Goal: Task Accomplishment & Management: Manage account settings

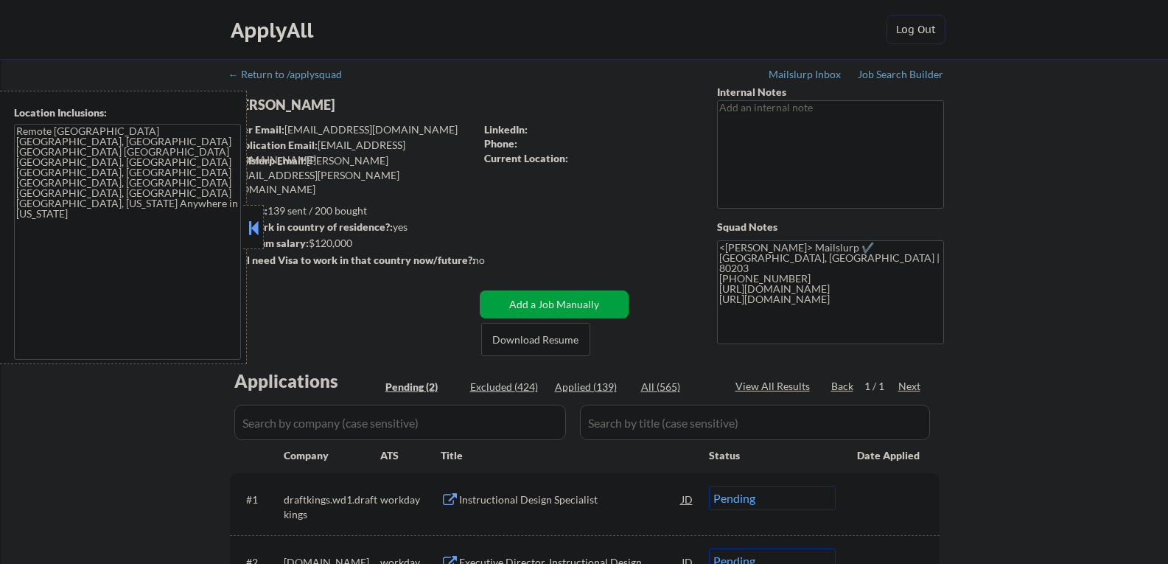
select select ""pending""
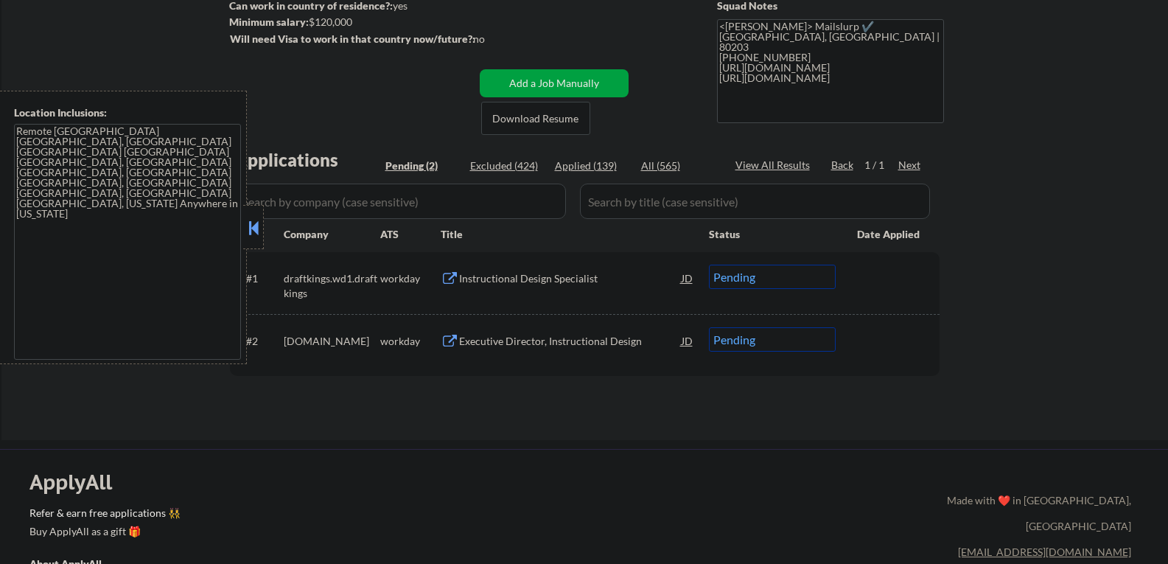
click at [254, 226] on button at bounding box center [253, 228] width 16 height 22
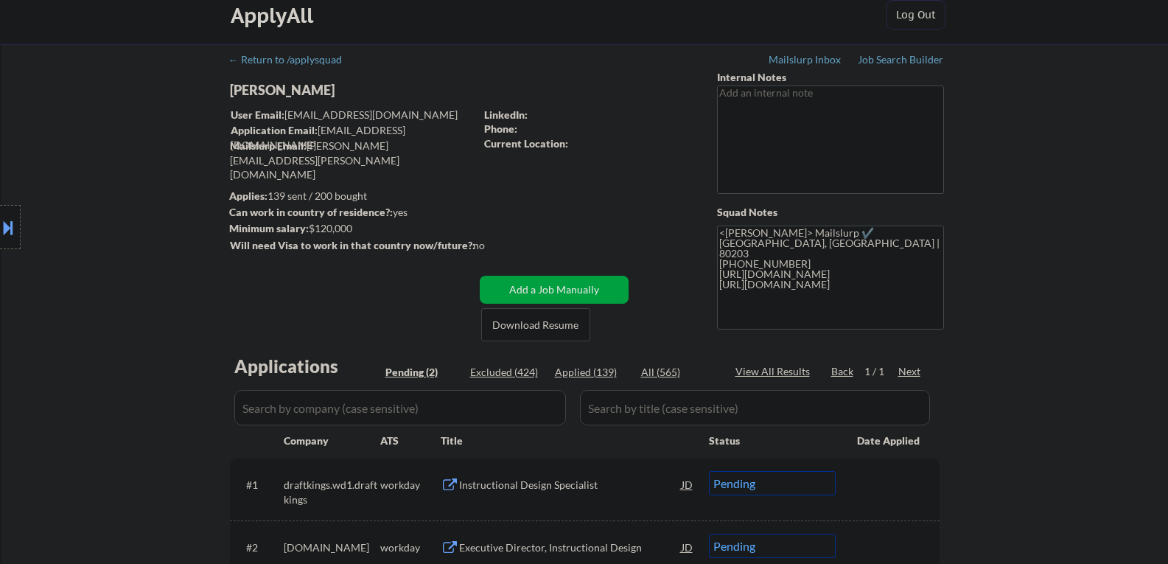
scroll to position [0, 0]
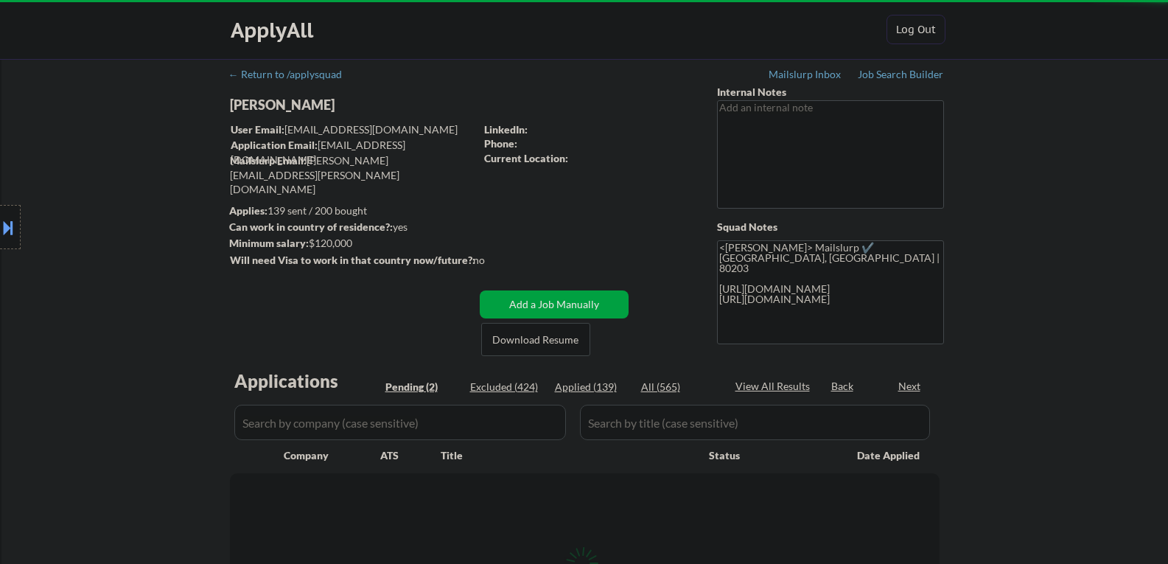
click at [254, 227] on div "Location Inclusions: Remote US Denver, CO Boulder CO Seattle, WA Redmond, WA Be…" at bounding box center [132, 228] width 264 height 274
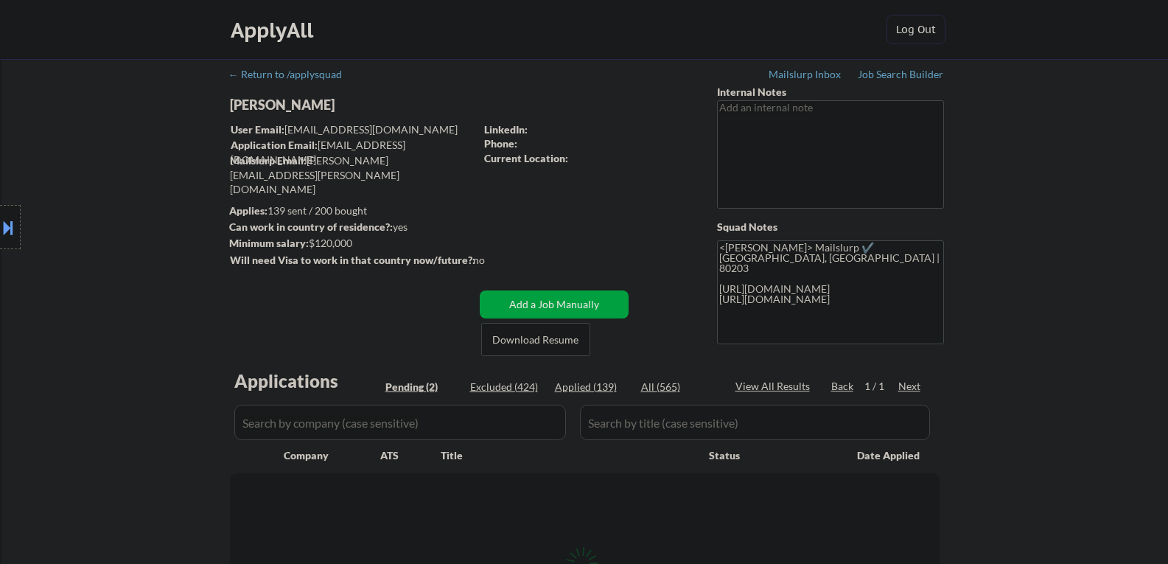
click at [277, 109] on div "Ethan Hilton" at bounding box center [381, 105] width 303 height 18
copy div "Ethan Hilton"
select select ""pending""
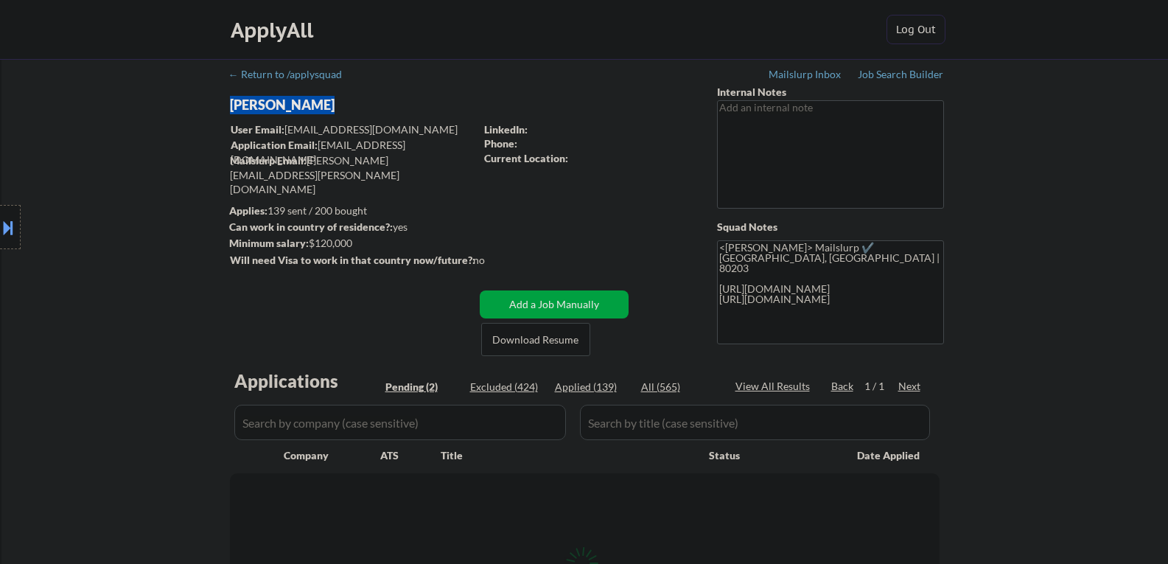
select select ""pending""
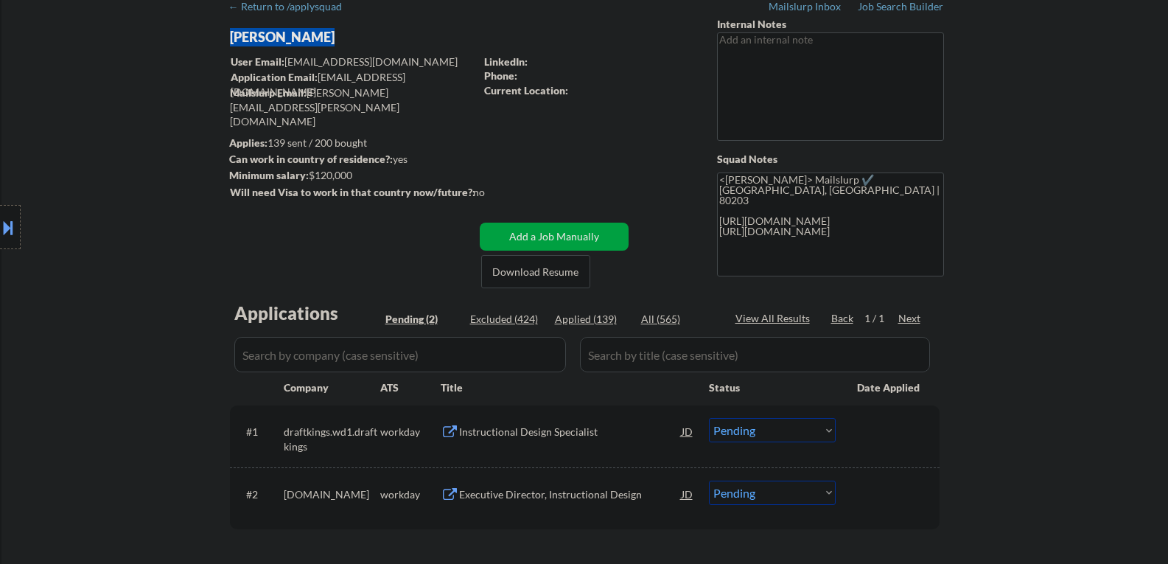
scroll to position [295, 0]
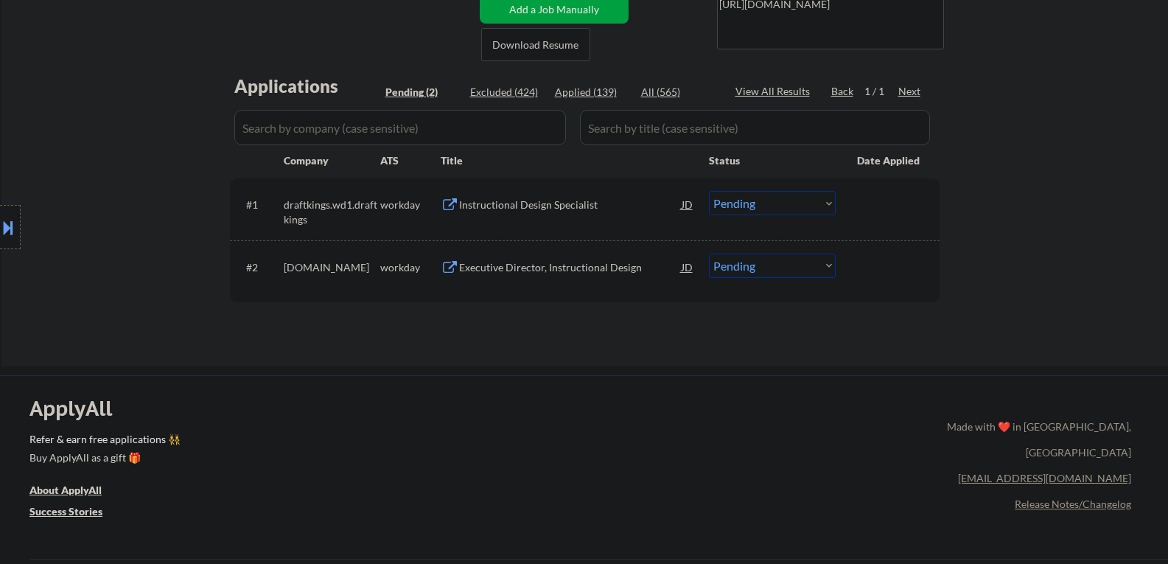
click at [542, 187] on div "#1 draftkings.wd1.draftkings workday Instructional Design Specialist JD Choose …" at bounding box center [582, 208] width 696 height 49
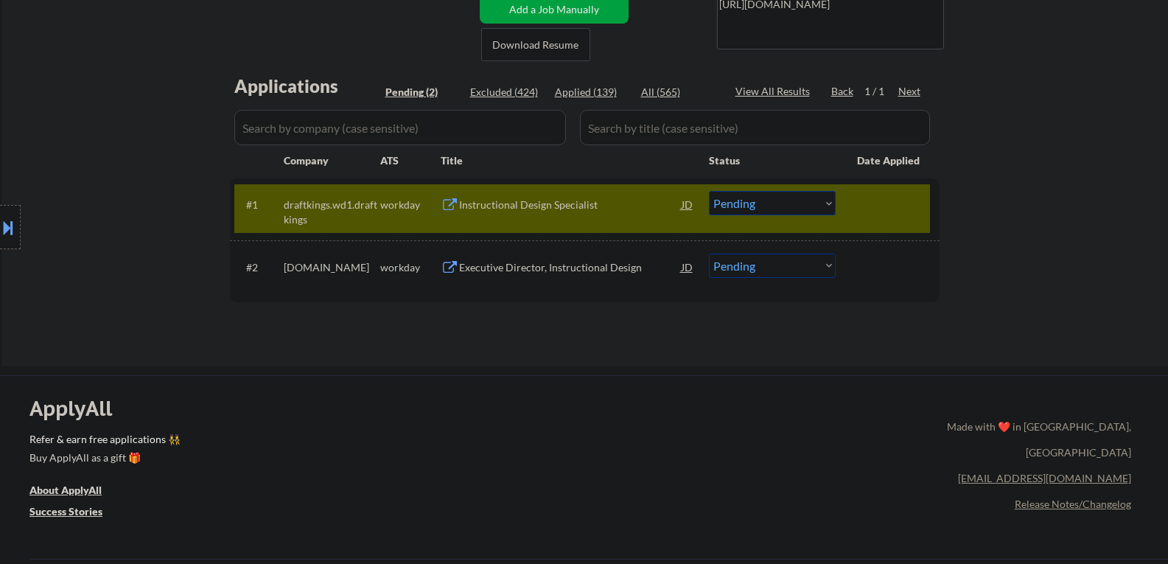
click at [530, 210] on div "Instructional Design Specialist" at bounding box center [570, 205] width 223 height 15
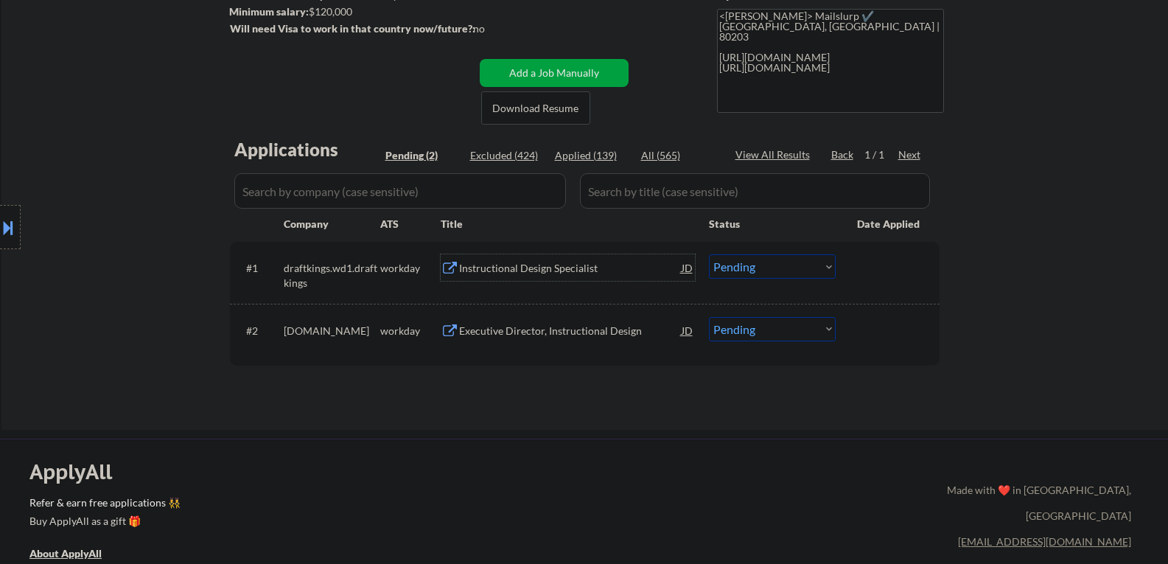
scroll to position [147, 0]
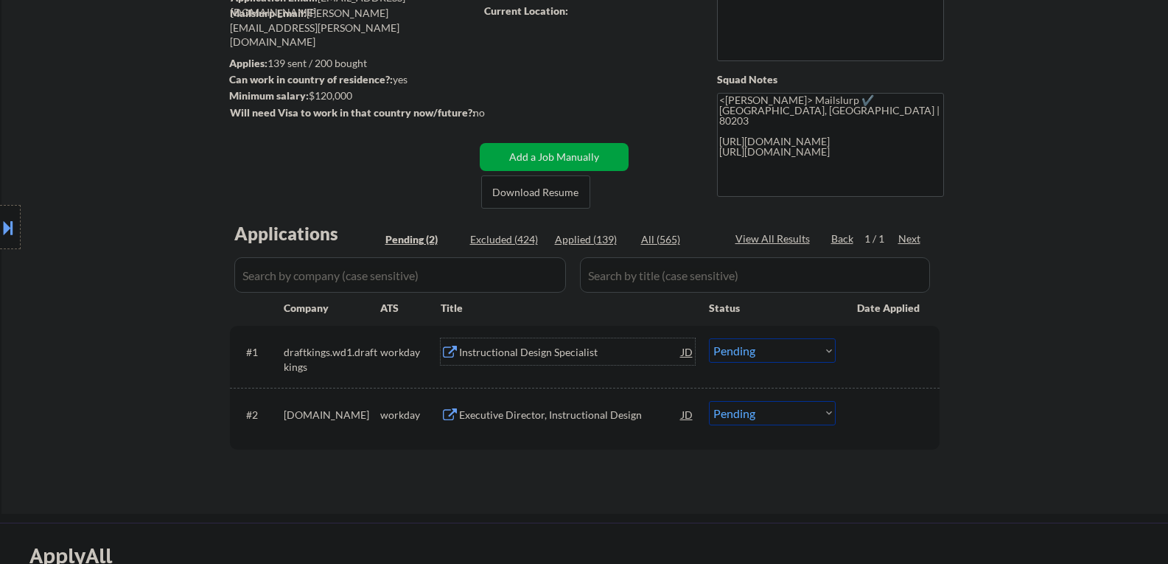
click at [754, 350] on select "Choose an option... Pending Applied Excluded (Questions) Excluded (Expired) Exc…" at bounding box center [772, 350] width 127 height 24
click at [709, 338] on select "Choose an option... Pending Applied Excluded (Questions) Excluded (Expired) Exc…" at bounding box center [772, 350] width 127 height 24
click at [535, 417] on div "Executive Director, Instructional Design" at bounding box center [570, 415] width 223 height 15
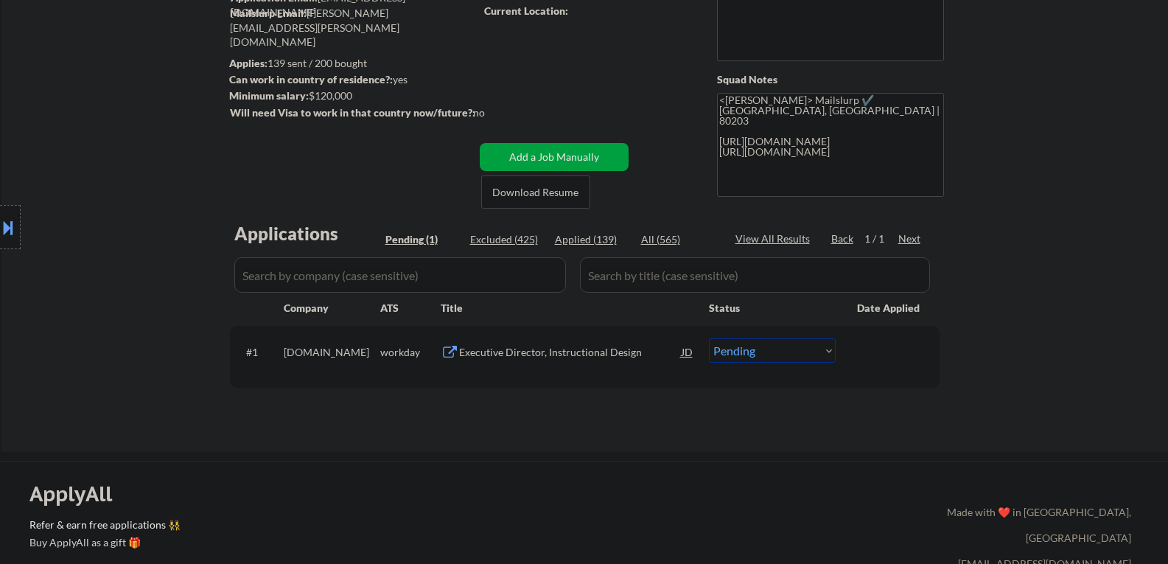
click at [6, 218] on button at bounding box center [8, 227] width 16 height 24
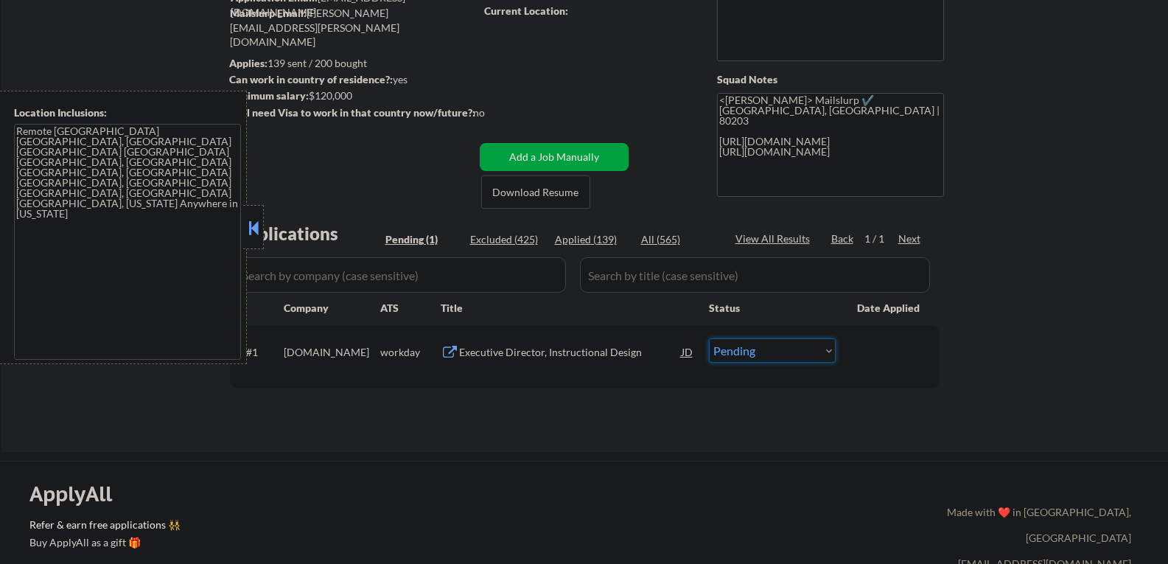
click at [721, 354] on select "Choose an option... Pending Applied Excluded (Questions) Excluded (Expired) Exc…" at bounding box center [772, 350] width 127 height 24
select select ""applied""
click at [709, 338] on select "Choose an option... Pending Applied Excluded (Questions) Excluded (Expired) Exc…" at bounding box center [772, 350] width 127 height 24
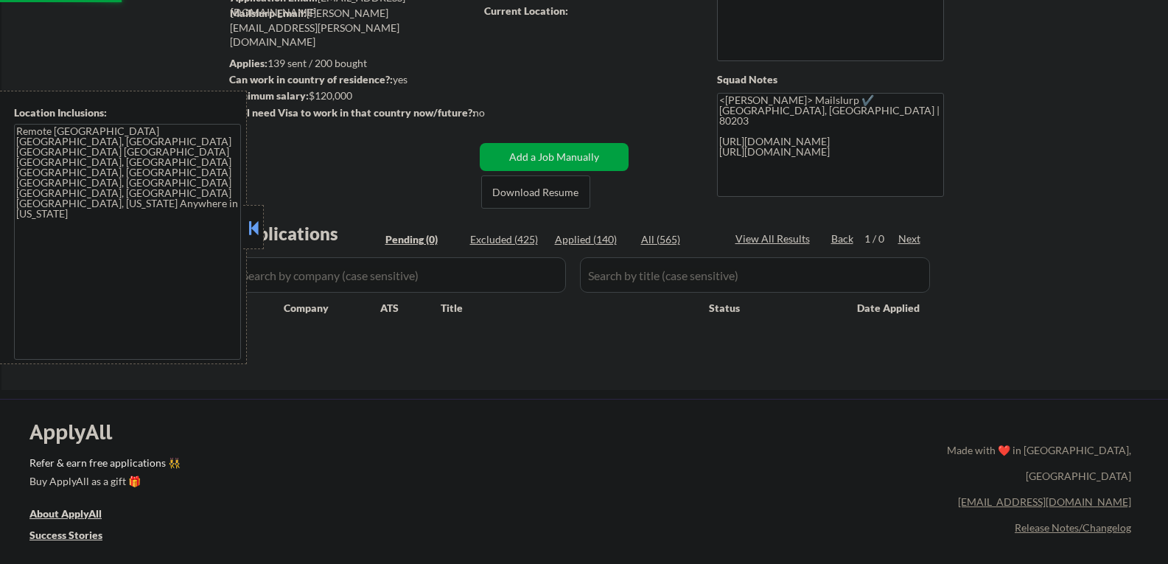
click at [254, 229] on button at bounding box center [253, 228] width 16 height 22
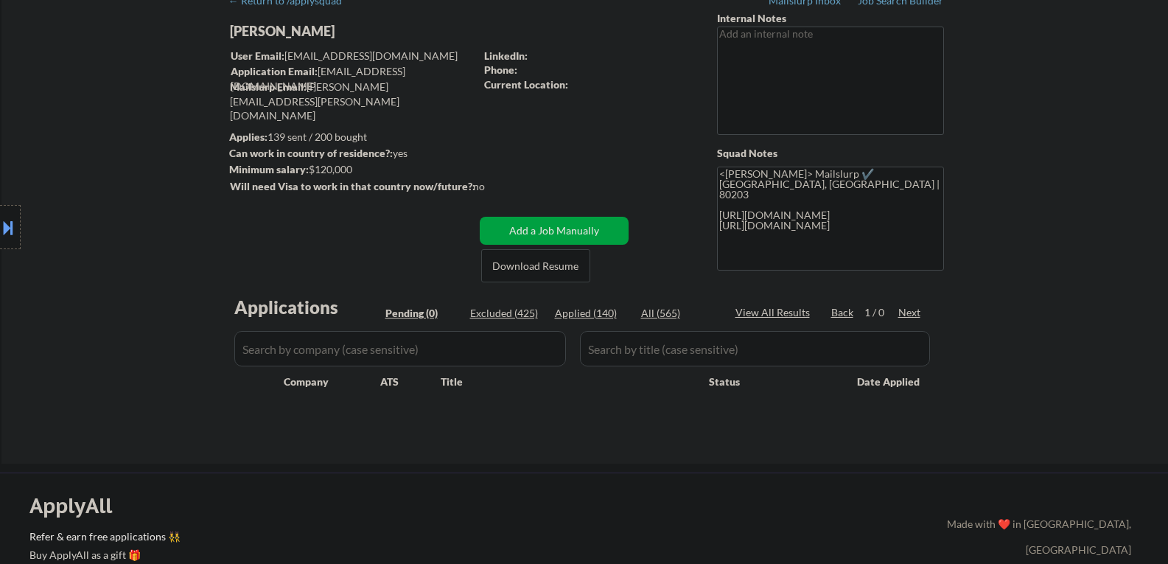
scroll to position [0, 0]
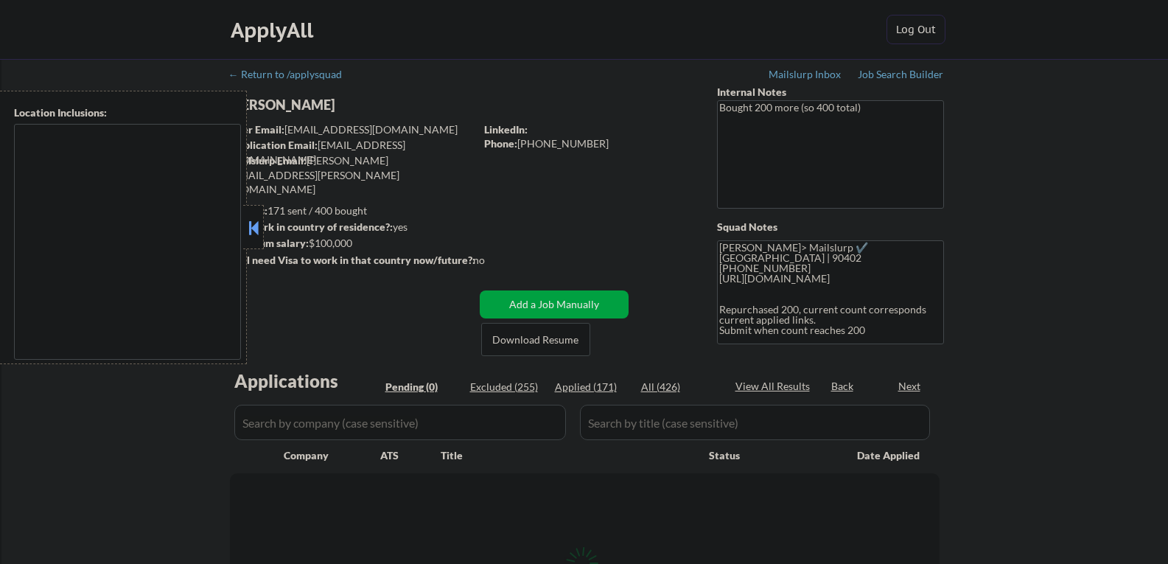
type textarea "[GEOGRAPHIC_DATA], [GEOGRAPHIC_DATA] [GEOGRAPHIC_DATA], [GEOGRAPHIC_DATA] [GEOG…"
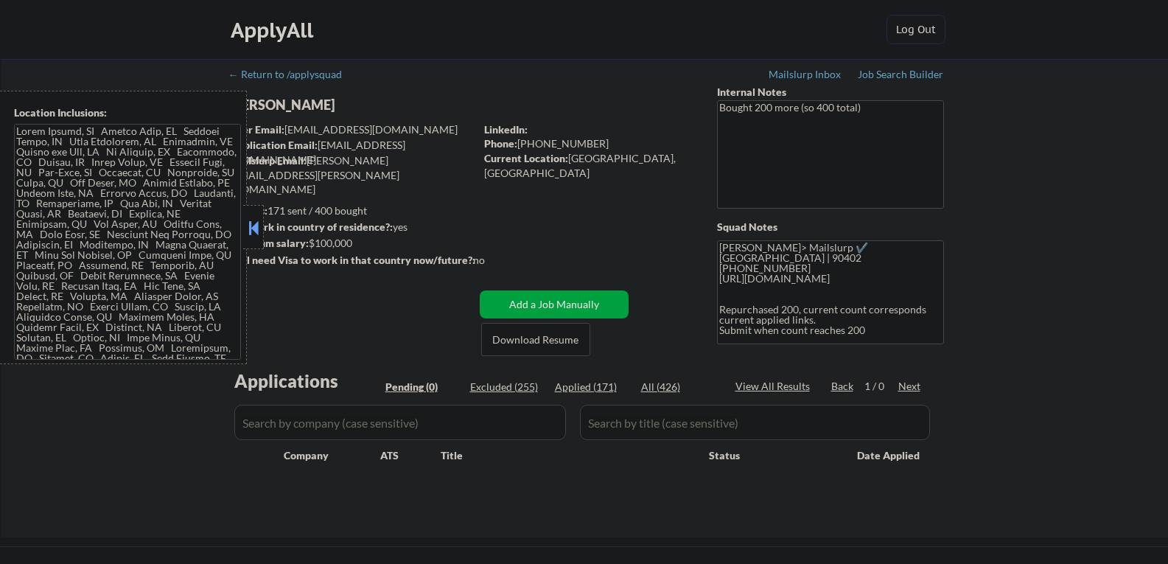
click at [255, 223] on button at bounding box center [253, 228] width 16 height 22
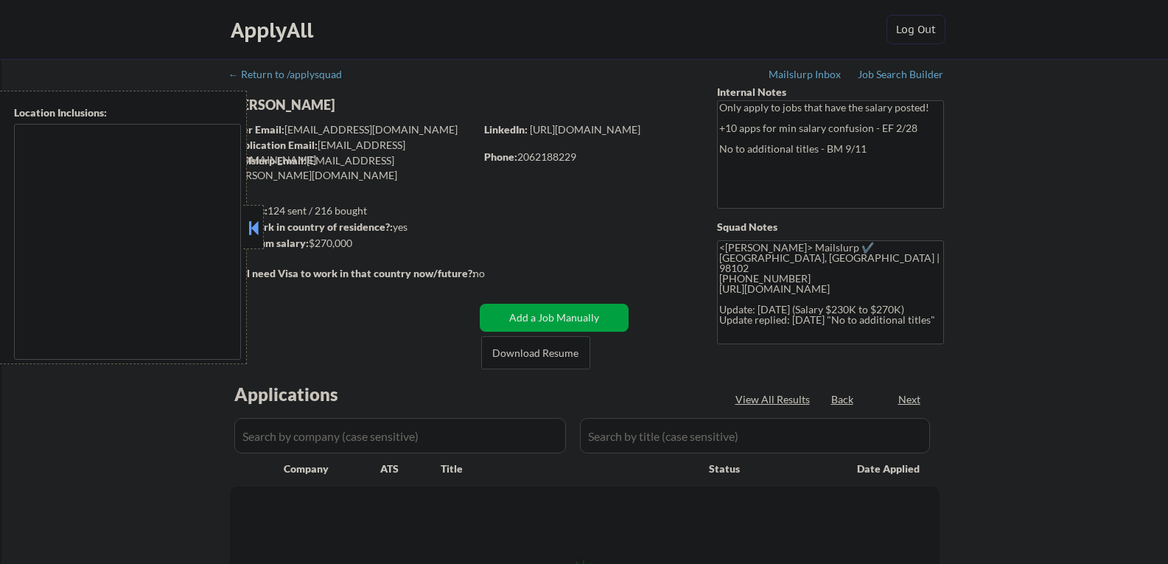
type textarea "remote"
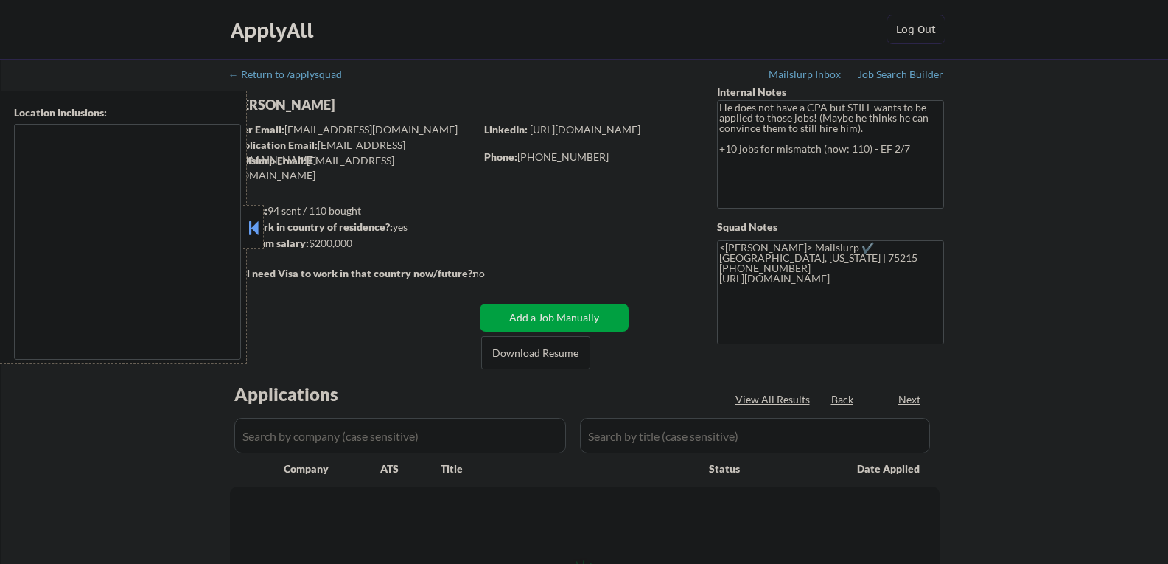
select select ""pending""
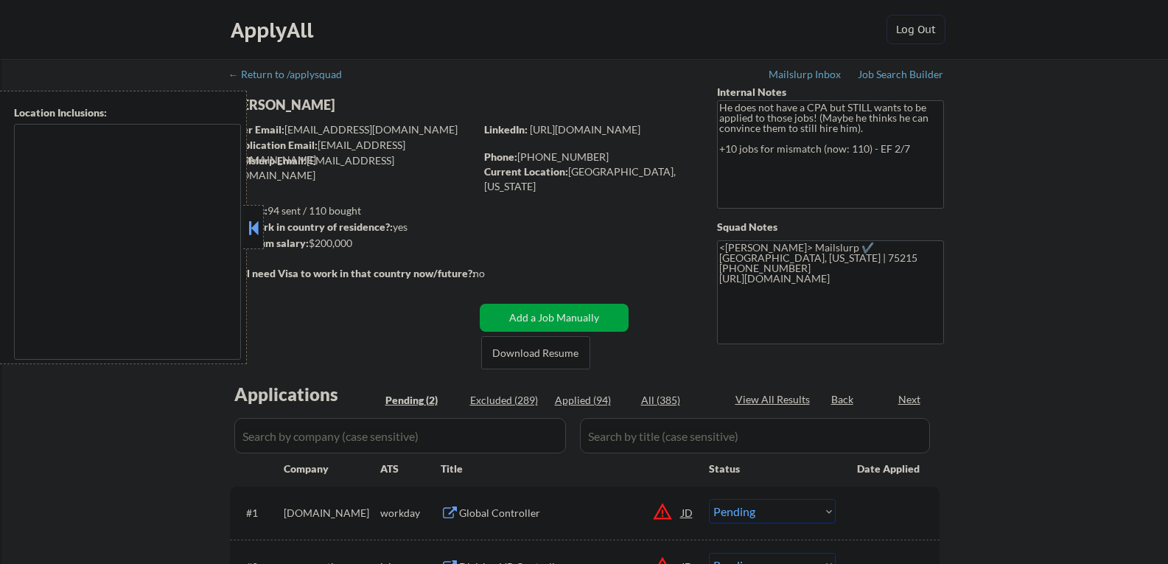
click at [257, 224] on button at bounding box center [253, 228] width 16 height 22
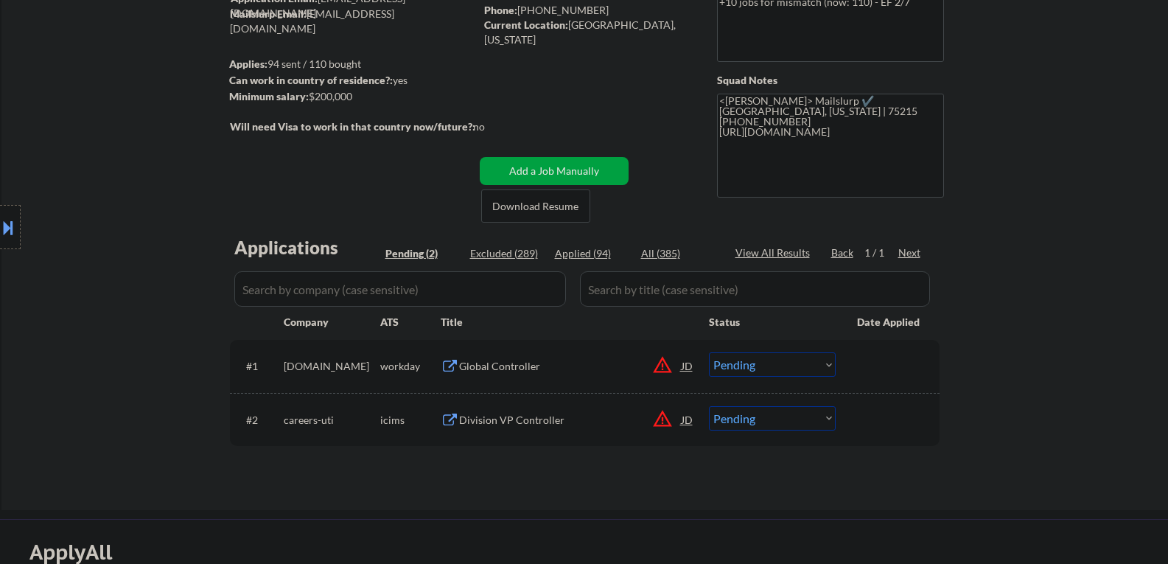
scroll to position [147, 0]
click at [685, 369] on div "JD" at bounding box center [687, 365] width 15 height 27
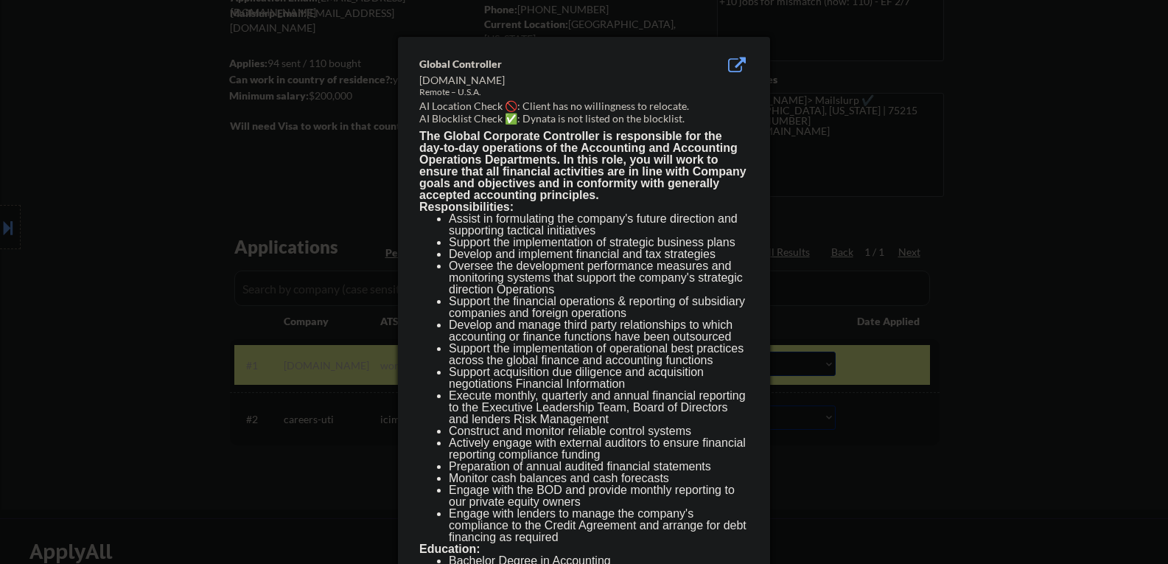
click at [955, 372] on div at bounding box center [584, 282] width 1168 height 564
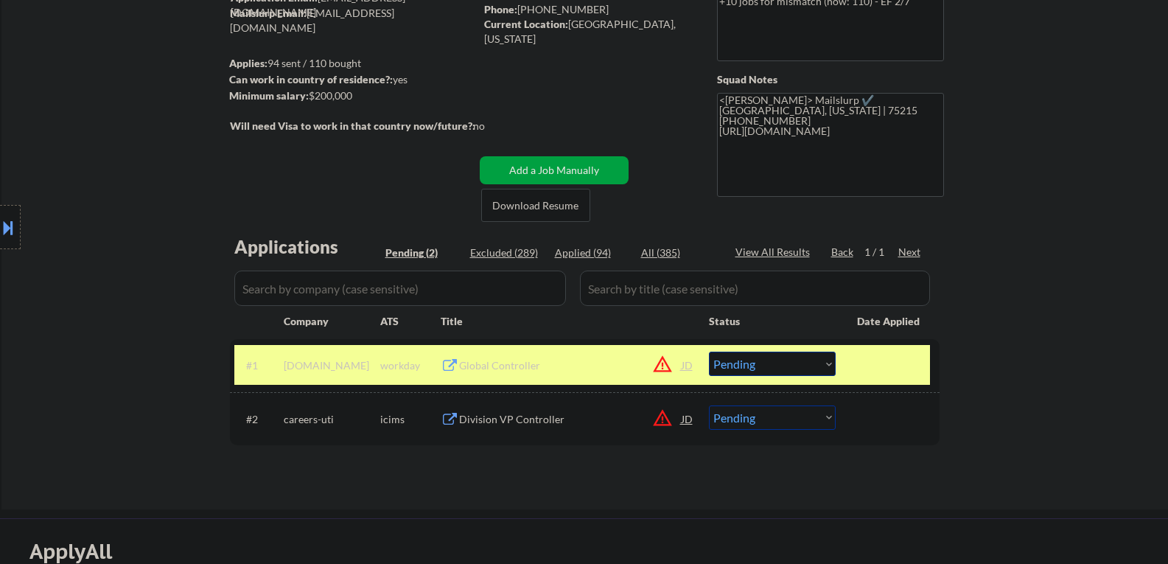
click at [595, 366] on div "Global Controller" at bounding box center [570, 365] width 223 height 15
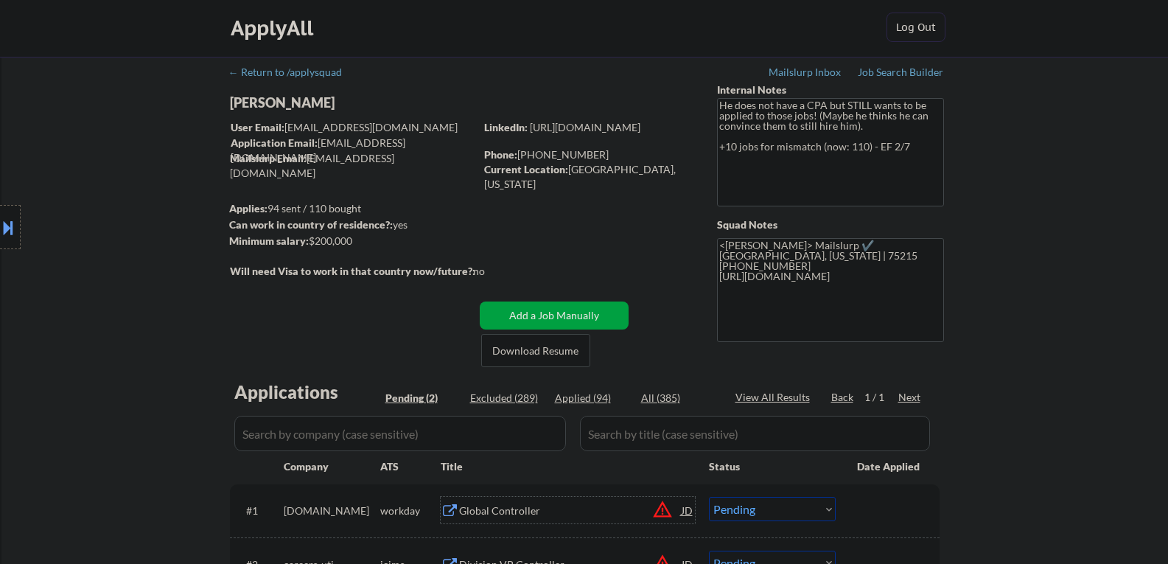
scroll to position [0, 0]
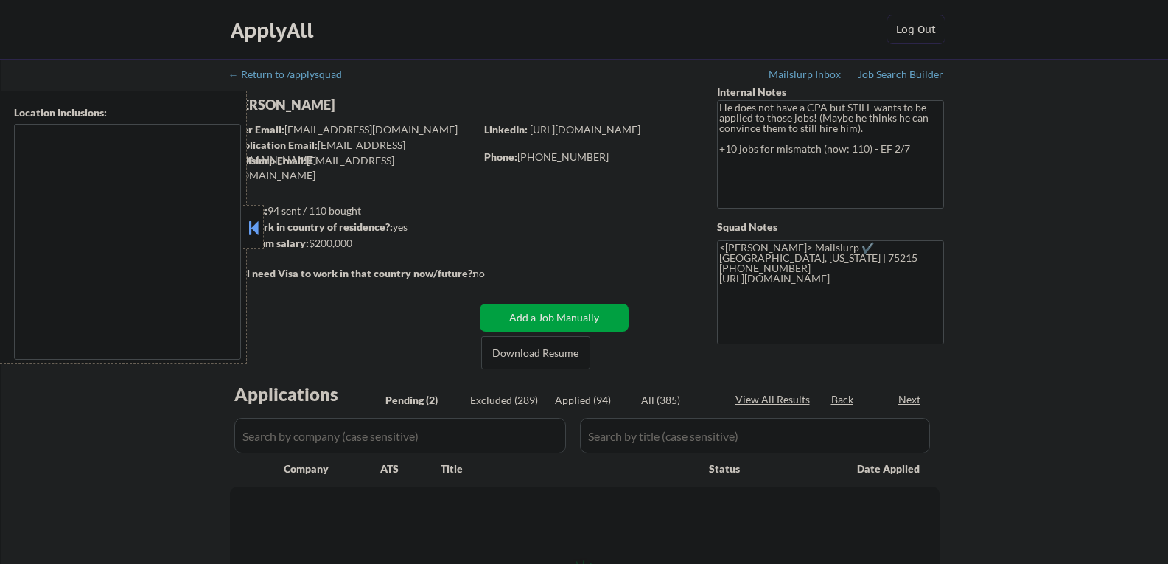
select select ""pending""
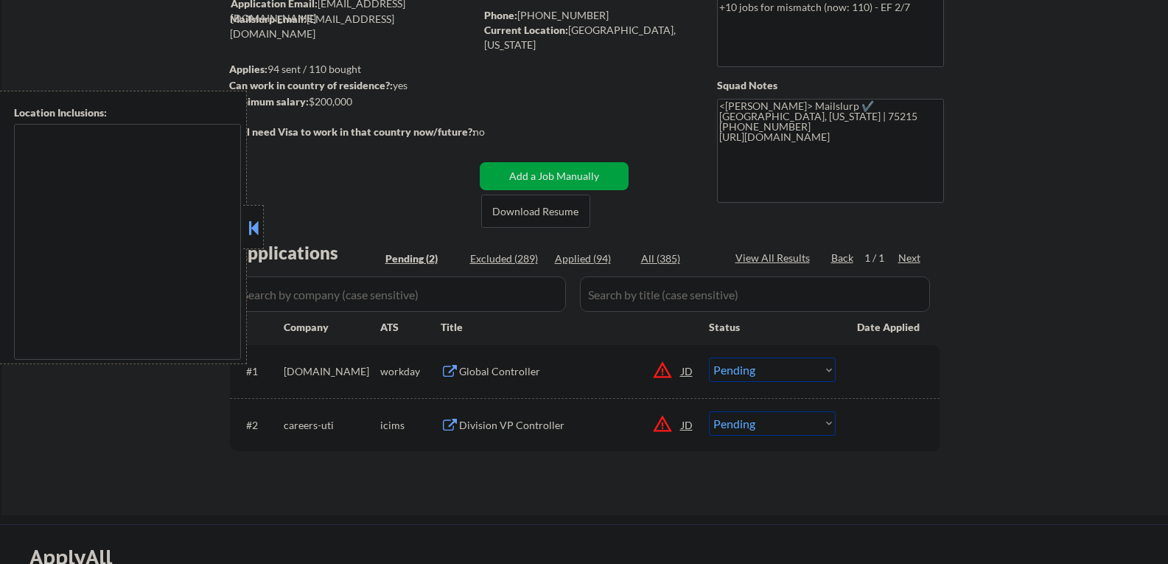
scroll to position [147, 0]
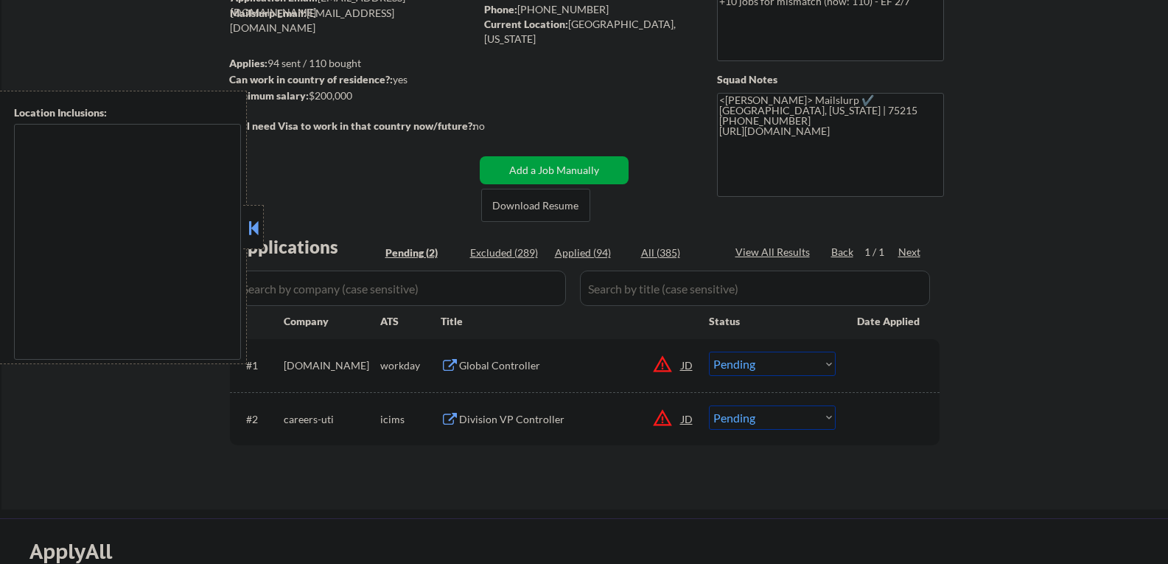
click at [499, 365] on div "Global Controller" at bounding box center [570, 365] width 223 height 15
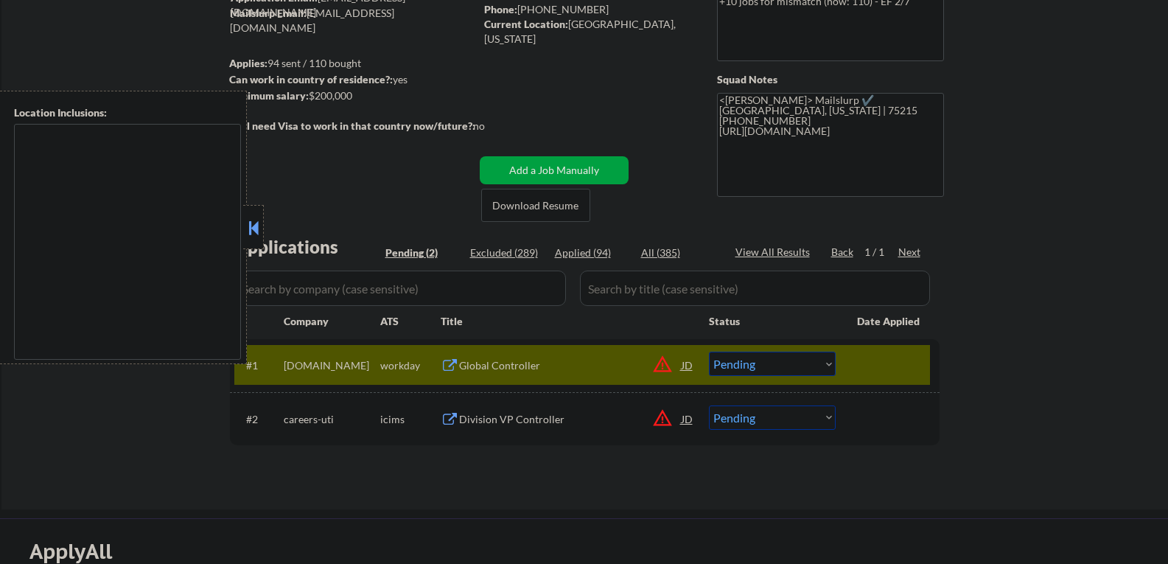
click at [254, 224] on button at bounding box center [253, 228] width 16 height 22
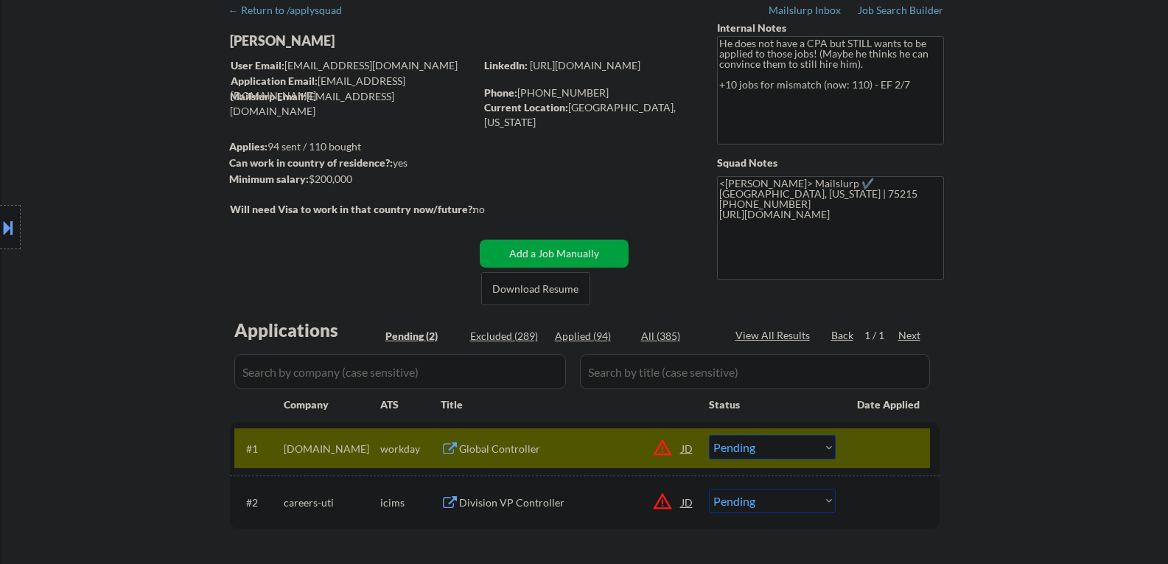
scroll to position [0, 0]
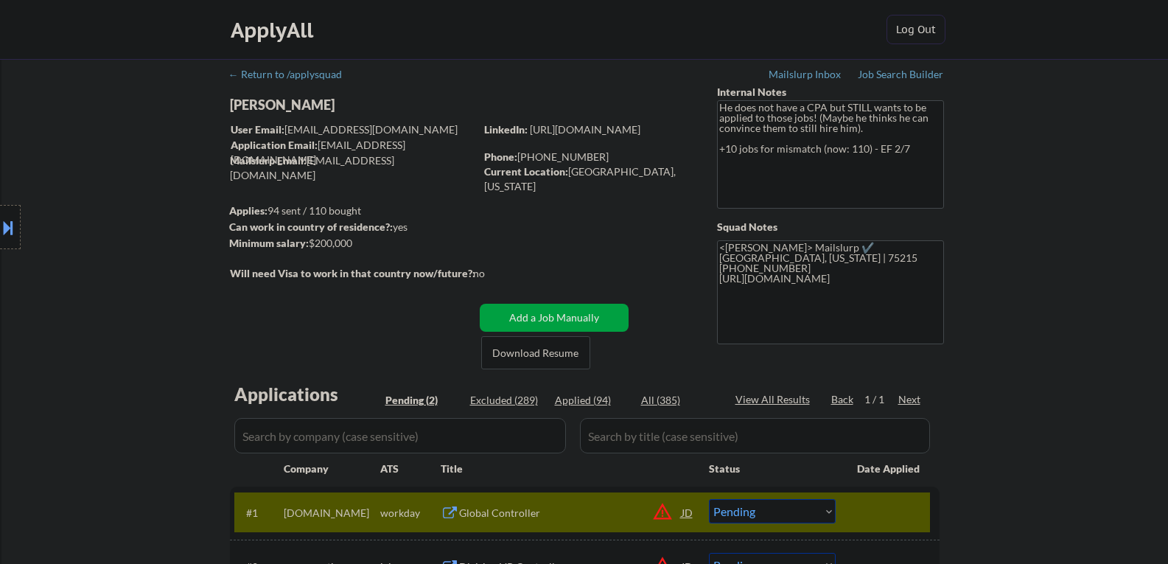
click at [265, 105] on div "Tolu Oluwafemi" at bounding box center [381, 105] width 303 height 18
copy div "Tolu Oluwafemi"
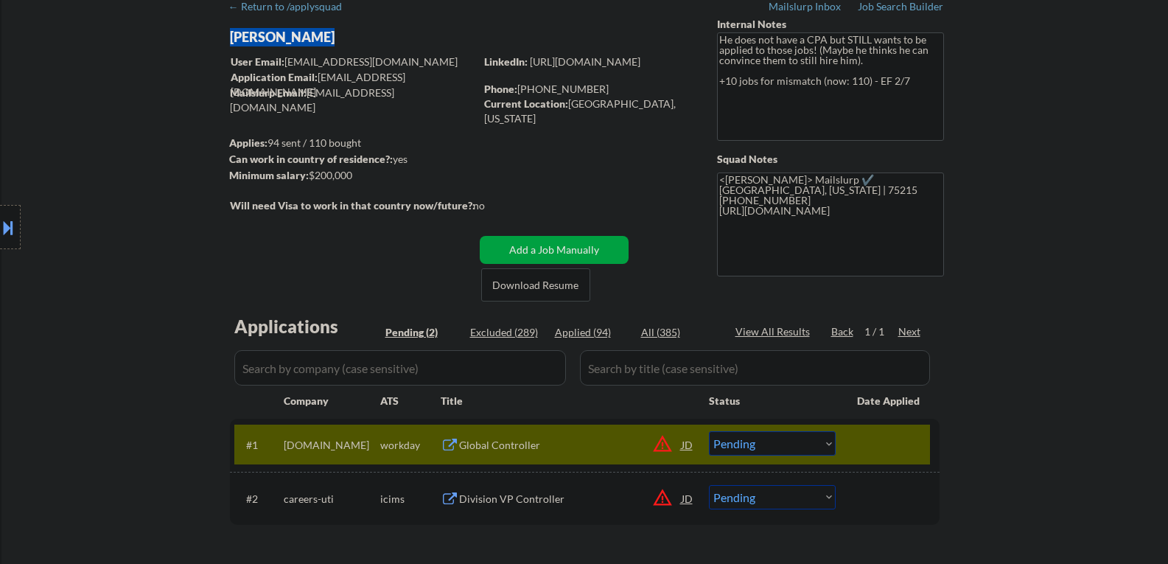
scroll to position [147, 0]
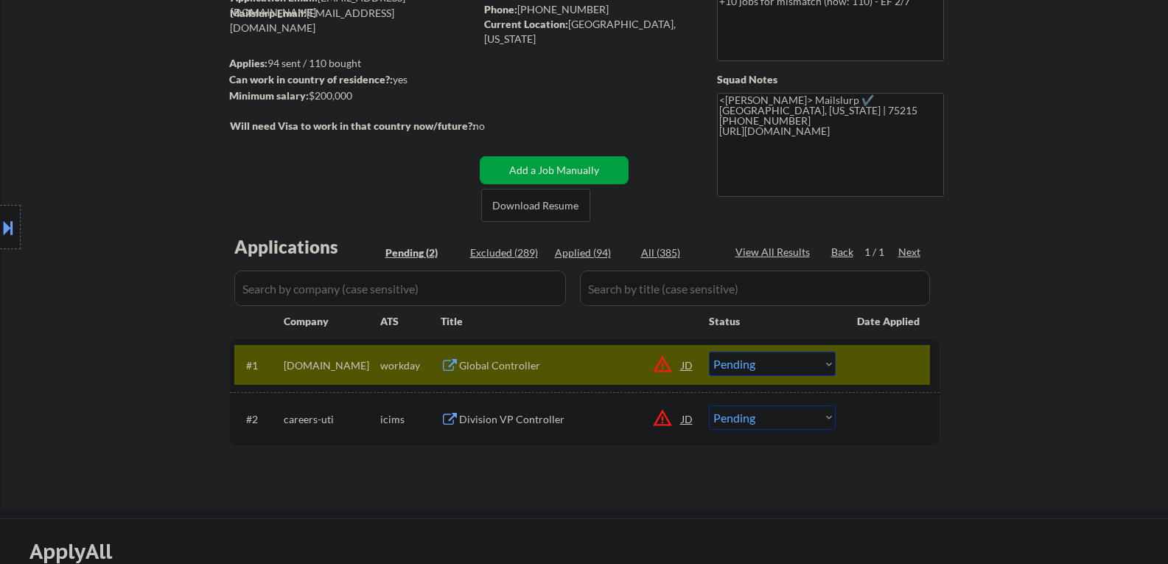
click at [10, 218] on button at bounding box center [8, 227] width 16 height 24
click at [754, 363] on select "Choose an option... Pending Applied Excluded (Questions) Excluded (Expired) Exc…" at bounding box center [772, 364] width 127 height 24
click at [709, 352] on select "Choose an option... Pending Applied Excluded (Questions) Excluded (Expired) Exc…" at bounding box center [772, 364] width 127 height 24
click at [248, 221] on button at bounding box center [253, 228] width 16 height 22
select select ""pending""
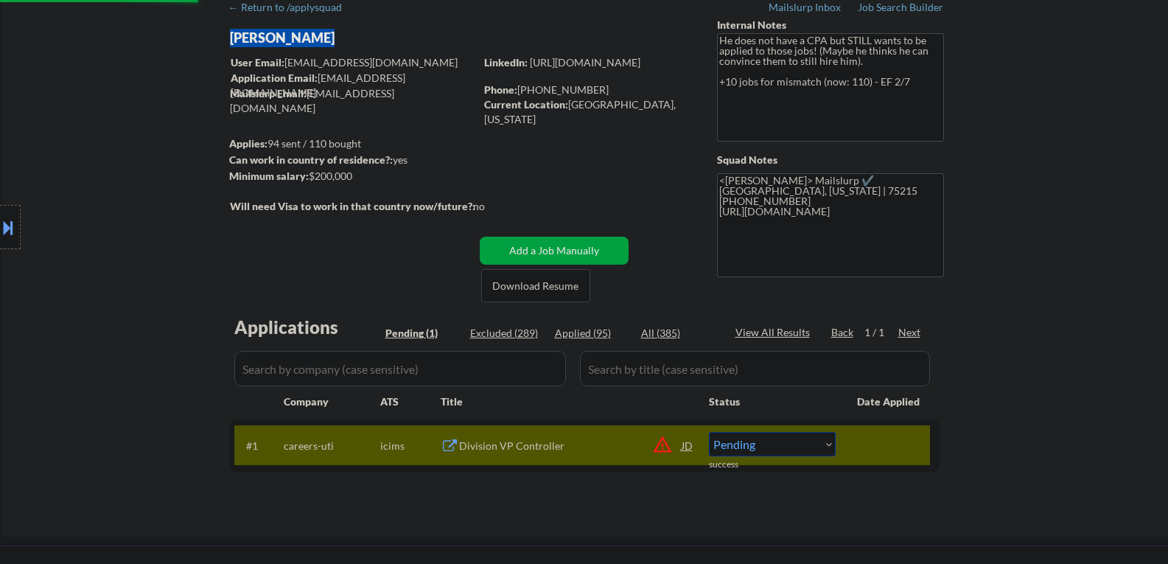
scroll to position [0, 0]
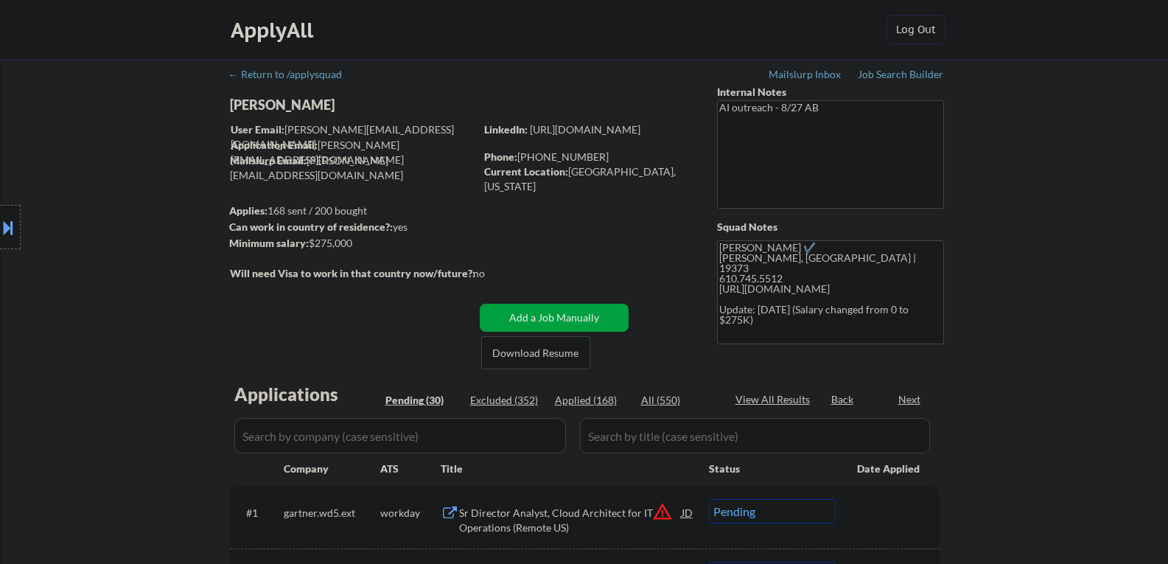
select select ""pending""
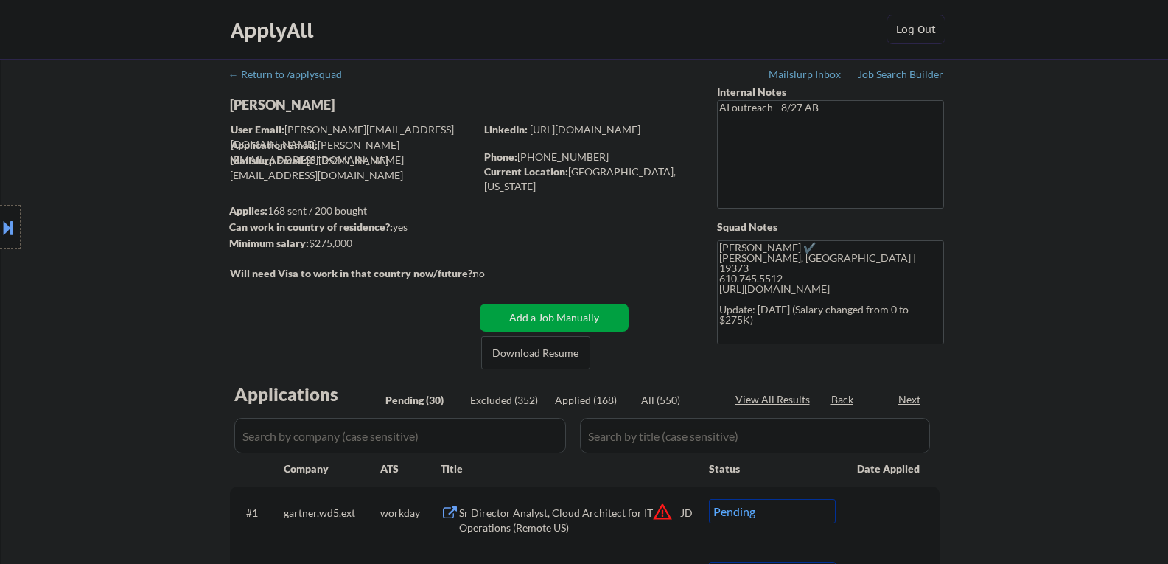
select select ""pending""
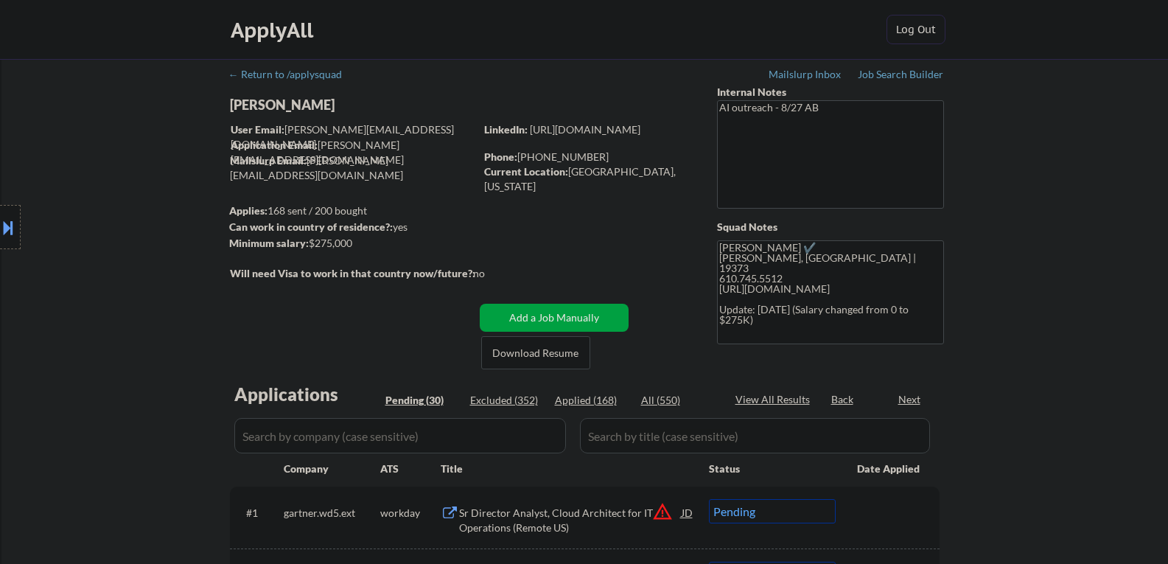
select select ""pending""
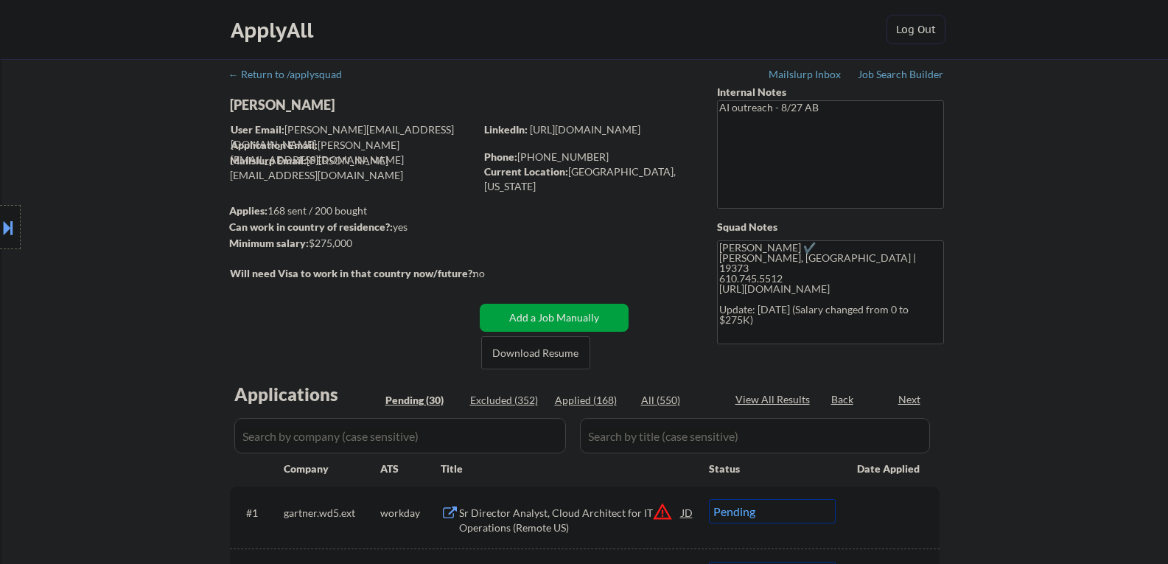
select select ""pending""
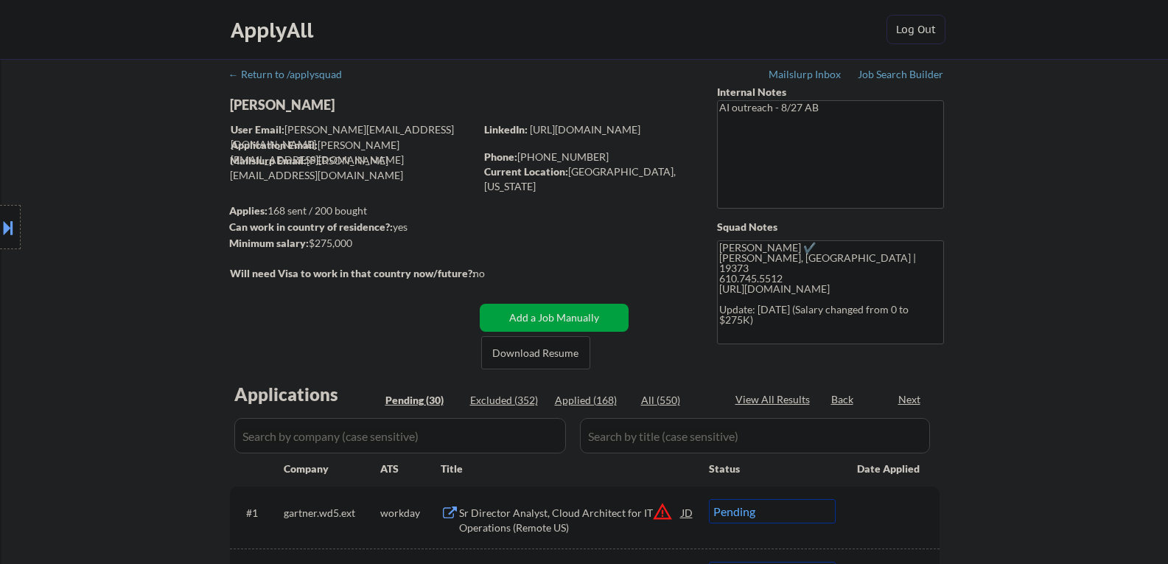
select select ""pending""
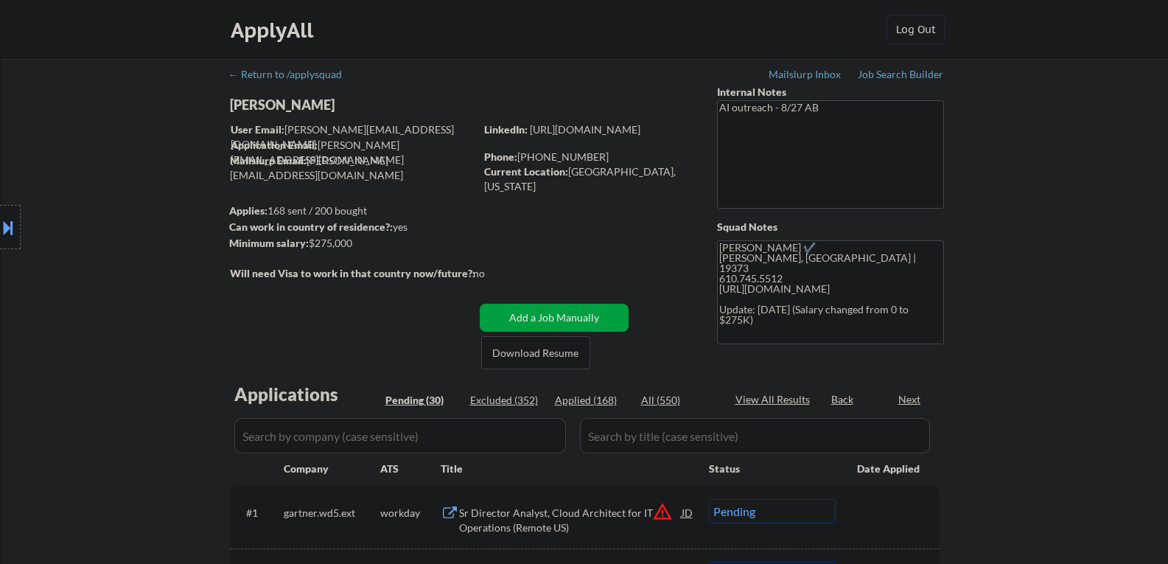
select select ""pending""
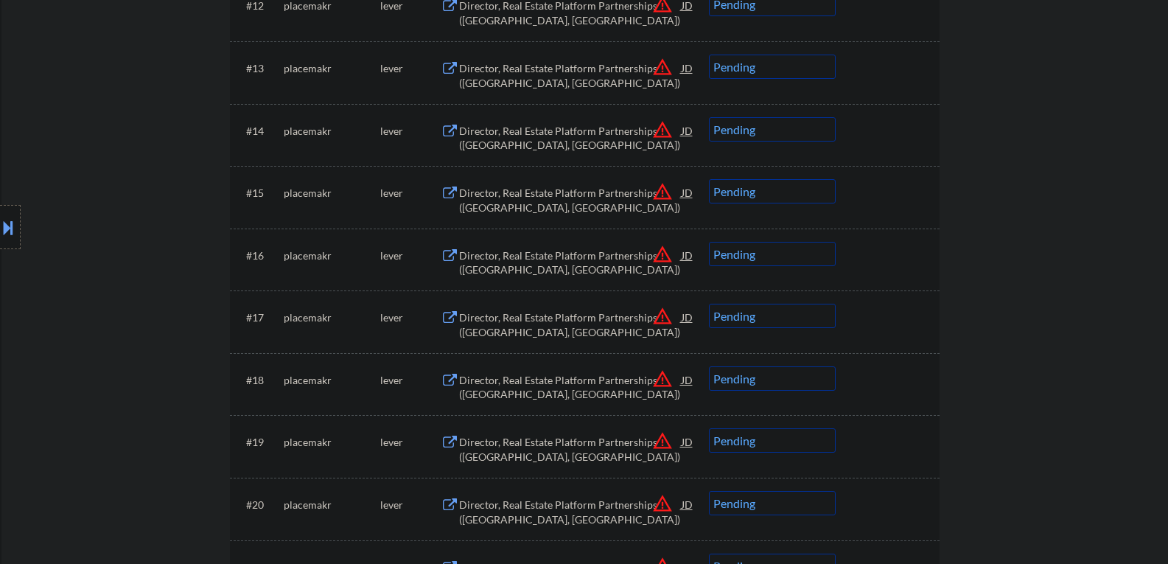
scroll to position [1032, 0]
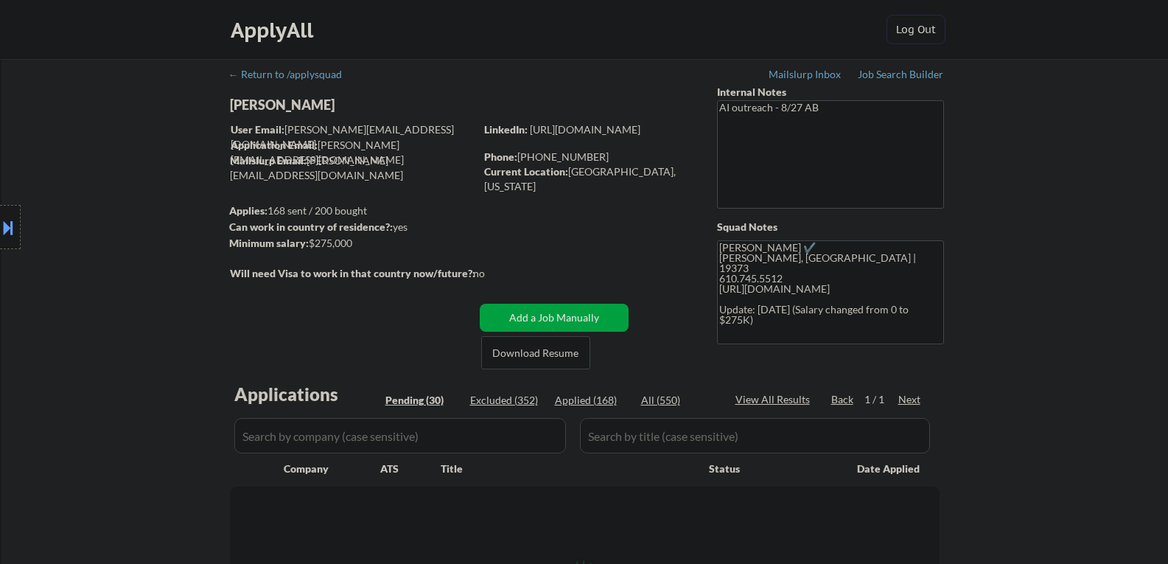
select select ""pending""
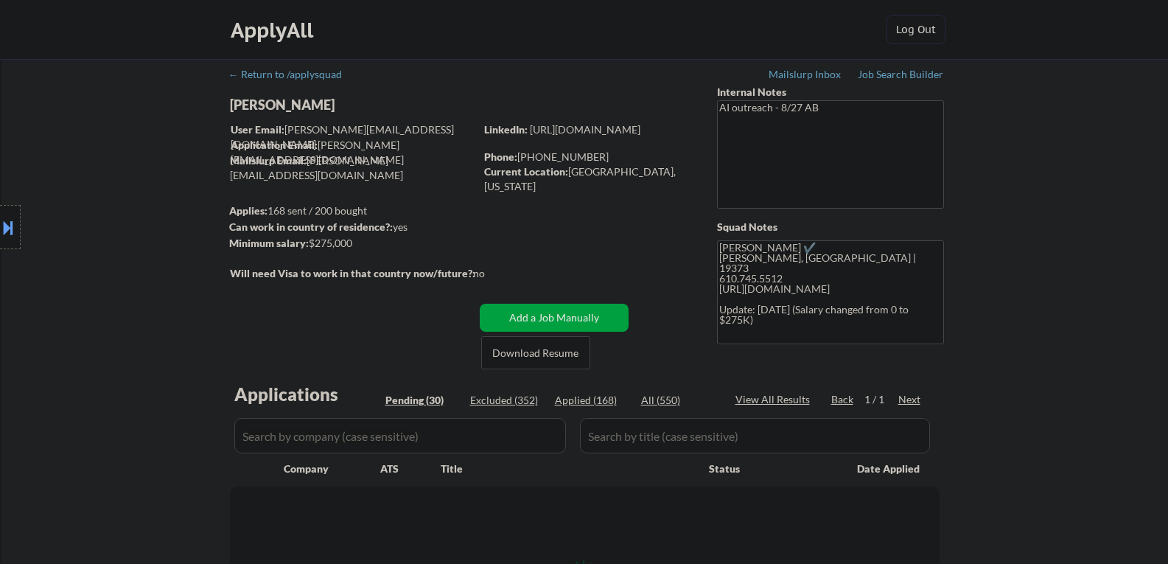
select select ""pending""
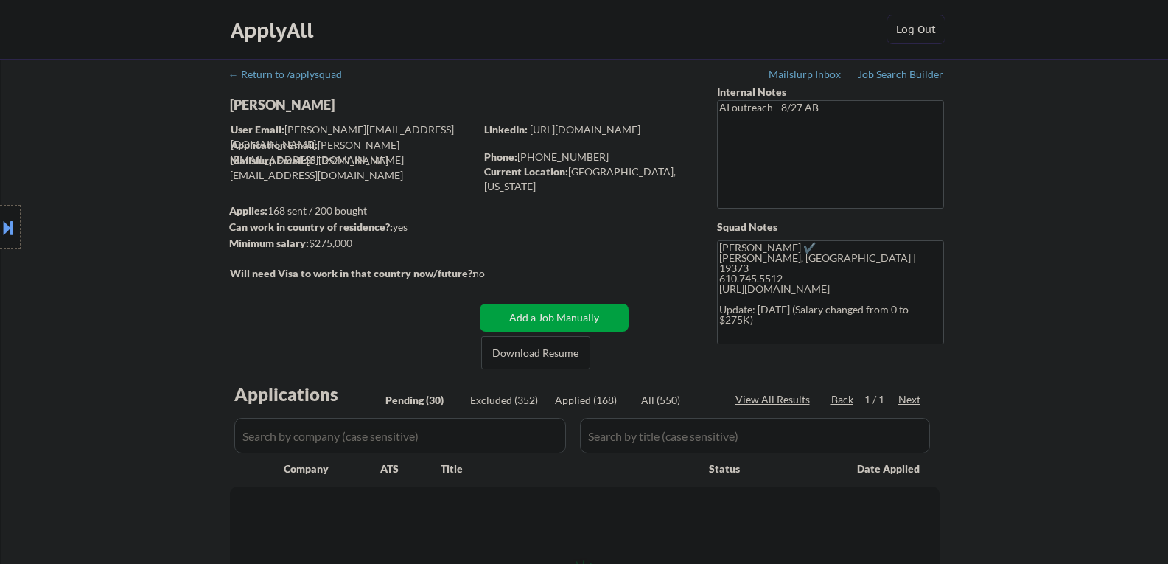
select select ""pending""
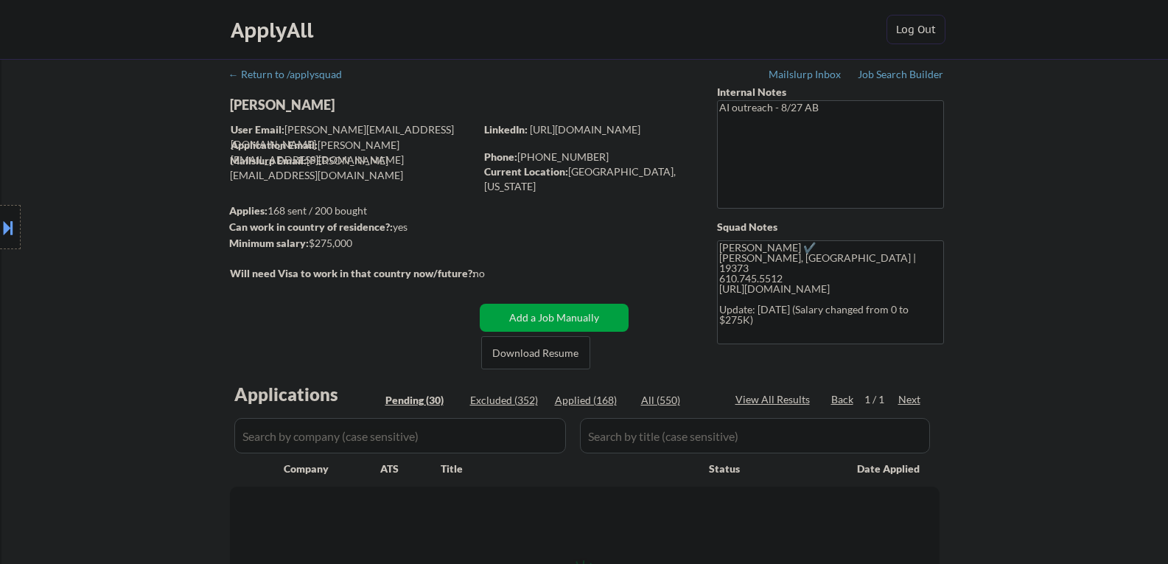
select select ""pending""
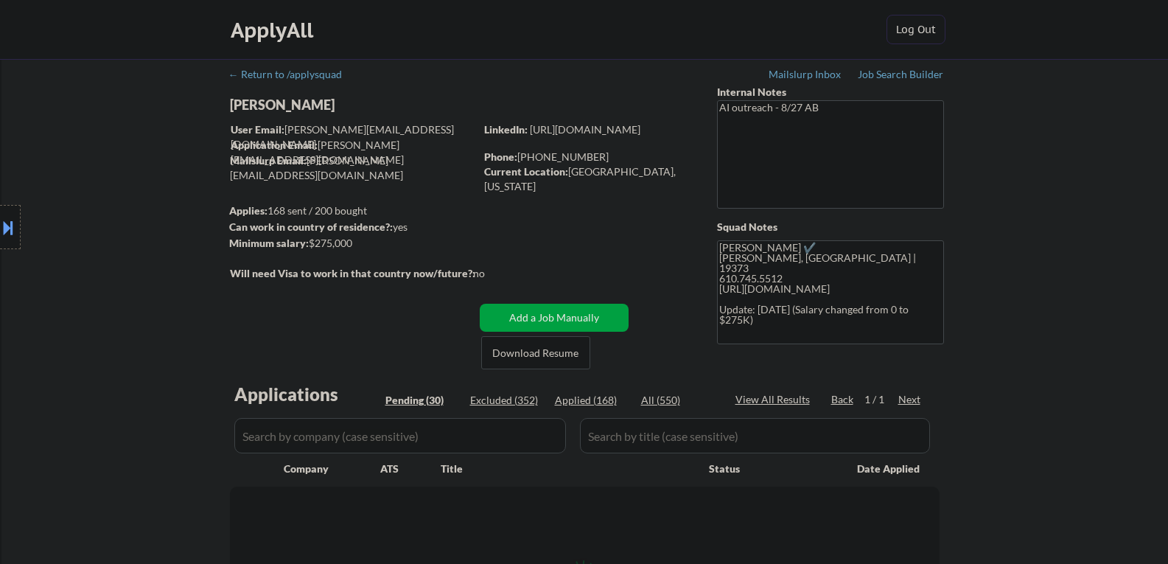
select select ""pending""
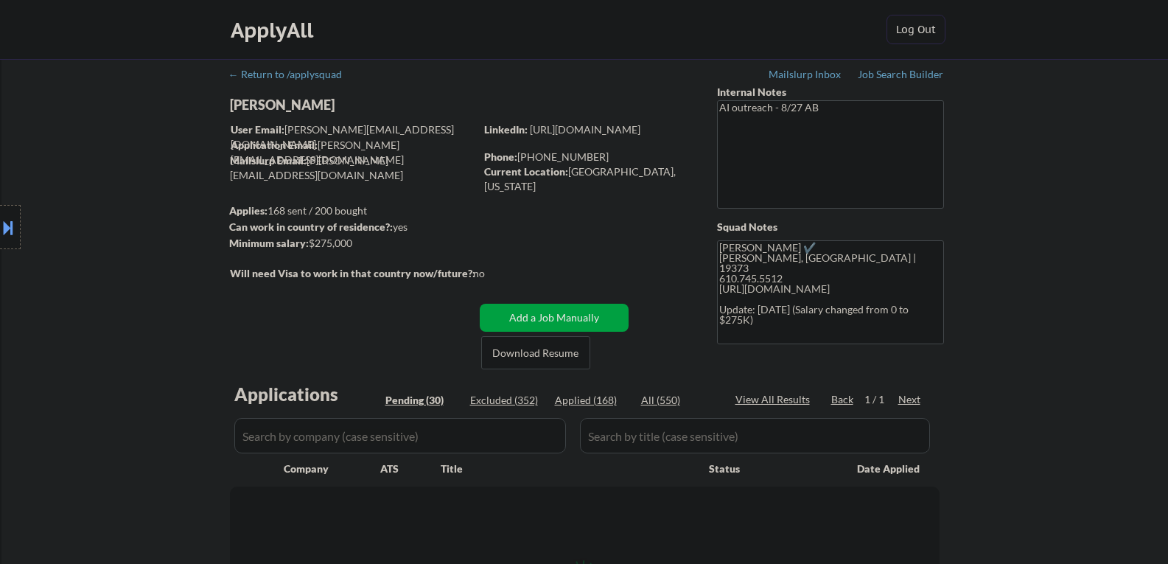
select select ""pending""
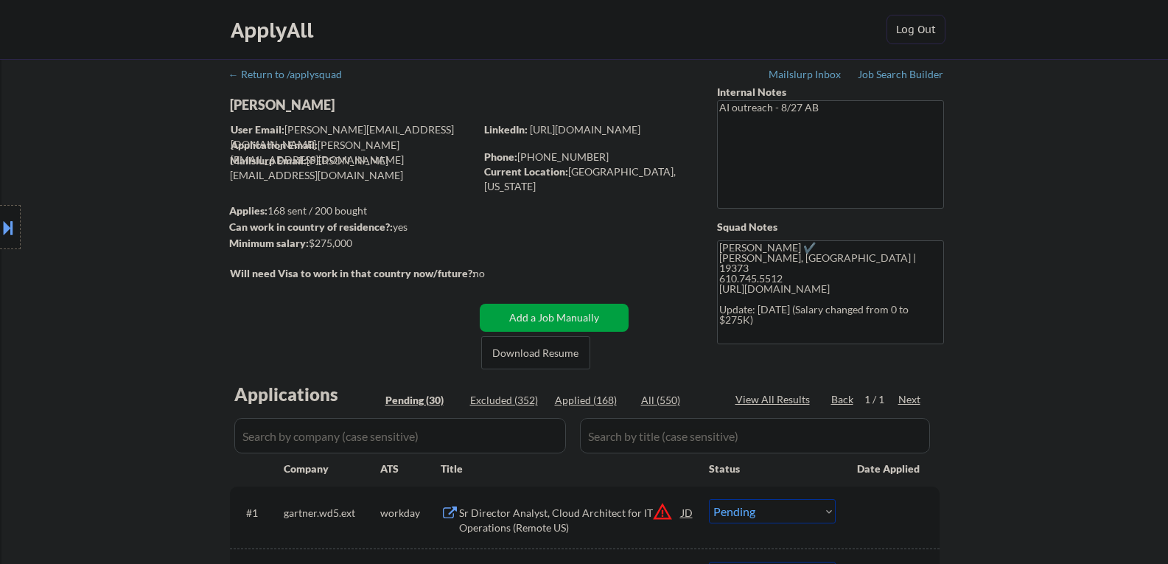
click at [261, 94] on div "Location Inclusions: Philadelphia, PA Camden, NJ Upper Darby, PA Cherry Hill, N…" at bounding box center [132, 228] width 264 height 274
click at [261, 106] on div "Location Inclusions: Philadelphia, PA Camden, NJ Upper Darby, PA Cherry Hill, N…" at bounding box center [132, 228] width 264 height 274
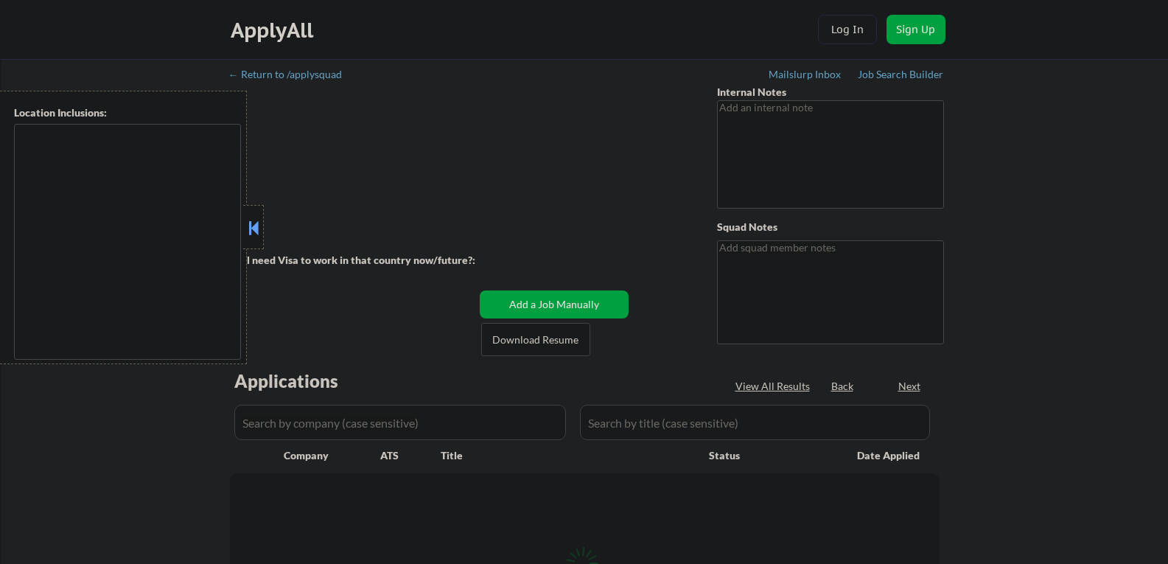
type textarea "AI outreach - 8/27 AB"
type textarea "[PERSON_NAME] ✔️ [PERSON_NAME], [GEOGRAPHIC_DATA] | 19373 610.745.5512 [URL][DO…"
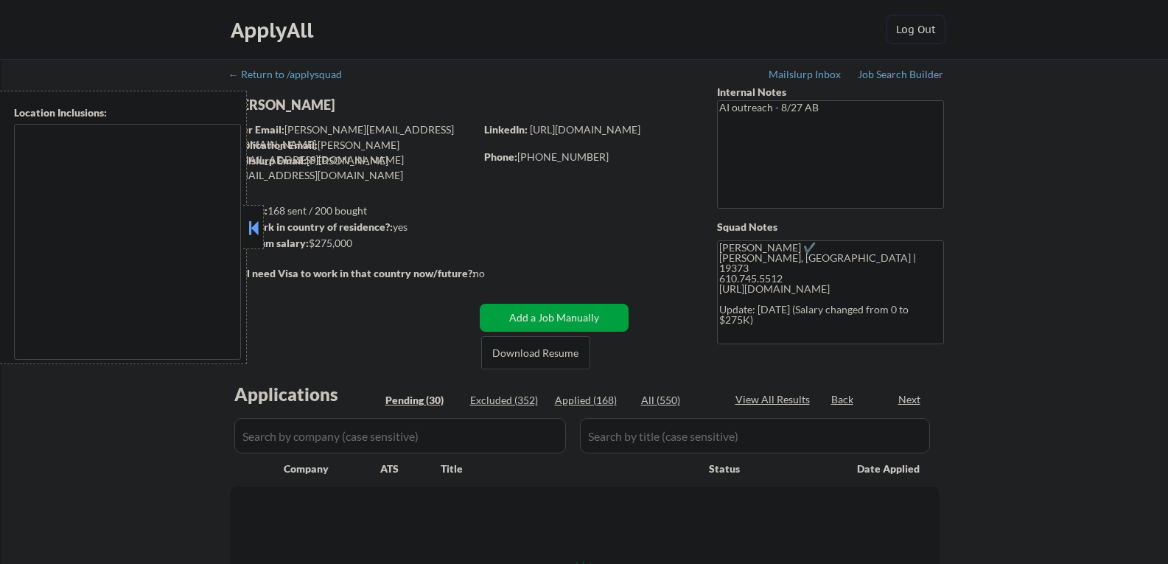
type textarea "[GEOGRAPHIC_DATA], [GEOGRAPHIC_DATA] [GEOGRAPHIC_DATA], [GEOGRAPHIC_DATA] [GEOG…"
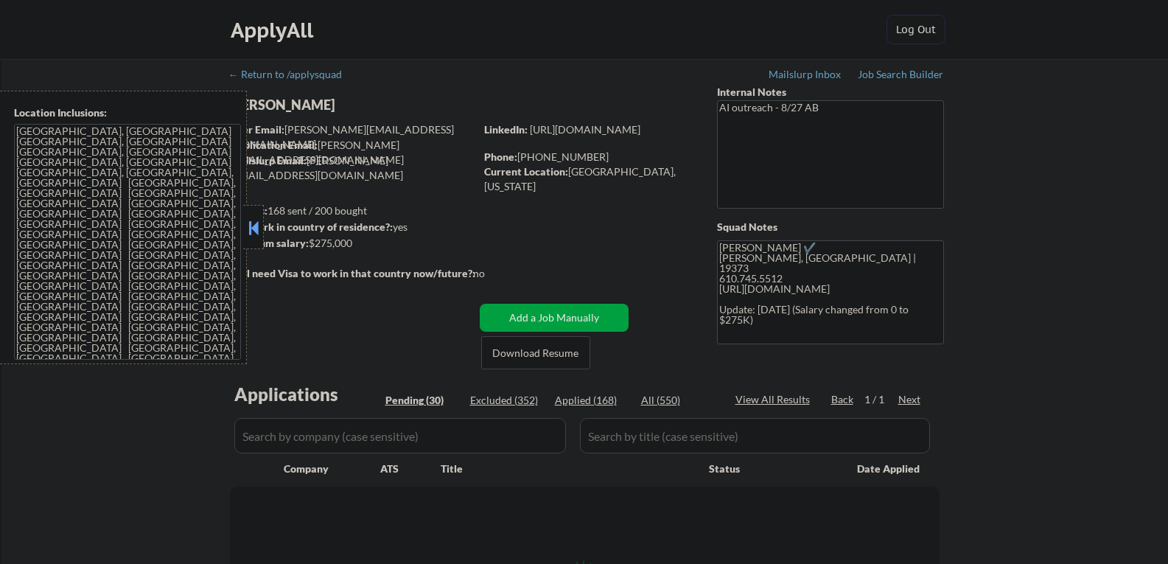
select select ""pending""
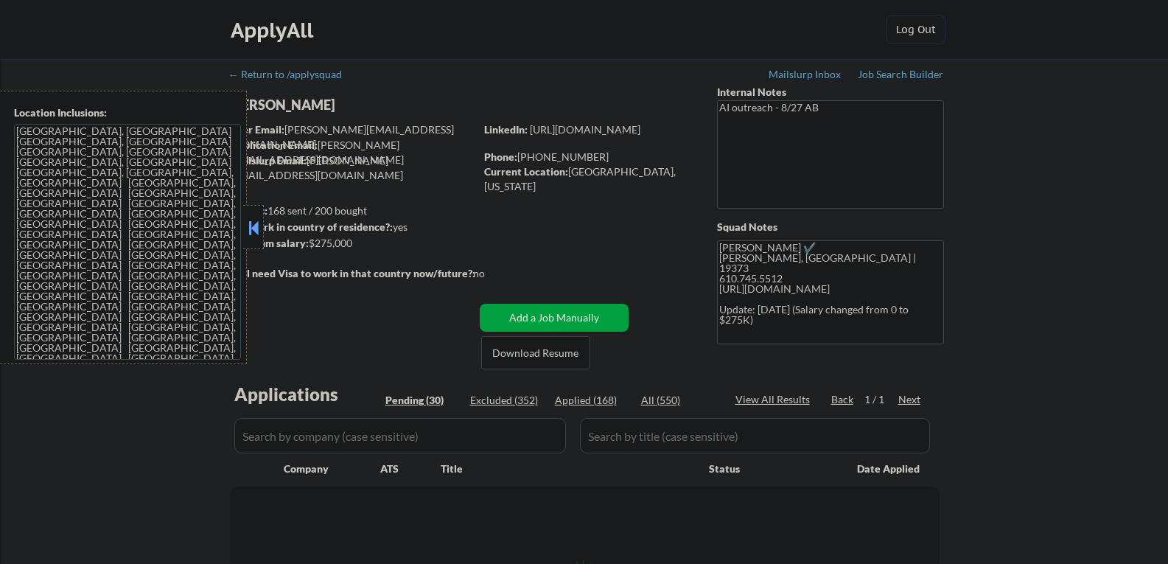
select select ""pending""
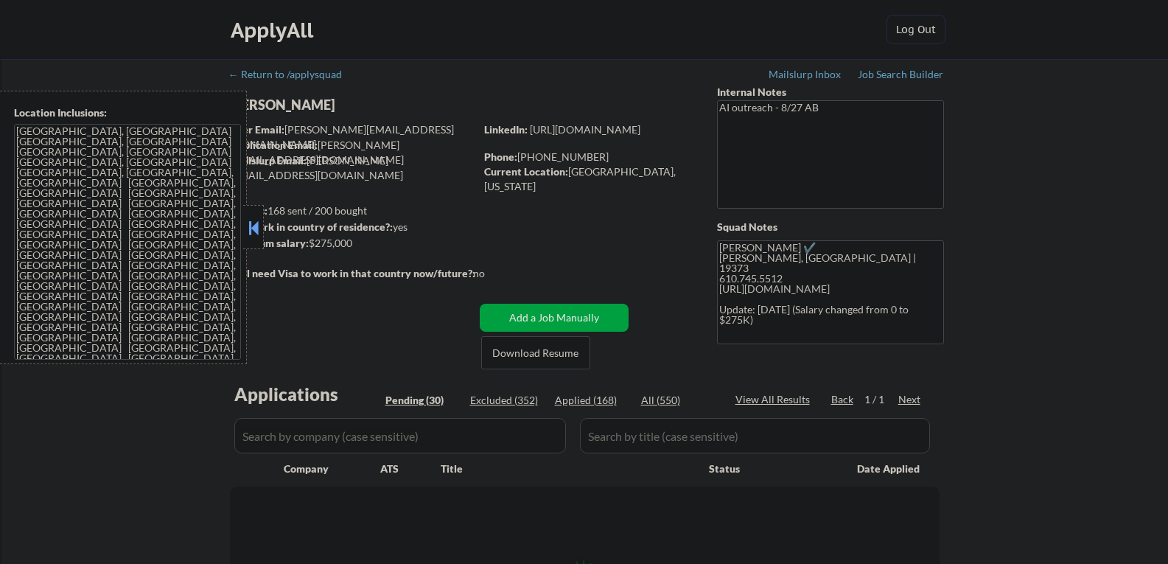
select select ""pending""
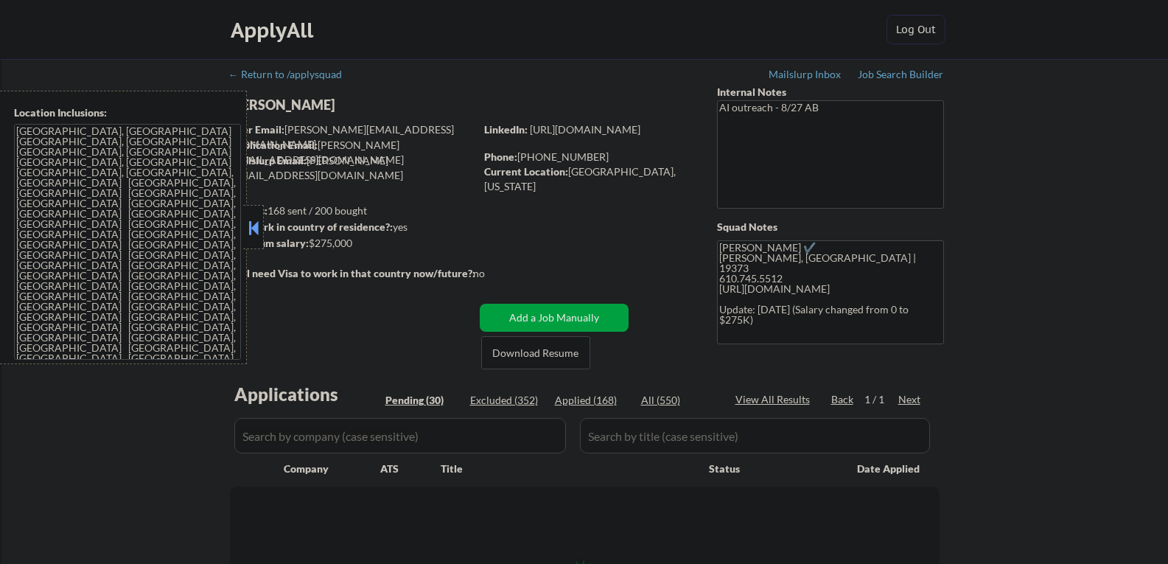
select select ""pending""
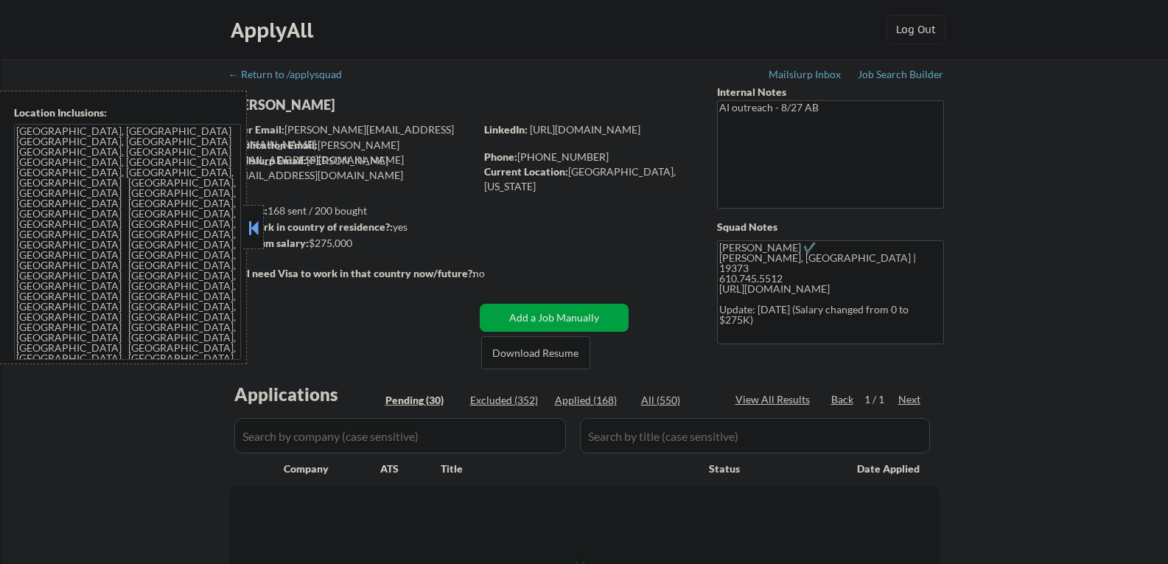
select select ""pending""
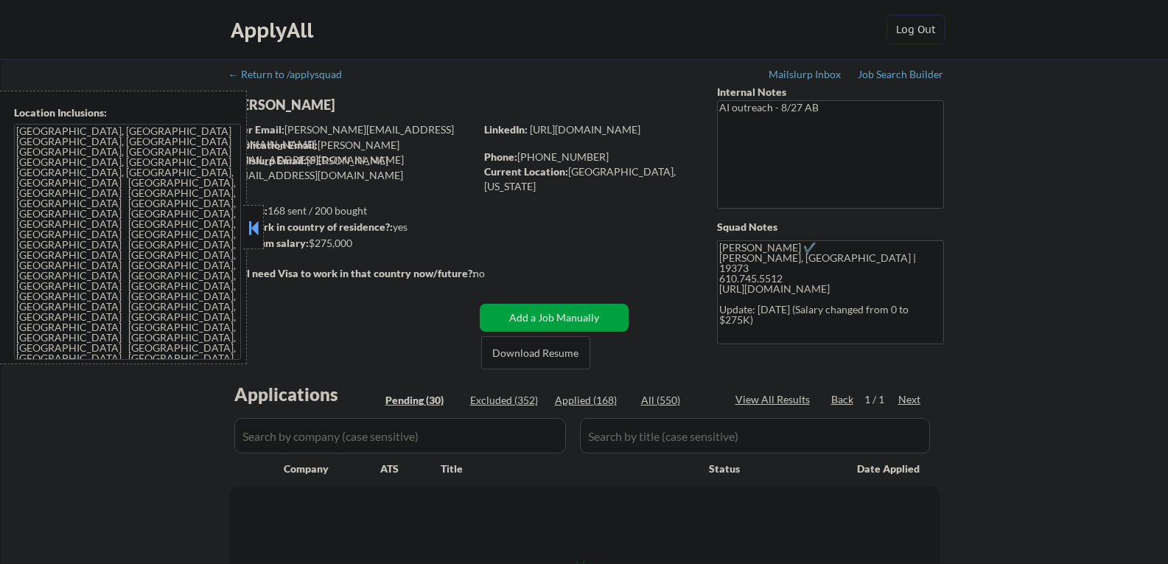
select select ""pending""
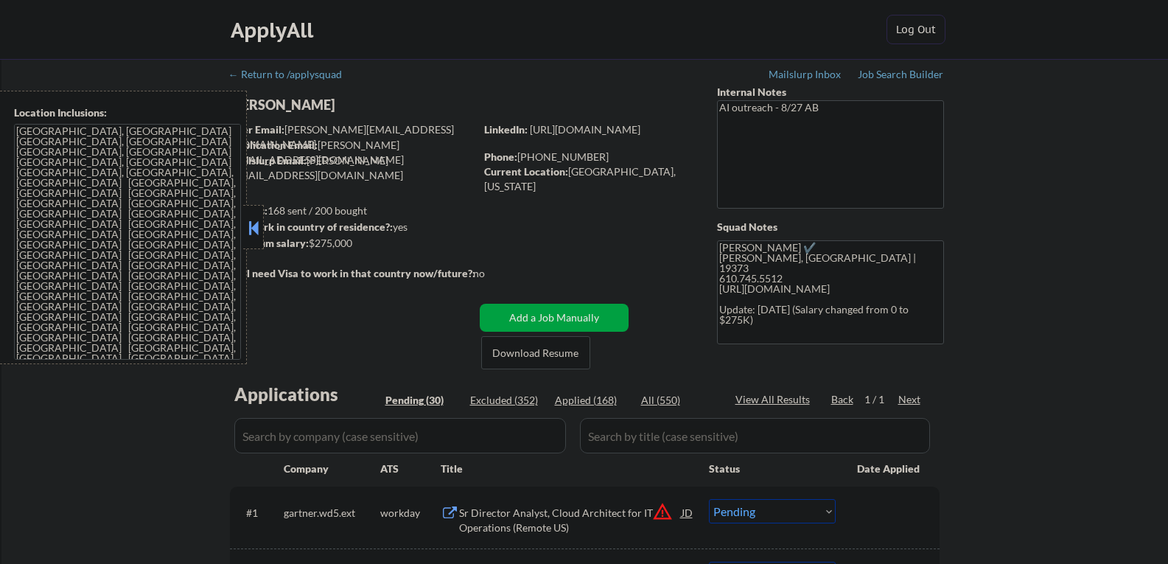
click at [253, 231] on button at bounding box center [253, 228] width 16 height 22
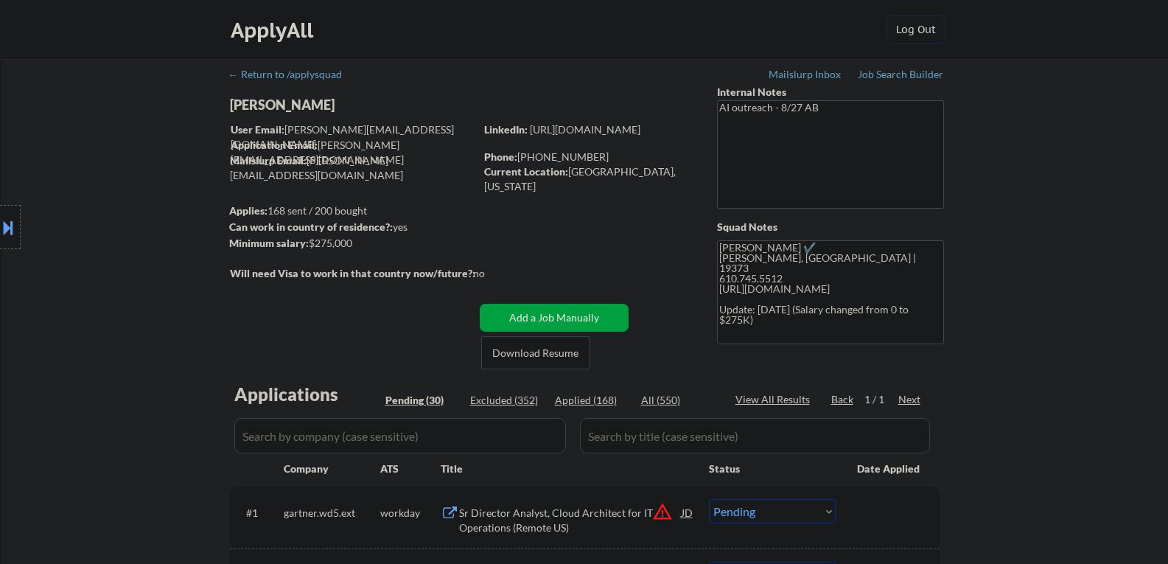
click at [270, 102] on div "Joel Merry" at bounding box center [381, 105] width 303 height 18
copy div "Joel Merry"
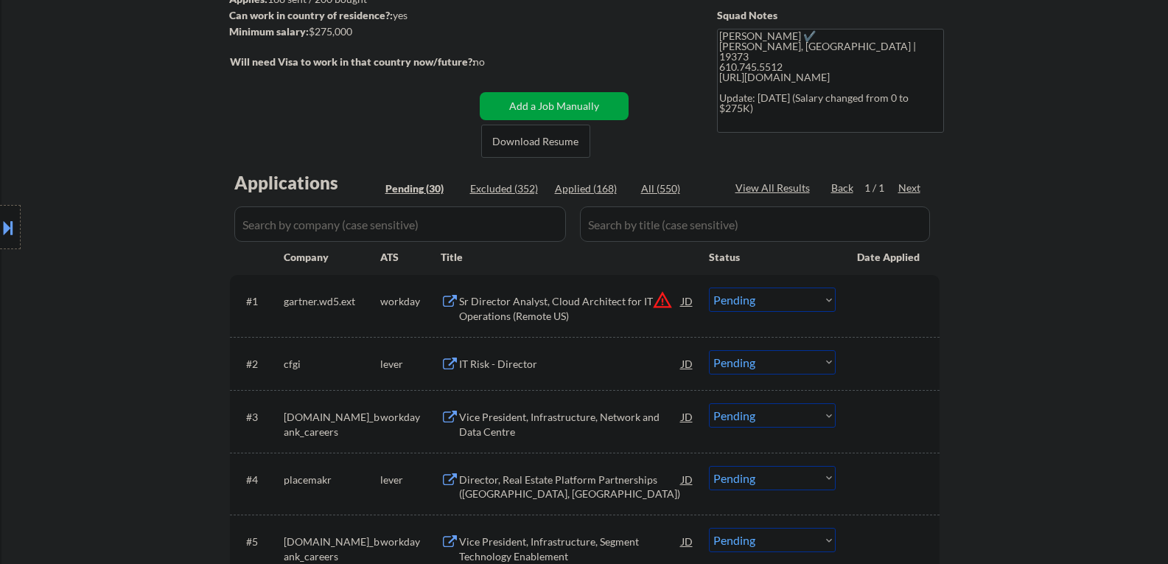
scroll to position [295, 0]
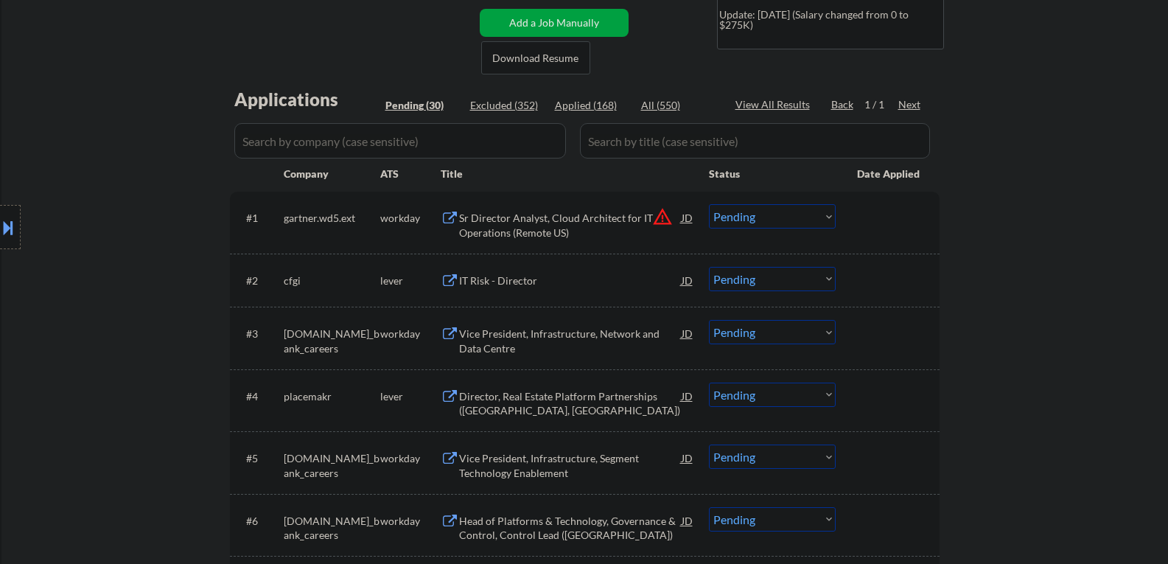
click at [501, 282] on div "IT Risk - Director" at bounding box center [570, 281] width 223 height 15
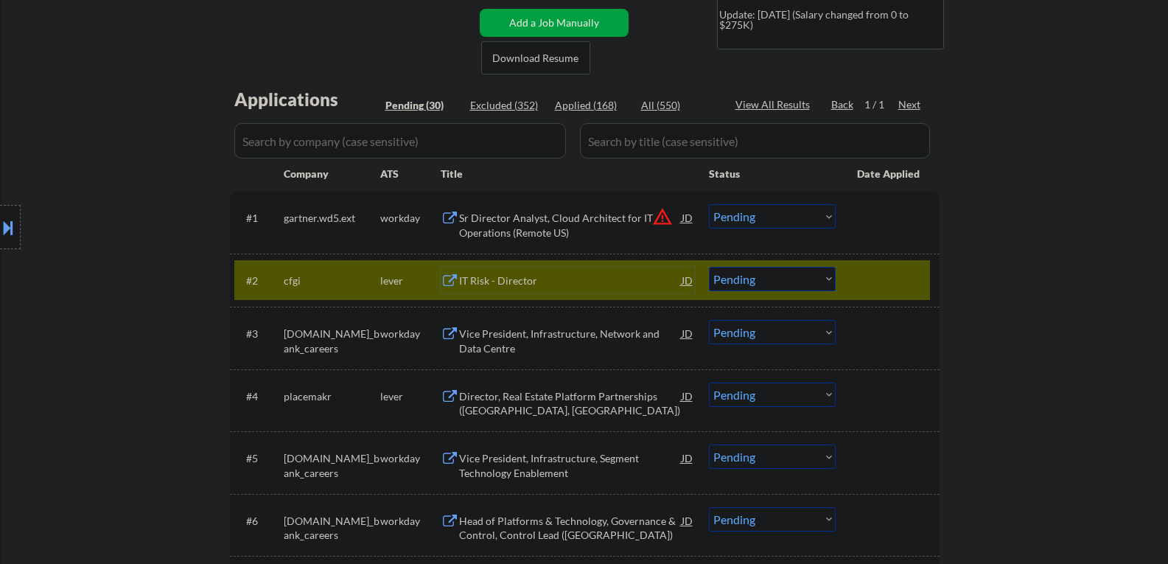
click at [719, 277] on select "Choose an option... Pending Applied Excluded (Questions) Excluded (Expired) Exc…" at bounding box center [772, 279] width 127 height 24
click at [709, 267] on select "Choose an option... Pending Applied Excluded (Questions) Excluded (Expired) Exc…" at bounding box center [772, 279] width 127 height 24
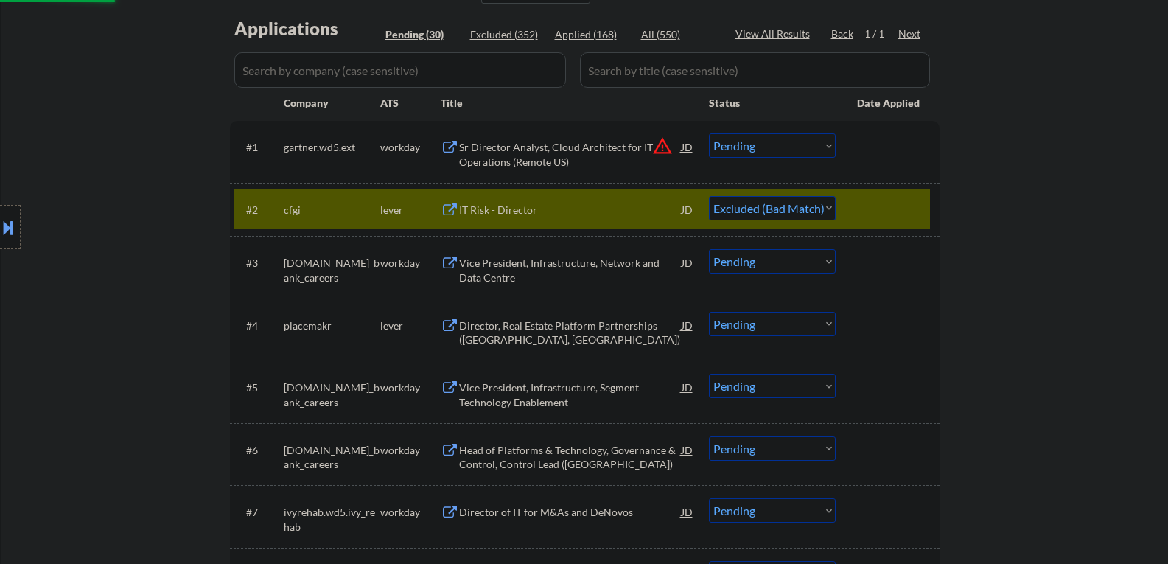
scroll to position [369, 0]
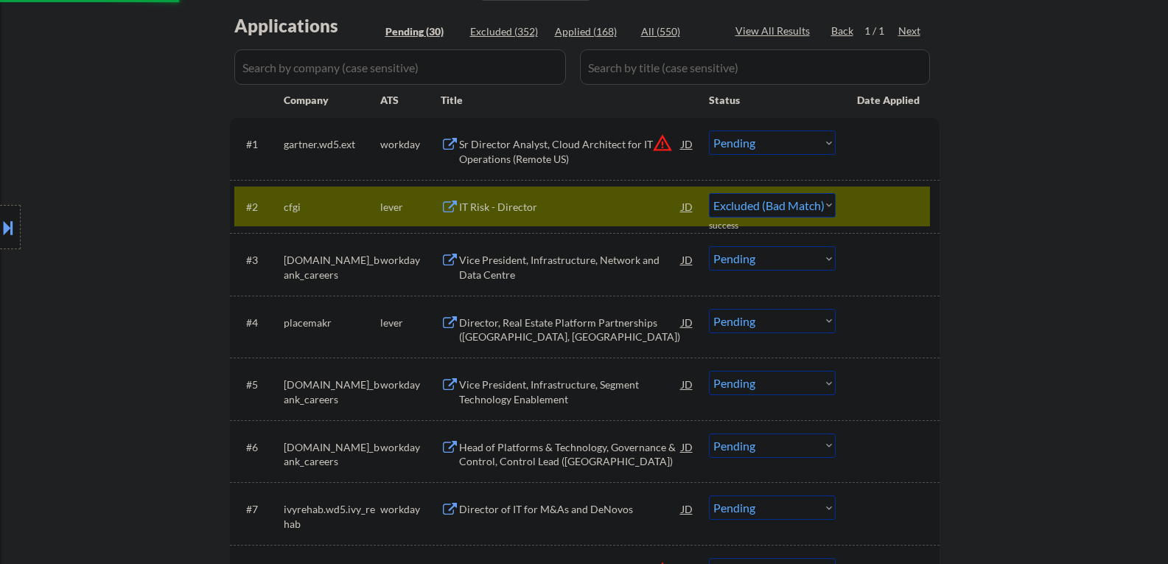
select select ""pending""
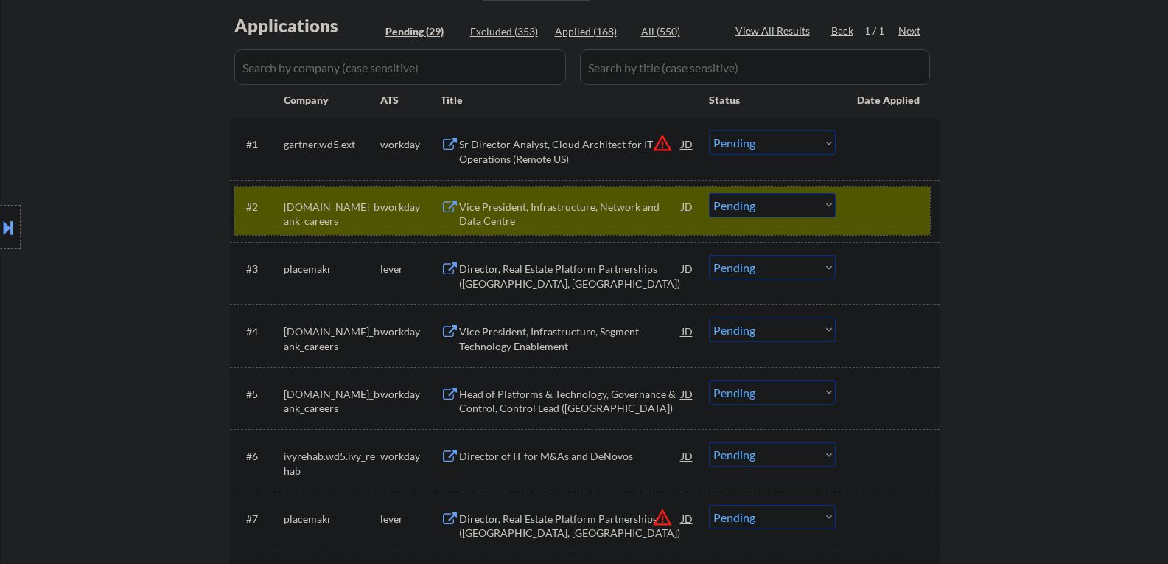
drag, startPoint x: 886, startPoint y: 209, endPoint x: 712, endPoint y: 215, distance: 174.1
click at [885, 209] on div at bounding box center [889, 206] width 65 height 27
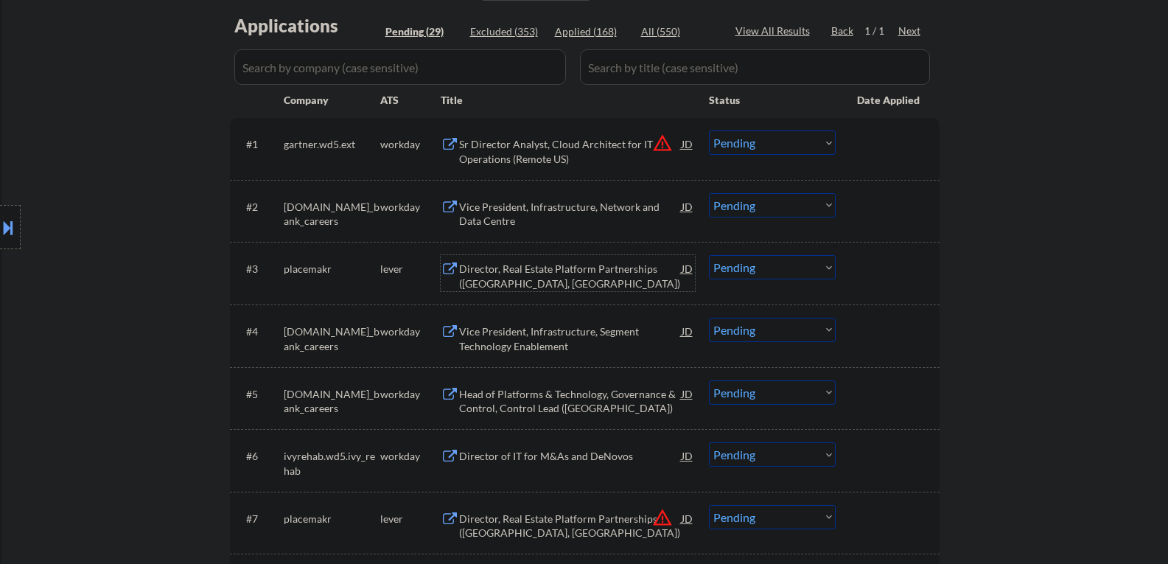
click at [478, 274] on div "Director, Real Estate Platform Partnerships (Philadelphia, PA)" at bounding box center [570, 276] width 223 height 29
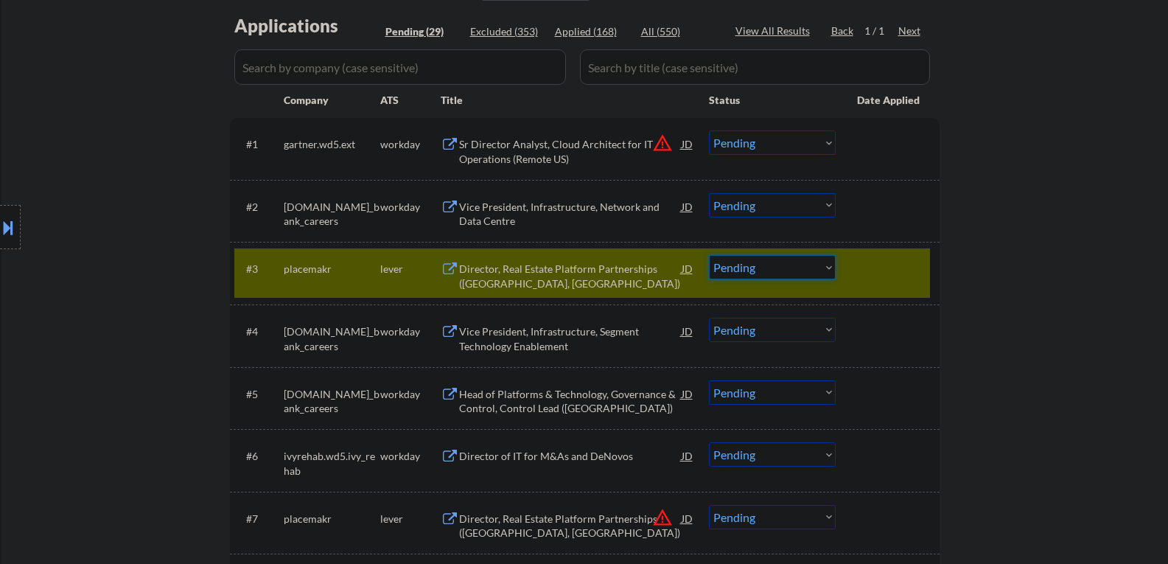
click at [791, 270] on select "Choose an option... Pending Applied Excluded (Questions) Excluded (Expired) Exc…" at bounding box center [772, 267] width 127 height 24
select select ""excluded__bad_match_""
click at [709, 255] on select "Choose an option... Pending Applied Excluded (Questions) Excluded (Expired) Exc…" at bounding box center [772, 267] width 127 height 24
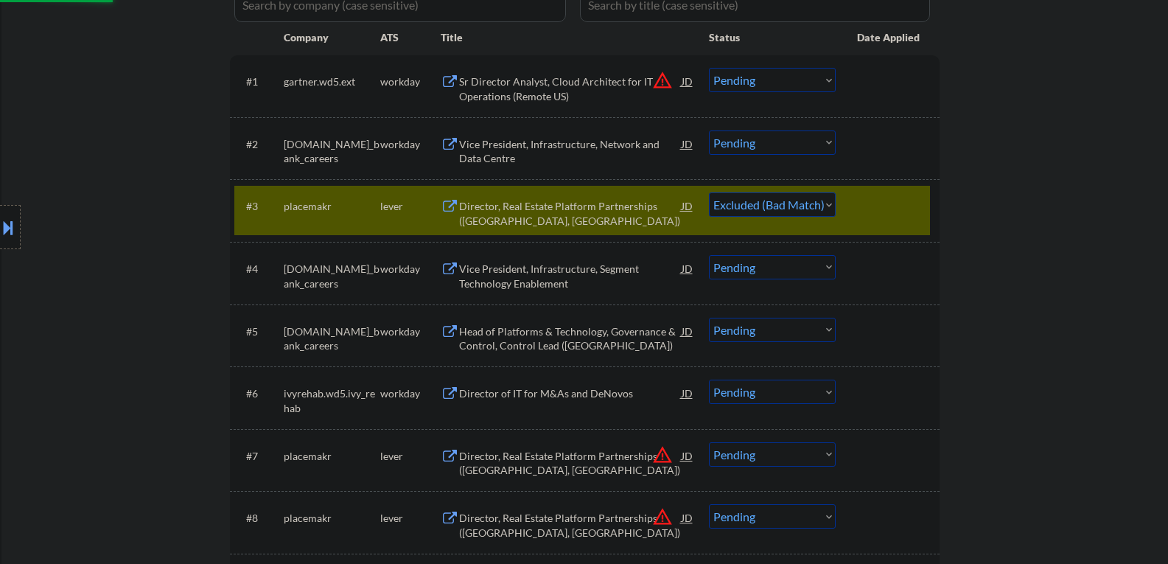
scroll to position [516, 0]
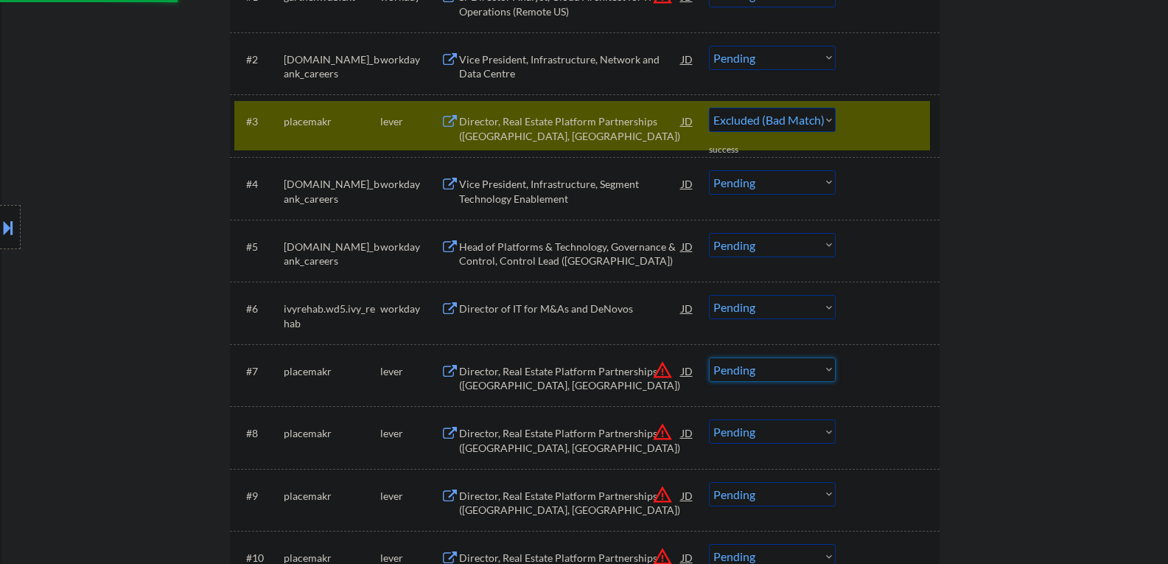
click at [776, 370] on select "Choose an option... Pending Applied Excluded (Questions) Excluded (Expired) Exc…" at bounding box center [772, 370] width 127 height 24
select select ""excluded__other_""
click at [709, 358] on select "Choose an option... Pending Applied Excluded (Questions) Excluded (Expired) Exc…" at bounding box center [772, 370] width 127 height 24
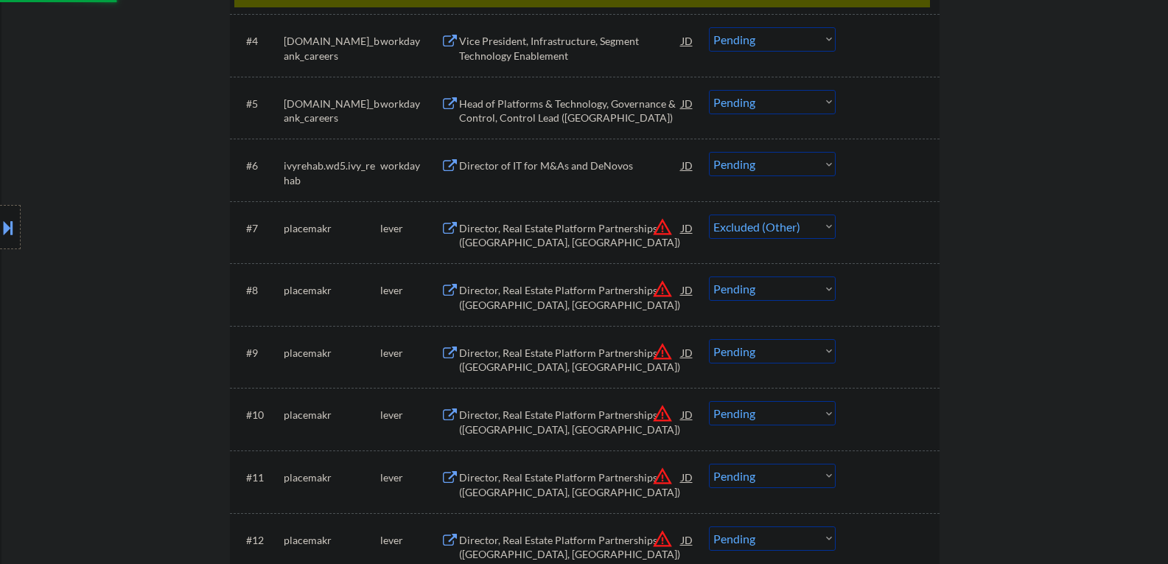
scroll to position [663, 0]
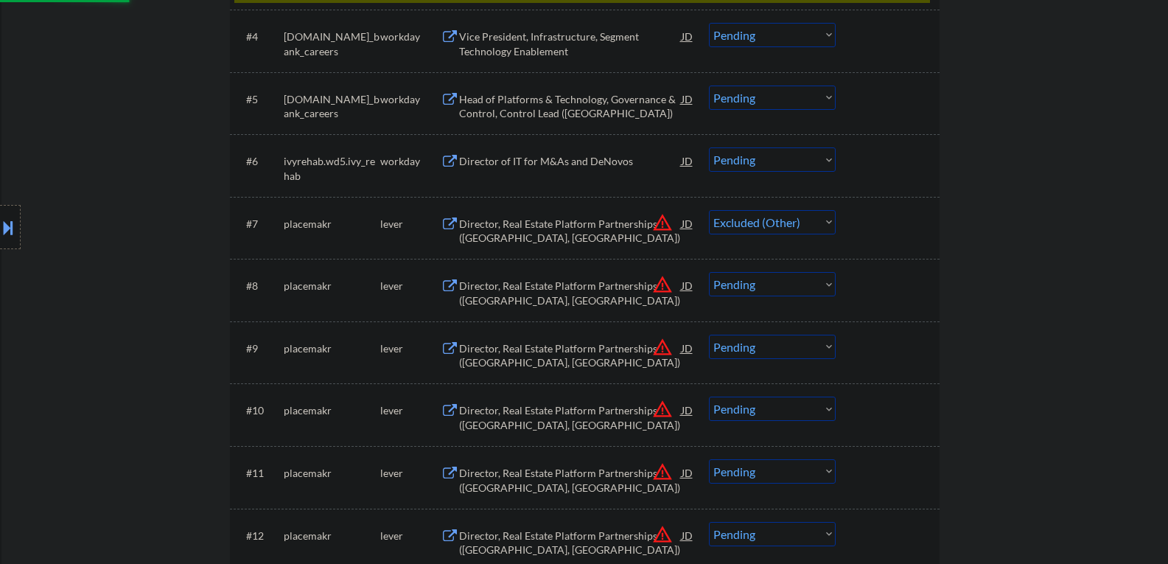
click at [748, 288] on select "Choose an option... Pending Applied Excluded (Questions) Excluded (Expired) Exc…" at bounding box center [772, 284] width 127 height 24
select select ""pending""
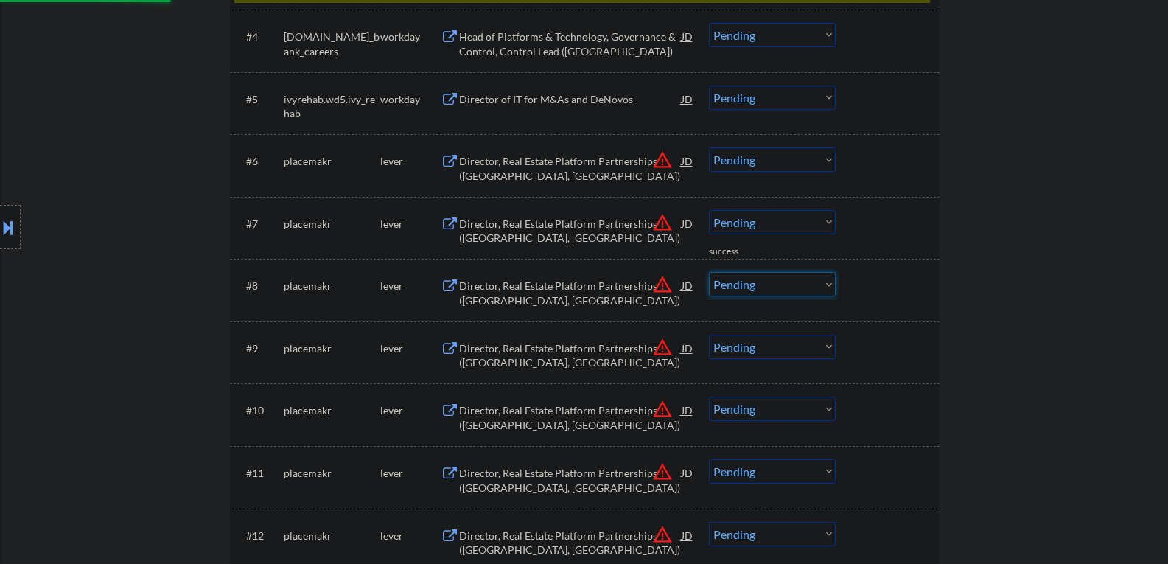
select select ""excluded__other_""
click at [709, 272] on select "Choose an option... Pending Applied Excluded (Questions) Excluded (Expired) Exc…" at bounding box center [772, 284] width 127 height 24
select select ""pending""
click at [758, 220] on select "Choose an option... Pending Applied Excluded (Questions) Excluded (Expired) Exc…" at bounding box center [772, 222] width 127 height 24
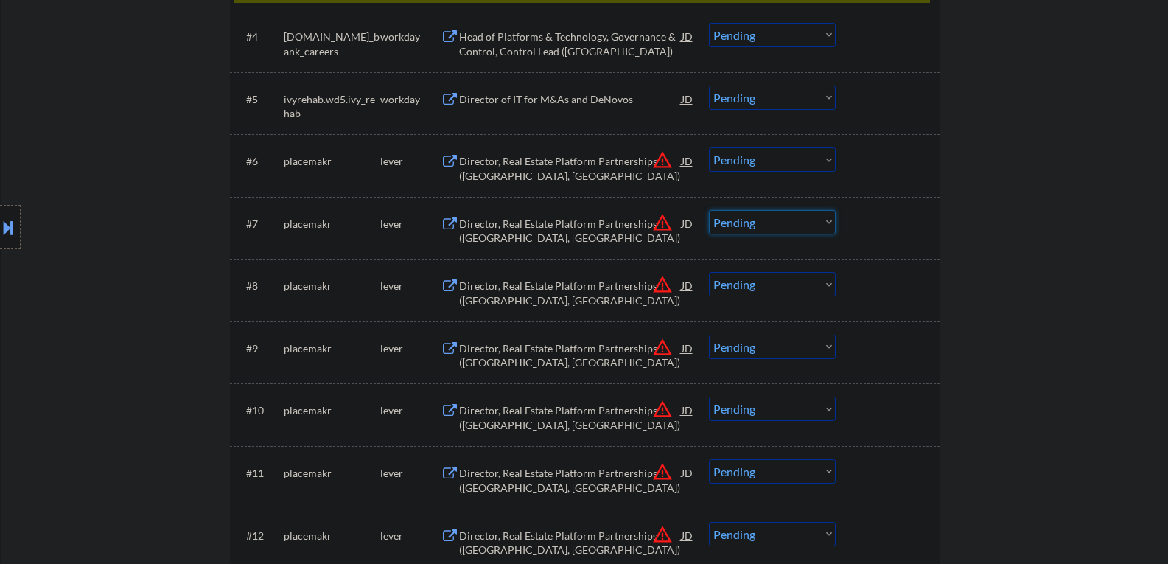
select select ""excluded__other_""
click at [709, 210] on select "Choose an option... Pending Applied Excluded (Questions) Excluded (Expired) Exc…" at bounding box center [772, 222] width 127 height 24
click at [780, 217] on select "Choose an option... Pending Applied Excluded (Questions) Excluded (Expired) Exc…" at bounding box center [772, 222] width 127 height 24
click at [709, 210] on select "Choose an option... Pending Applied Excluded (Questions) Excluded (Expired) Exc…" at bounding box center [772, 222] width 127 height 24
drag, startPoint x: 759, startPoint y: 285, endPoint x: 756, endPoint y: 293, distance: 7.7
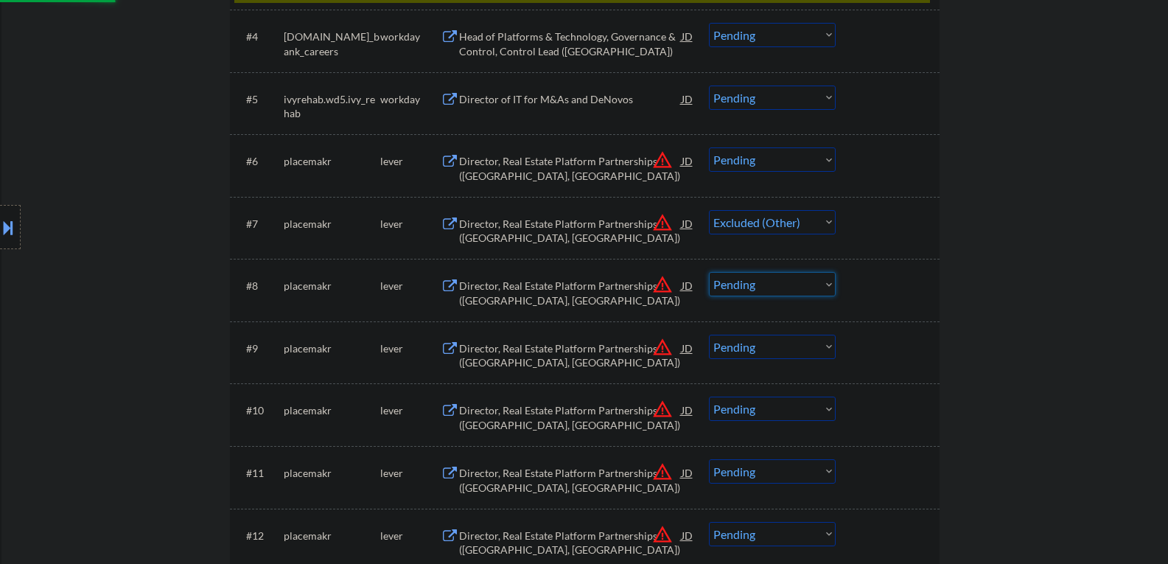
click at [759, 285] on select "Choose an option... Pending Applied Excluded (Questions) Excluded (Expired) Exc…" at bounding box center [772, 284] width 127 height 24
select select ""excluded__other_""
click at [709, 272] on select "Choose an option... Pending Applied Excluded (Questions) Excluded (Expired) Exc…" at bounding box center [772, 284] width 127 height 24
click at [748, 339] on select "Choose an option... Pending Applied Excluded (Questions) Excluded (Expired) Exc…" at bounding box center [772, 347] width 127 height 24
select select ""excluded__other_""
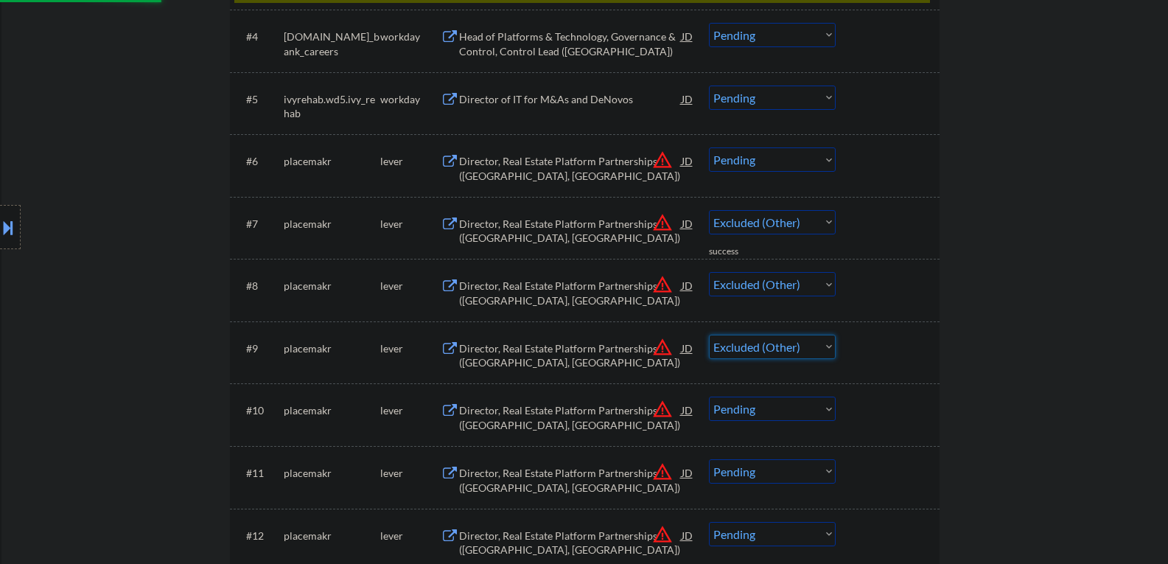
click at [709, 335] on select "Choose an option... Pending Applied Excluded (Questions) Excluded (Expired) Exc…" at bounding box center [772, 347] width 127 height 24
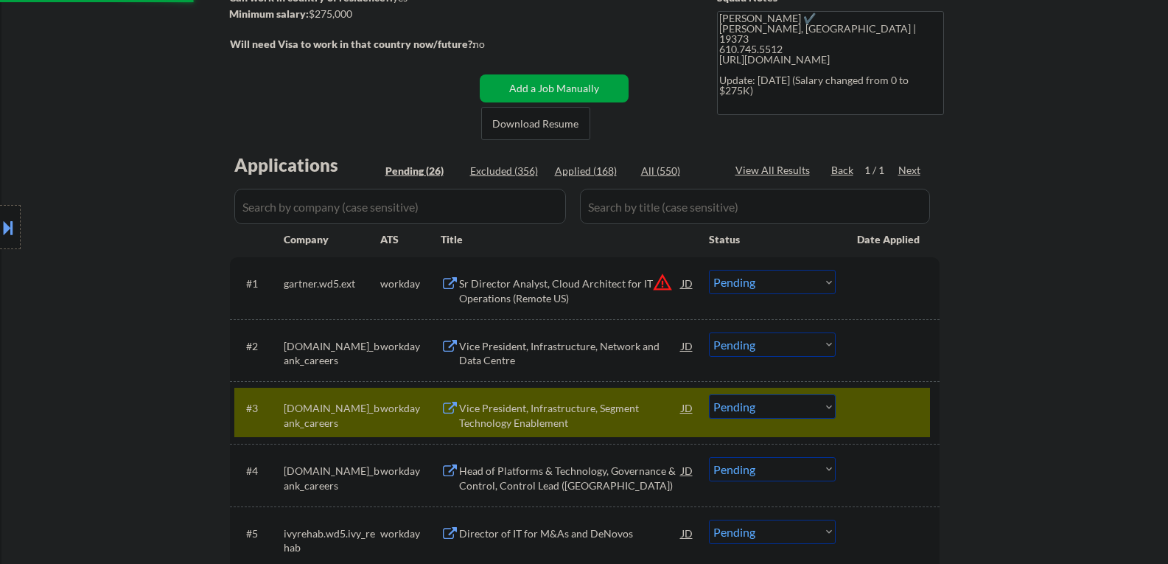
scroll to position [221, 0]
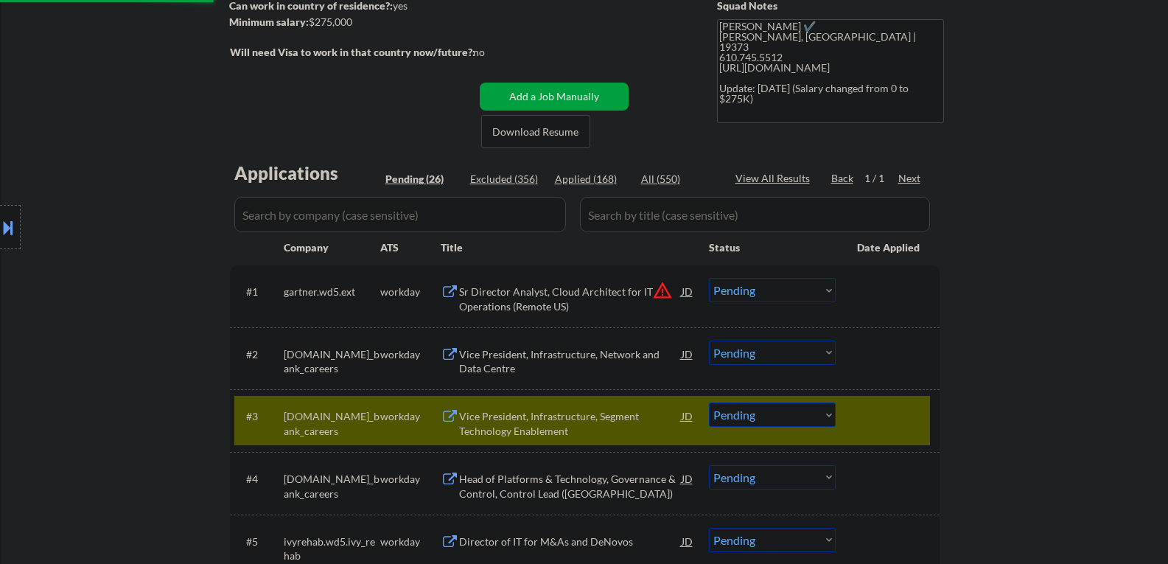
click at [533, 359] on div "Vice President, Infrastructure, Network and Data Centre" at bounding box center [570, 361] width 223 height 29
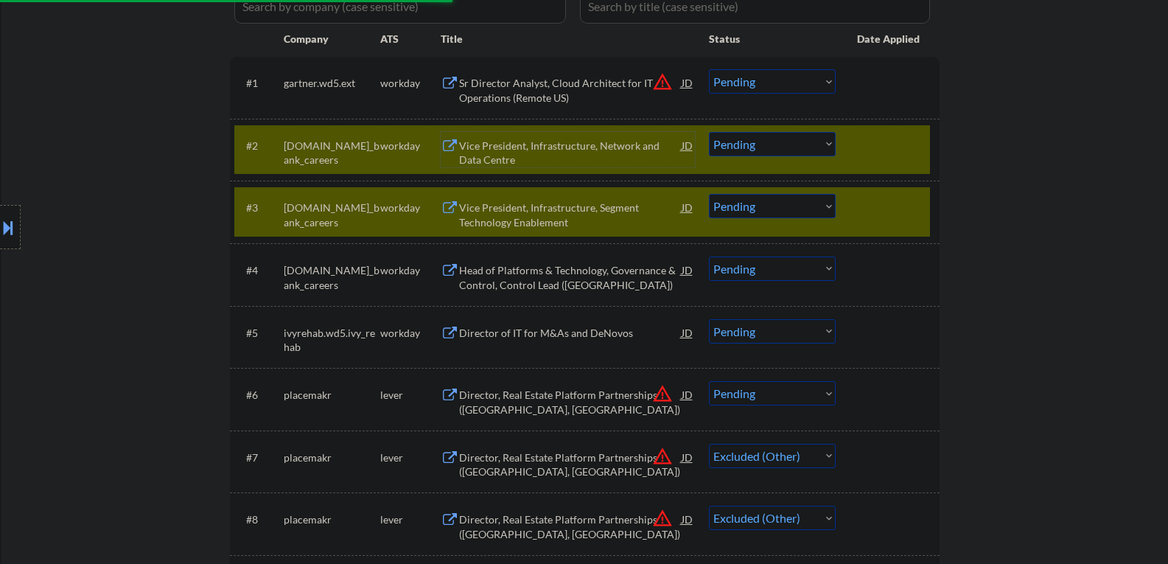
scroll to position [442, 0]
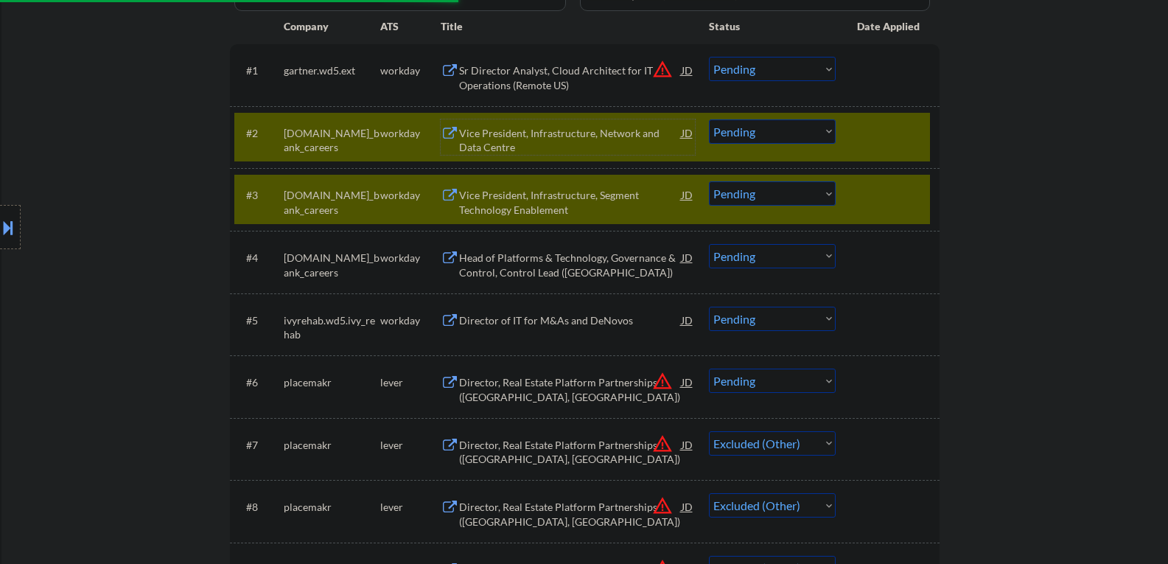
click at [884, 197] on div at bounding box center [889, 194] width 65 height 27
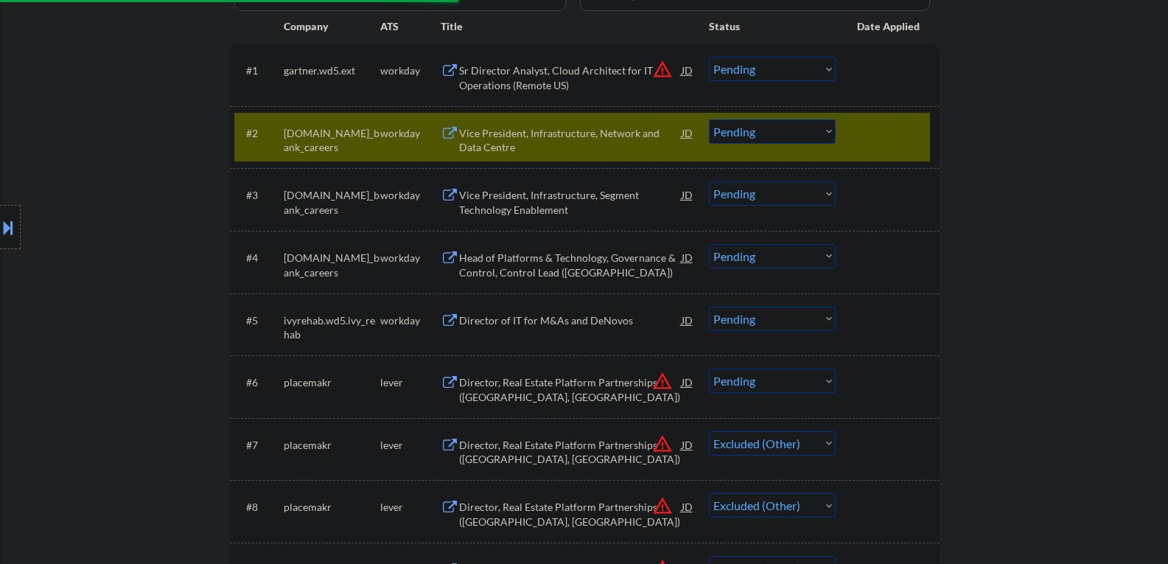
click at [860, 146] on div "#2 td.wd3.td_bank_careers workday Vice President, Infrastructure, Network and D…" at bounding box center [582, 137] width 696 height 49
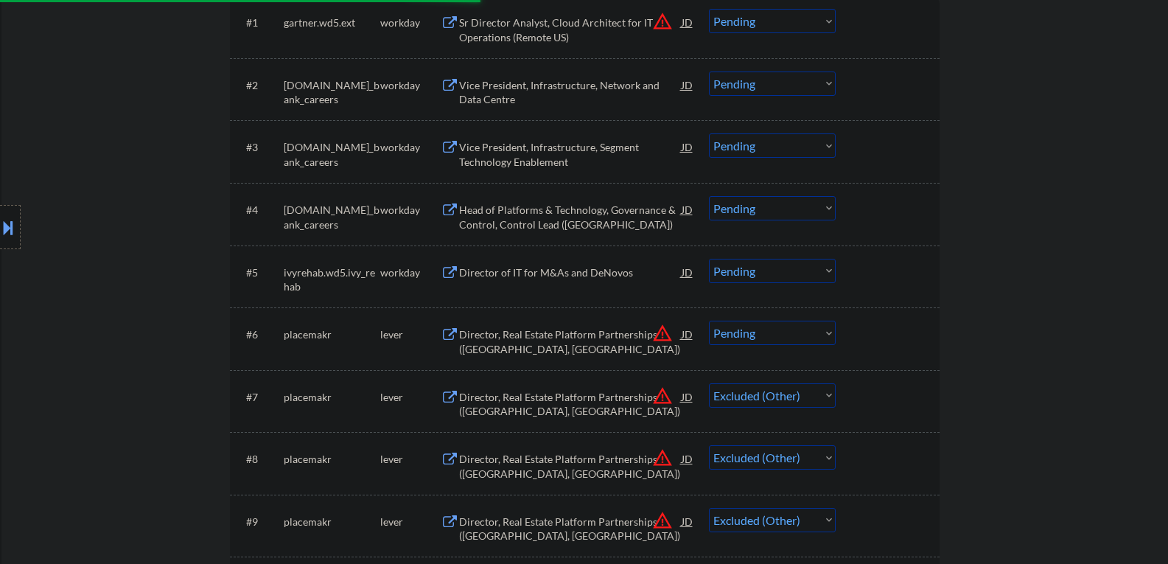
scroll to position [516, 0]
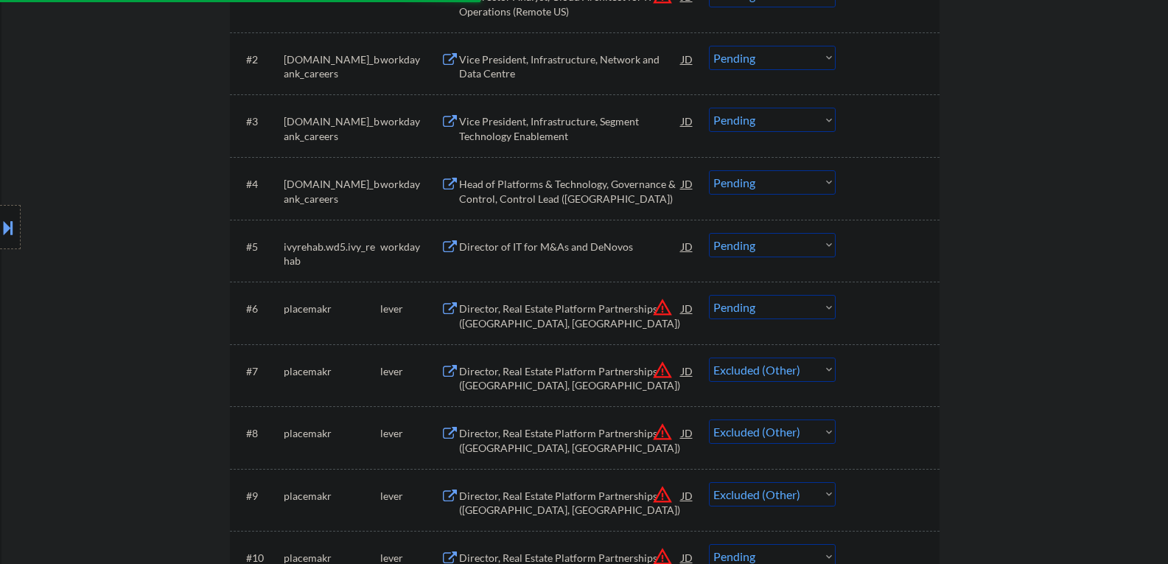
click at [749, 313] on select "Choose an option... Pending Applied Excluded (Questions) Excluded (Expired) Exc…" at bounding box center [772, 307] width 127 height 24
select select ""excluded__other_""
click at [709, 295] on select "Choose an option... Pending Applied Excluded (Questions) Excluded (Expired) Exc…" at bounding box center [772, 307] width 127 height 24
click at [750, 309] on select "Choose an option... Pending Applied Excluded (Questions) Excluded (Expired) Exc…" at bounding box center [772, 307] width 127 height 24
click at [709, 295] on select "Choose an option... Pending Applied Excluded (Questions) Excluded (Expired) Exc…" at bounding box center [772, 307] width 127 height 24
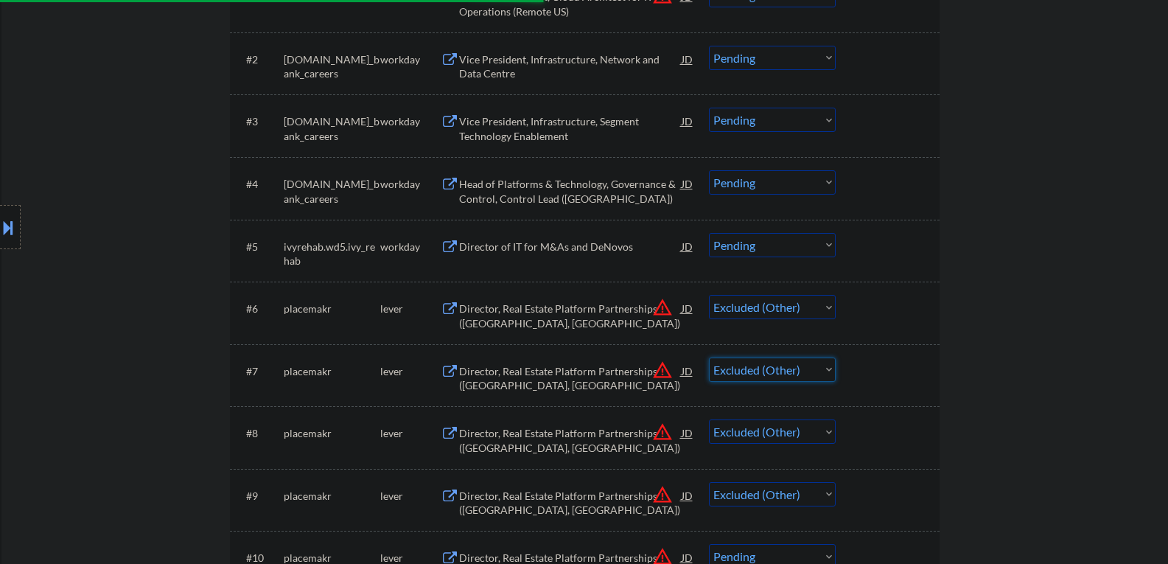
click at [736, 370] on select "Choose an option... Pending Applied Excluded (Questions) Excluded (Expired) Exc…" at bounding box center [772, 370] width 127 height 24
click at [709, 358] on select "Choose an option... Pending Applied Excluded (Questions) Excluded (Expired) Exc…" at bounding box center [772, 370] width 127 height 24
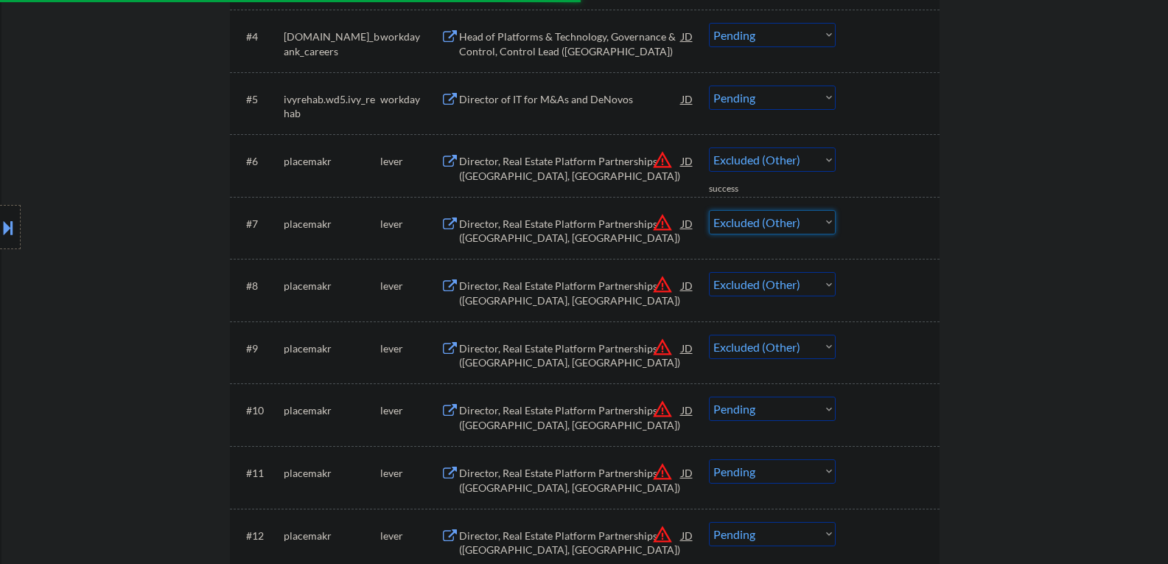
click at [734, 224] on select "Choose an option... Pending Applied Excluded (Questions) Excluded (Expired) Exc…" at bounding box center [772, 222] width 127 height 24
click at [709, 210] on select "Choose an option... Pending Applied Excluded (Questions) Excluded (Expired) Exc…" at bounding box center [772, 222] width 127 height 24
click at [728, 285] on select "Choose an option... Pending Applied Excluded (Questions) Excluded (Expired) Exc…" at bounding box center [772, 284] width 127 height 24
click at [709, 272] on select "Choose an option... Pending Applied Excluded (Questions) Excluded (Expired) Exc…" at bounding box center [772, 284] width 127 height 24
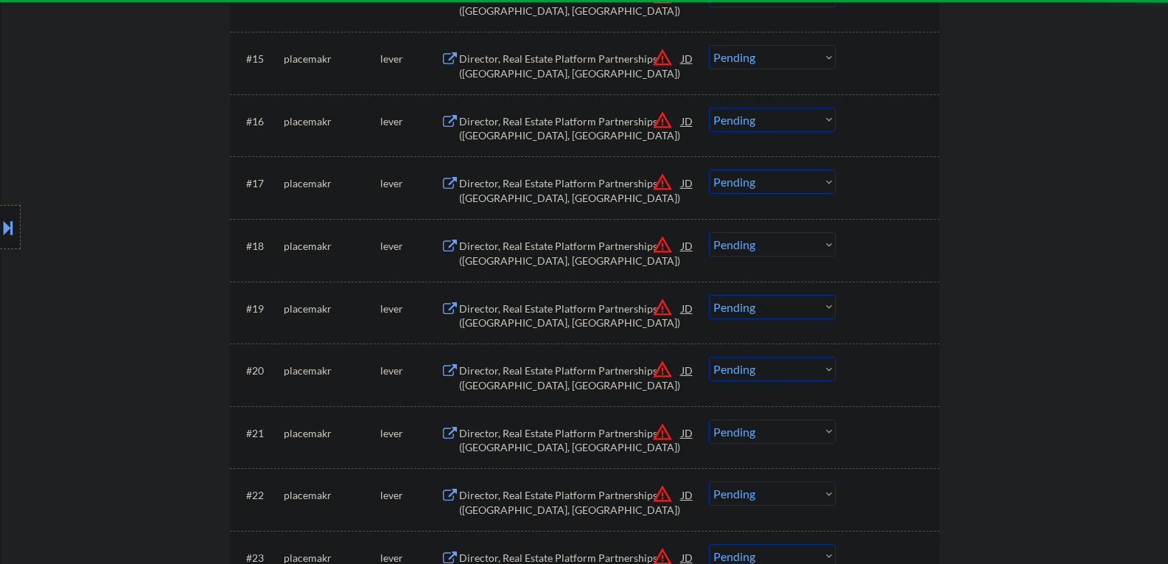
select select ""pending""
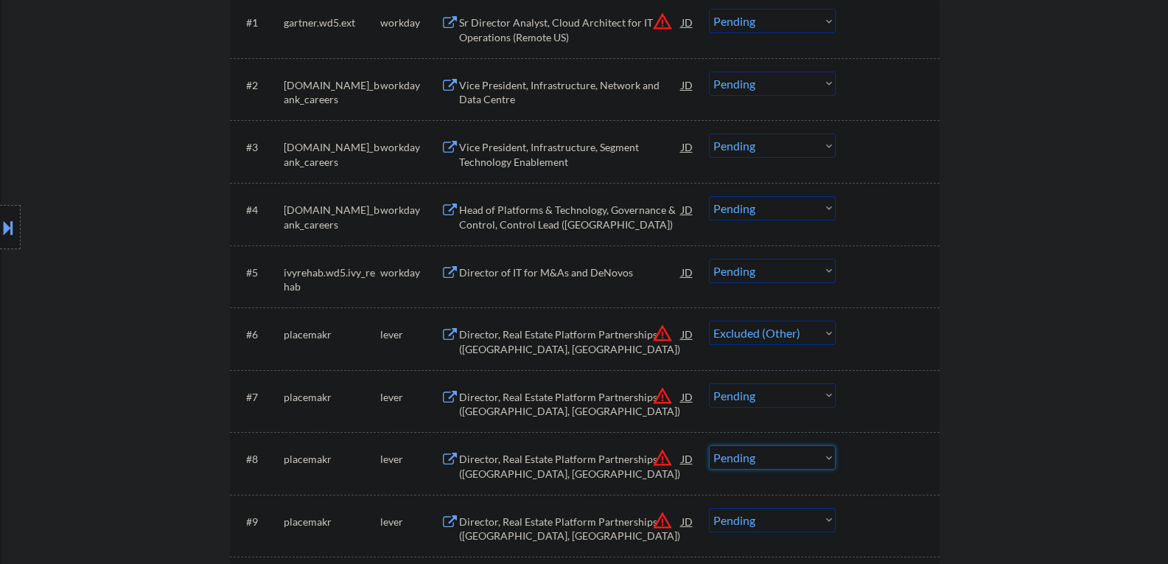
scroll to position [516, 0]
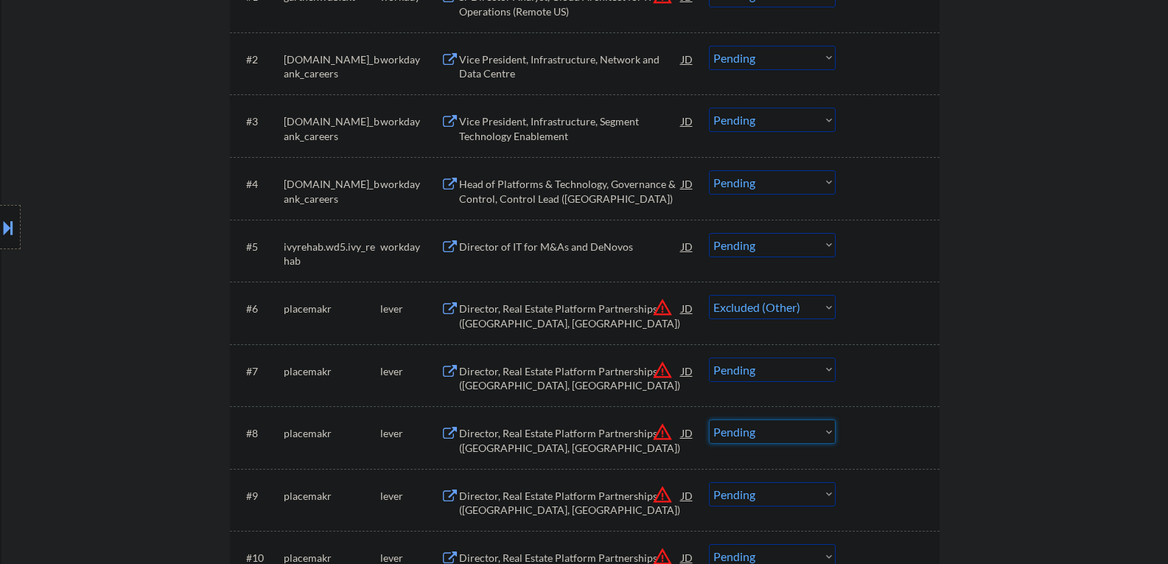
click at [752, 375] on select "Choose an option... Pending Applied Excluded (Questions) Excluded (Expired) Exc…" at bounding box center [772, 370] width 127 height 24
select select ""excluded__other_""
click at [709, 358] on select "Choose an option... Pending Applied Excluded (Questions) Excluded (Expired) Exc…" at bounding box center [772, 370] width 127 height 24
click at [751, 375] on select "Choose an option... Pending Applied Excluded (Questions) Excluded (Expired) Exc…" at bounding box center [772, 370] width 127 height 24
click at [944, 360] on div "← Return to /applysquad Mailslurp Inbox Job Search Builder Joel Merry User Emai…" at bounding box center [585, 562] width 736 height 2038
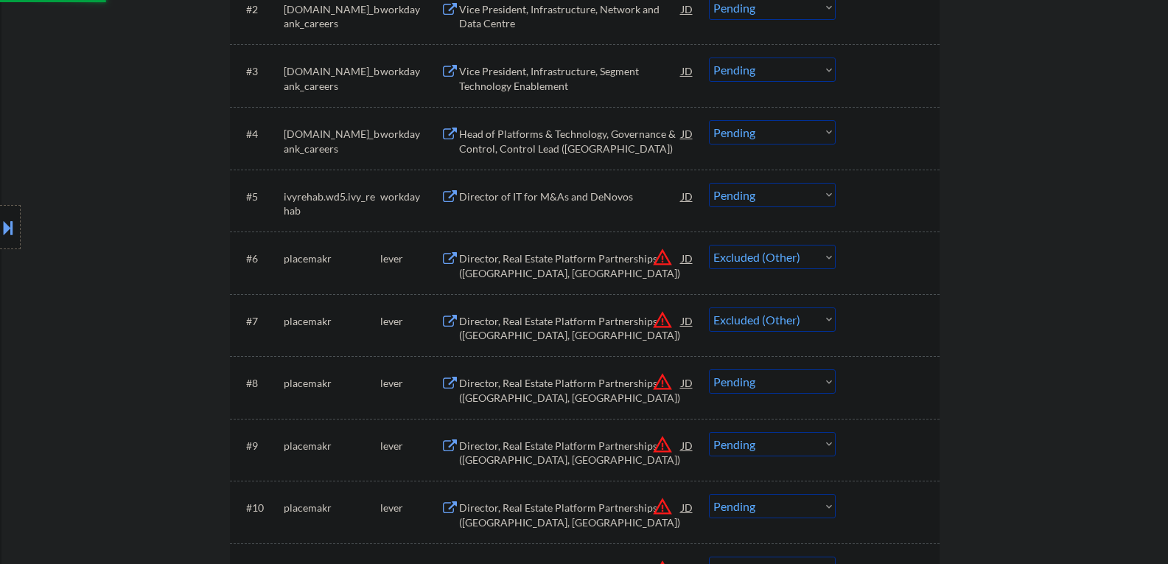
scroll to position [663, 0]
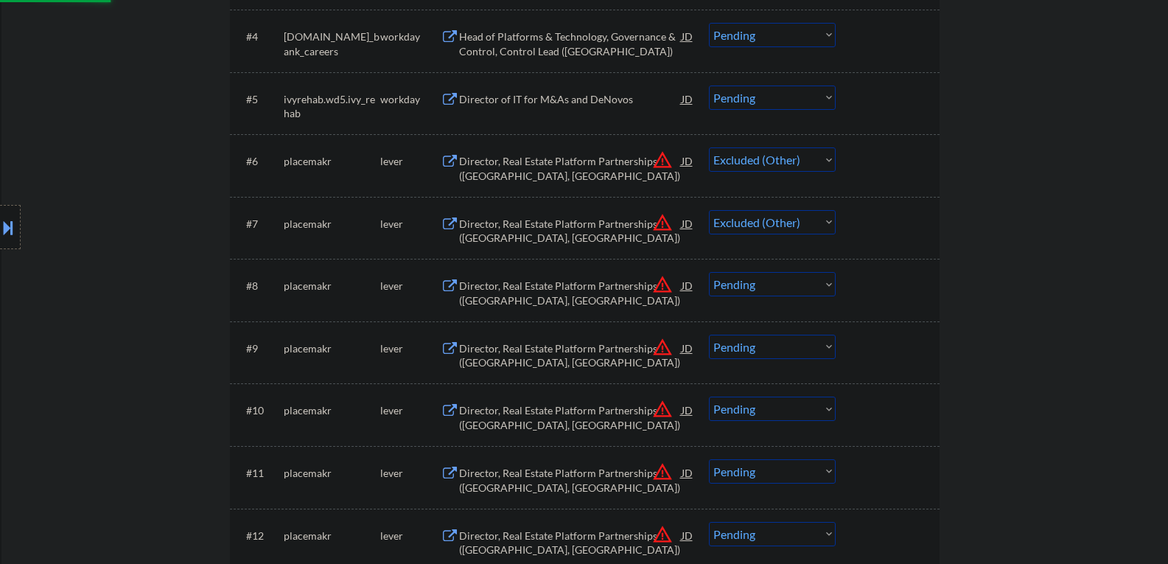
click at [742, 282] on select "Choose an option... Pending Applied Excluded (Questions) Excluded (Expired) Exc…" at bounding box center [772, 284] width 127 height 24
click at [709, 272] on select "Choose an option... Pending Applied Excluded (Questions) Excluded (Expired) Exc…" at bounding box center [772, 284] width 127 height 24
select select ""pending""
click at [751, 226] on select "Choose an option... Pending Applied Excluded (Questions) Excluded (Expired) Exc…" at bounding box center [772, 222] width 127 height 24
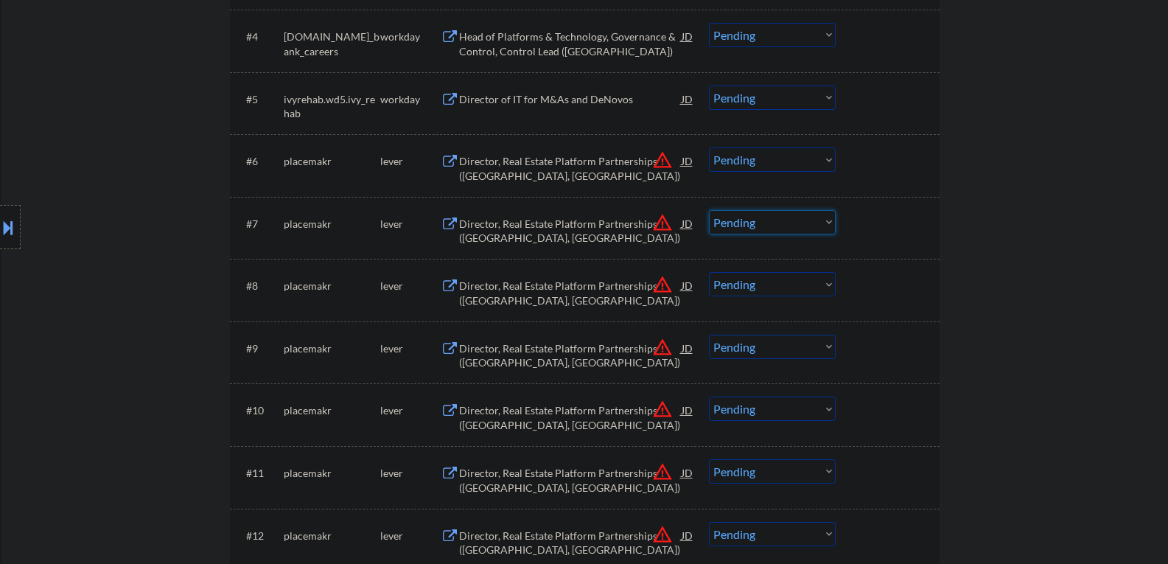
select select ""excluded__other_""
click at [709, 210] on select "Choose an option... Pending Applied Excluded (Questions) Excluded (Expired) Exc…" at bounding box center [772, 222] width 127 height 24
click at [745, 291] on select "Choose an option... Pending Applied Excluded (Questions) Excluded (Expired) Exc…" at bounding box center [772, 284] width 127 height 24
select select ""excluded__other_""
click at [709, 272] on select "Choose an option... Pending Applied Excluded (Questions) Excluded (Expired) Exc…" at bounding box center [772, 284] width 127 height 24
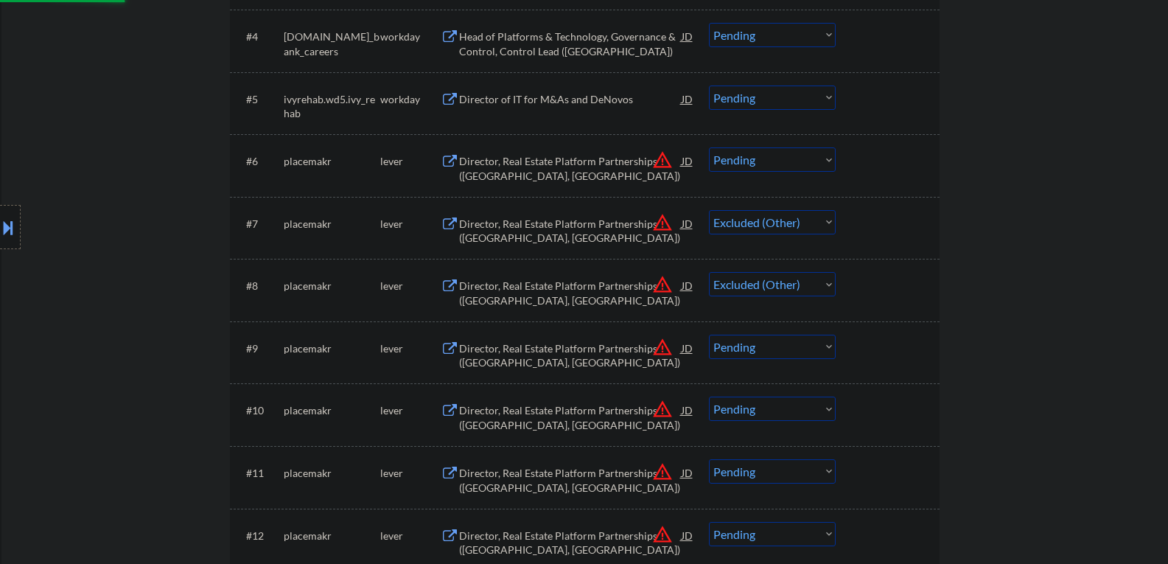
click at [759, 344] on select "Choose an option... Pending Applied Excluded (Questions) Excluded (Expired) Exc…" at bounding box center [772, 347] width 127 height 24
select select ""excluded__other_""
click at [709, 335] on select "Choose an option... Pending Applied Excluded (Questions) Excluded (Expired) Exc…" at bounding box center [772, 347] width 127 height 24
click at [776, 422] on div "#10 placemakr lever Director, Real Estate Platform Partnerships (Orlando, FL) J…" at bounding box center [582, 414] width 696 height 49
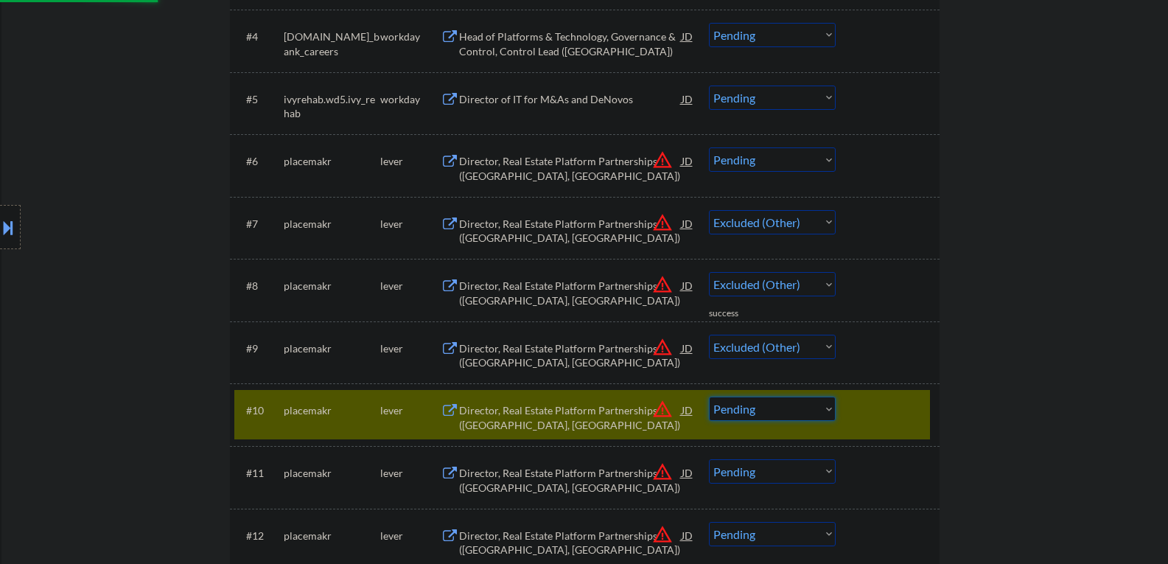
click at [789, 404] on select "Choose an option... Pending Applied Excluded (Questions) Excluded (Expired) Exc…" at bounding box center [772, 409] width 127 height 24
select select ""excluded__other_""
click at [709, 397] on select "Choose an option... Pending Applied Excluded (Questions) Excluded (Expired) Exc…" at bounding box center [772, 409] width 127 height 24
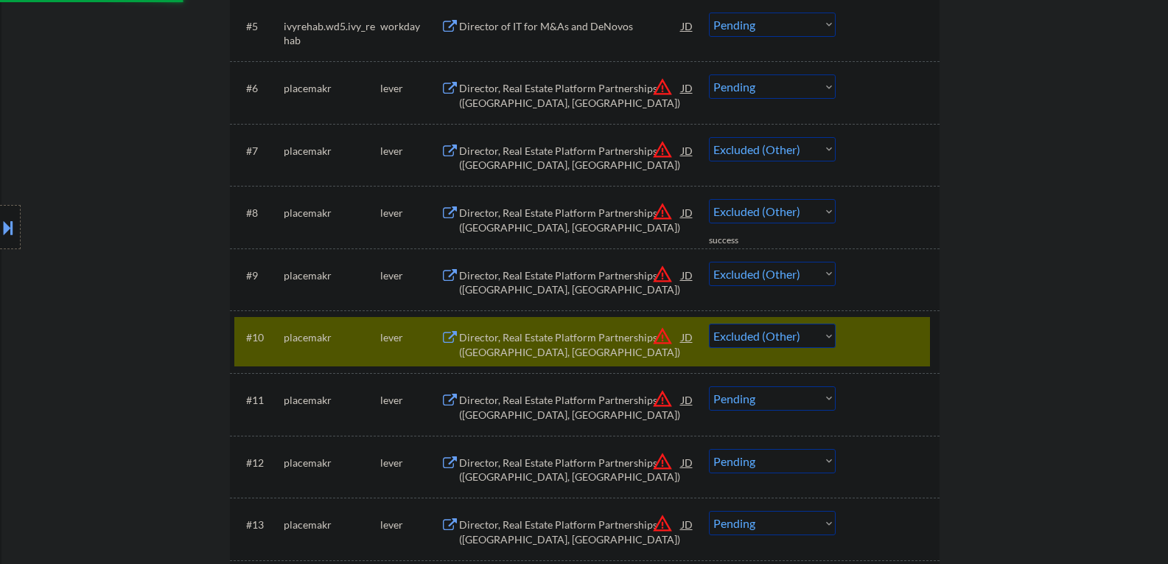
scroll to position [737, 0]
click at [756, 403] on select "Choose an option... Pending Applied Excluded (Questions) Excluded (Expired) Exc…" at bounding box center [772, 398] width 127 height 24
select select ""excluded__other_""
click at [709, 386] on select "Choose an option... Pending Applied Excluded (Questions) Excluded (Expired) Exc…" at bounding box center [772, 398] width 127 height 24
click at [773, 463] on select "Choose an option... Pending Applied Excluded (Questions) Excluded (Expired) Exc…" at bounding box center [772, 460] width 127 height 24
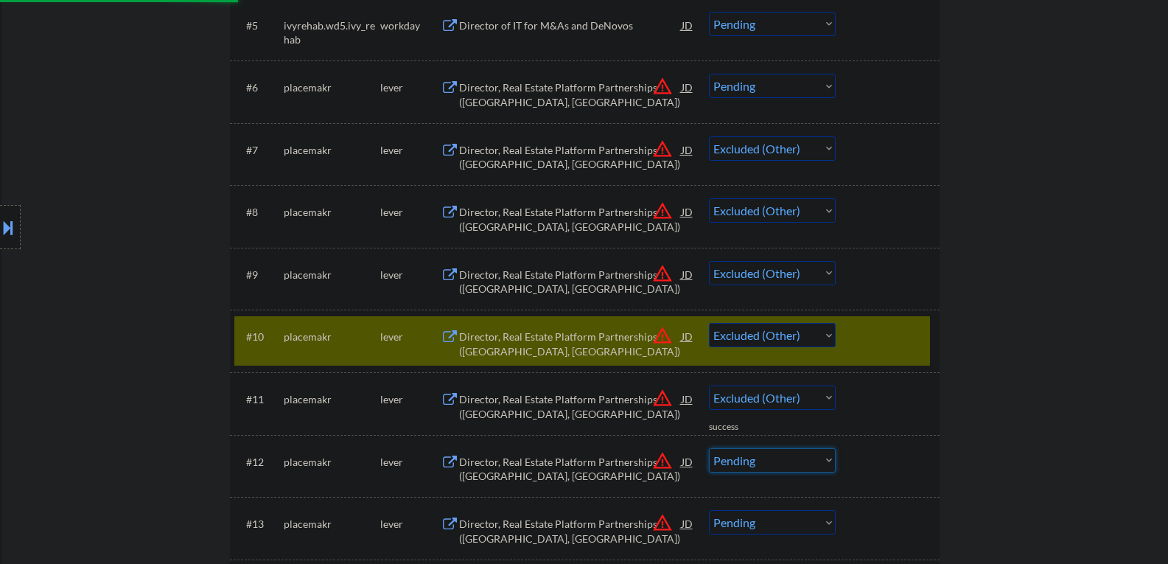
select select ""excluded__other_""
click at [709, 448] on select "Choose an option... Pending Applied Excluded (Questions) Excluded (Expired) Exc…" at bounding box center [772, 460] width 127 height 24
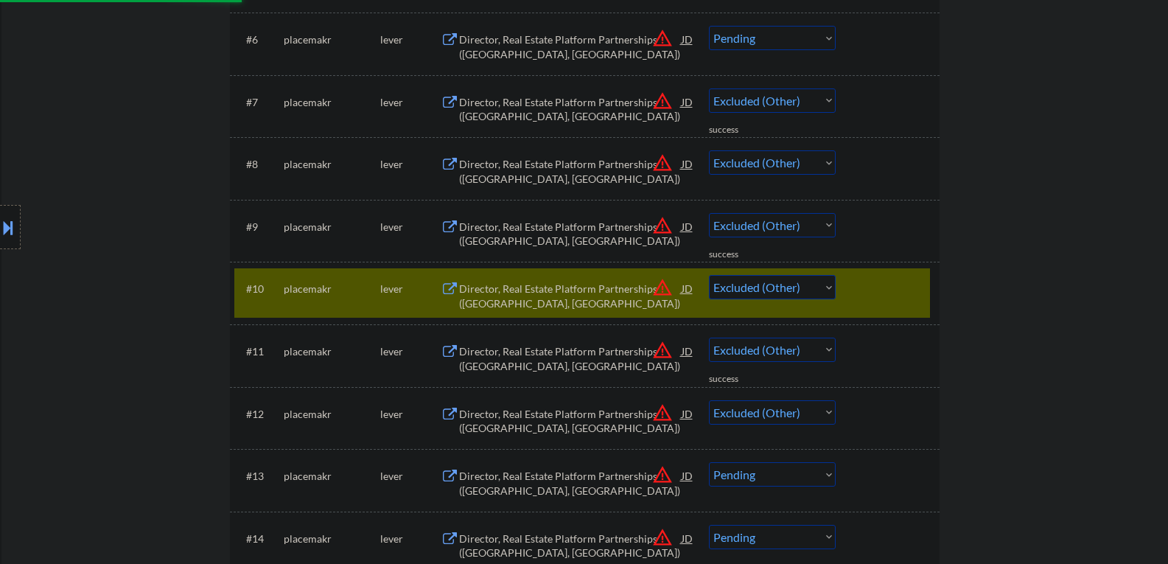
scroll to position [811, 0]
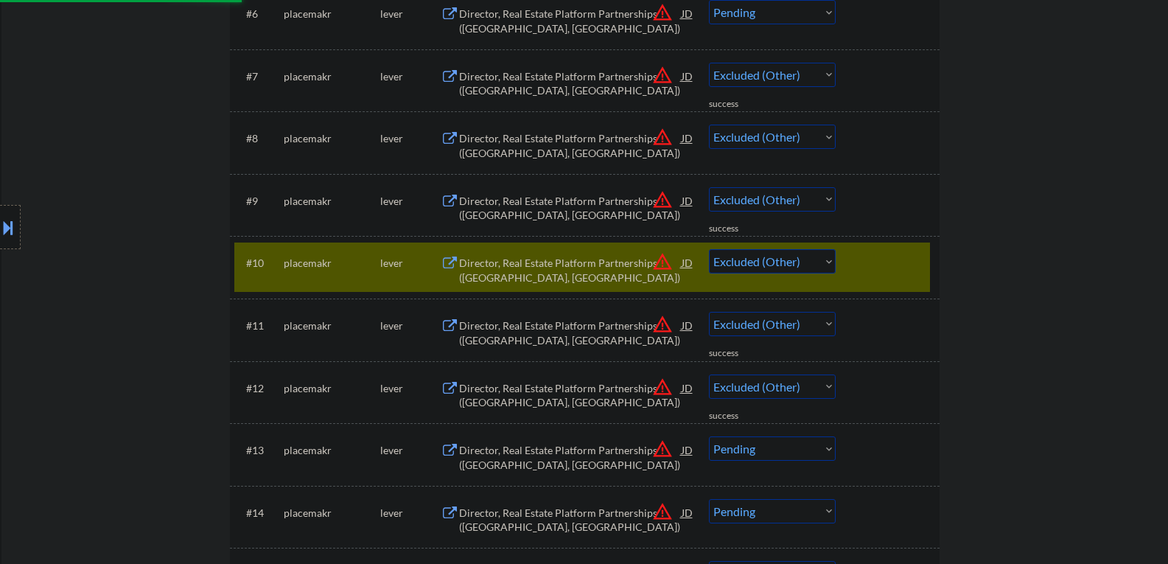
click at [743, 442] on select "Choose an option... Pending Applied Excluded (Questions) Excluded (Expired) Exc…" at bounding box center [772, 448] width 127 height 24
select select ""excluded__other_""
click at [709, 436] on select "Choose an option... Pending Applied Excluded (Questions) Excluded (Expired) Exc…" at bounding box center [772, 448] width 127 height 24
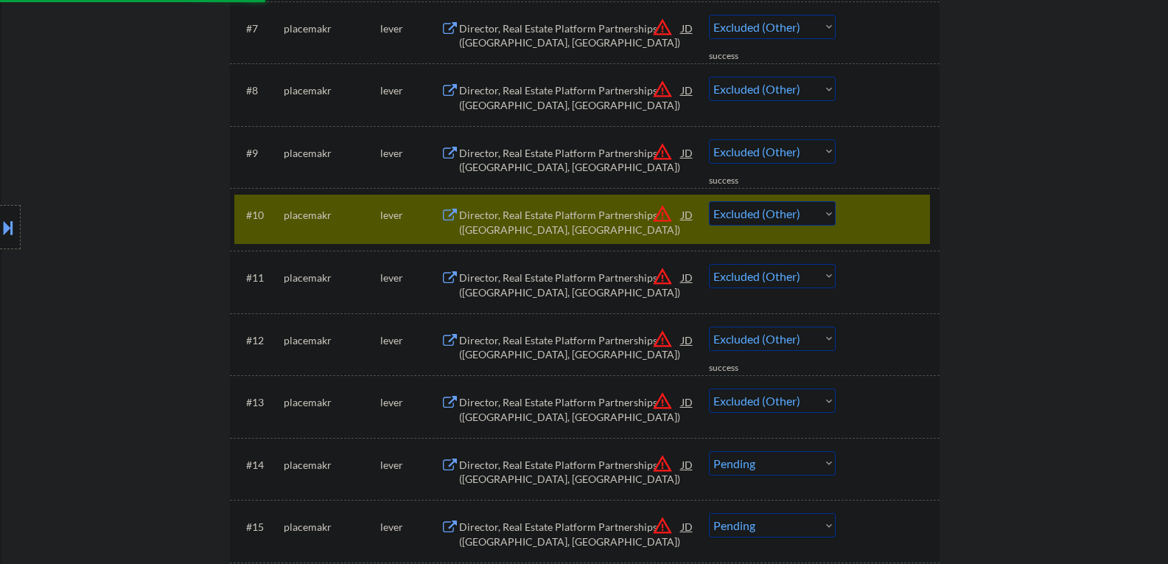
scroll to position [885, 0]
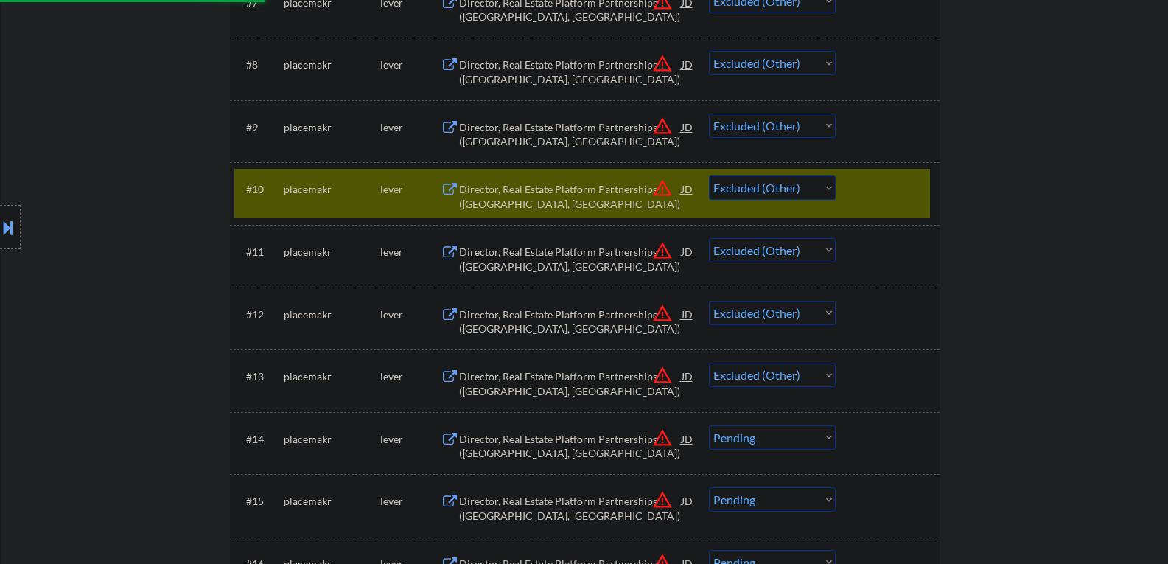
click at [748, 442] on select "Choose an option... Pending Applied Excluded (Questions) Excluded (Expired) Exc…" at bounding box center [772, 437] width 127 height 24
select select ""pending""
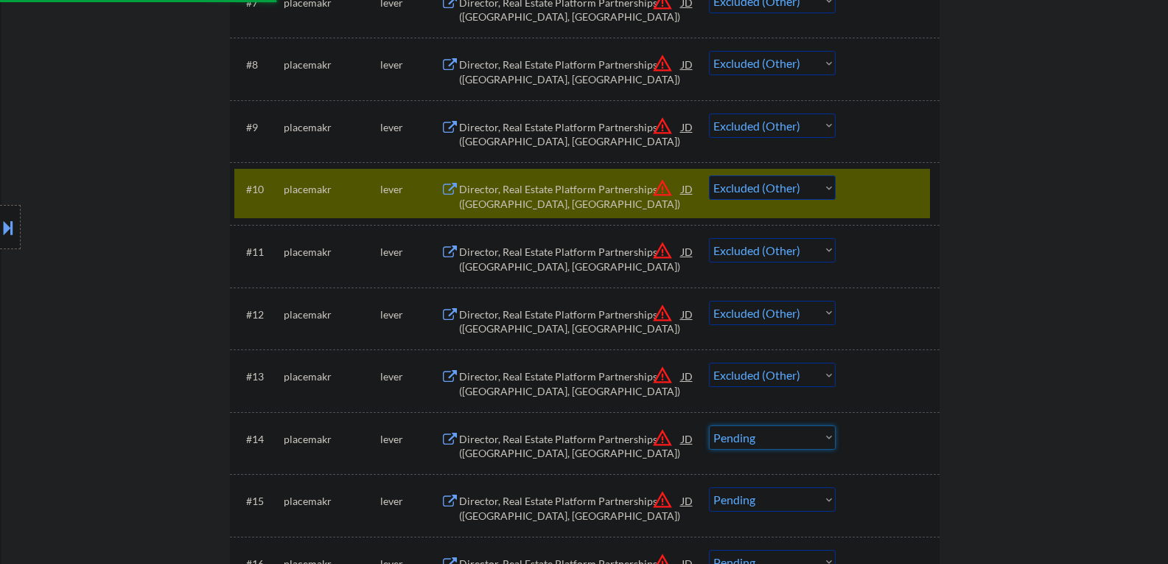
select select ""pending""
select select ""excluded__other_""
click at [709, 425] on select "Choose an option... Pending Applied Excluded (Questions) Excluded (Expired) Exc…" at bounding box center [772, 437] width 127 height 24
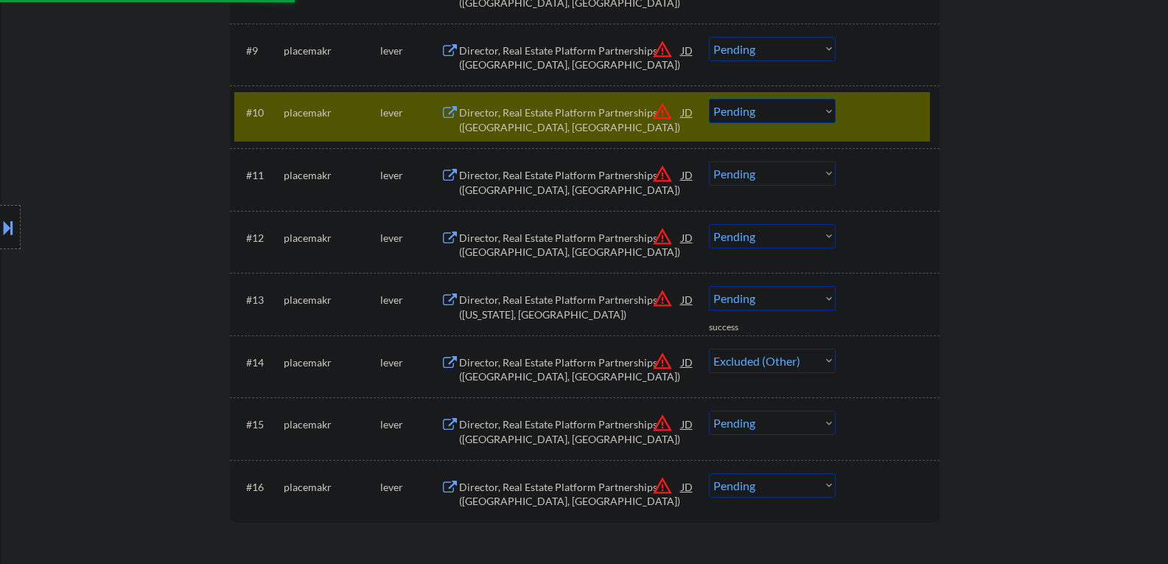
scroll to position [1032, 0]
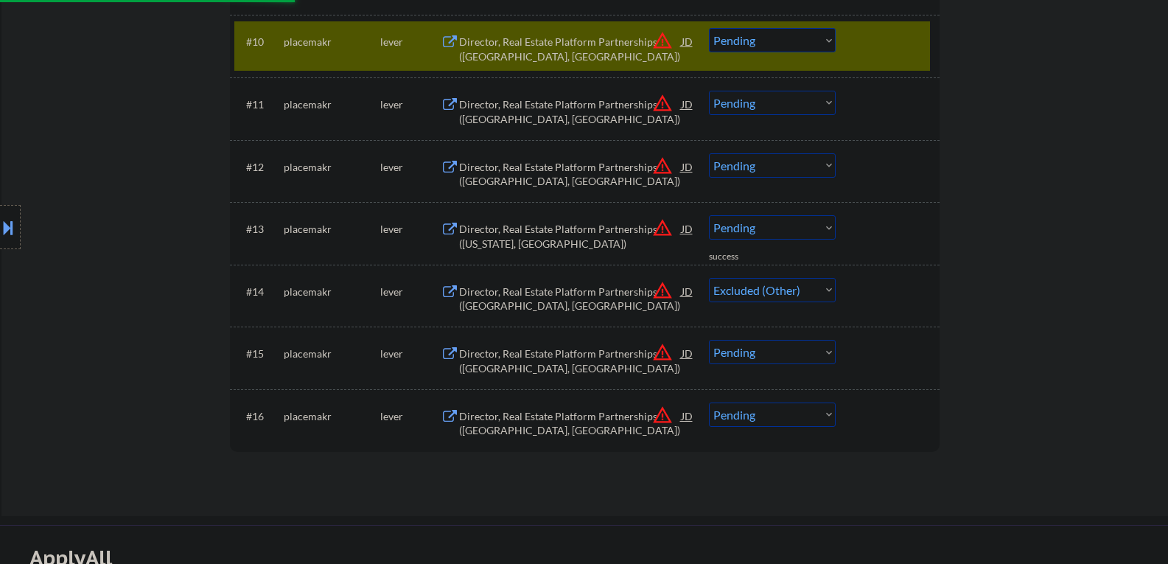
select select ""pending""
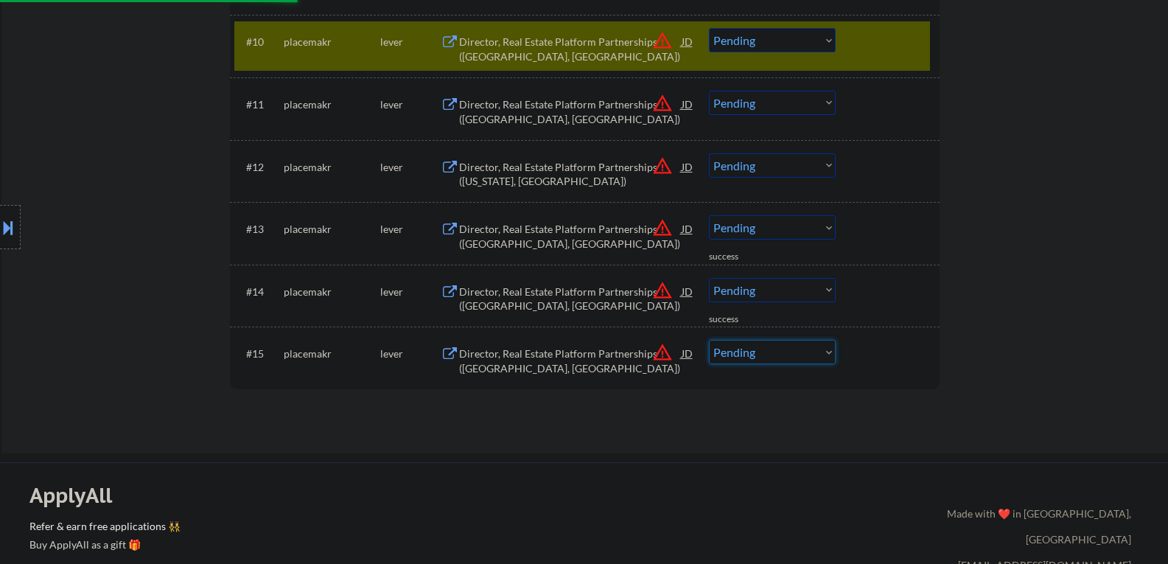
click at [740, 344] on select "Choose an option... Pending Applied Excluded (Questions) Excluded (Expired) Exc…" at bounding box center [772, 352] width 127 height 24
select select ""pending""
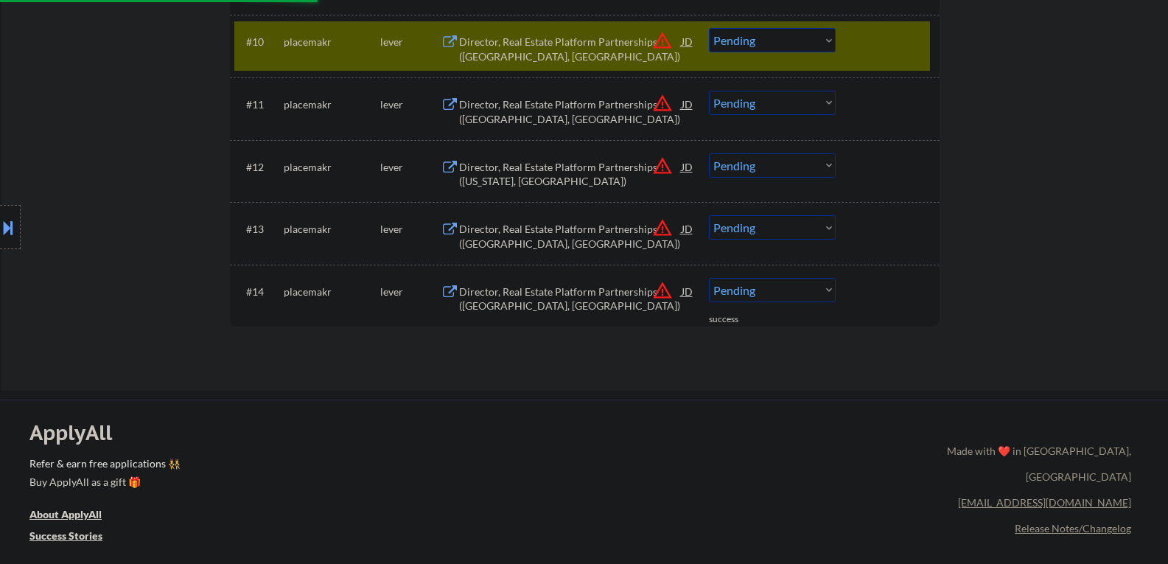
click at [733, 288] on select "Choose an option... Pending Applied Excluded (Questions) Excluded (Expired) Exc…" at bounding box center [772, 290] width 127 height 24
select select ""excluded__other_""
click at [709, 278] on select "Choose an option... Pending Applied Excluded (Questions) Excluded (Expired) Exc…" at bounding box center [772, 290] width 127 height 24
click at [747, 223] on select "Choose an option... Pending Applied Excluded (Questions) Excluded (Expired) Exc…" at bounding box center [772, 227] width 127 height 24
select select ""excluded__other_""
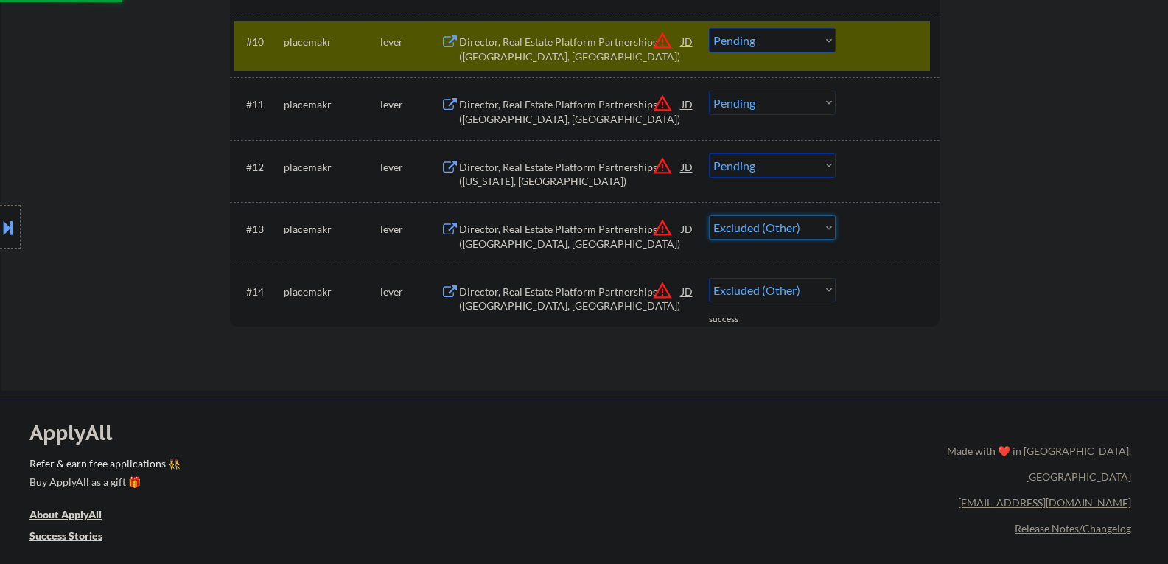
click at [709, 215] on select "Choose an option... Pending Applied Excluded (Questions) Excluded (Expired) Exc…" at bounding box center [772, 227] width 127 height 24
click at [773, 167] on select "Choose an option... Pending Applied Excluded (Questions) Excluded (Expired) Exc…" at bounding box center [772, 165] width 127 height 24
select select ""excluded__other_""
click at [709, 153] on select "Choose an option... Pending Applied Excluded (Questions) Excluded (Expired) Exc…" at bounding box center [772, 165] width 127 height 24
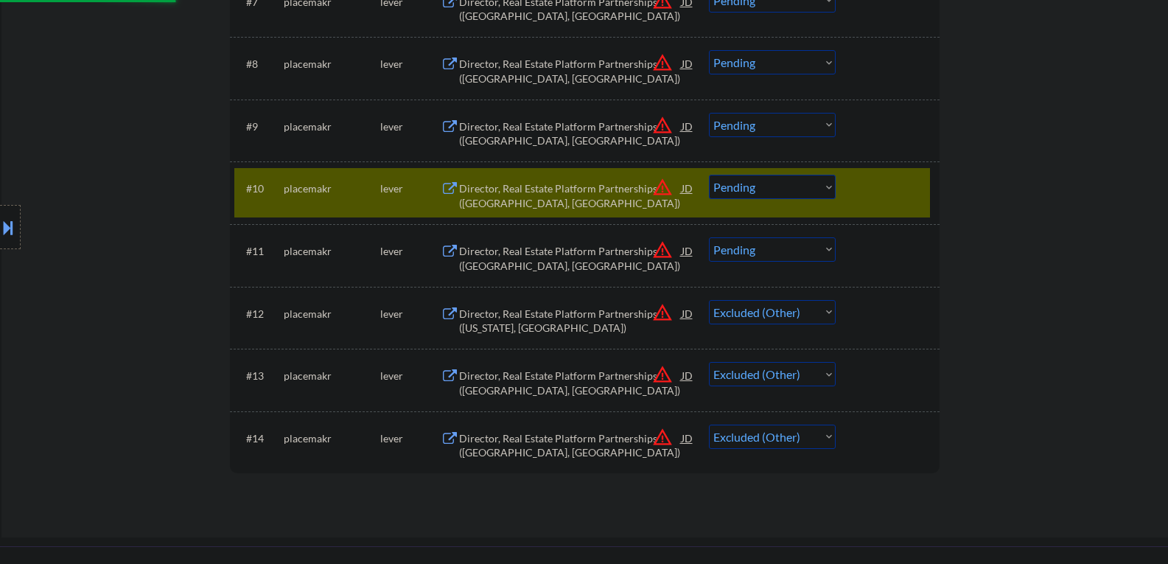
scroll to position [885, 0]
click at [773, 248] on select "Choose an option... Pending Applied Excluded (Questions) Excluded (Expired) Exc…" at bounding box center [772, 250] width 127 height 24
click at [709, 238] on select "Choose an option... Pending Applied Excluded (Questions) Excluded (Expired) Exc…" at bounding box center [772, 250] width 127 height 24
click at [748, 166] on div "#10 placemakr lever Director, Real Estate Platform Partnerships (Los Angeles, C…" at bounding box center [585, 193] width 710 height 63
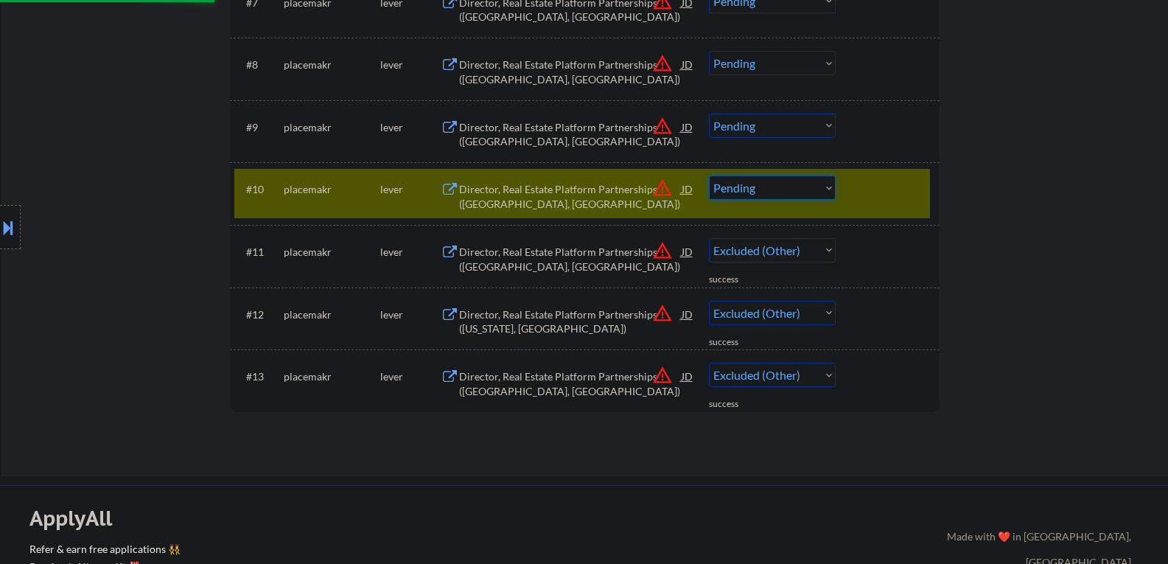
click at [752, 184] on select "Choose an option... Pending Applied Excluded (Questions) Excluded (Expired) Exc…" at bounding box center [772, 187] width 127 height 24
select select ""pending""
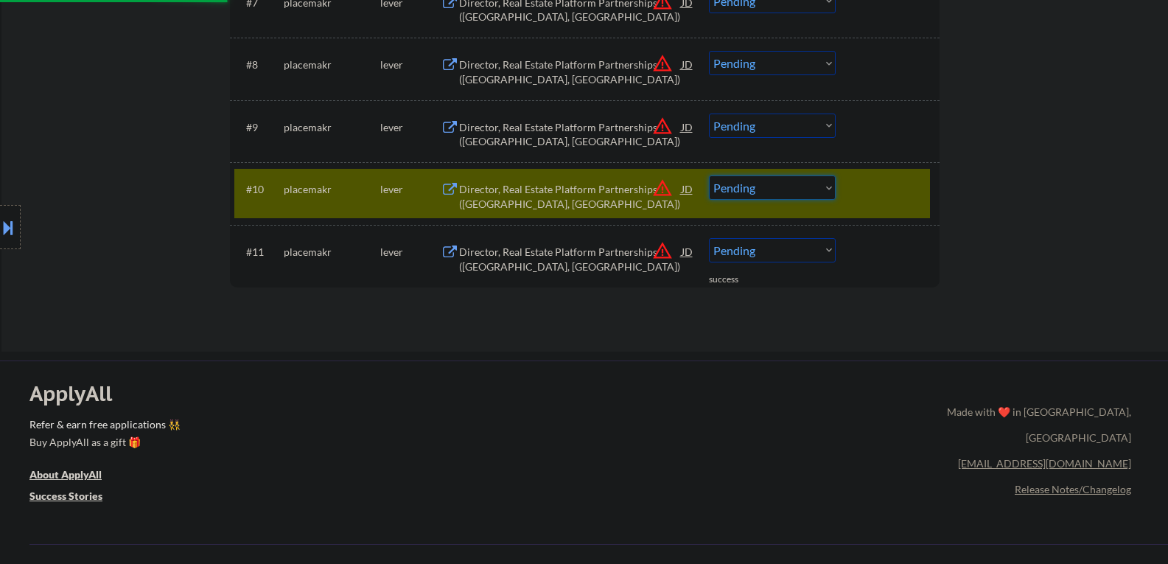
select select ""excluded__other_""
click at [709, 175] on select "Choose an option... Pending Applied Excluded (Questions) Excluded (Expired) Exc…" at bounding box center [772, 187] width 127 height 24
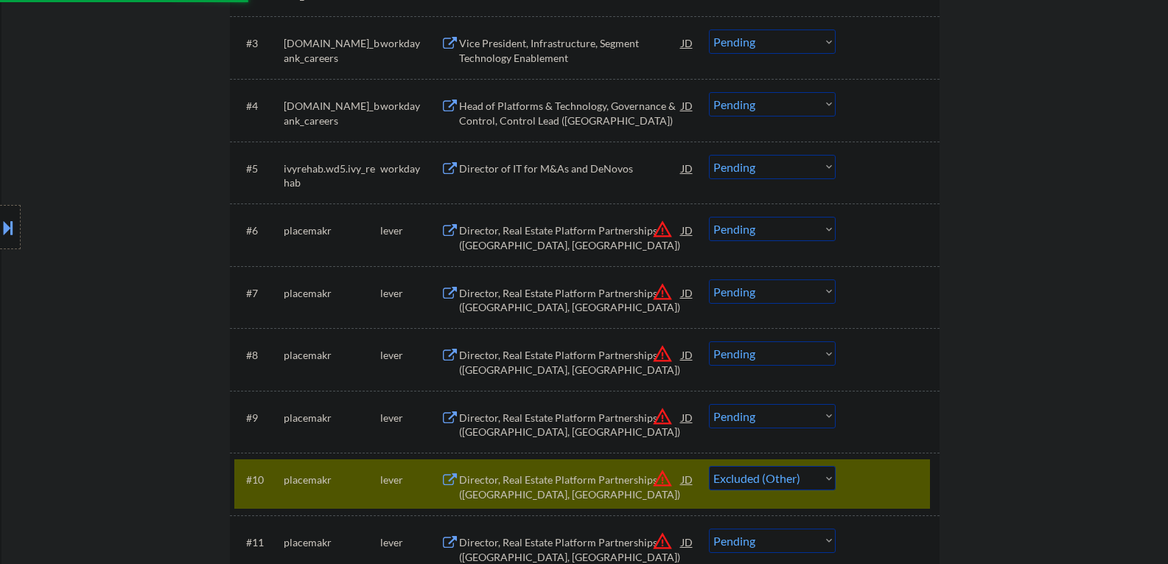
scroll to position [590, 0]
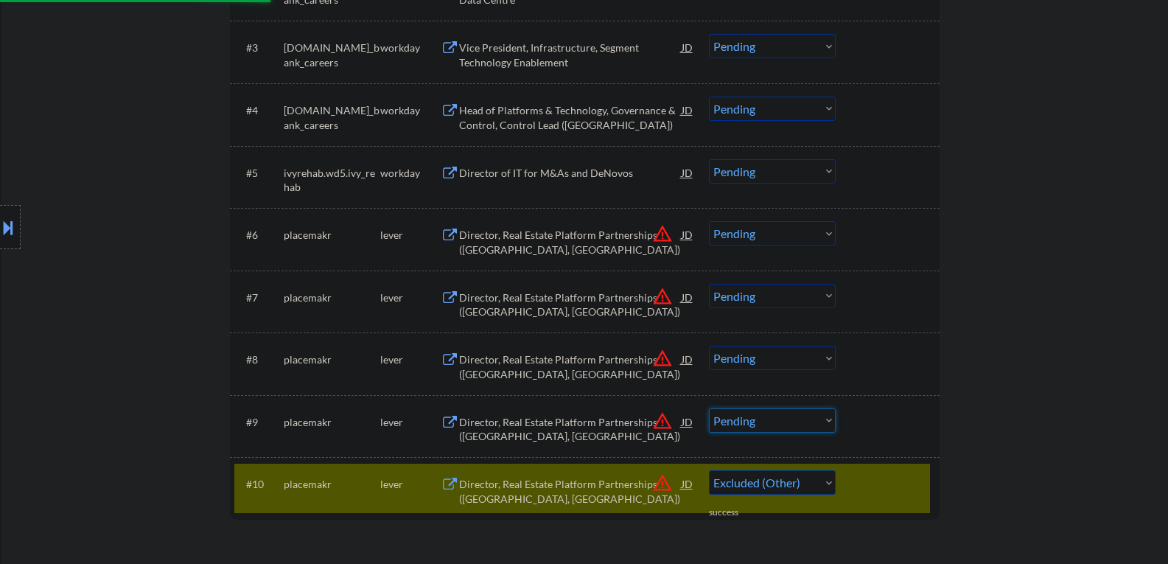
click at [748, 425] on select "Choose an option... Pending Applied Excluded (Questions) Excluded (Expired) Exc…" at bounding box center [772, 420] width 127 height 24
select select ""excluded__other_""
click at [709, 408] on select "Choose an option... Pending Applied Excluded (Questions) Excluded (Expired) Exc…" at bounding box center [772, 420] width 127 height 24
click at [745, 365] on select "Choose an option... Pending Applied Excluded (Questions) Excluded (Expired) Exc…" at bounding box center [772, 358] width 127 height 24
select select ""excluded__other_""
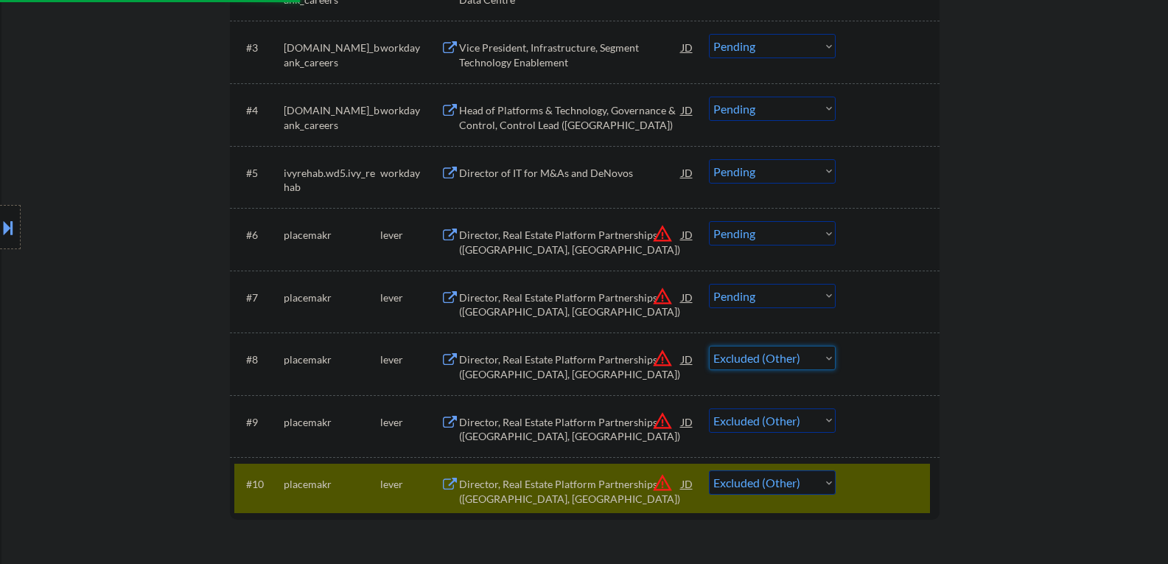
click at [709, 346] on select "Choose an option... Pending Applied Excluded (Questions) Excluded (Expired) Exc…" at bounding box center [772, 358] width 127 height 24
click at [734, 299] on select "Choose an option... Pending Applied Excluded (Questions) Excluded (Expired) Exc…" at bounding box center [772, 296] width 127 height 24
select select ""excluded__other_""
click at [709, 284] on select "Choose an option... Pending Applied Excluded (Questions) Excluded (Expired) Exc…" at bounding box center [772, 296] width 127 height 24
click at [750, 229] on select "Choose an option... Pending Applied Excluded (Questions) Excluded (Expired) Exc…" at bounding box center [772, 233] width 127 height 24
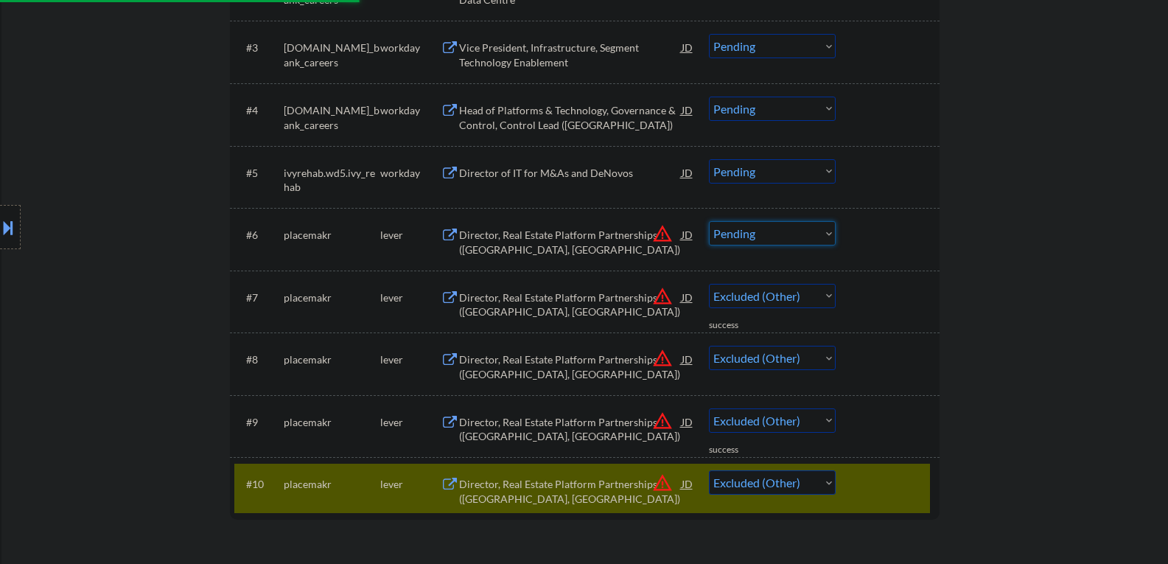
select select ""excluded__other_""
click at [709, 221] on select "Choose an option... Pending Applied Excluded (Questions) Excluded (Expired) Exc…" at bounding box center [772, 233] width 127 height 24
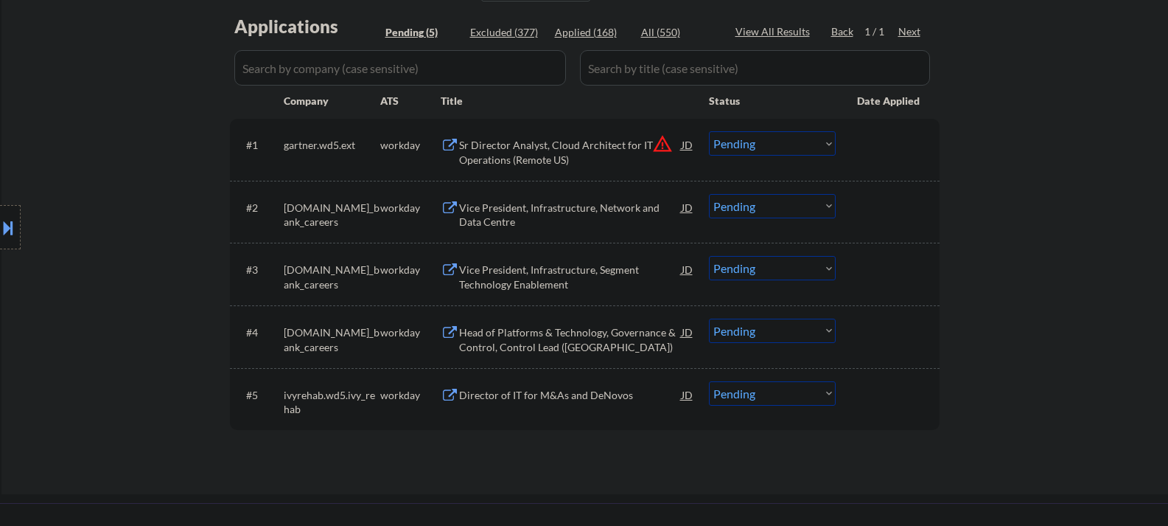
scroll to position [369, 0]
click at [756, 206] on select "Choose an option... Pending Applied Excluded (Questions) Excluded (Expired) Exc…" at bounding box center [772, 205] width 127 height 24
click at [709, 193] on select "Choose an option... Pending Applied Excluded (Questions) Excluded (Expired) Exc…" at bounding box center [772, 205] width 127 height 24
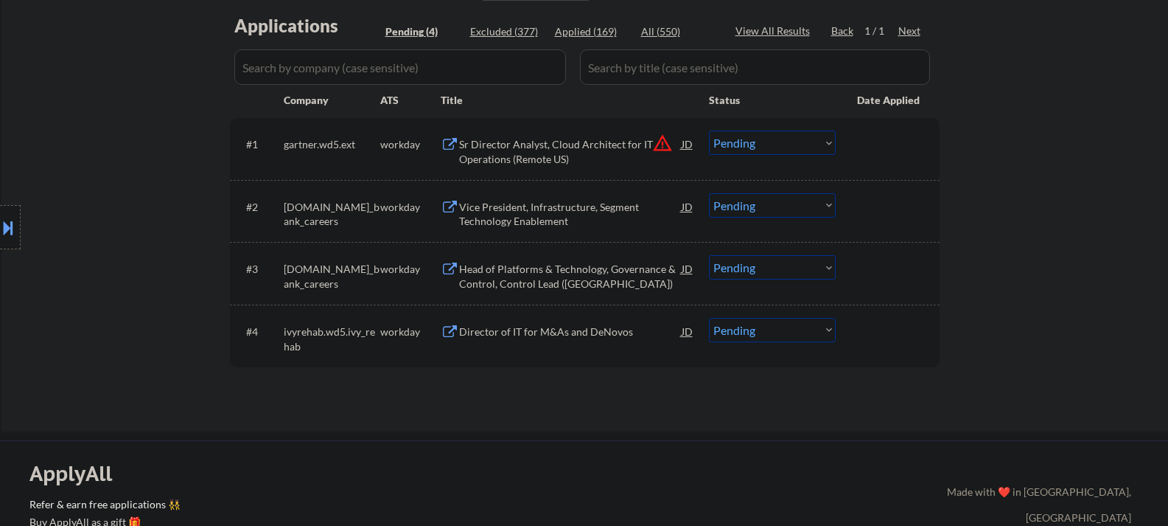
click at [528, 213] on div "Vice President, Infrastructure, Segment Technology Enablement" at bounding box center [570, 214] width 223 height 29
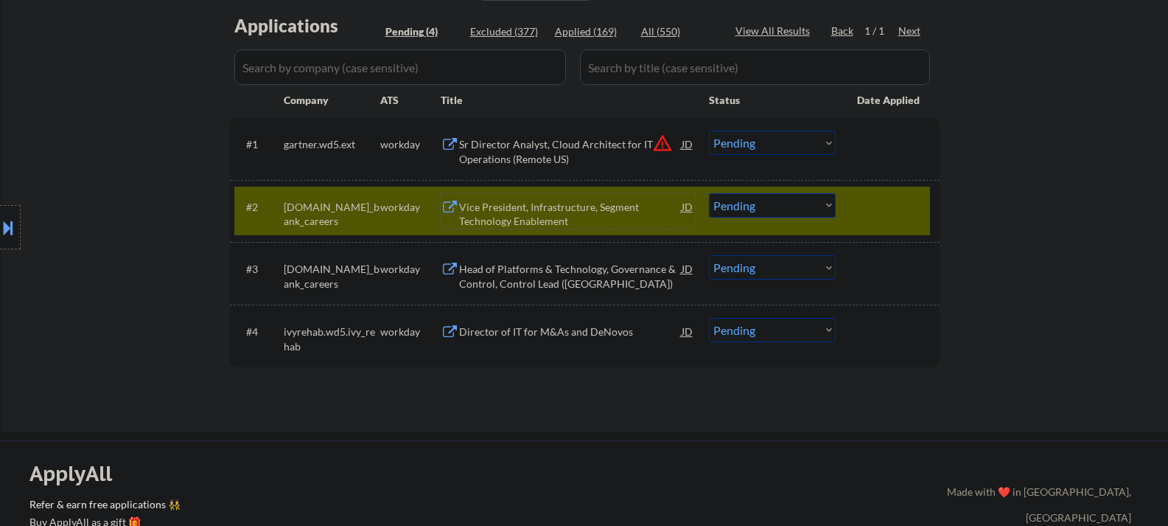
click at [804, 205] on select "Choose an option... Pending Applied Excluded (Questions) Excluded (Expired) Exc…" at bounding box center [772, 205] width 127 height 24
click at [742, 201] on select "Choose an option... Pending Applied Excluded (Questions) Excluded (Expired) Exc…" at bounding box center [772, 205] width 127 height 24
click at [709, 193] on select "Choose an option... Pending Applied Excluded (Questions) Excluded (Expired) Exc…" at bounding box center [772, 205] width 127 height 24
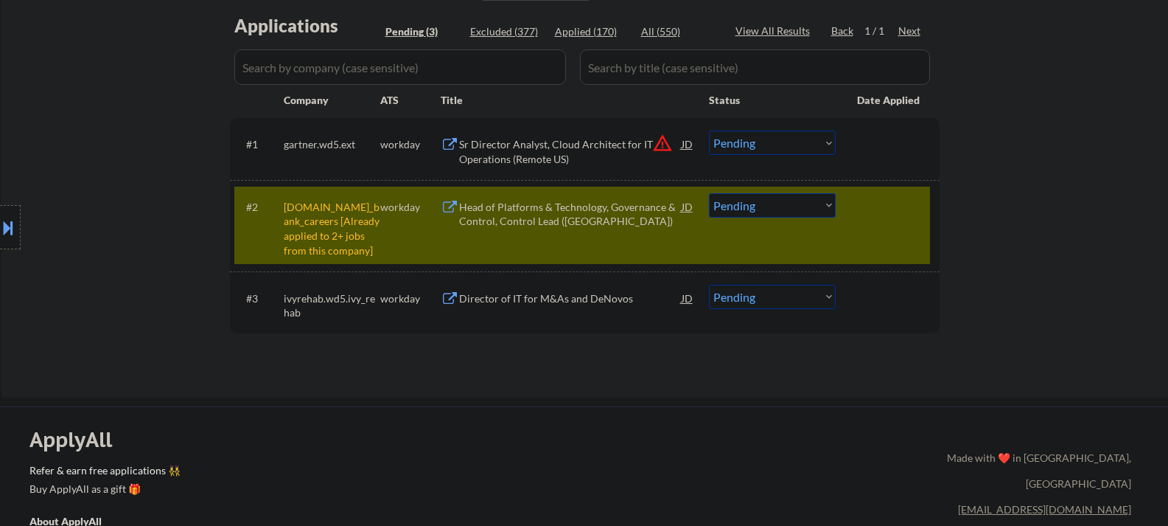
click at [762, 203] on select "Choose an option... Pending Applied Excluded (Questions) Excluded (Expired) Exc…" at bounding box center [772, 205] width 127 height 24
click at [753, 209] on select "Choose an option... Pending Applied Excluded (Questions) Excluded (Expired) Exc…" at bounding box center [772, 205] width 127 height 24
click at [709, 193] on select "Choose an option... Pending Applied Excluded (Questions) Excluded (Expired) Exc…" at bounding box center [772, 205] width 127 height 24
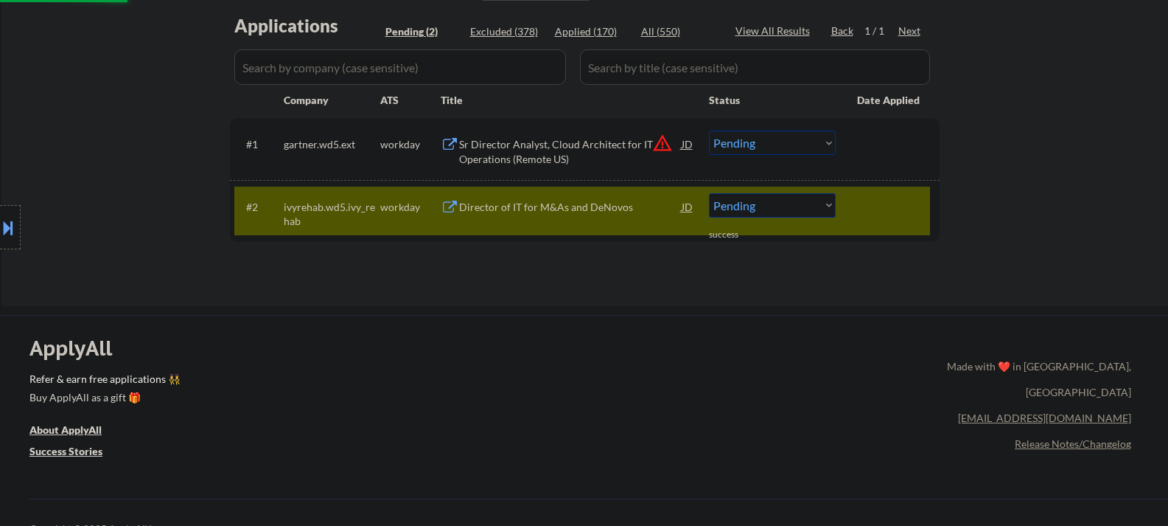
click at [560, 204] on div "Director of IT for M&As and DeNovos" at bounding box center [570, 207] width 223 height 15
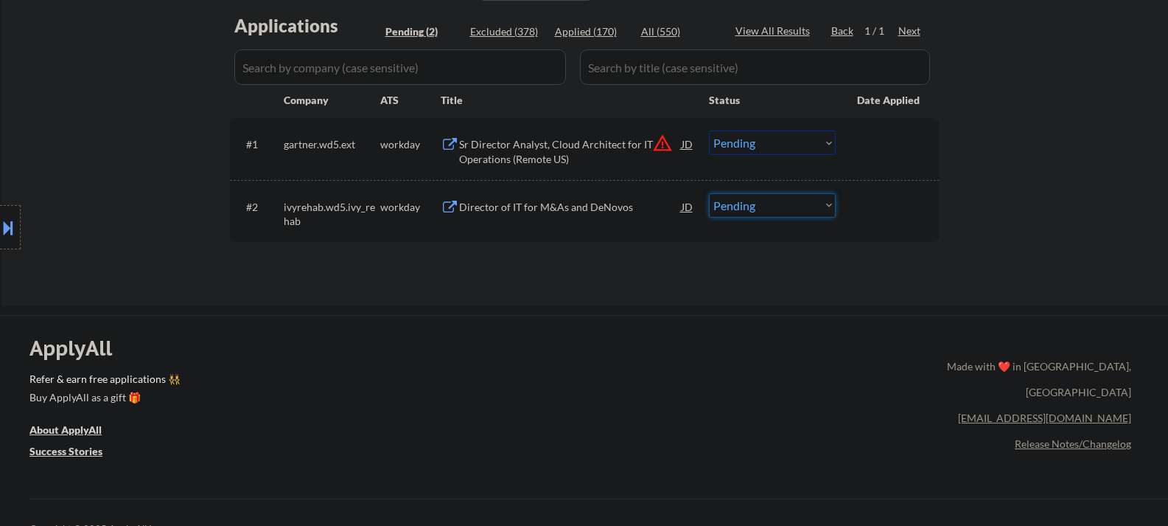
click at [721, 203] on select "Choose an option... Pending Applied Excluded (Questions) Excluded (Expired) Exc…" at bounding box center [772, 205] width 127 height 24
select select ""excluded""
click at [709, 193] on select "Choose an option... Pending Applied Excluded (Questions) Excluded (Expired) Exc…" at bounding box center [772, 205] width 127 height 24
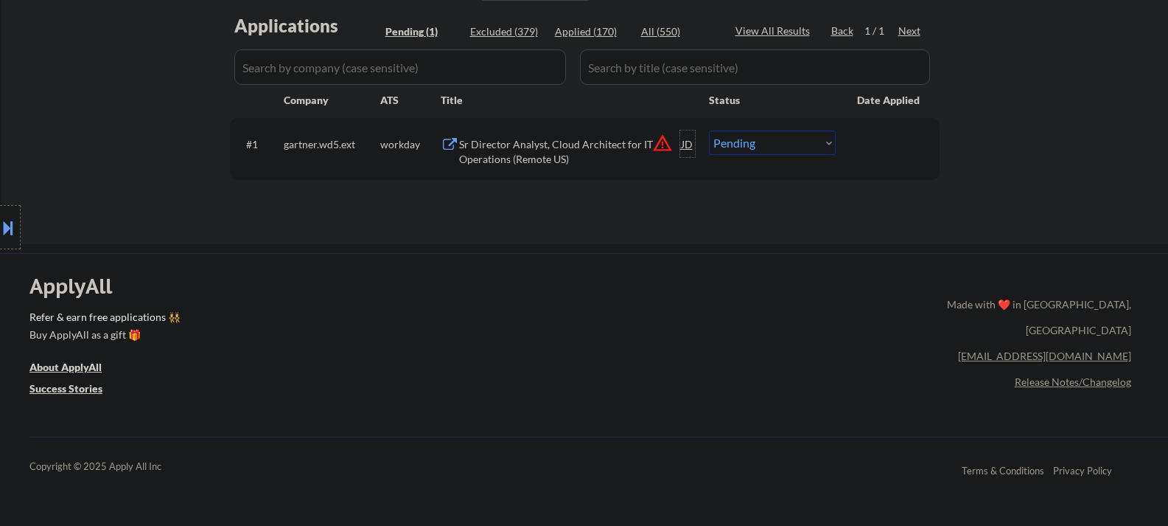
click at [686, 146] on div "JD" at bounding box center [687, 143] width 15 height 27
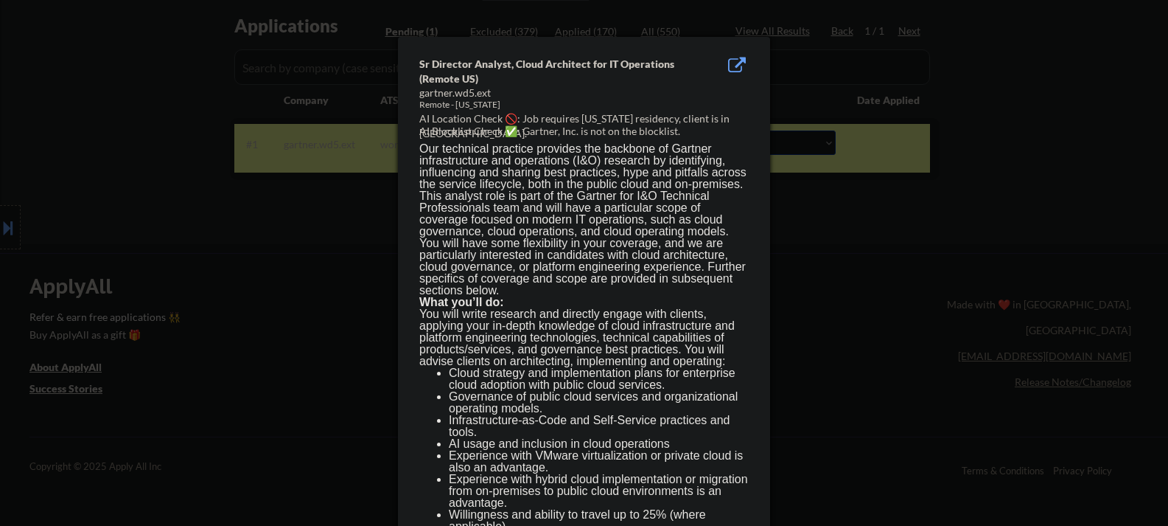
click at [816, 275] on div at bounding box center [584, 263] width 1168 height 526
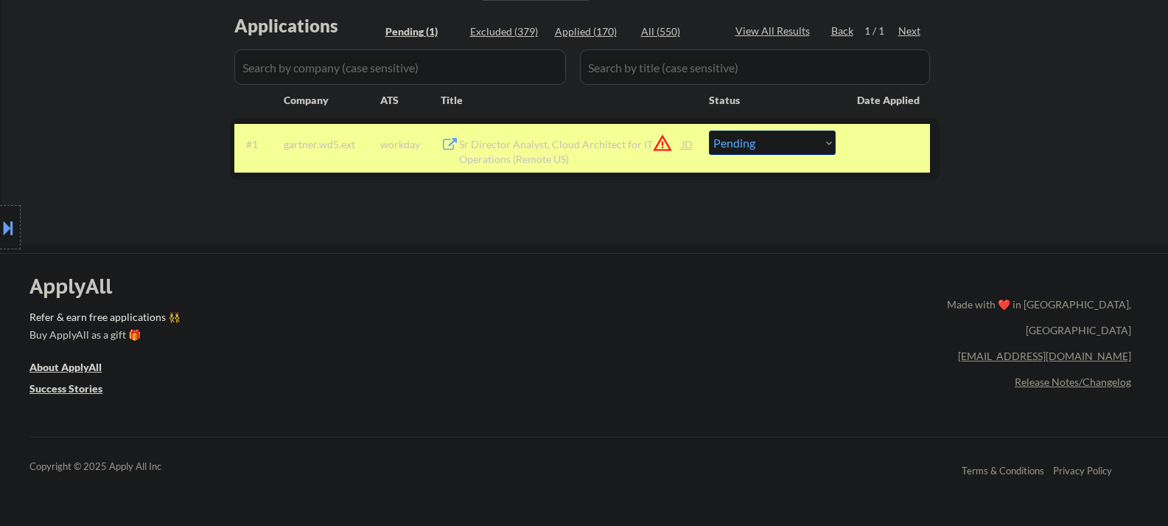
click at [14, 232] on button at bounding box center [8, 227] width 16 height 24
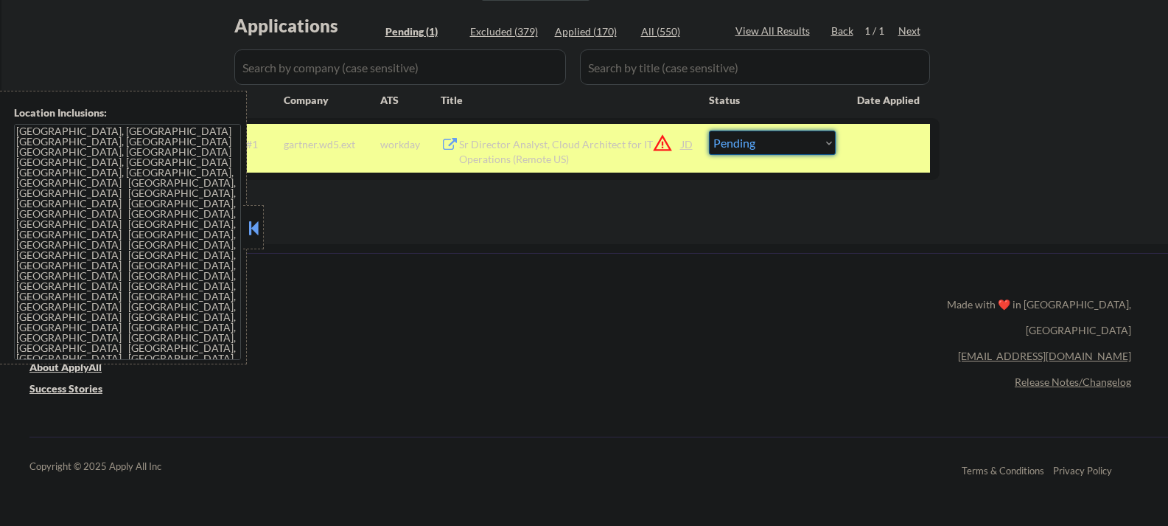
click at [805, 150] on select "Choose an option... Pending Applied Excluded (Questions) Excluded (Expired) Exc…" at bounding box center [772, 142] width 127 height 24
select select ""excluded__location_""
click at [709, 130] on select "Choose an option... Pending Applied Excluded (Questions) Excluded (Expired) Exc…" at bounding box center [772, 142] width 127 height 24
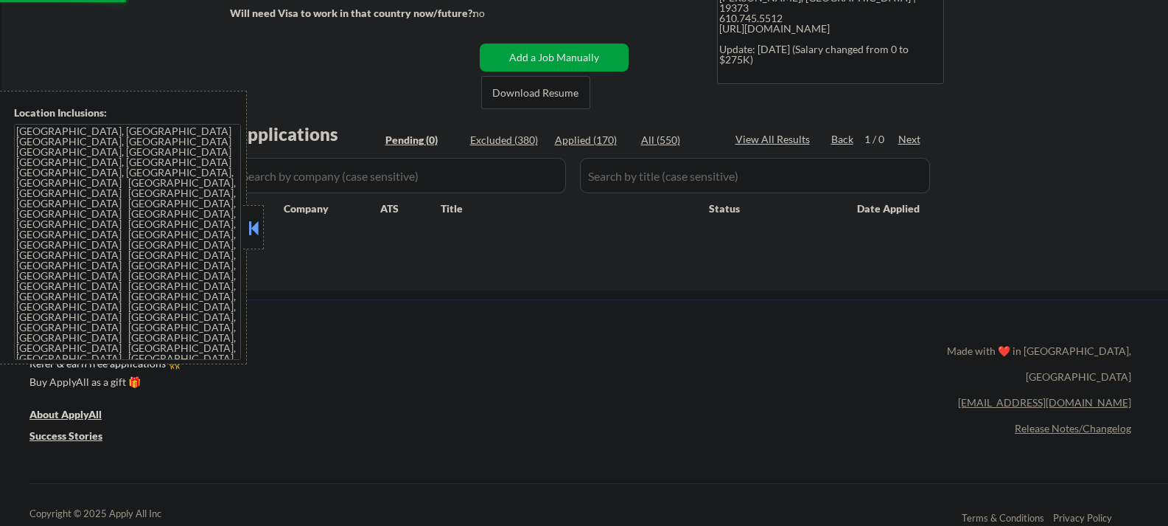
scroll to position [147, 0]
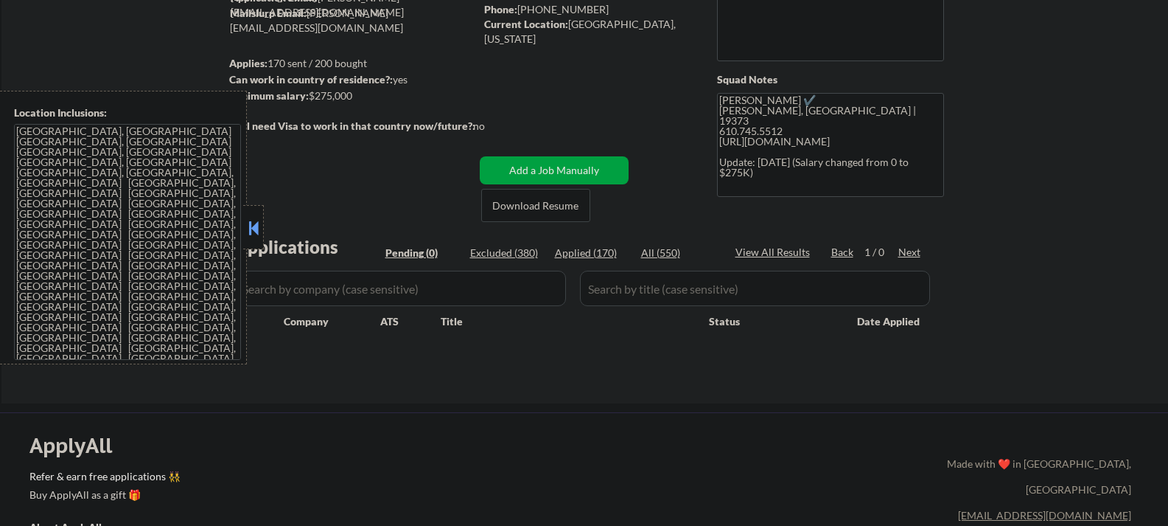
click at [249, 222] on button at bounding box center [253, 228] width 16 height 22
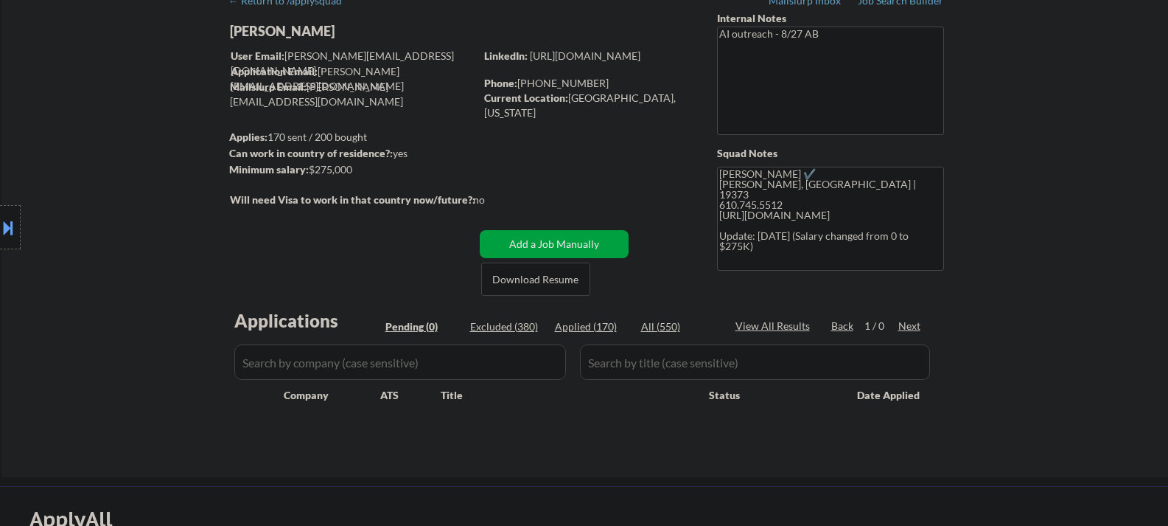
scroll to position [0, 0]
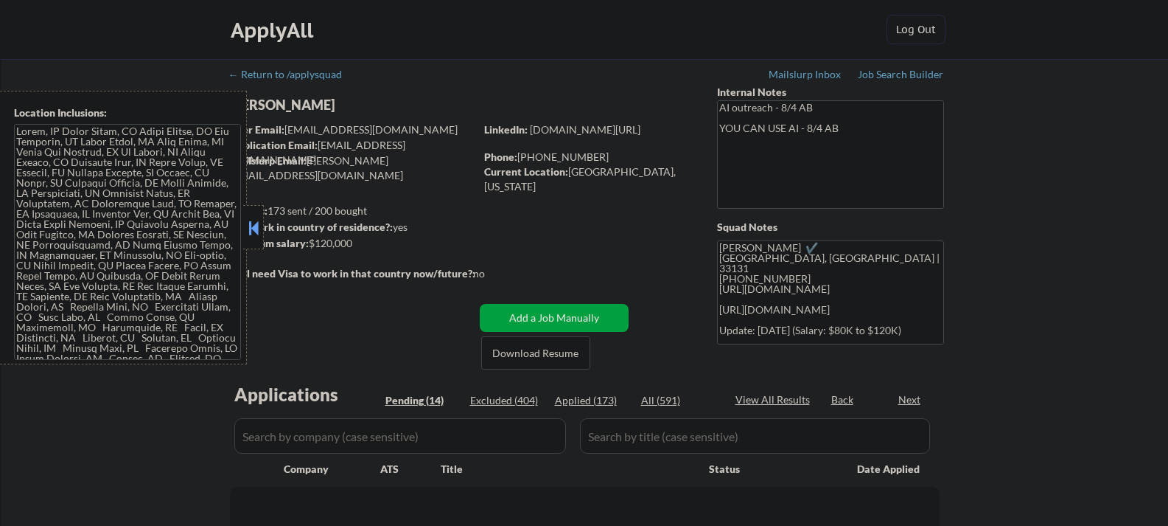
select select ""pending""
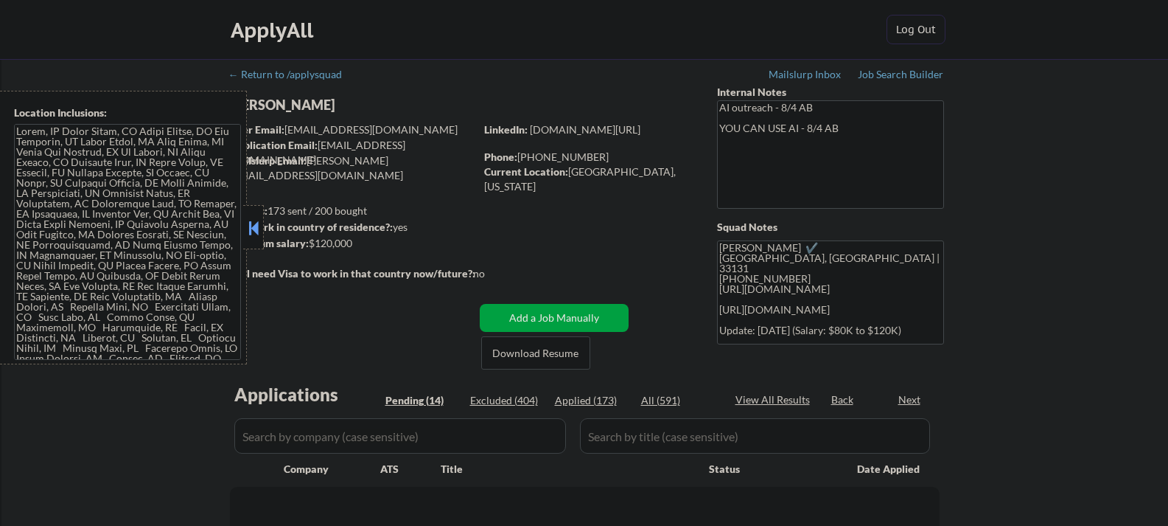
select select ""pending""
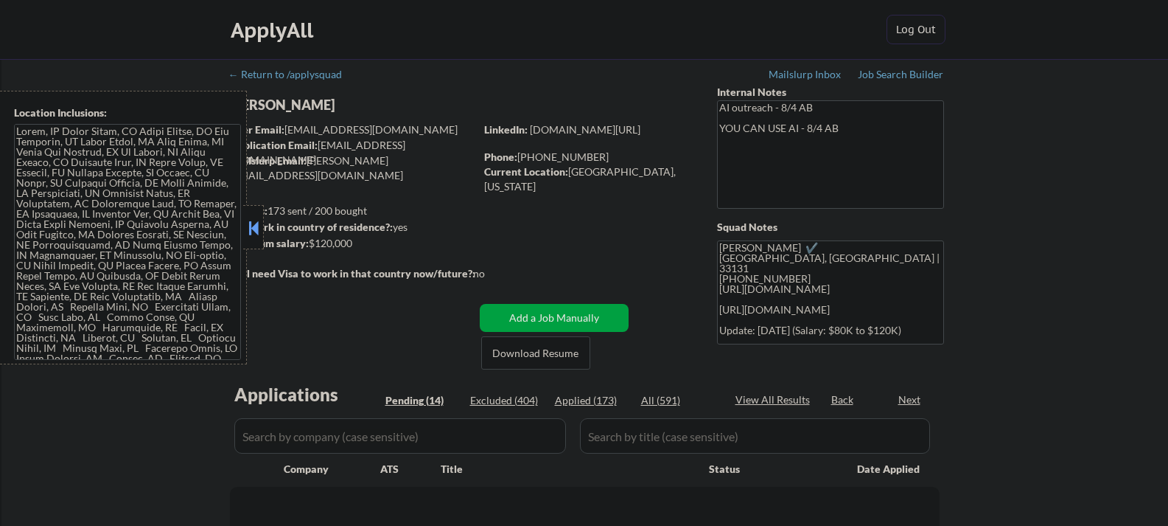
select select ""pending""
click at [259, 234] on button at bounding box center [253, 228] width 16 height 22
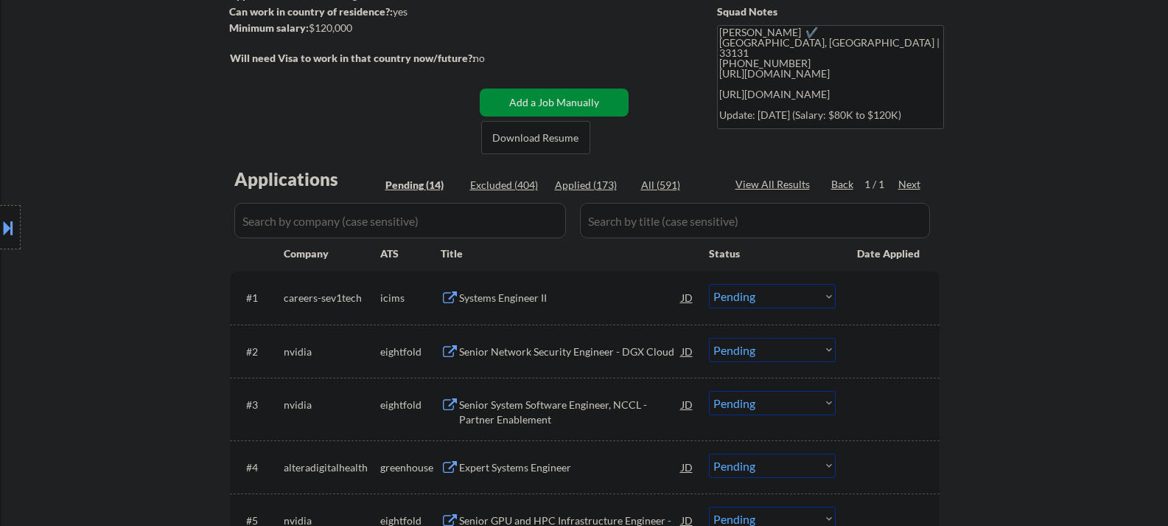
scroll to position [147, 0]
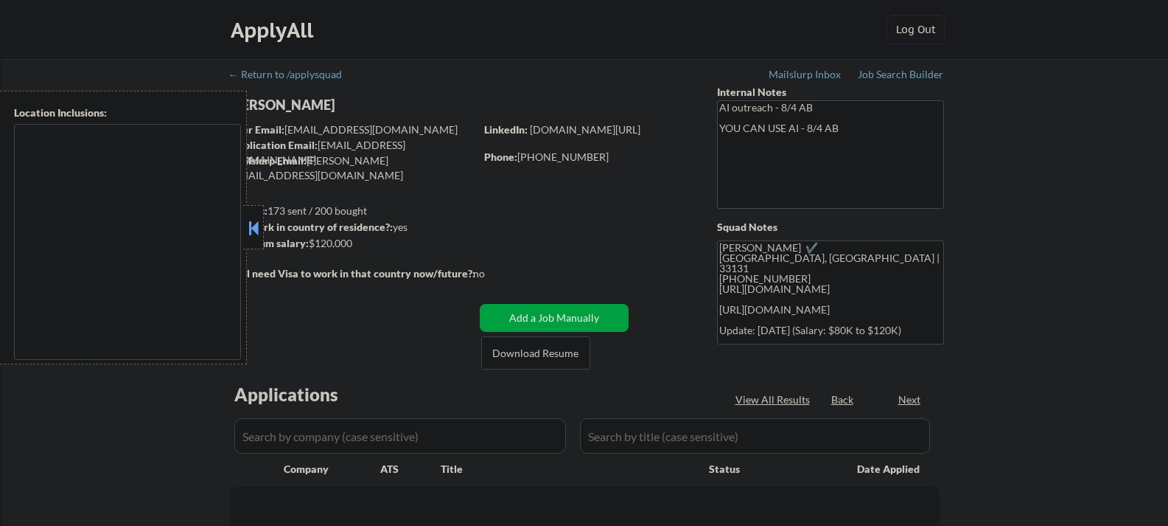
type textarea "[GEOGRAPHIC_DATA], [GEOGRAPHIC_DATA] [GEOGRAPHIC_DATA], [GEOGRAPHIC_DATA] [GEOG…"
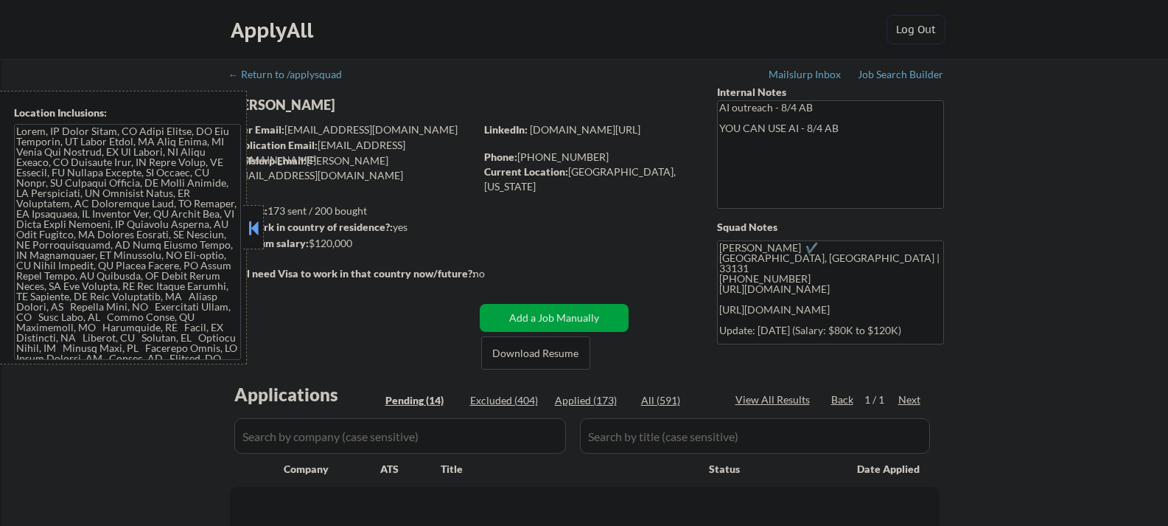
select select ""pending""
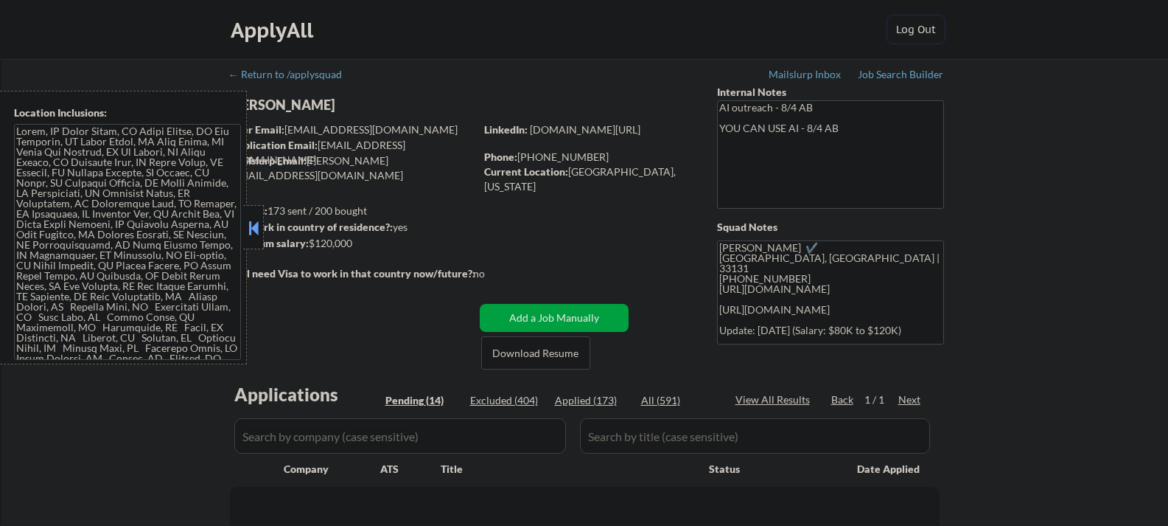
select select ""pending""
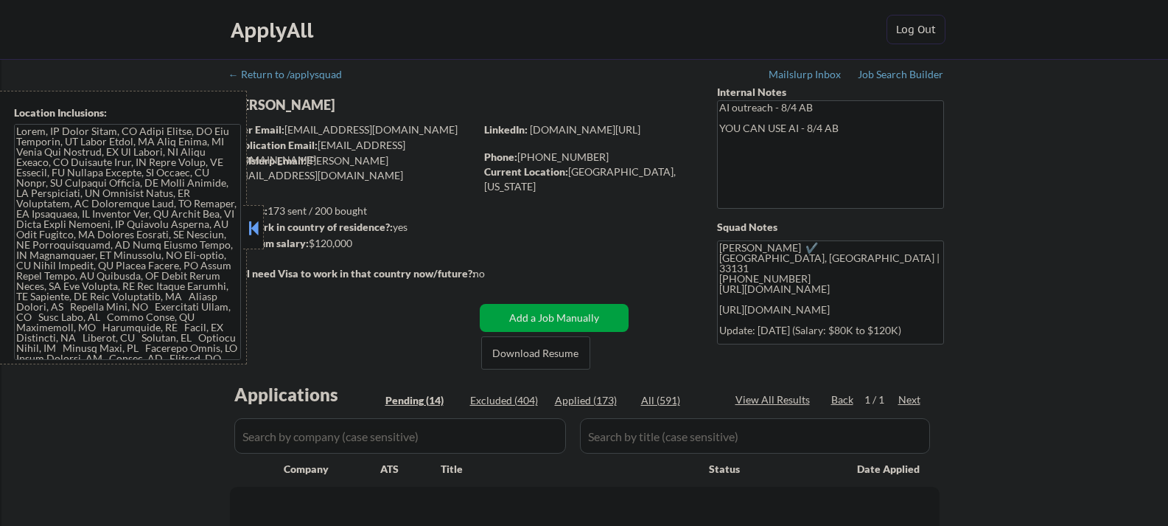
select select ""pending""
click at [247, 231] on button at bounding box center [253, 228] width 16 height 22
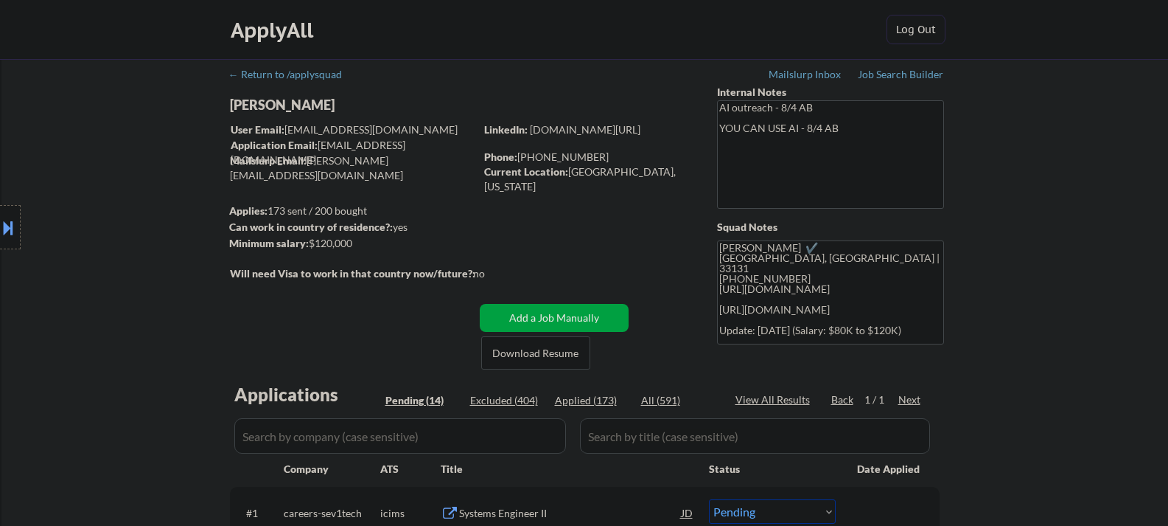
click at [258, 104] on div "Location Inclusions:" at bounding box center [132, 228] width 264 height 274
click at [287, 105] on div "[PERSON_NAME]" at bounding box center [381, 105] width 303 height 18
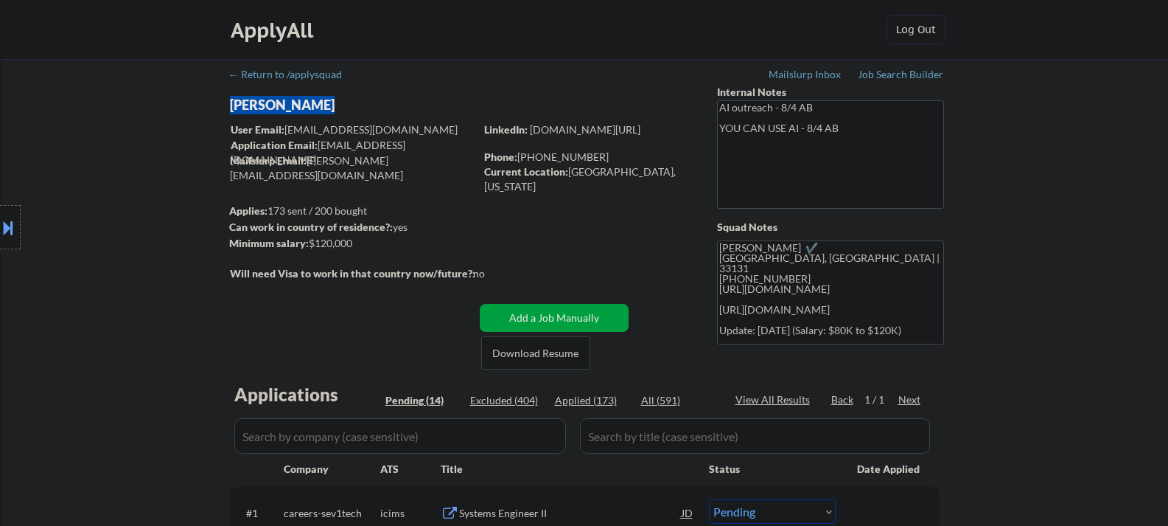
click at [287, 105] on div "[PERSON_NAME]" at bounding box center [381, 105] width 303 height 18
copy div "[PERSON_NAME]"
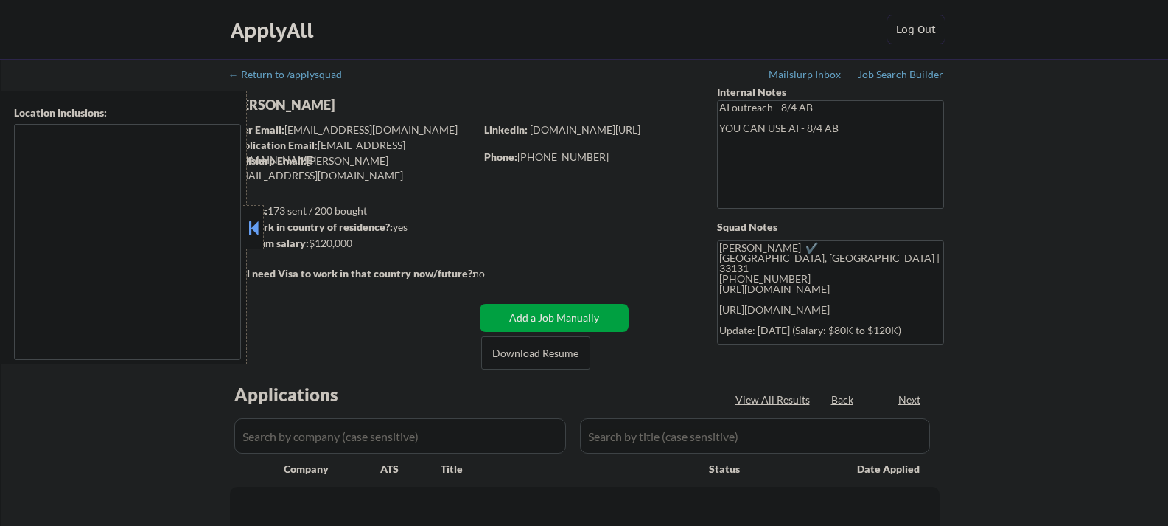
type textarea "[GEOGRAPHIC_DATA], [GEOGRAPHIC_DATA] [GEOGRAPHIC_DATA], [GEOGRAPHIC_DATA] [GEOG…"
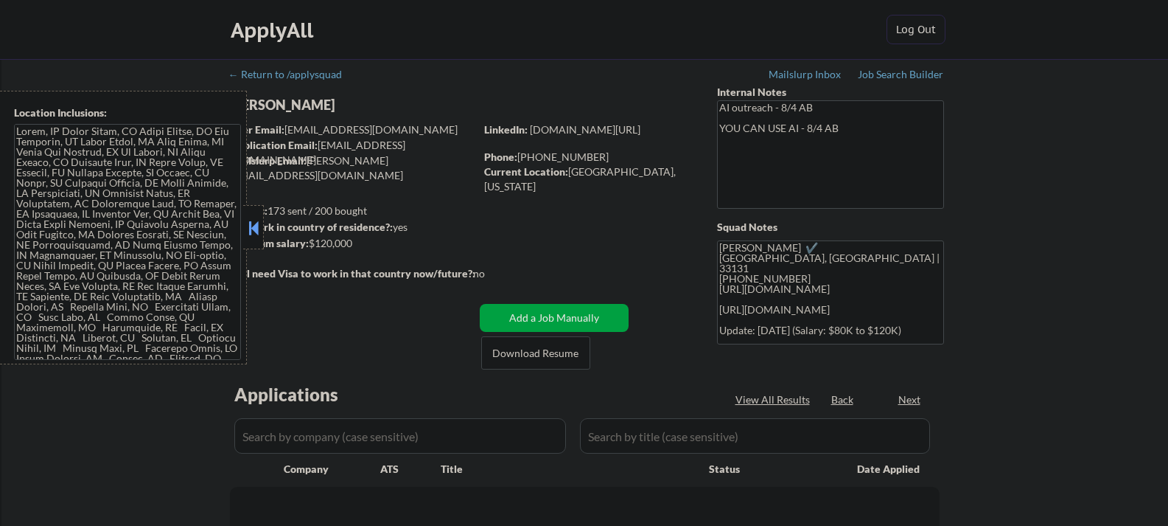
select select ""pending""
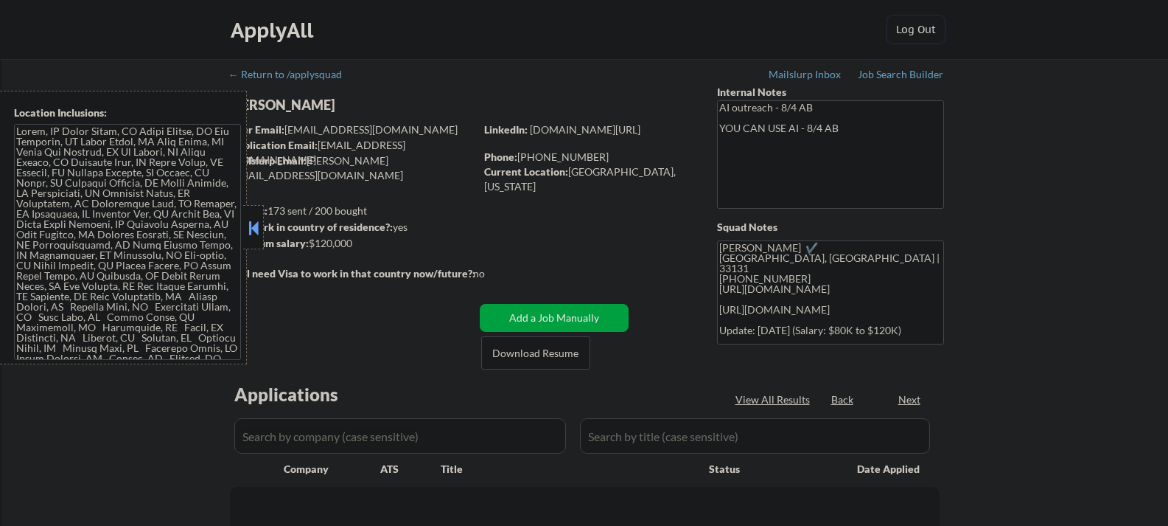
select select ""pending""
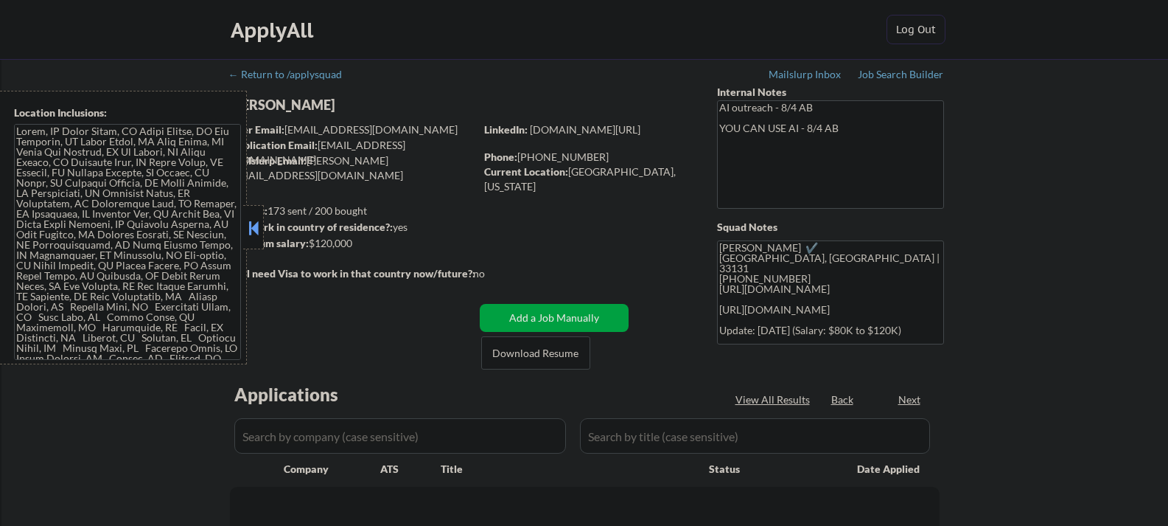
select select ""pending""
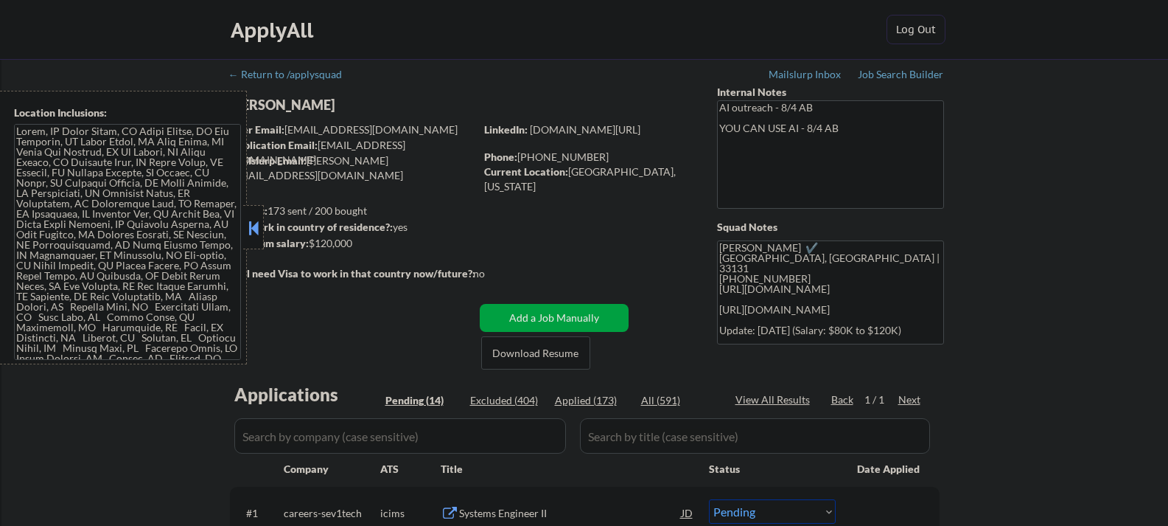
click at [259, 236] on button at bounding box center [253, 228] width 16 height 22
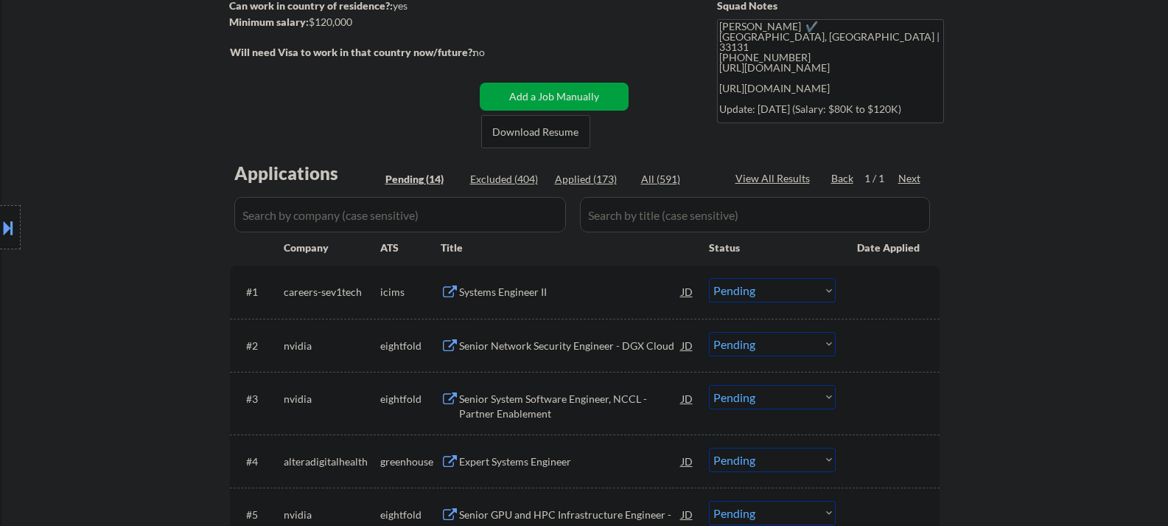
scroll to position [369, 0]
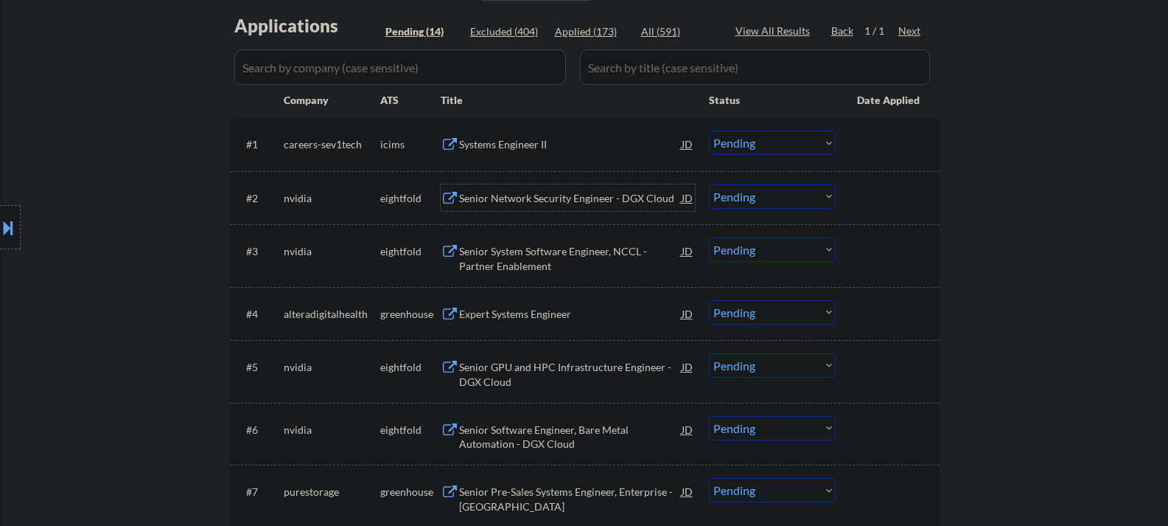
click at [502, 202] on div "Senior Network Security Engineer - DGX Cloud" at bounding box center [570, 198] width 223 height 15
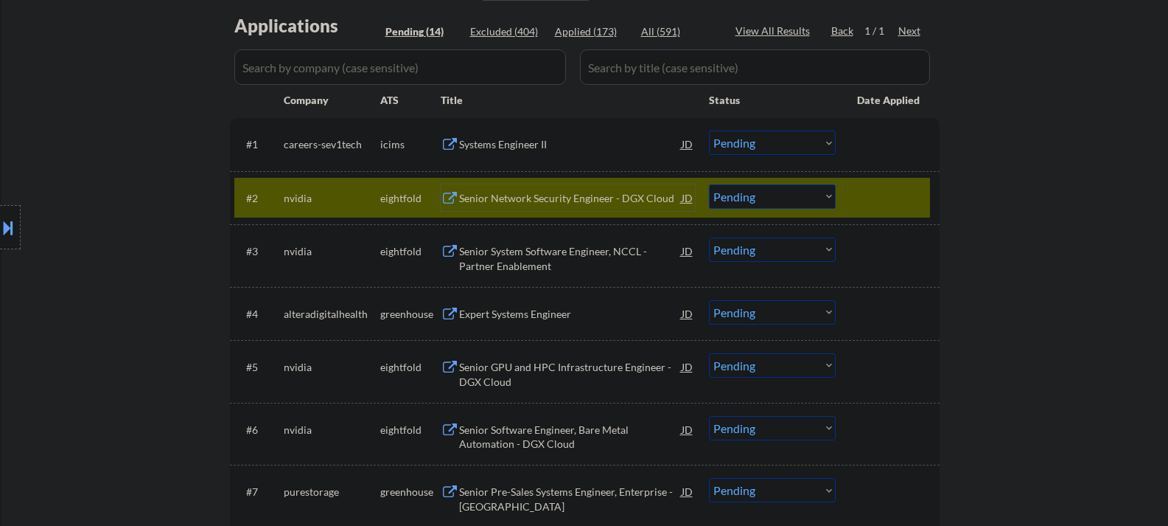
click at [760, 201] on select "Choose an option... Pending Applied Excluded (Questions) Excluded (Expired) Exc…" at bounding box center [772, 196] width 127 height 24
click at [709, 184] on select "Choose an option... Pending Applied Excluded (Questions) Excluded (Expired) Exc…" at bounding box center [772, 196] width 127 height 24
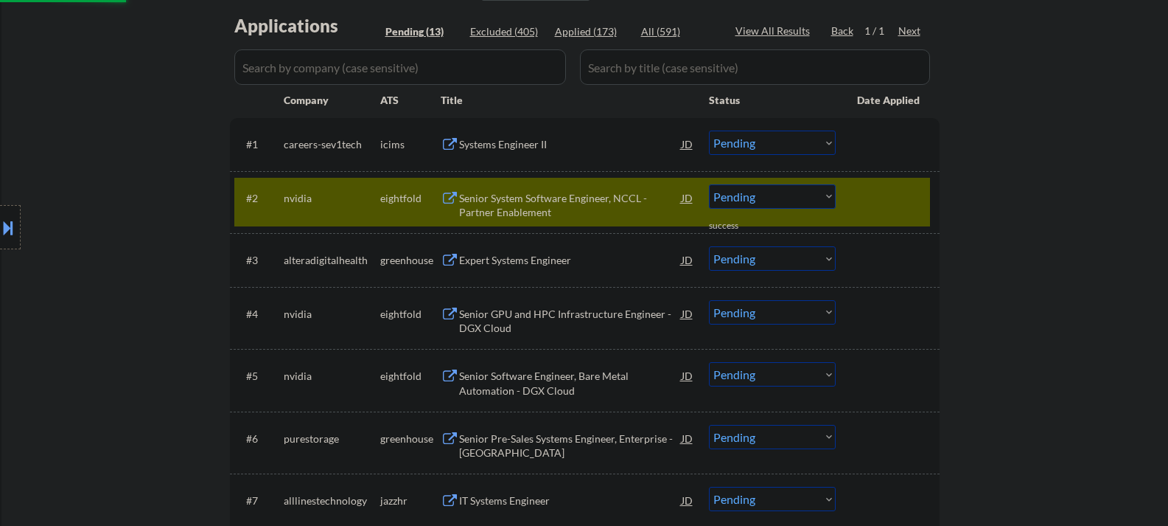
click at [504, 214] on div "Senior System Software Engineer, NCCL - Partner Enablement" at bounding box center [570, 205] width 223 height 29
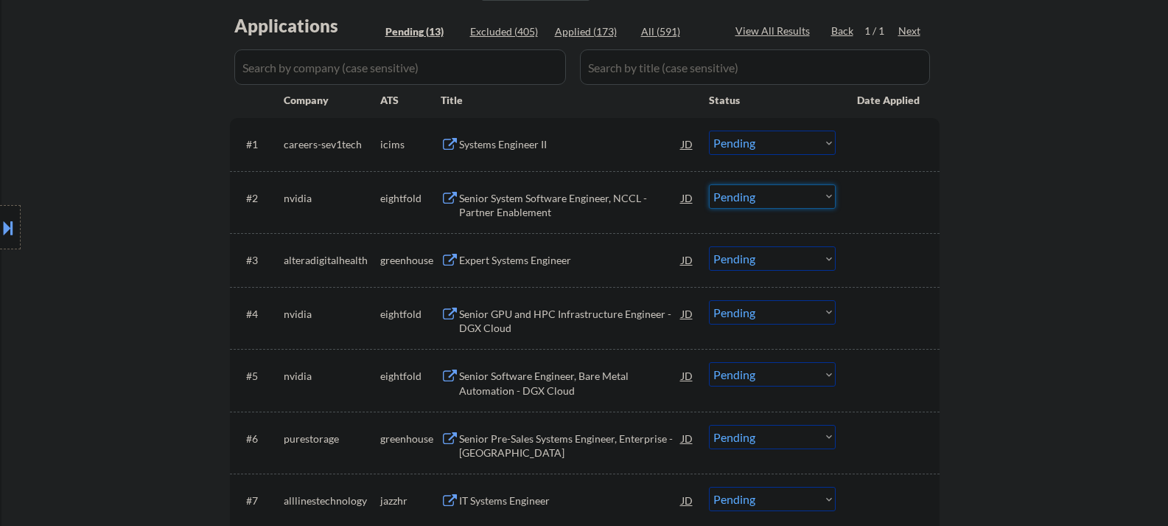
click at [783, 198] on select "Choose an option... Pending Applied Excluded (Questions) Excluded (Expired) Exc…" at bounding box center [772, 196] width 127 height 24
click at [709, 184] on select "Choose an option... Pending Applied Excluded (Questions) Excluded (Expired) Exc…" at bounding box center [772, 196] width 127 height 24
click at [485, 259] on div "Expert Systems Engineer" at bounding box center [570, 260] width 223 height 15
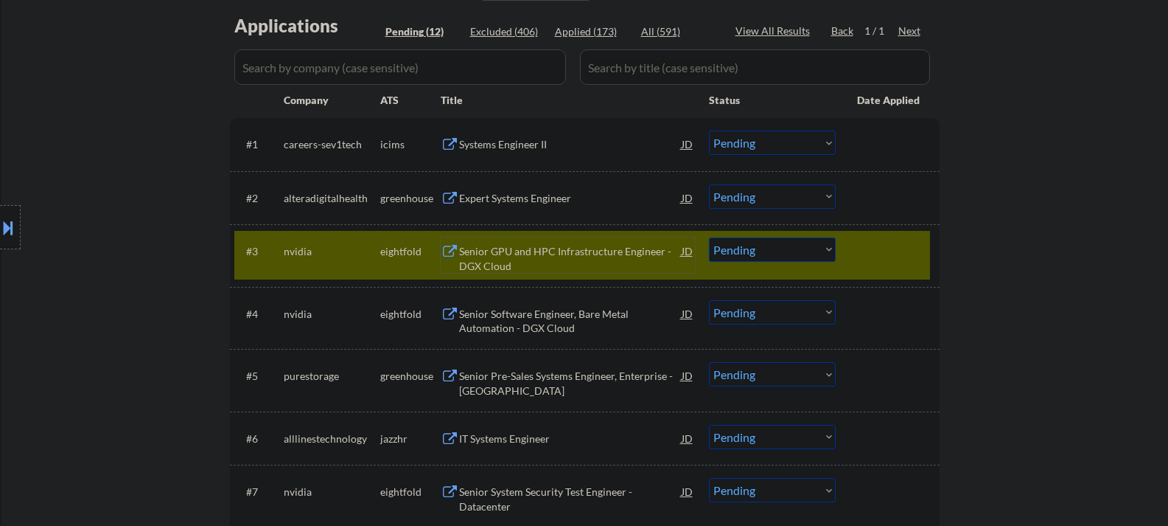
click at [876, 258] on div at bounding box center [889, 250] width 65 height 27
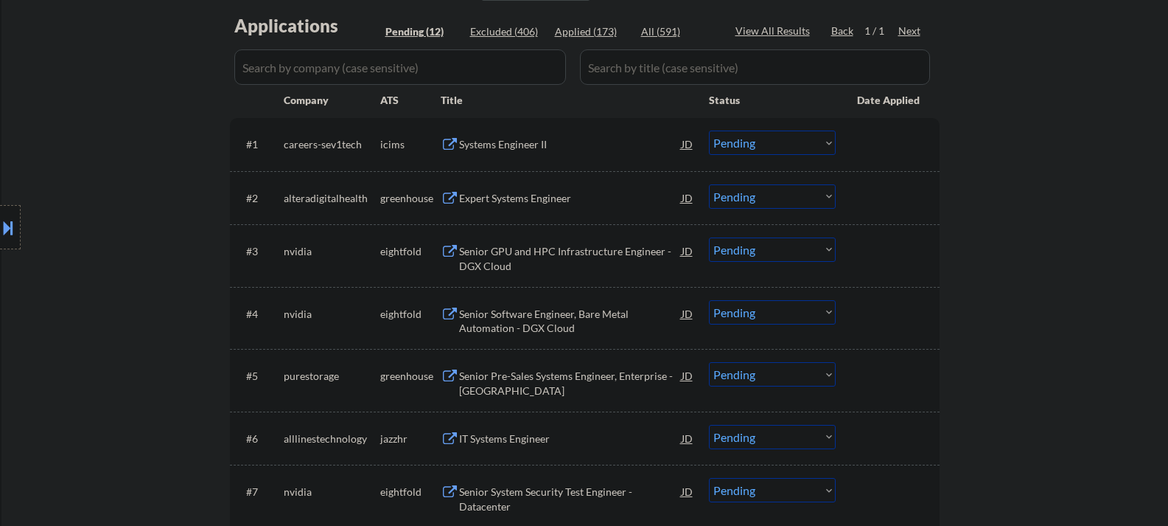
click at [754, 189] on select "Choose an option... Pending Applied Excluded (Questions) Excluded (Expired) Exc…" at bounding box center [772, 196] width 127 height 24
click at [709, 184] on select "Choose an option... Pending Applied Excluded (Questions) Excluded (Expired) Exc…" at bounding box center [772, 196] width 127 height 24
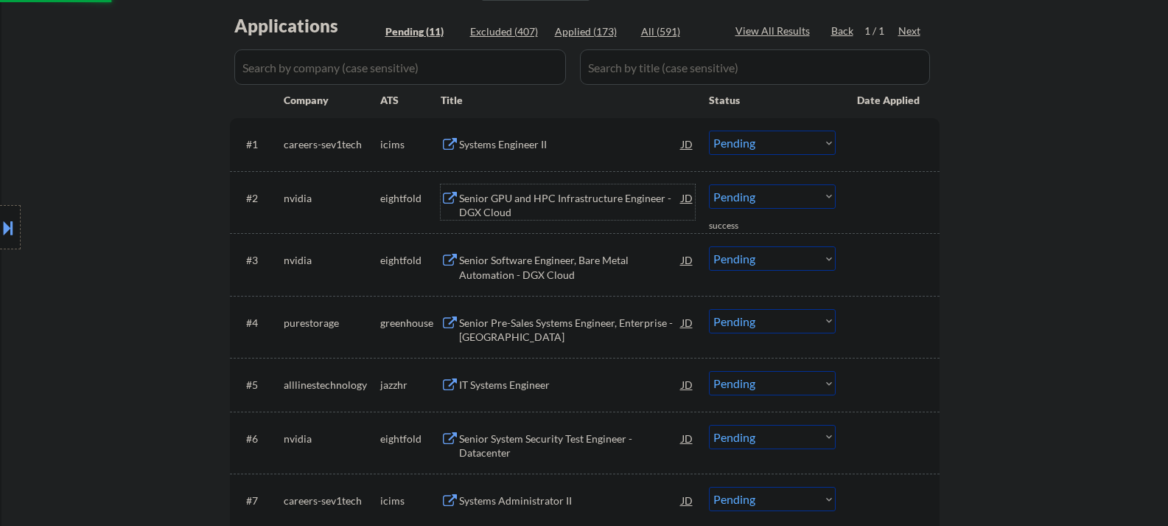
click at [481, 189] on div "Senior GPU and HPC Infrastructure Engineer - DGX Cloud" at bounding box center [570, 201] width 223 height 35
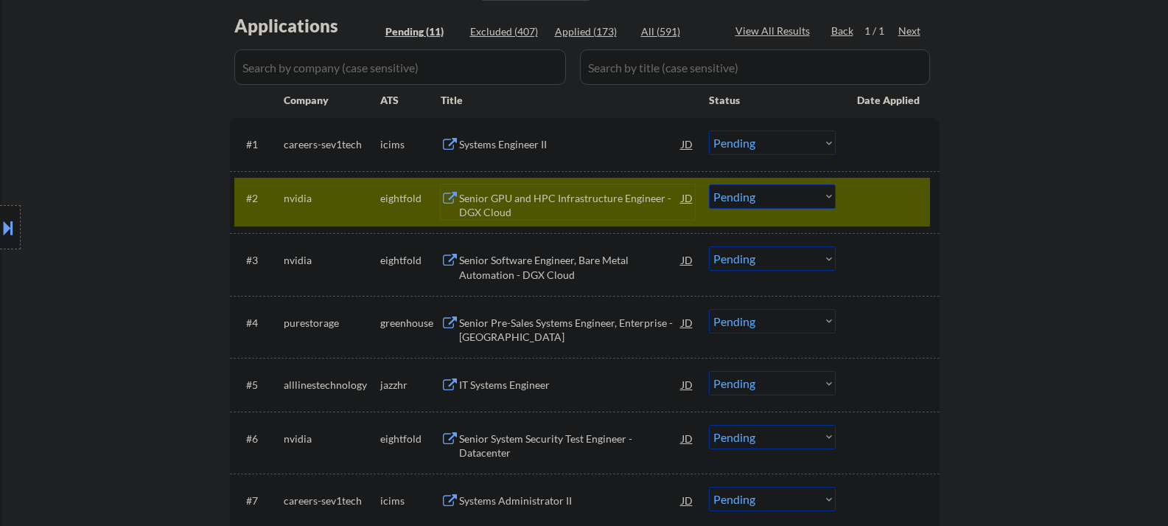
click at [762, 203] on select "Choose an option... Pending Applied Excluded (Questions) Excluded (Expired) Exc…" at bounding box center [772, 196] width 127 height 24
click at [709, 184] on select "Choose an option... Pending Applied Excluded (Questions) Excluded (Expired) Exc…" at bounding box center [772, 196] width 127 height 24
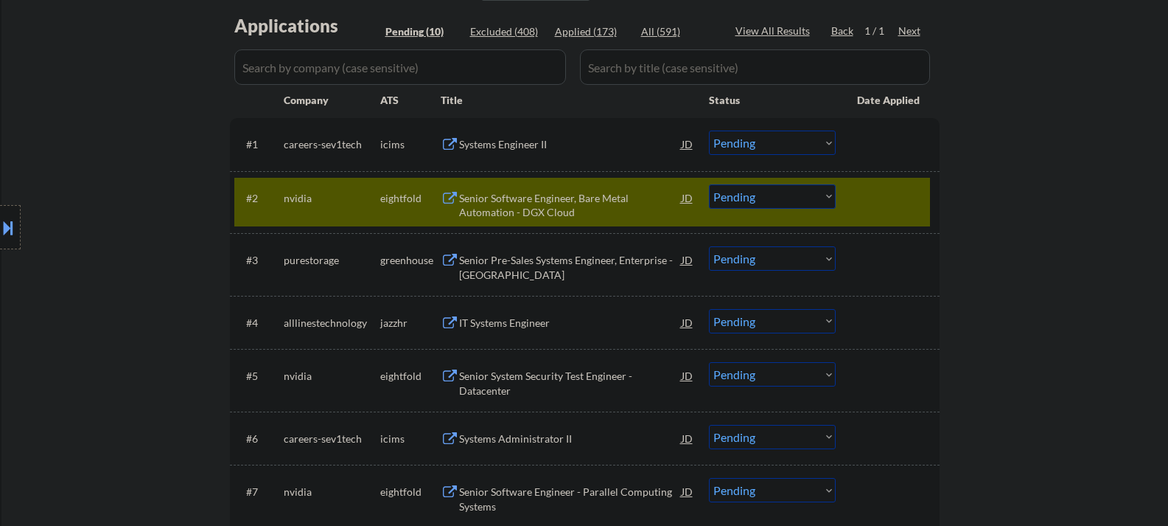
click at [482, 209] on div "Senior Software Engineer, Bare Metal Automation - DGX Cloud" at bounding box center [570, 205] width 223 height 29
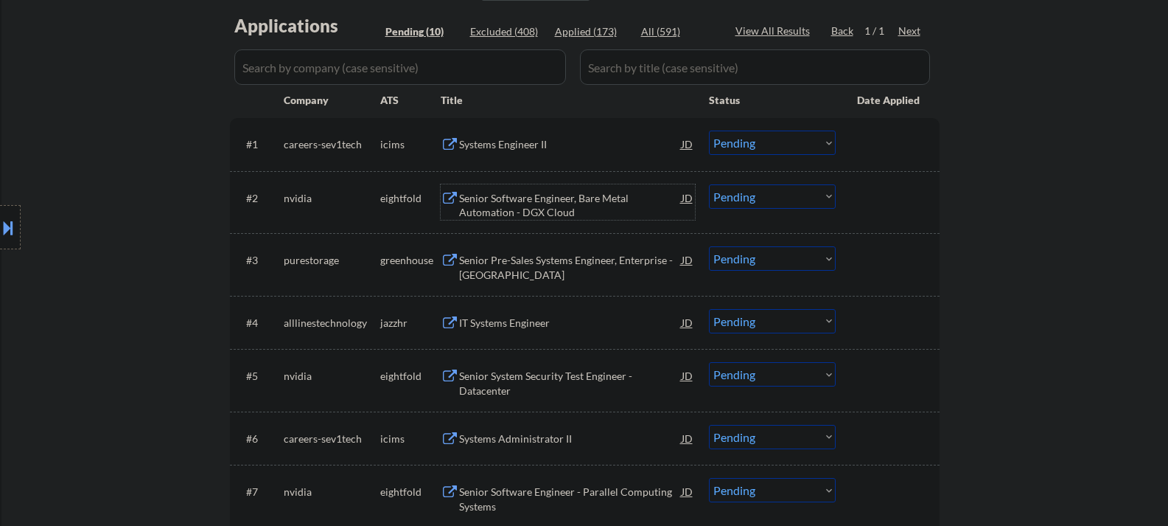
click at [736, 198] on select "Choose an option... Pending Applied Excluded (Questions) Excluded (Expired) Exc…" at bounding box center [772, 196] width 127 height 24
click at [709, 184] on select "Choose an option... Pending Applied Excluded (Questions) Excluded (Expired) Exc…" at bounding box center [772, 196] width 127 height 24
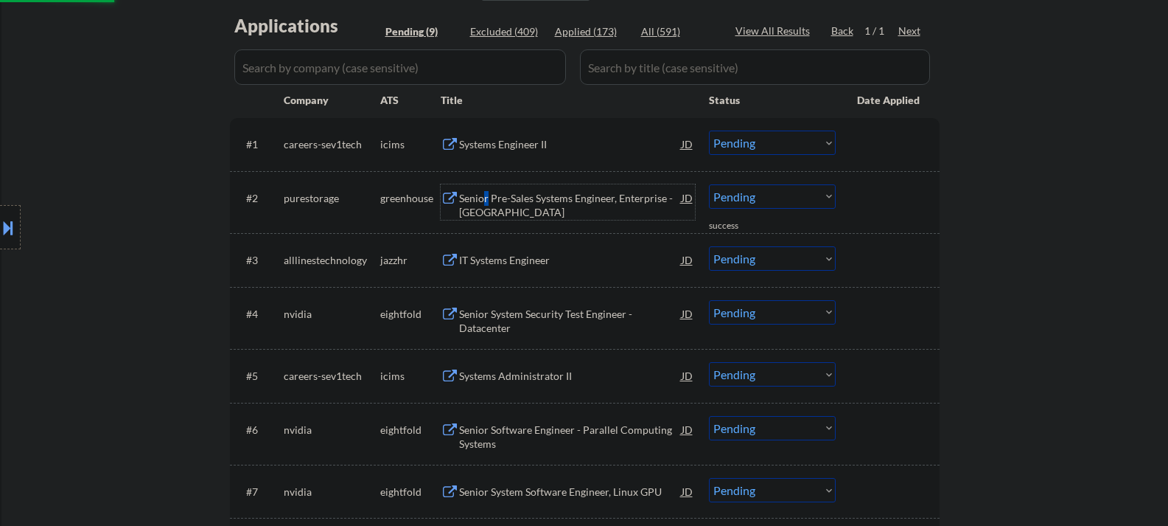
click at [487, 198] on div "Senior Pre-Sales Systems Engineer, Enterprise - Chicago" at bounding box center [570, 205] width 223 height 29
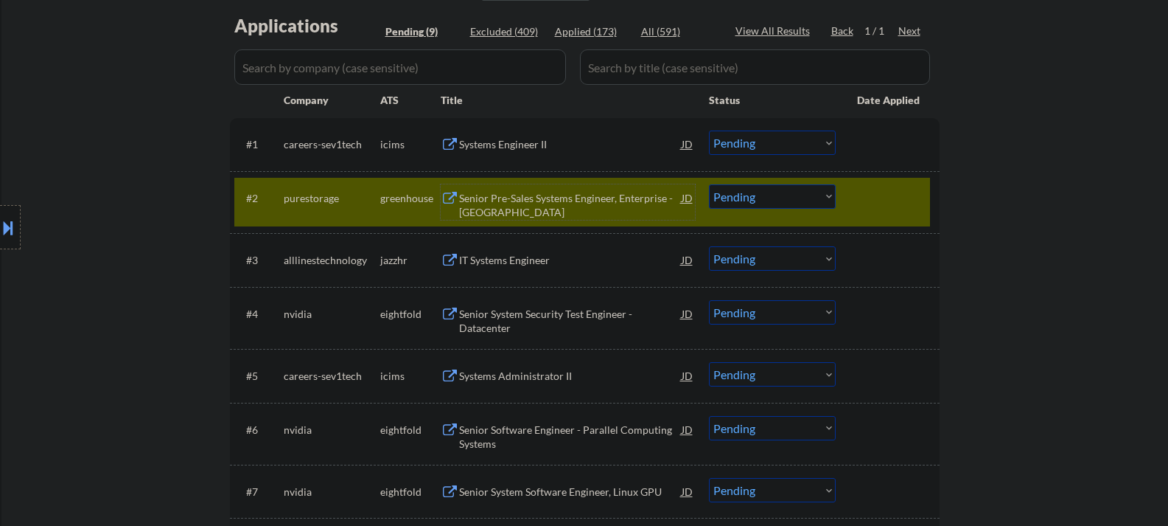
click at [554, 187] on div "Senior Pre-Sales Systems Engineer, Enterprise - Chicago" at bounding box center [570, 201] width 223 height 35
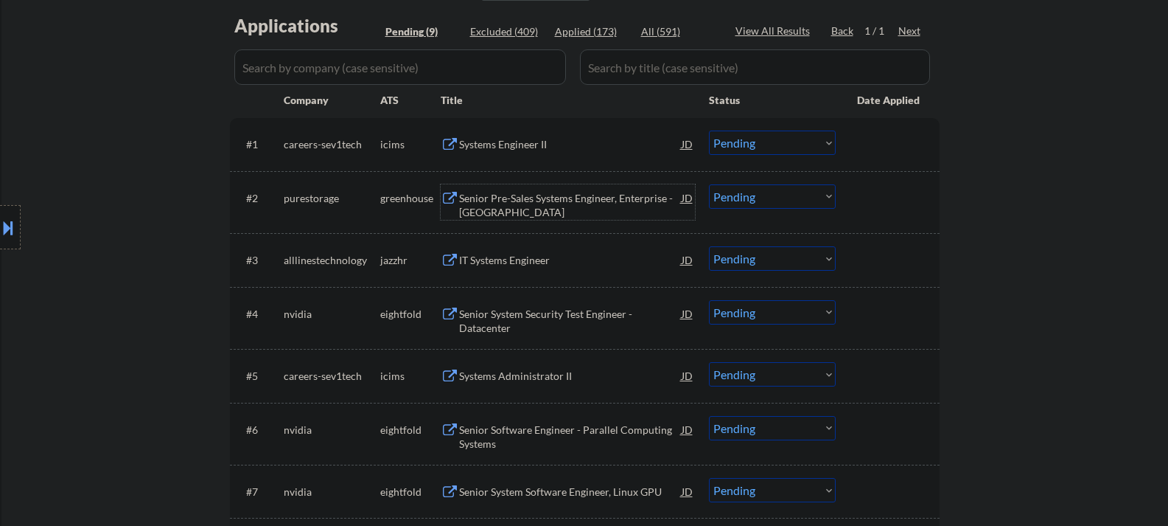
click at [763, 196] on select "Choose an option... Pending Applied Excluded (Questions) Excluded (Expired) Exc…" at bounding box center [772, 196] width 127 height 24
click at [709, 184] on select "Choose an option... Pending Applied Excluded (Questions) Excluded (Expired) Exc…" at bounding box center [772, 196] width 127 height 24
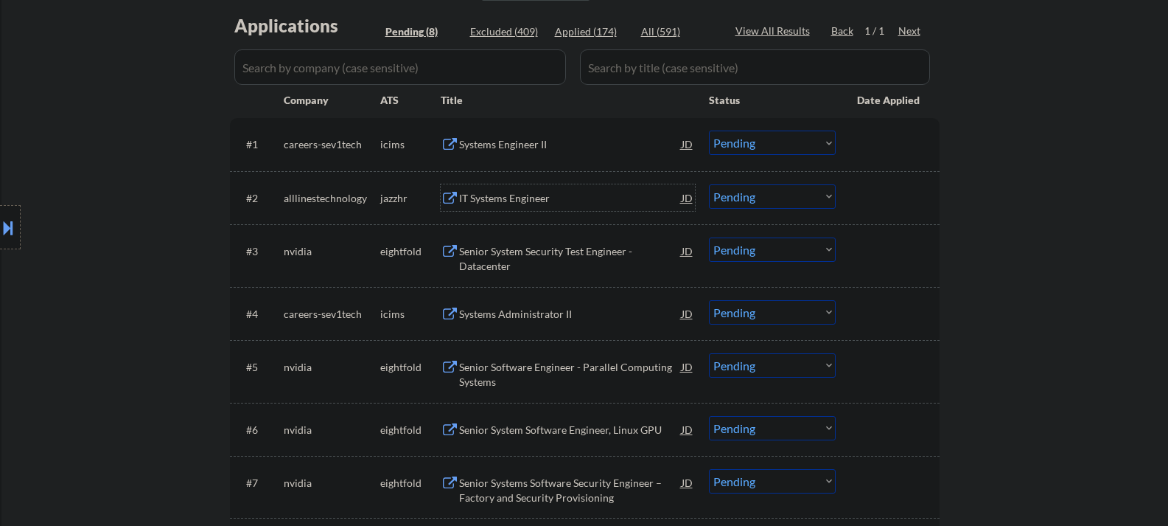
click at [487, 200] on div "IT Systems Engineer" at bounding box center [570, 198] width 223 height 15
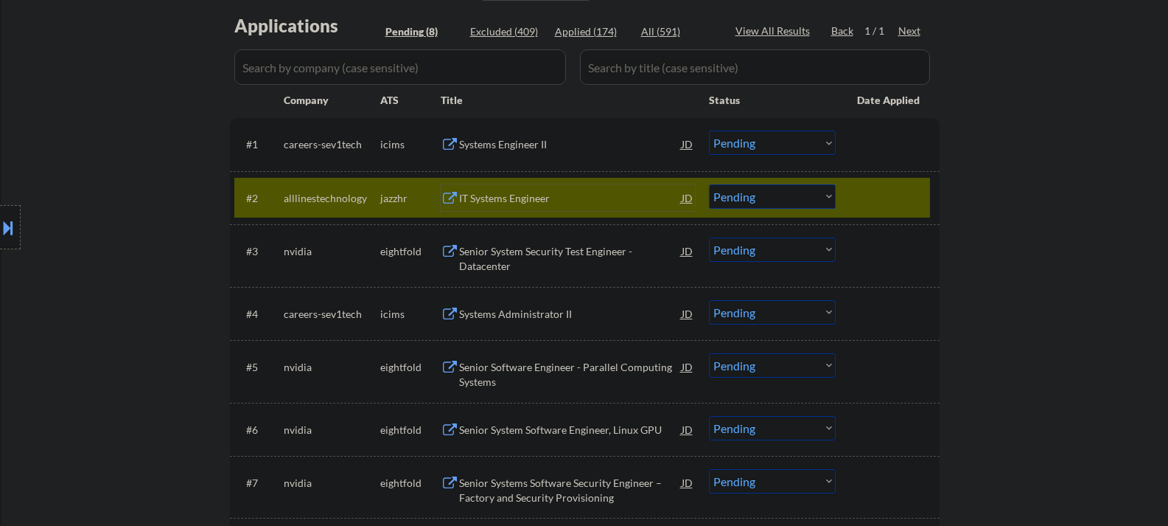
click at [758, 195] on select "Choose an option... Pending Applied Excluded (Questions) Excluded (Expired) Exc…" at bounding box center [772, 196] width 127 height 24
click at [709, 184] on select "Choose an option... Pending Applied Excluded (Questions) Excluded (Expired) Exc…" at bounding box center [772, 196] width 127 height 24
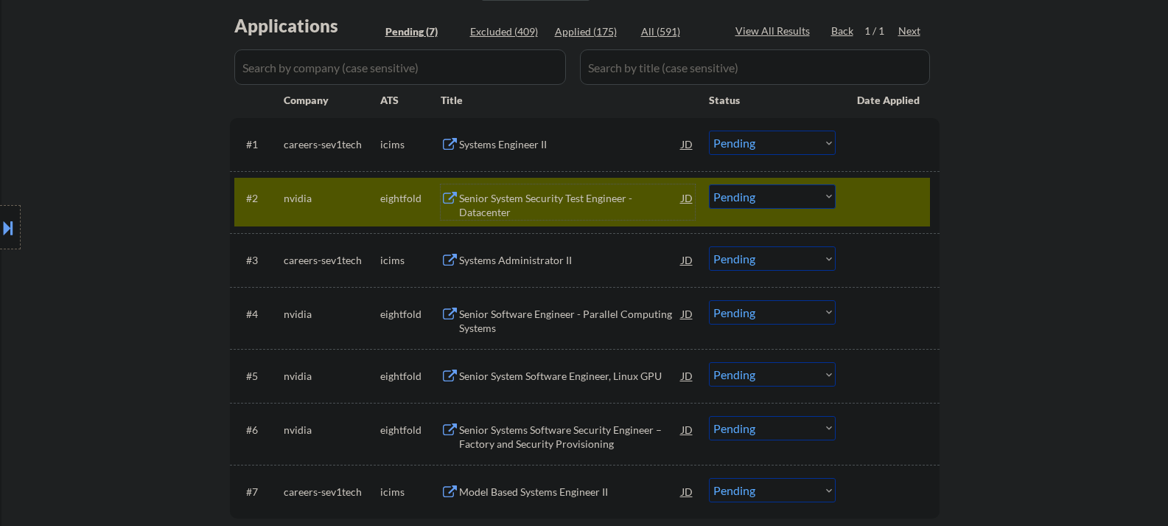
click at [534, 209] on div "Senior System Security Test Engineer - Datacenter" at bounding box center [570, 205] width 223 height 29
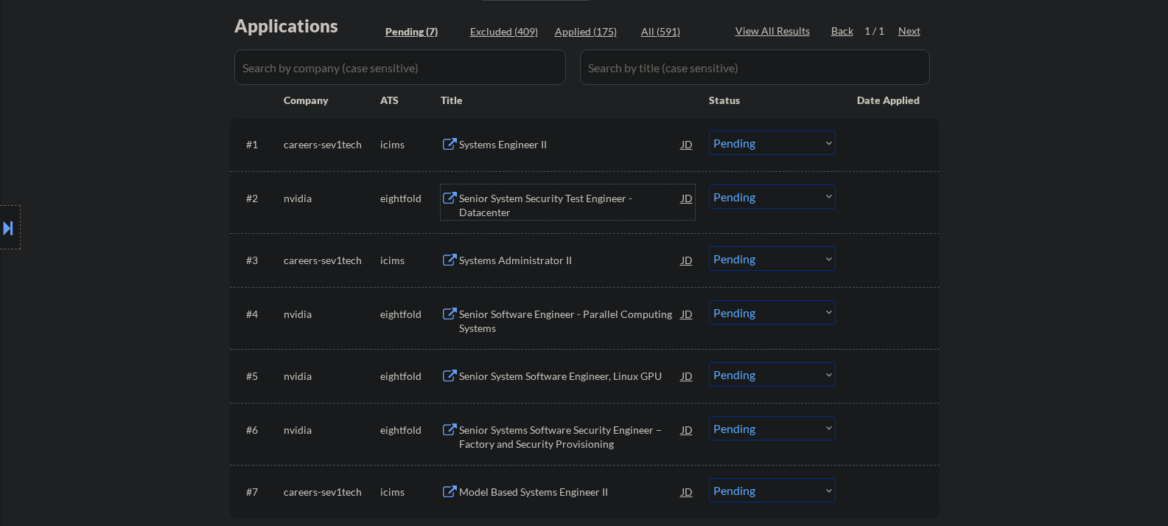
click at [753, 193] on select "Choose an option... Pending Applied Excluded (Questions) Excluded (Expired) Exc…" at bounding box center [772, 196] width 127 height 24
click at [709, 184] on select "Choose an option... Pending Applied Excluded (Questions) Excluded (Expired) Exc…" at bounding box center [772, 196] width 127 height 24
select select ""pending""
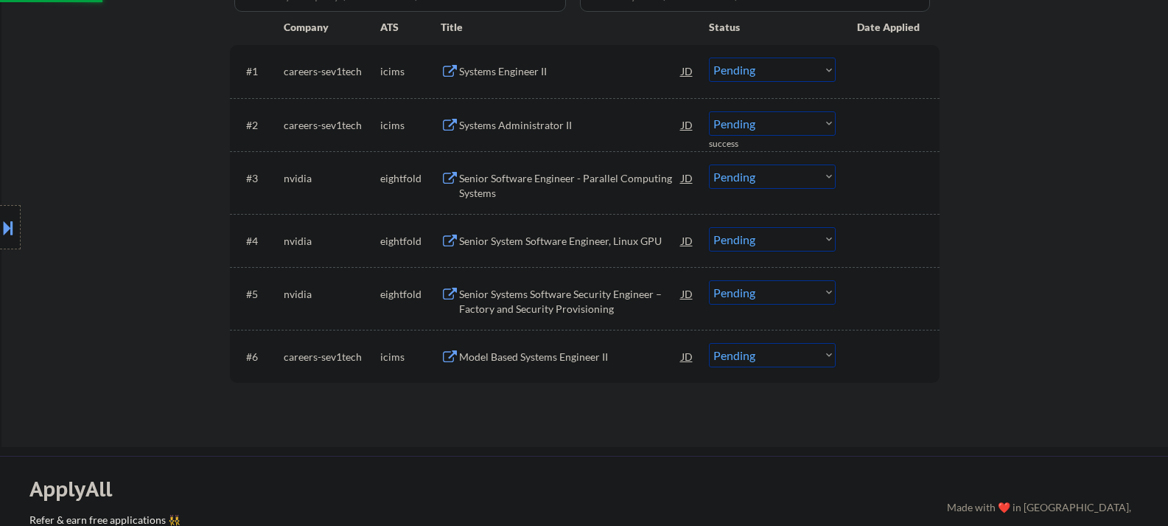
scroll to position [442, 0]
click at [732, 175] on select "Choose an option... Pending Applied Excluded (Questions) Excluded (Expired) Exc…" at bounding box center [772, 176] width 127 height 24
click at [709, 164] on select "Choose an option... Pending Applied Excluded (Questions) Excluded (Expired) Exc…" at bounding box center [772, 176] width 127 height 24
click at [741, 240] on select "Choose an option... Pending Applied Excluded (Questions) Excluded (Expired) Exc…" at bounding box center [772, 238] width 127 height 24
select select ""pending""
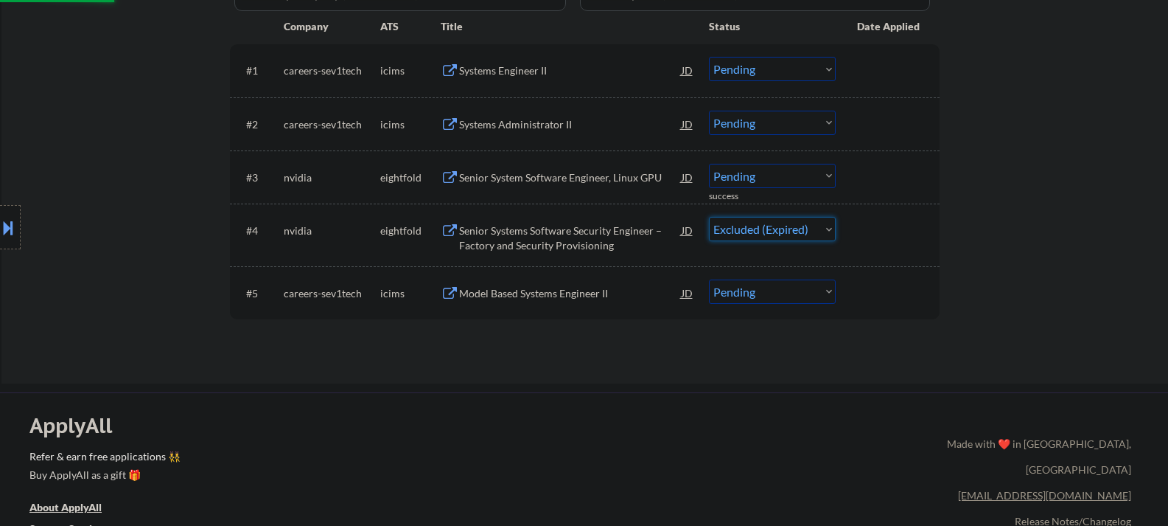
click at [709, 217] on select "Choose an option... Pending Applied Excluded (Questions) Excluded (Expired) Exc…" at bounding box center [772, 229] width 127 height 24
click at [533, 245] on div "Senior Systems Software Security Engineer – Factory and Security Provisioning" at bounding box center [570, 237] width 223 height 29
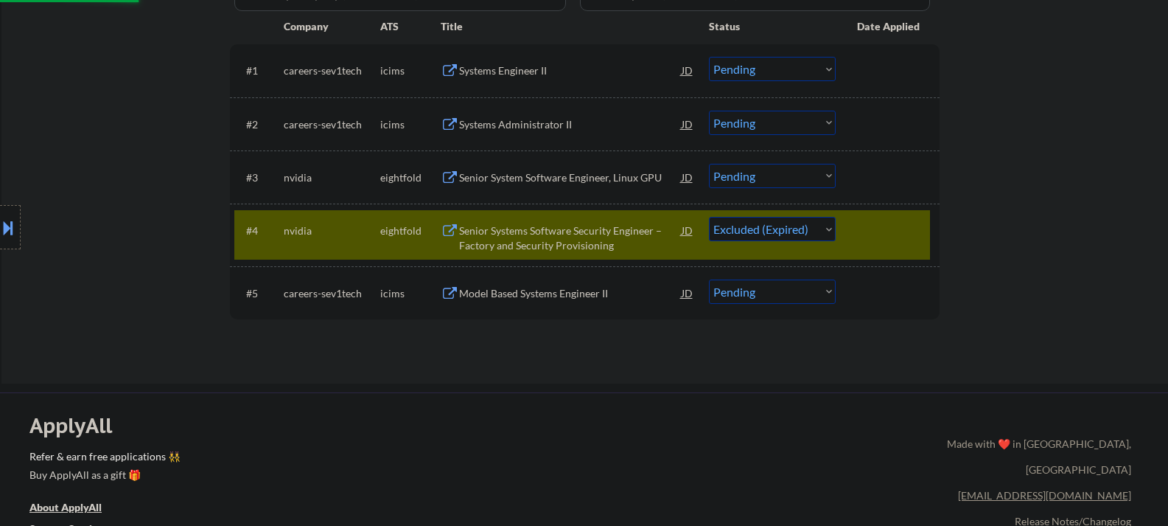
select select ""pending""
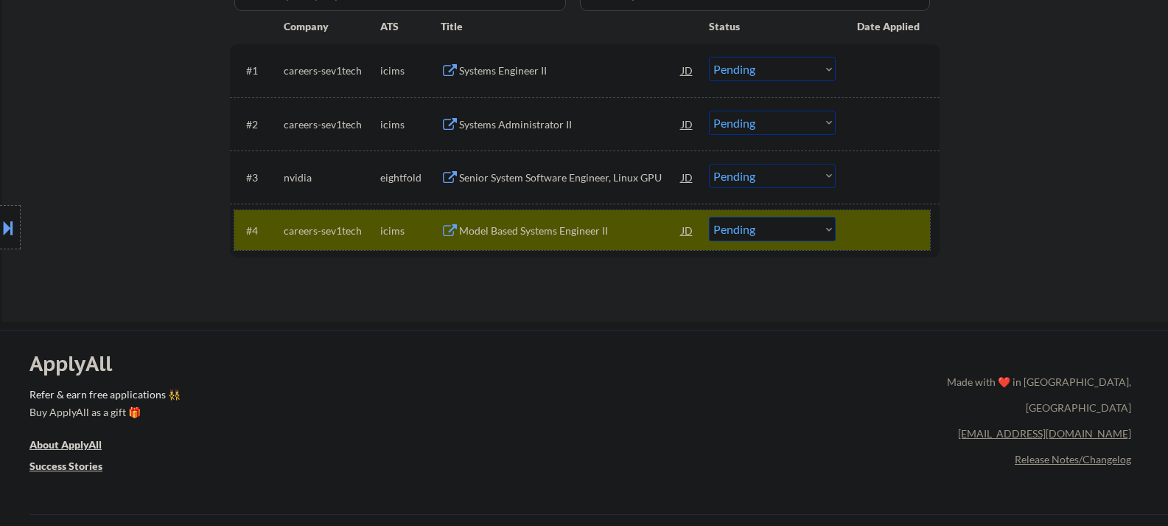
click at [874, 231] on div at bounding box center [889, 230] width 65 height 27
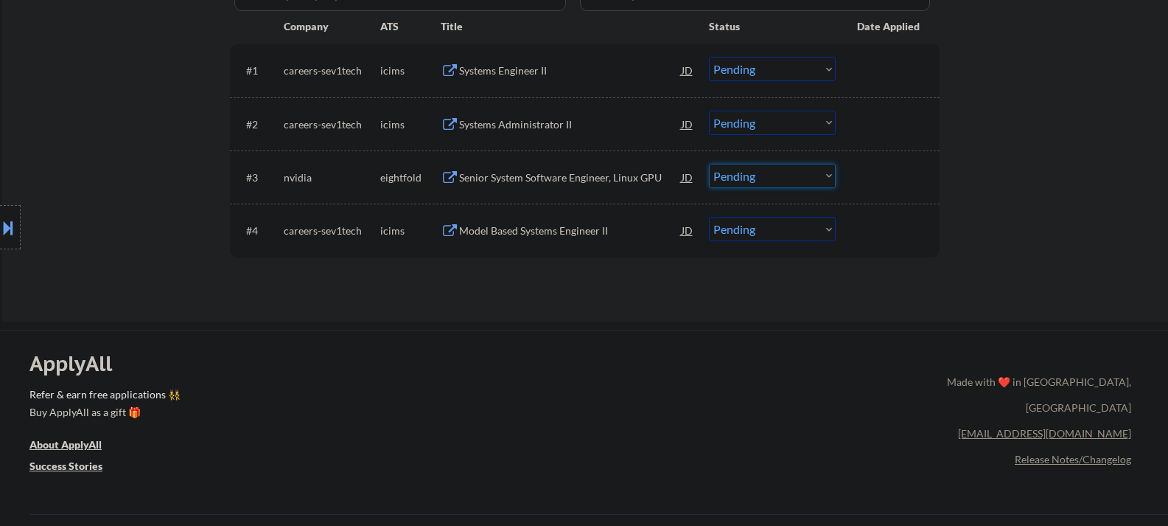
click at [741, 173] on select "Choose an option... Pending Applied Excluded (Questions) Excluded (Expired) Exc…" at bounding box center [772, 176] width 127 height 24
click at [709, 164] on select "Choose an option... Pending Applied Excluded (Questions) Excluded (Expired) Exc…" at bounding box center [772, 176] width 127 height 24
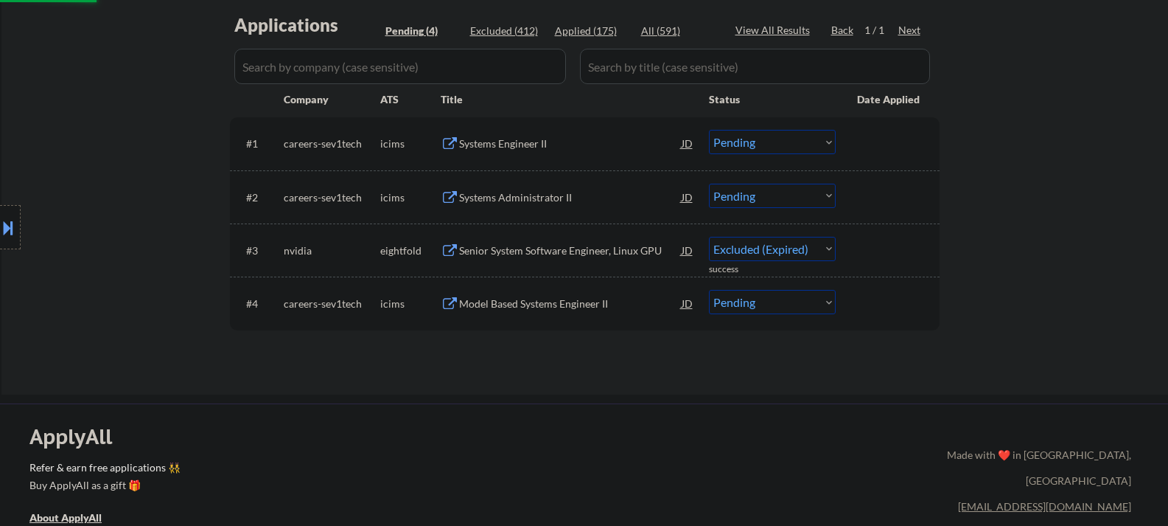
scroll to position [221, 0]
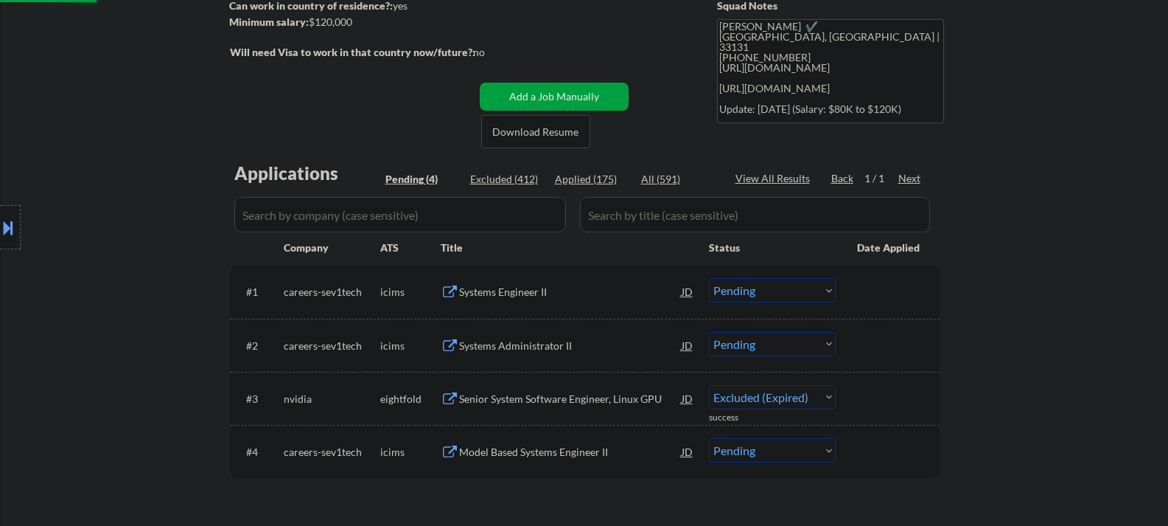
select select ""pending""
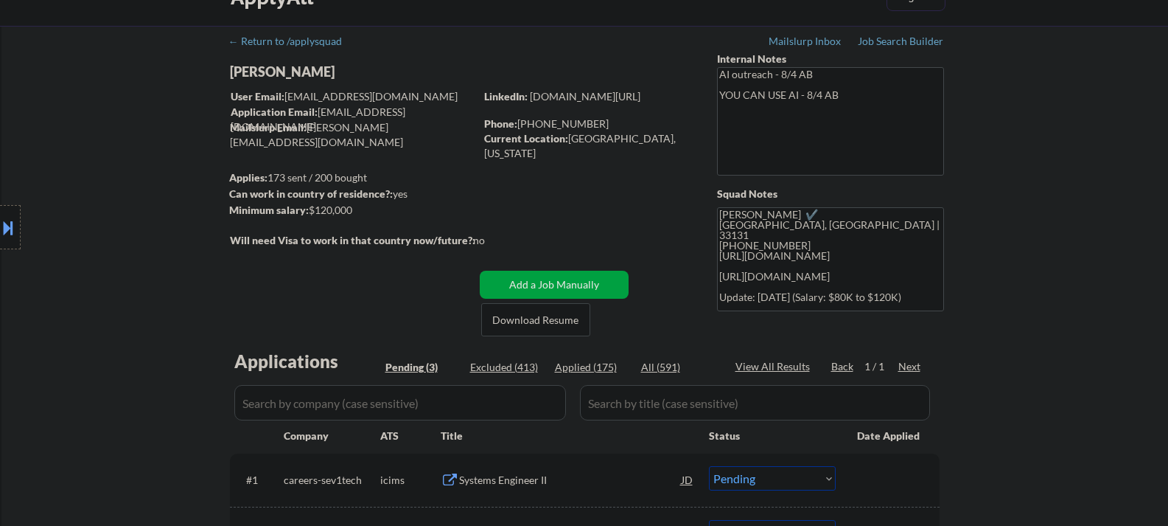
scroll to position [0, 0]
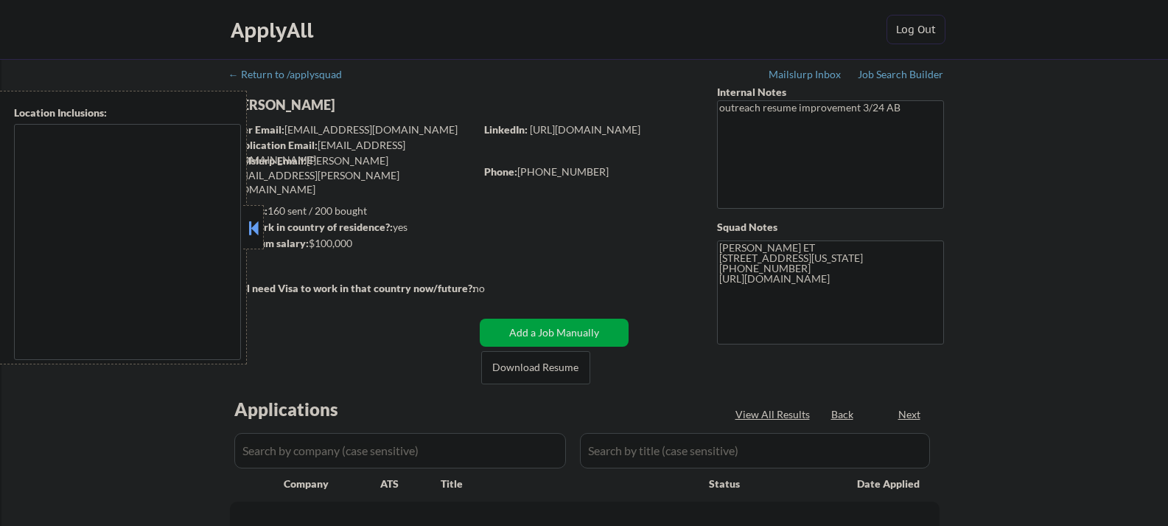
type textarea "[GEOGRAPHIC_DATA], [GEOGRAPHIC_DATA] [GEOGRAPHIC_DATA], [GEOGRAPHIC_DATA] [GEOG…"
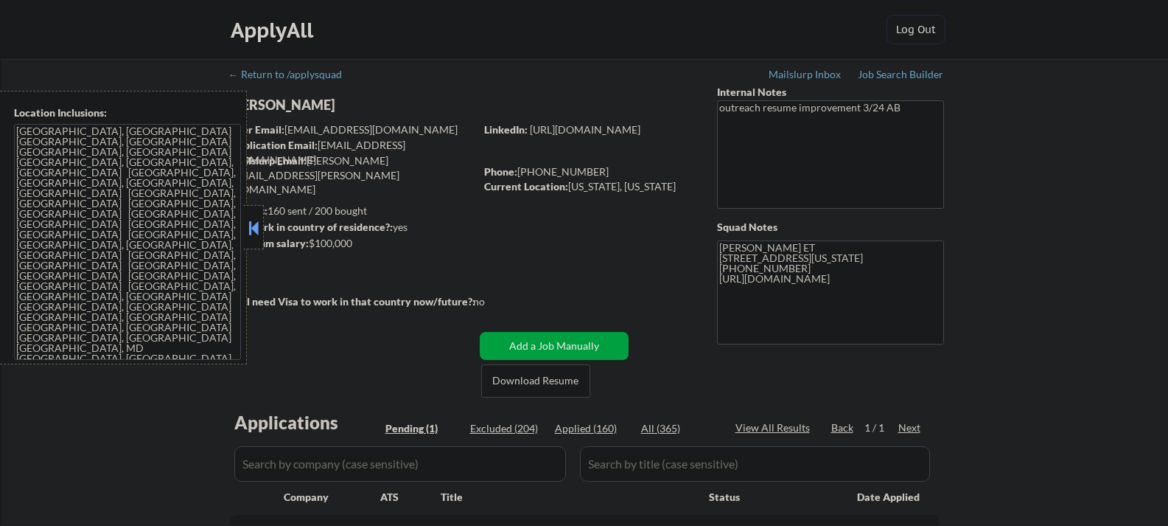
click at [255, 221] on button at bounding box center [253, 228] width 16 height 22
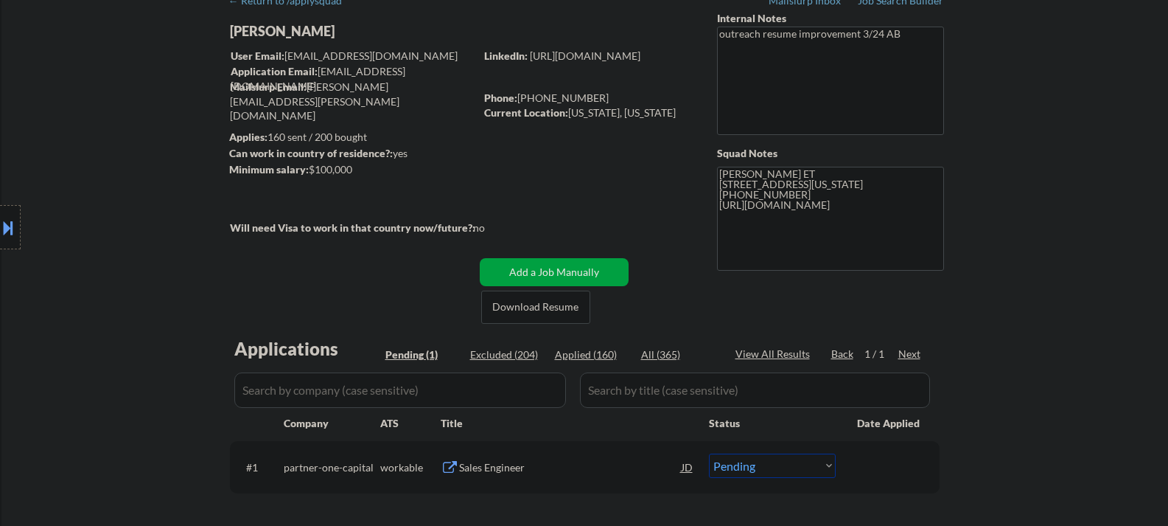
scroll to position [295, 0]
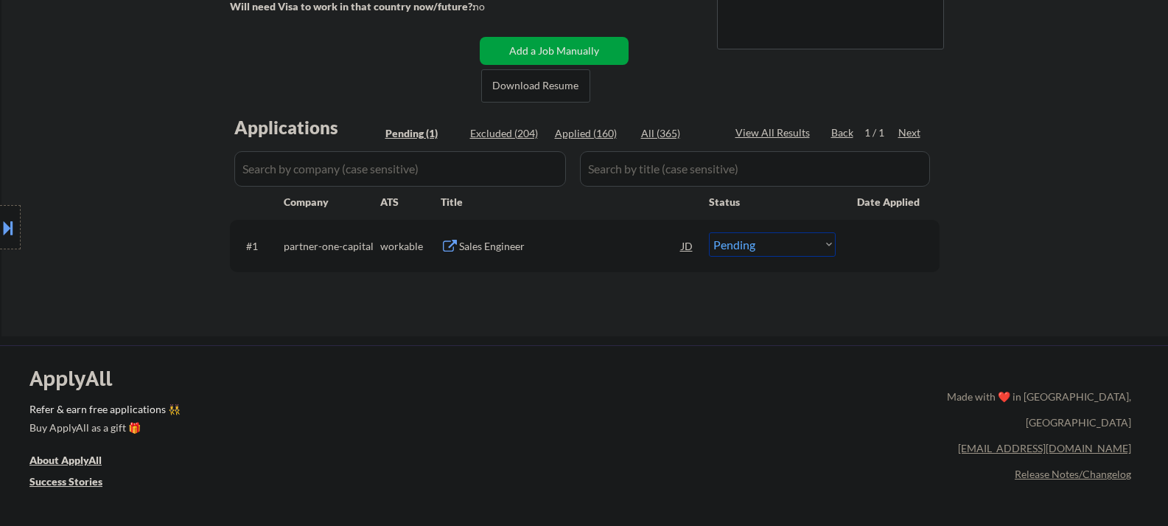
click at [473, 243] on div "Sales Engineer" at bounding box center [570, 246] width 223 height 15
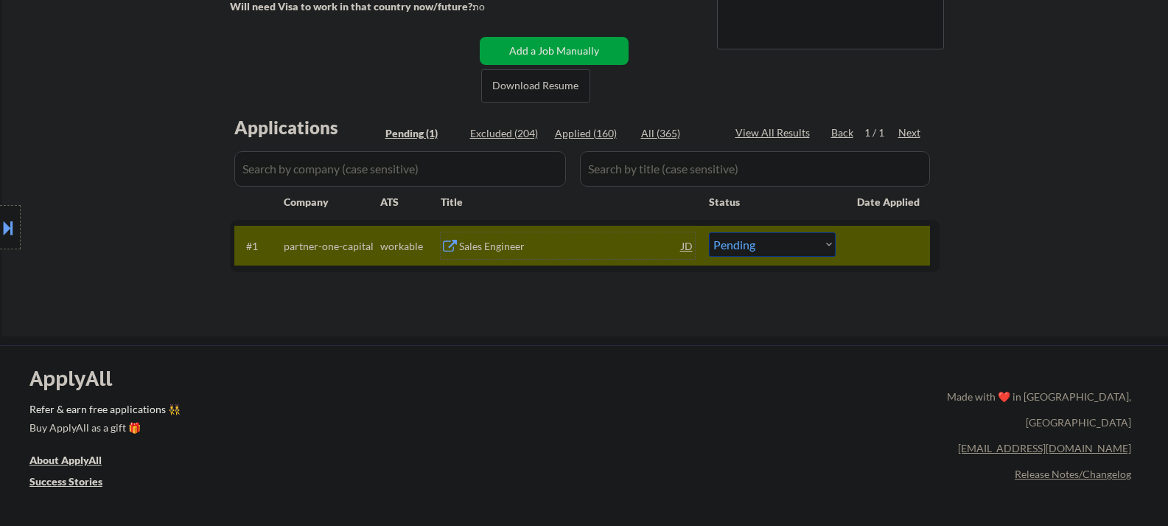
click at [481, 249] on div "Sales Engineer" at bounding box center [570, 246] width 223 height 15
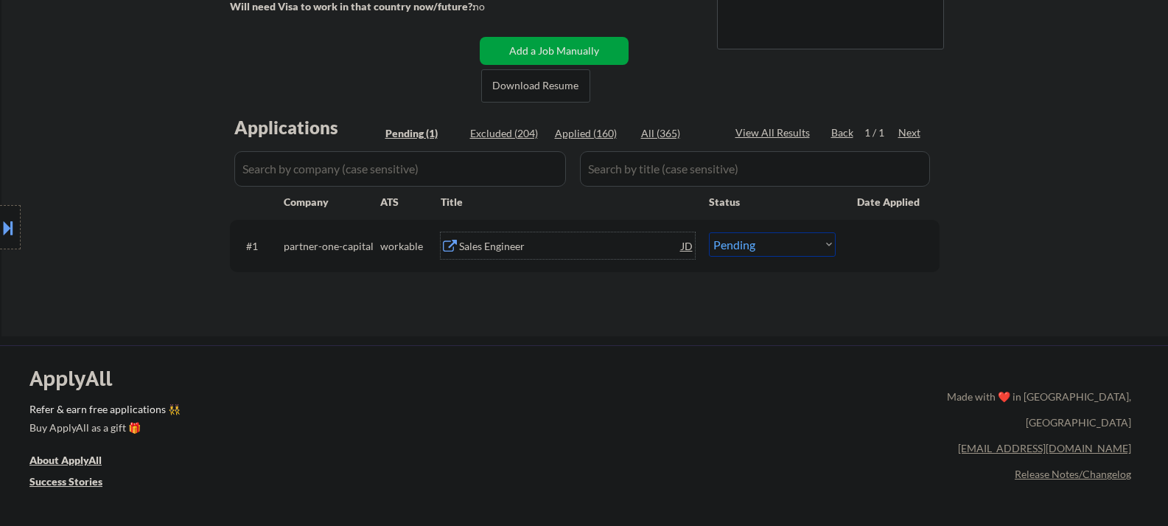
click at [515, 241] on div "Sales Engineer" at bounding box center [570, 246] width 223 height 15
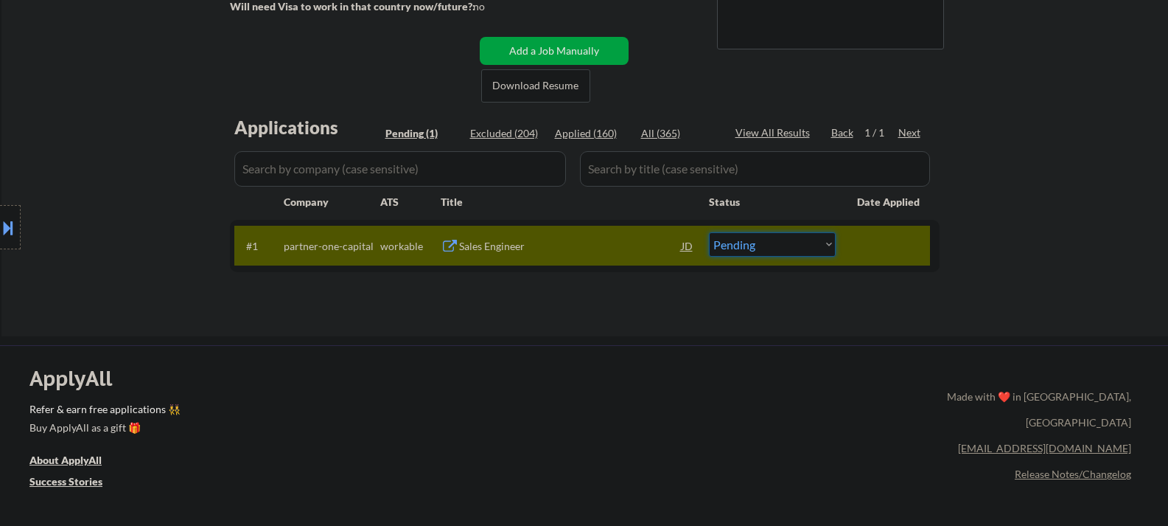
click at [731, 240] on select "Choose an option... Pending Applied Excluded (Questions) Excluded (Expired) Exc…" at bounding box center [772, 244] width 127 height 24
click at [748, 241] on select "Choose an option... Pending Applied Excluded (Questions) Excluded (Expired) Exc…" at bounding box center [772, 244] width 127 height 24
select select ""excluded""
click at [709, 232] on select "Choose an option... Pending Applied Excluded (Questions) Excluded (Expired) Exc…" at bounding box center [772, 244] width 127 height 24
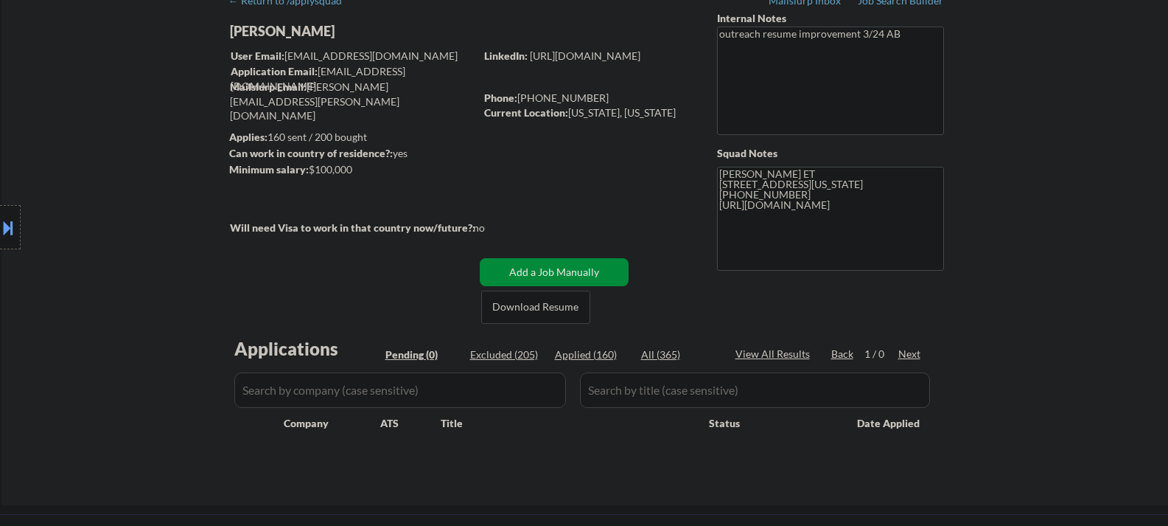
scroll to position [0, 0]
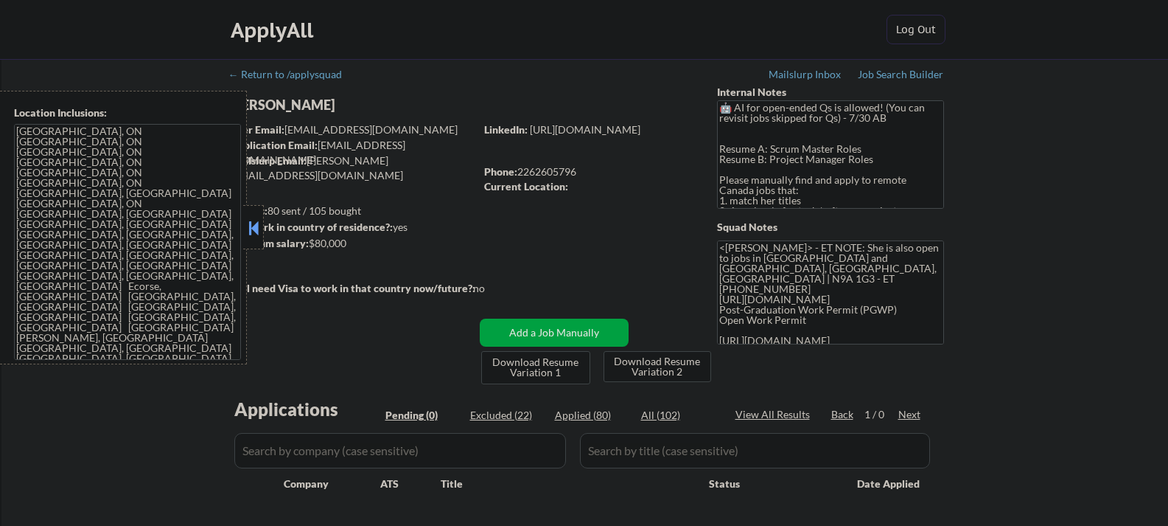
click at [256, 227] on button at bounding box center [253, 228] width 16 height 22
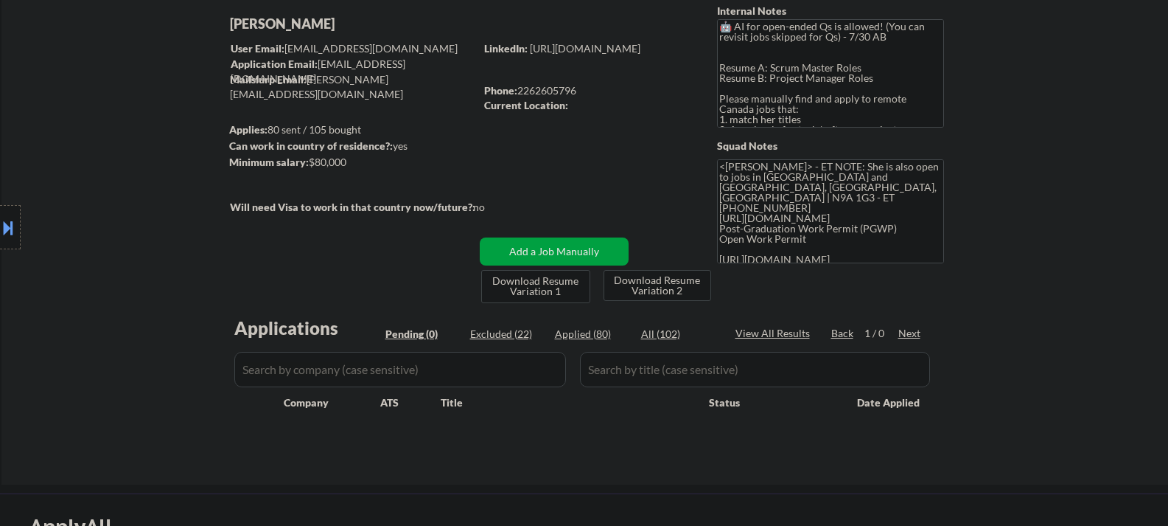
scroll to position [147, 0]
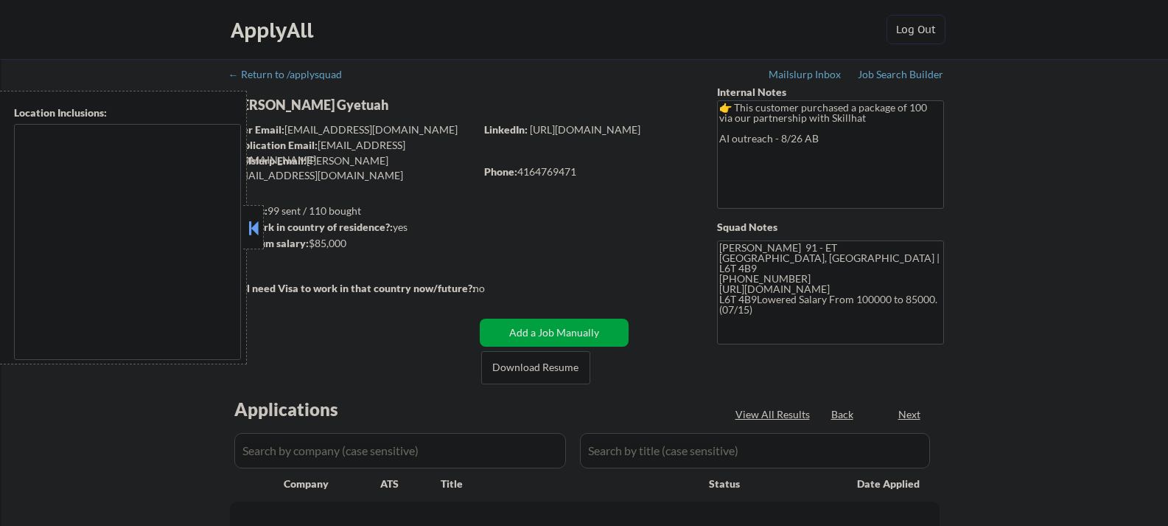
type textarea "Toronto, ON Etobicoke, ON North York, ON Scarborough, ON Mississauga, ON Markha…"
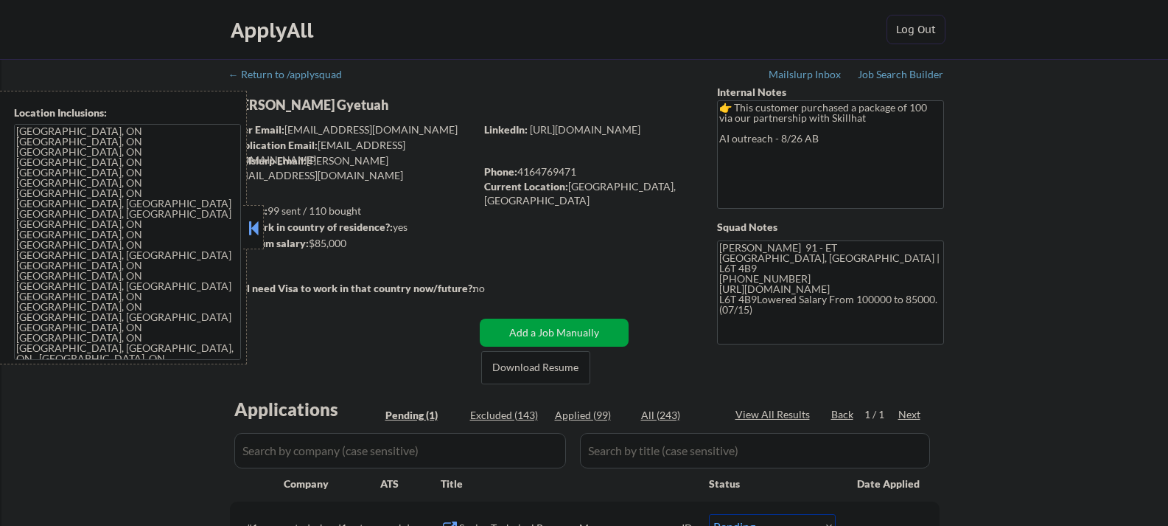
click at [250, 224] on button at bounding box center [253, 228] width 16 height 22
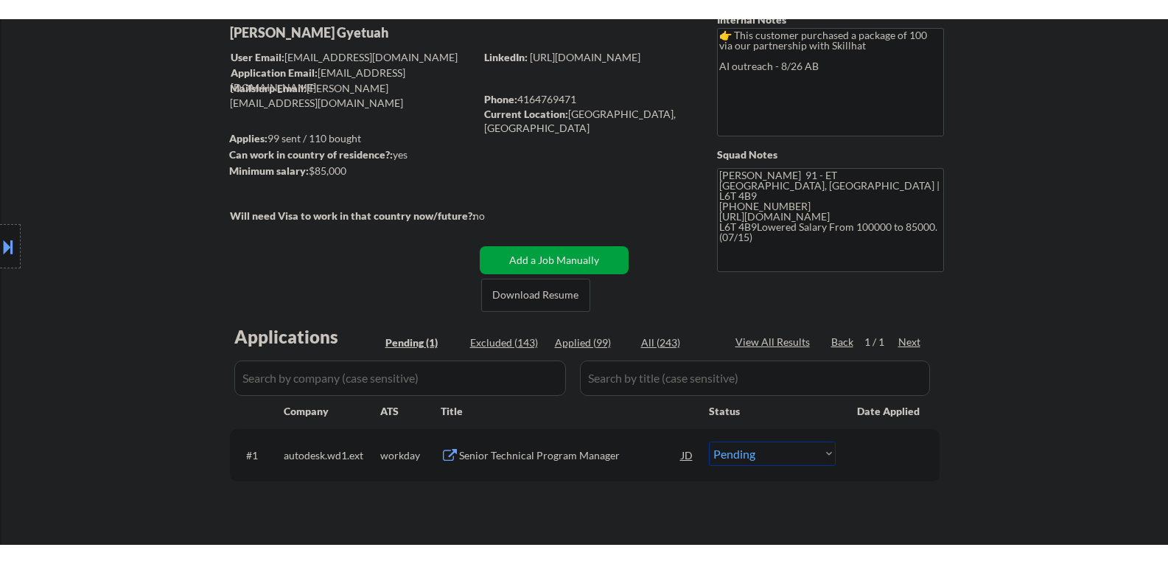
scroll to position [221, 0]
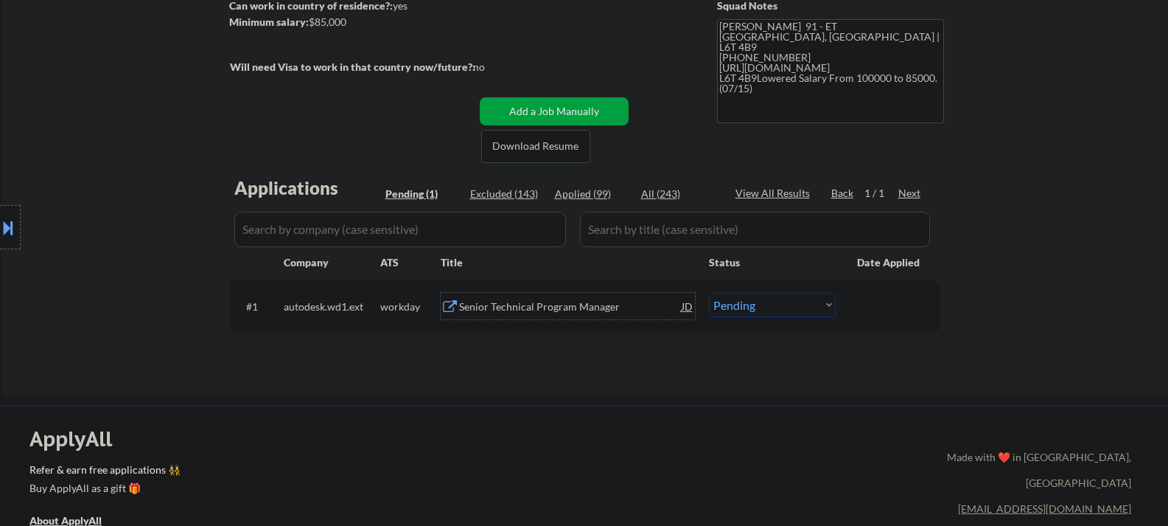
click at [539, 301] on div "Senior Technical Program Manager" at bounding box center [570, 306] width 223 height 15
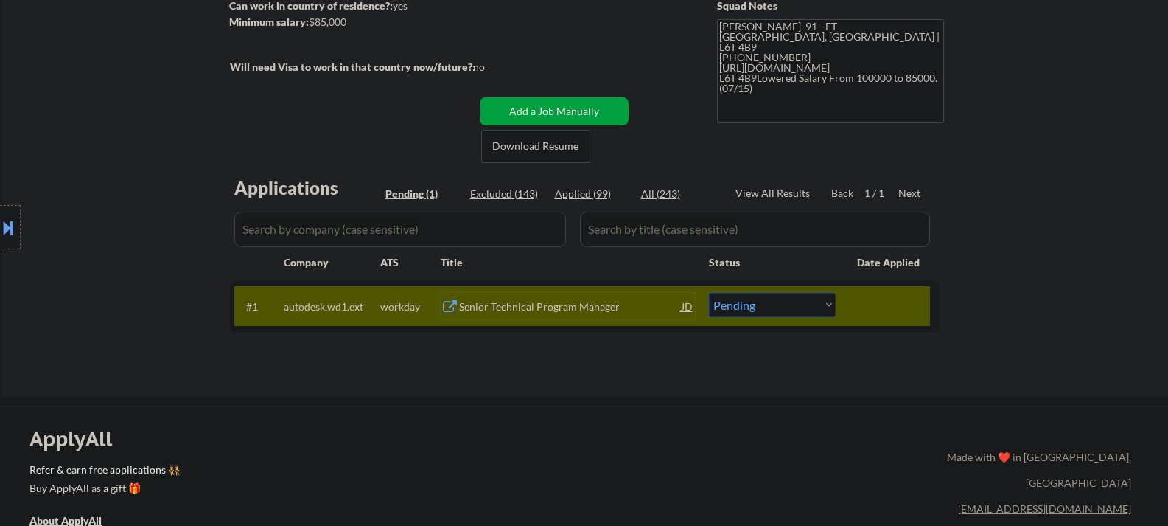
click at [478, 311] on div "Senior Technical Program Manager" at bounding box center [570, 306] width 223 height 15
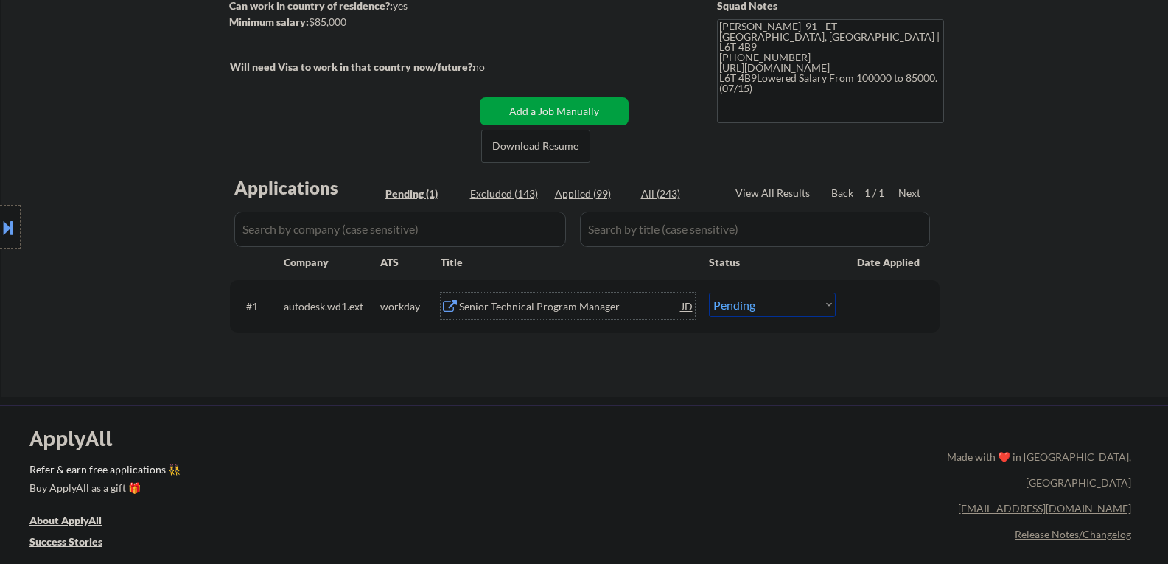
click at [613, 307] on div "Senior Technical Program Manager" at bounding box center [570, 306] width 223 height 15
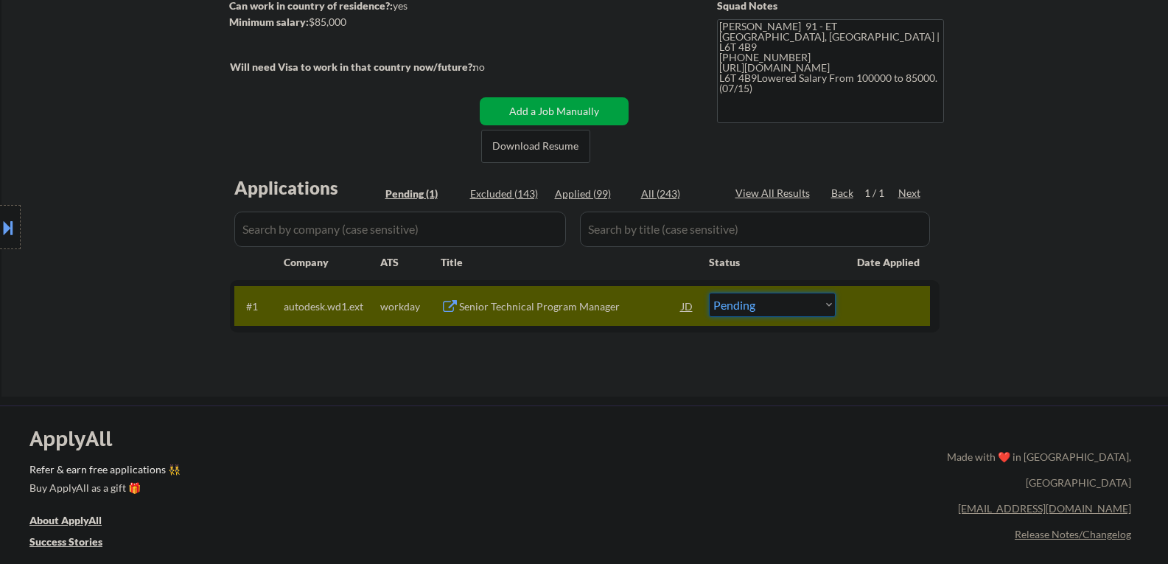
drag, startPoint x: 787, startPoint y: 304, endPoint x: 778, endPoint y: 316, distance: 14.7
click at [785, 306] on select "Choose an option... Pending Applied Excluded (Questions) Excluded (Expired) Exc…" at bounding box center [772, 305] width 127 height 24
select select ""applied""
click at [709, 293] on select "Choose an option... Pending Applied Excluded (Questions) Excluded (Expired) Exc…" at bounding box center [772, 305] width 127 height 24
click at [880, 322] on div "#1 autodesk.wd1.ext workday Senior Technical Program Manager JD Choose an optio…" at bounding box center [582, 306] width 696 height 40
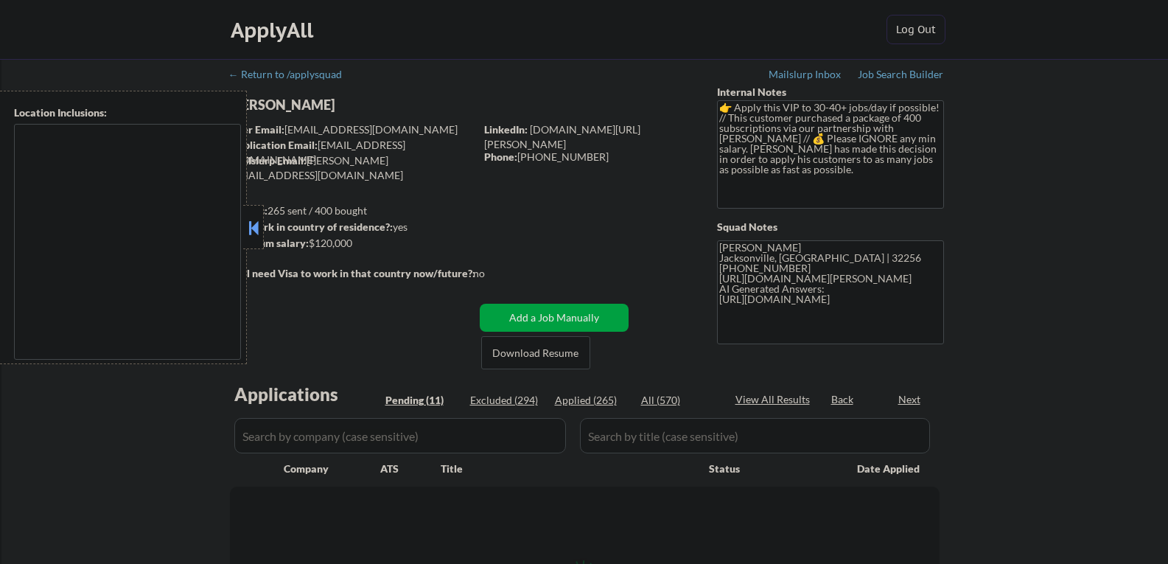
type textarea "remote"
select select ""pending""
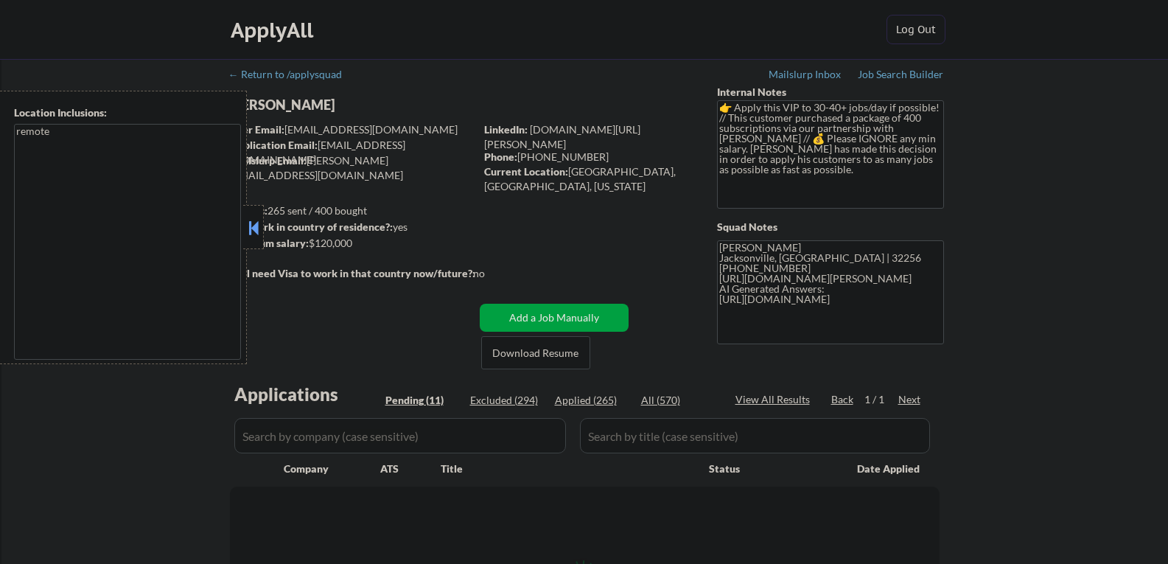
select select ""pending""
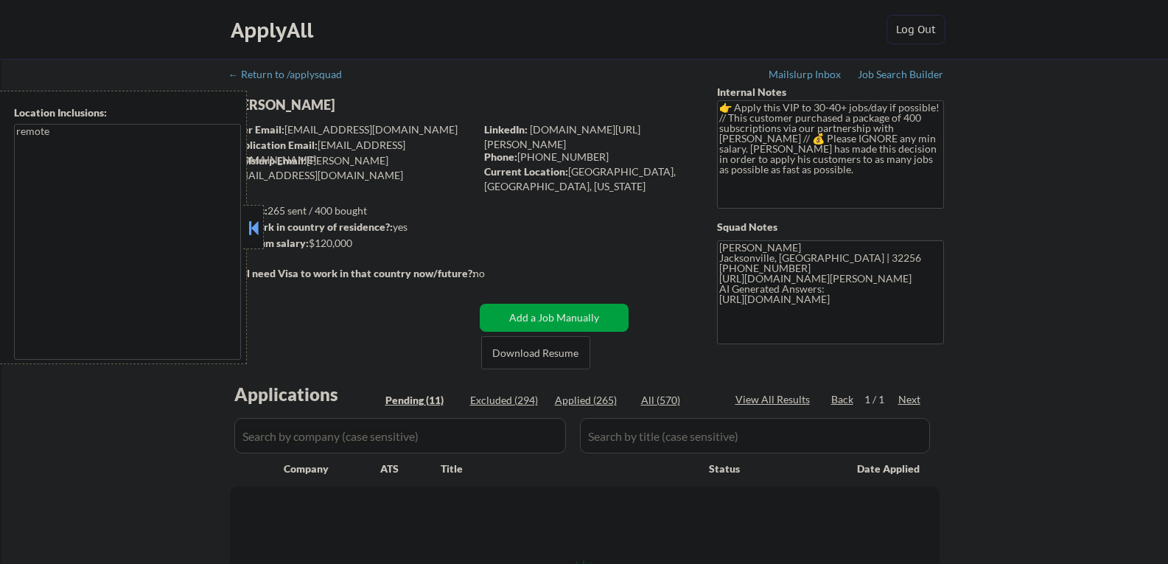
select select ""pending""
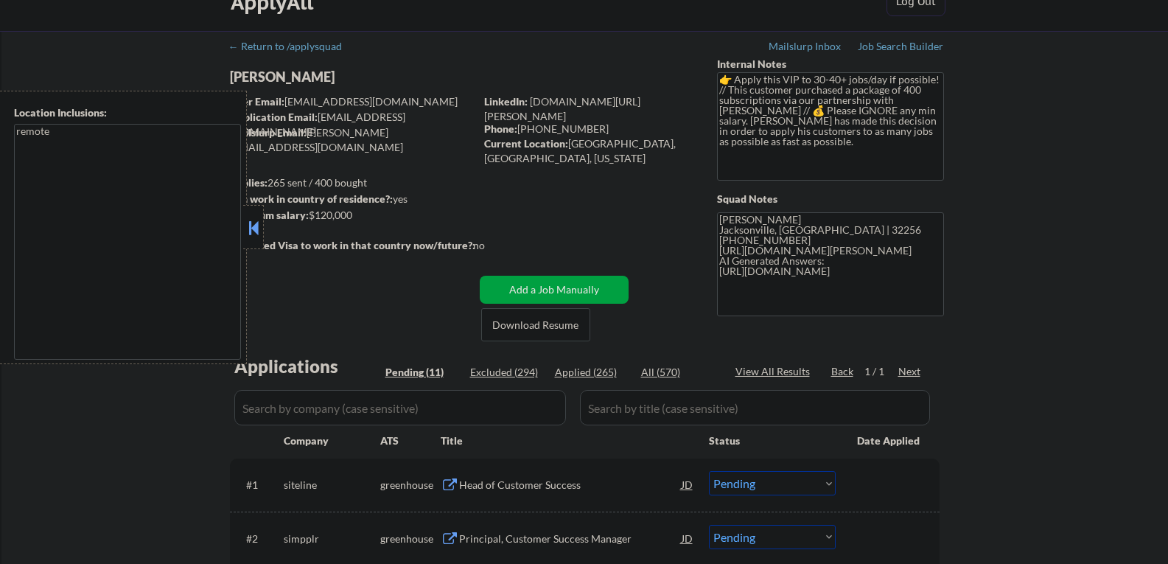
scroll to position [74, 0]
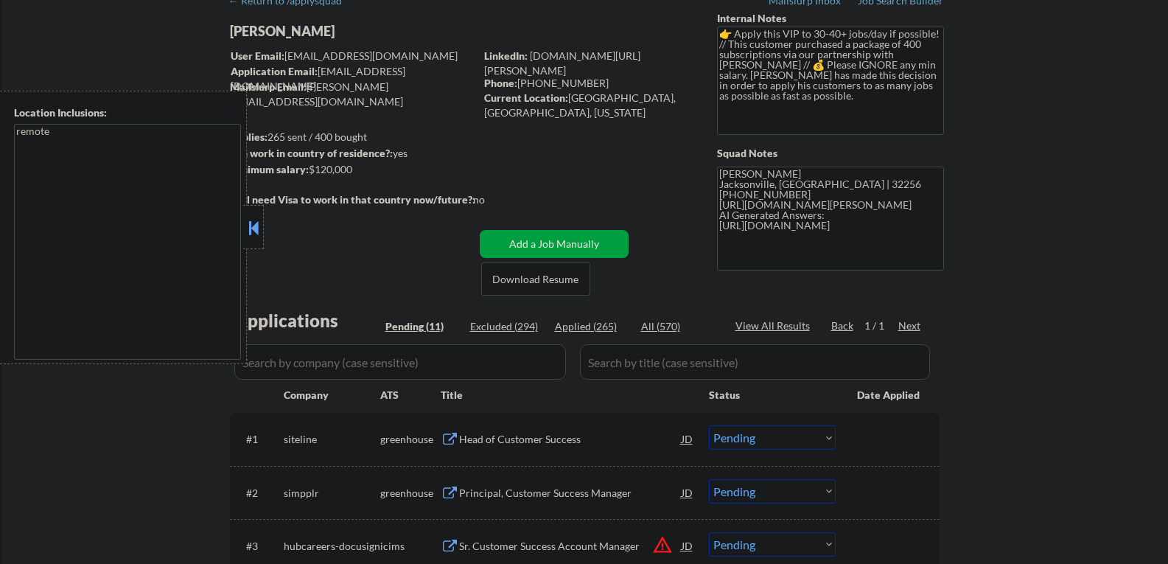
click at [253, 226] on button at bounding box center [253, 228] width 16 height 22
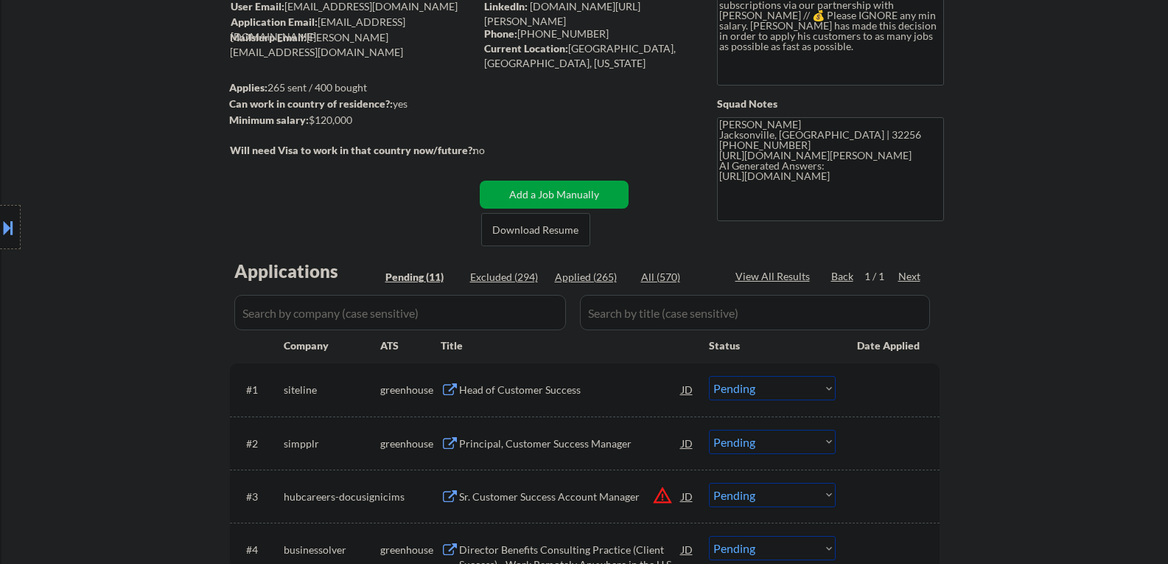
scroll to position [147, 0]
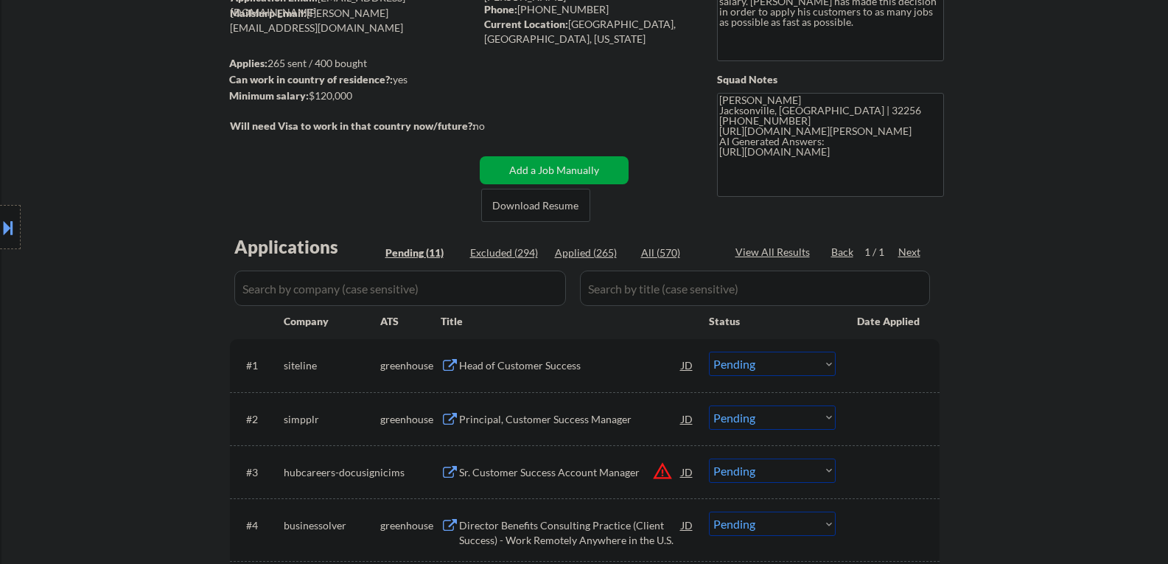
click at [574, 373] on div "Head of Customer Success" at bounding box center [570, 365] width 223 height 27
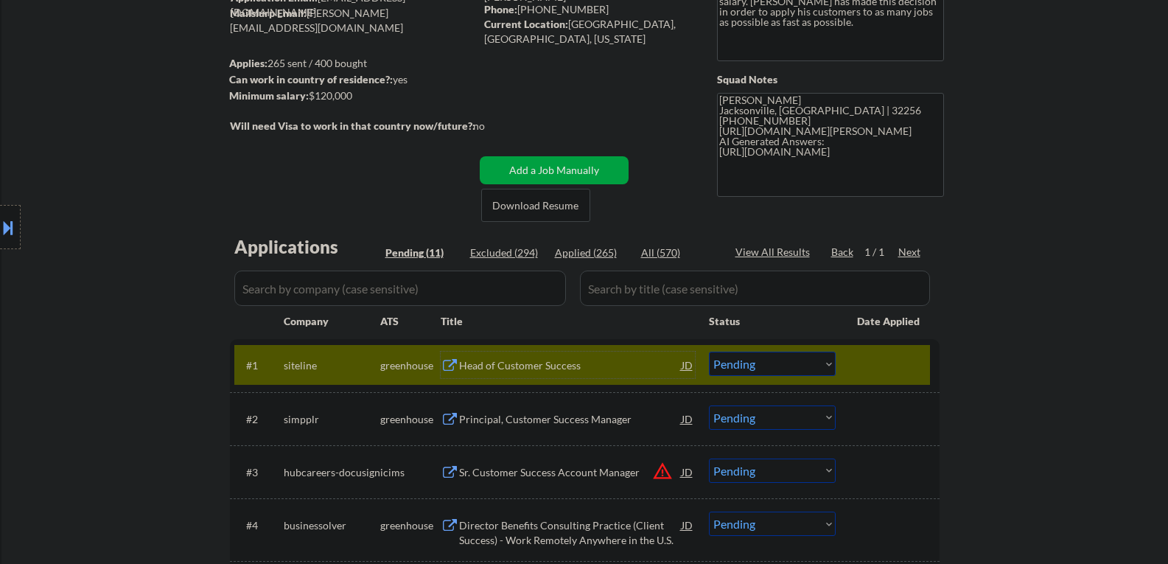
click at [540, 360] on div "Head of Customer Success" at bounding box center [570, 365] width 223 height 15
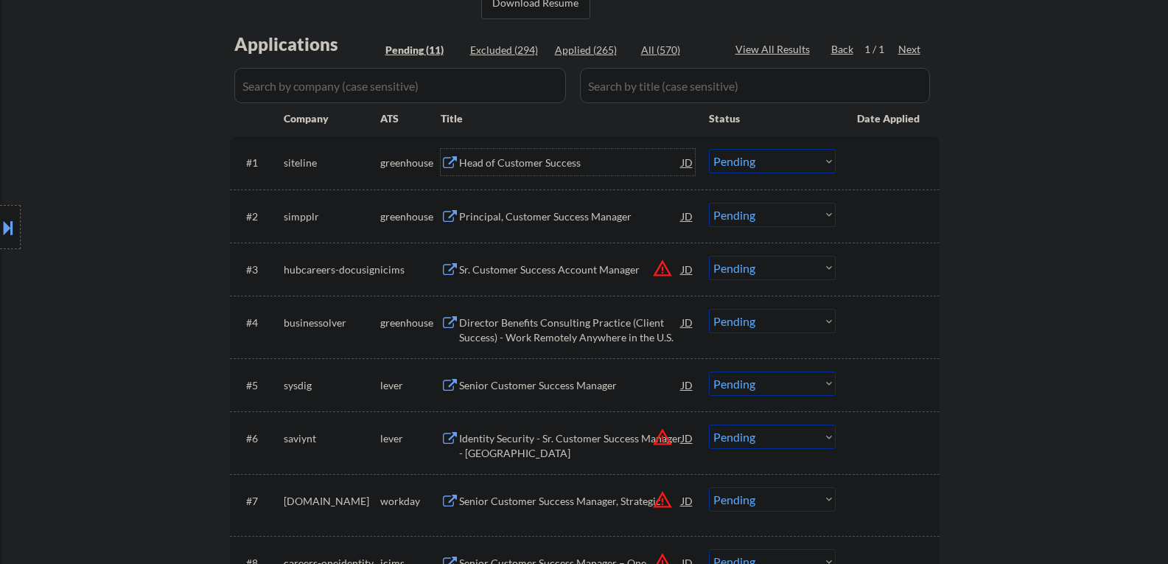
scroll to position [369, 0]
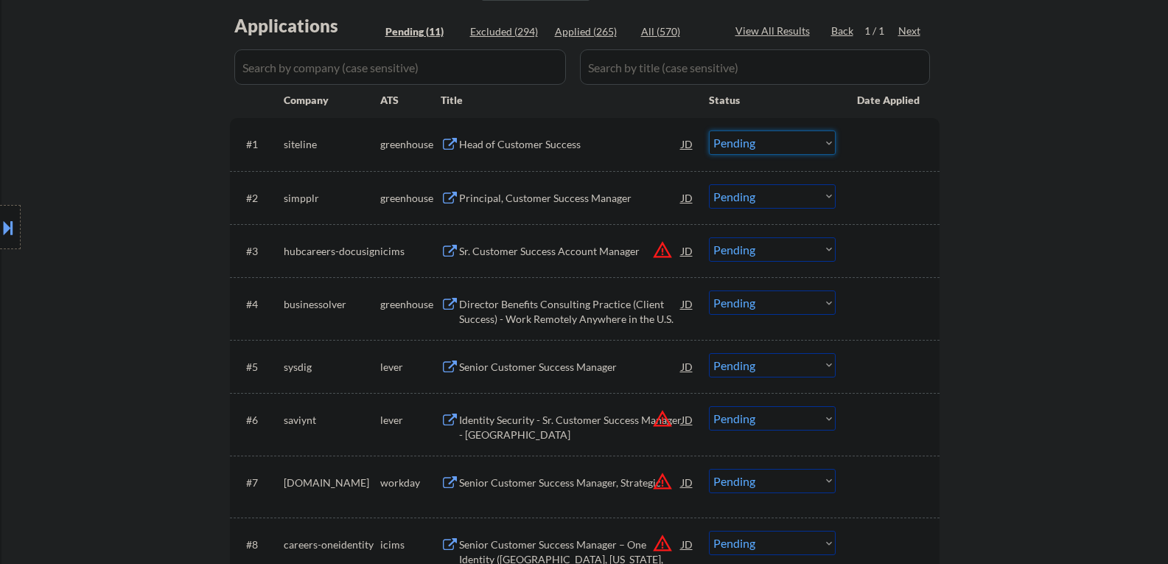
click at [793, 151] on select "Choose an option... Pending Applied Excluded (Questions) Excluded (Expired) Exc…" at bounding box center [772, 142] width 127 height 24
click at [709, 130] on select "Choose an option... Pending Applied Excluded (Questions) Excluded (Expired) Exc…" at bounding box center [772, 142] width 127 height 24
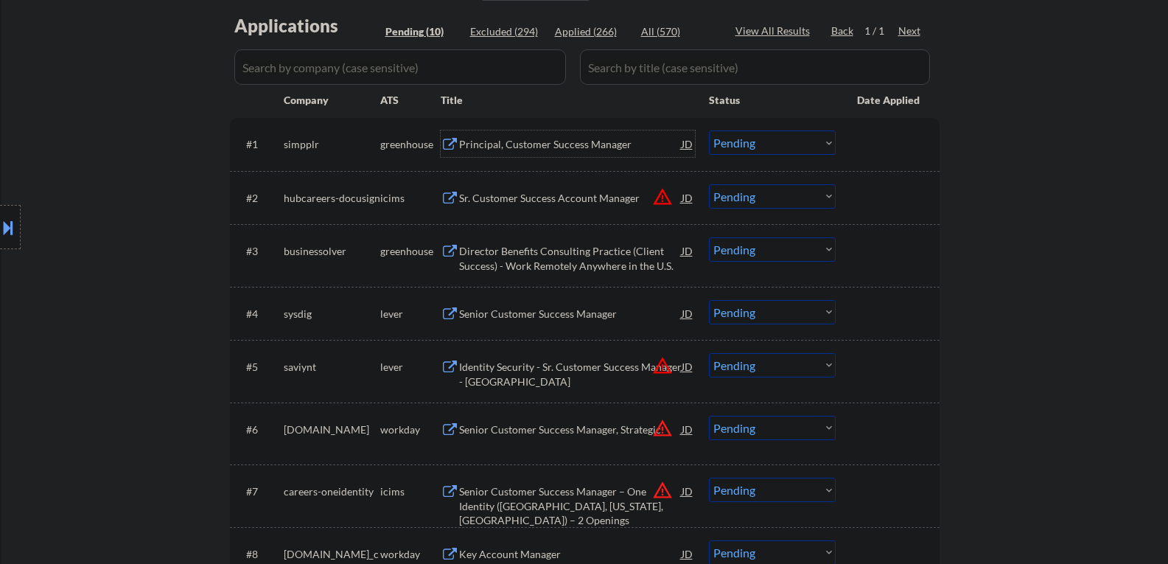
click at [557, 147] on div "Principal, Customer Success Manager" at bounding box center [570, 144] width 223 height 15
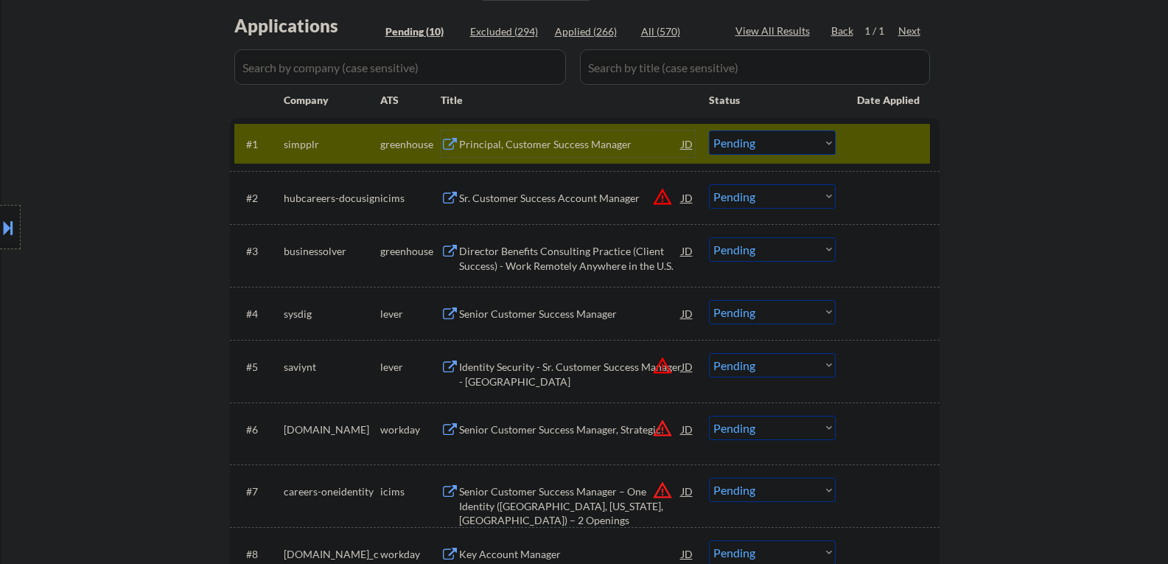
click at [771, 147] on select "Choose an option... Pending Applied Excluded (Questions) Excluded (Expired) Exc…" at bounding box center [772, 142] width 127 height 24
click at [709, 130] on select "Choose an option... Pending Applied Excluded (Questions) Excluded (Expired) Exc…" at bounding box center [772, 142] width 127 height 24
click at [878, 154] on div at bounding box center [889, 143] width 65 height 27
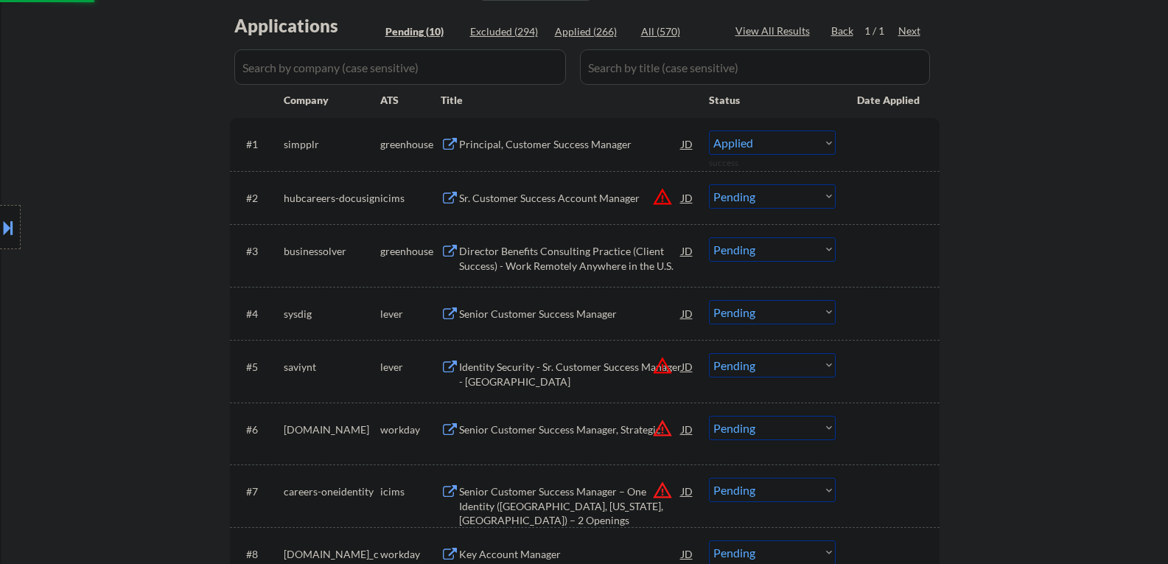
select select ""pending""
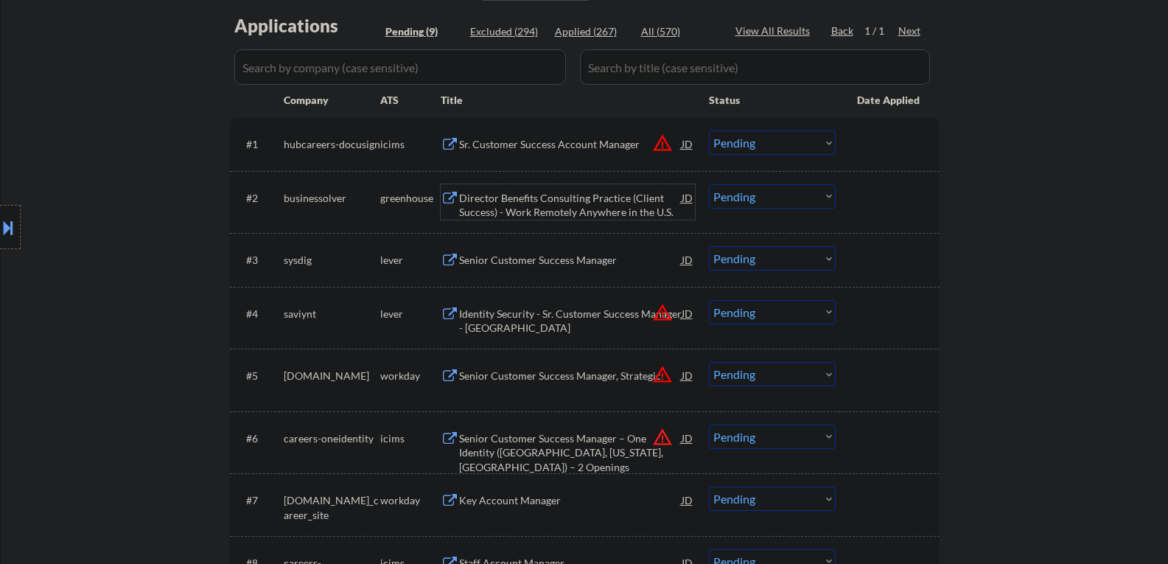
click at [565, 195] on div "Director Benefits Consulting Practice (Client Success) - Work Remotely Anywhere…" at bounding box center [570, 205] width 223 height 29
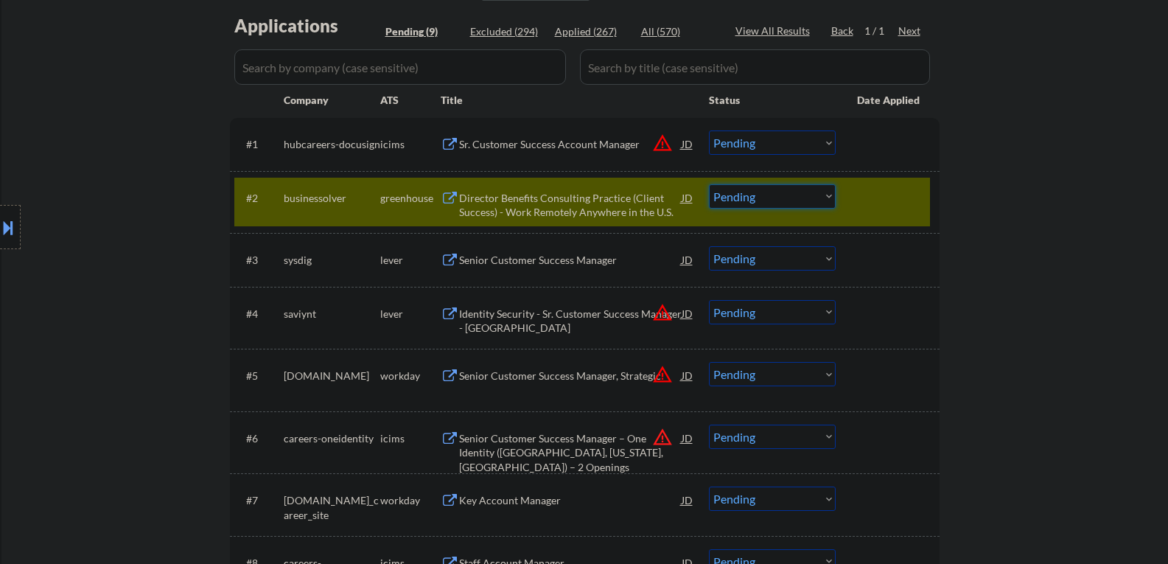
drag, startPoint x: 808, startPoint y: 201, endPoint x: 814, endPoint y: 207, distance: 8.9
click at [809, 201] on select "Choose an option... Pending Applied Excluded (Questions) Excluded (Expired) Exc…" at bounding box center [772, 196] width 127 height 24
click at [709, 184] on select "Choose an option... Pending Applied Excluded (Questions) Excluded (Expired) Exc…" at bounding box center [772, 196] width 127 height 24
select select ""pending""
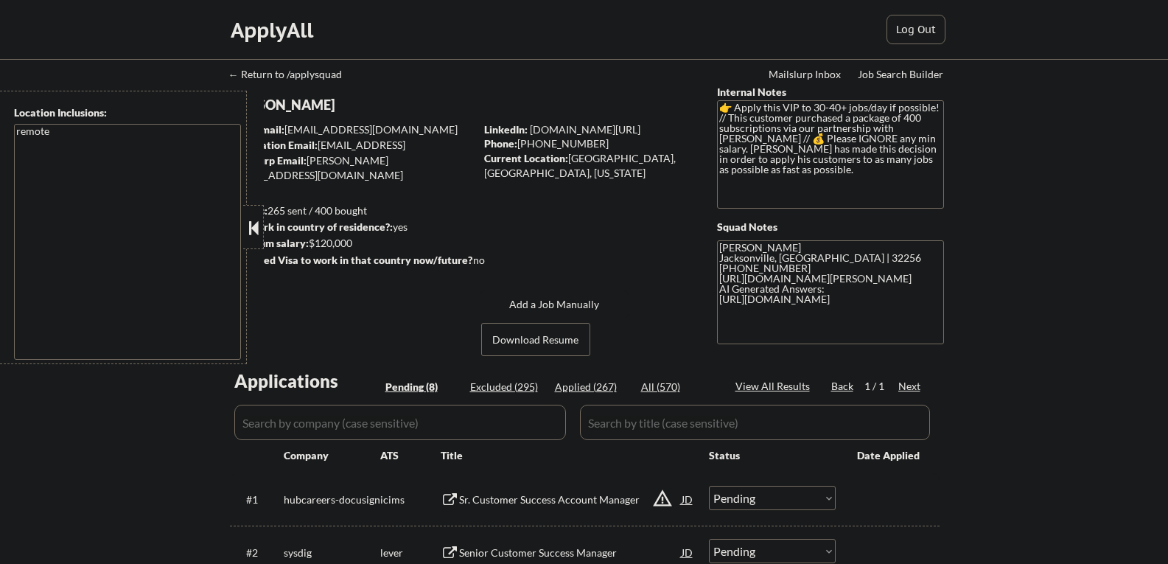
select select ""pending""
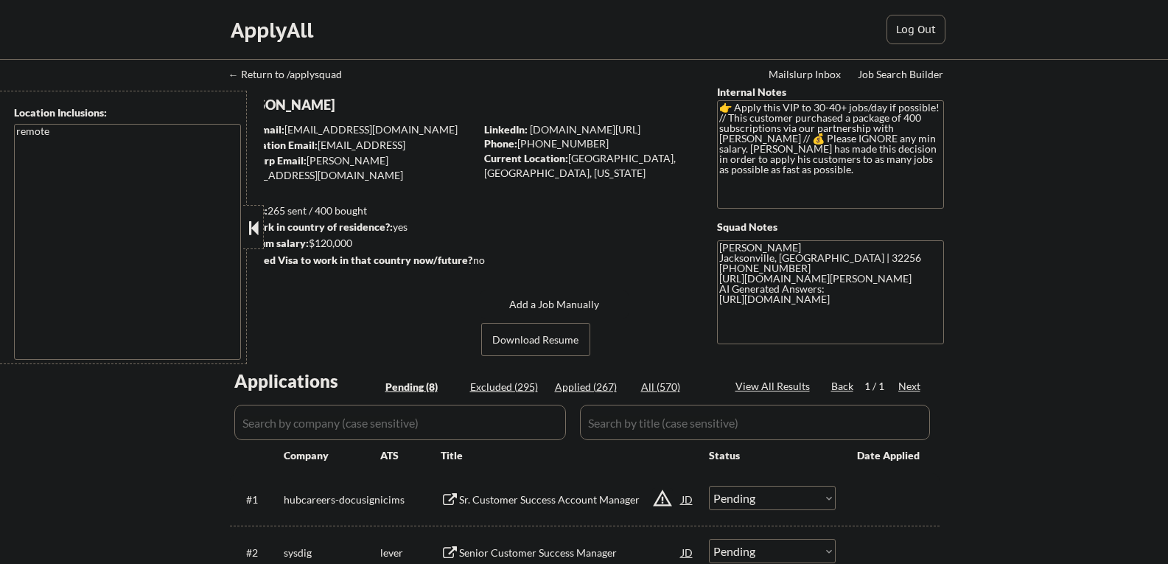
select select ""pending""
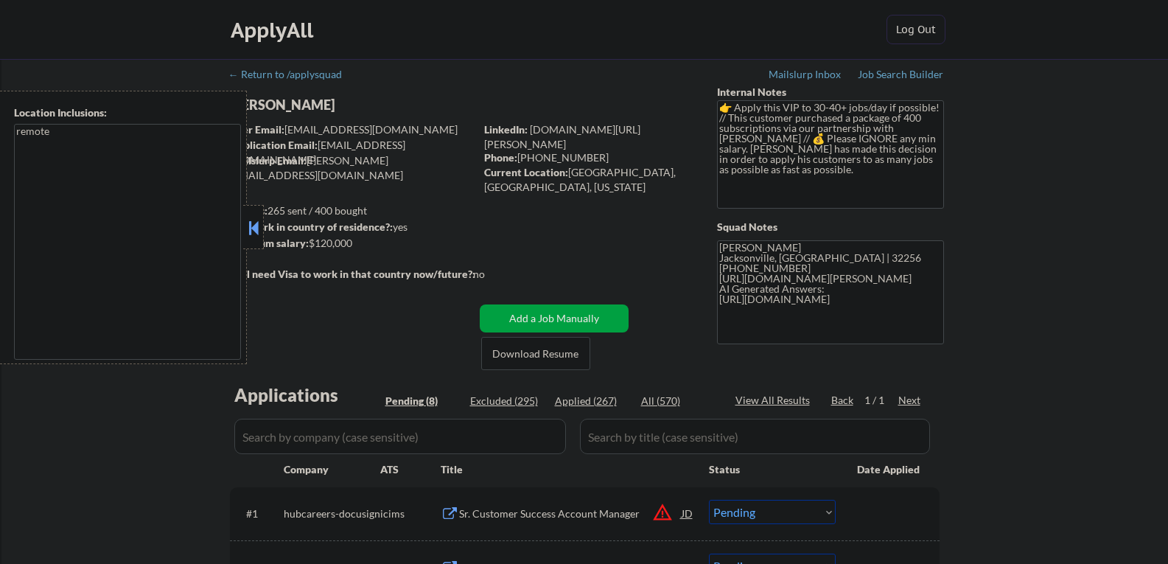
drag, startPoint x: 248, startPoint y: 220, endPoint x: 262, endPoint y: 212, distance: 16.2
click at [248, 220] on button at bounding box center [253, 228] width 16 height 22
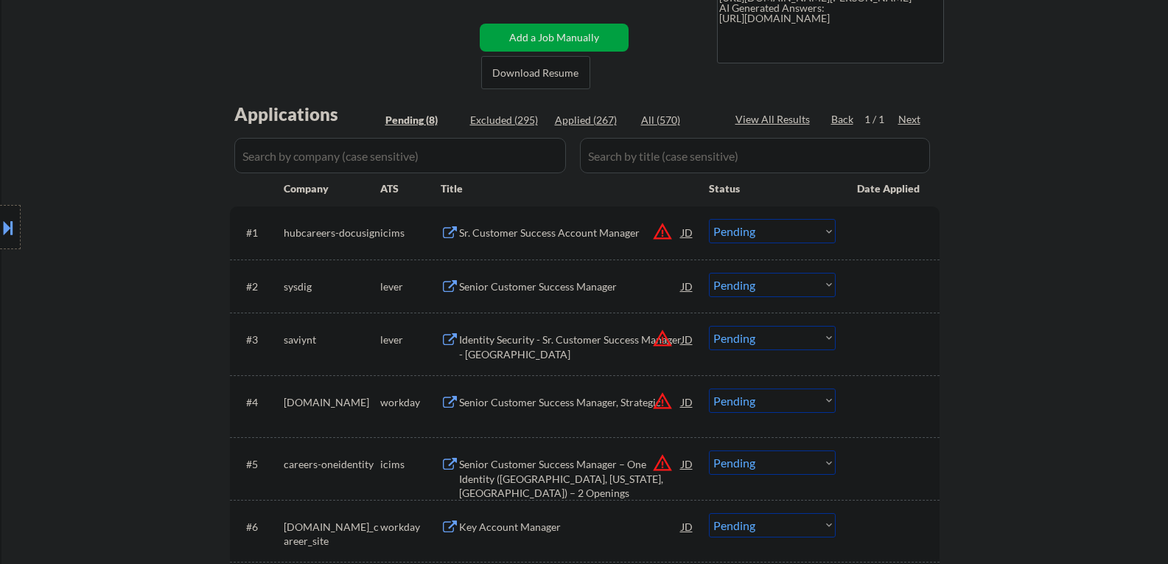
scroll to position [295, 0]
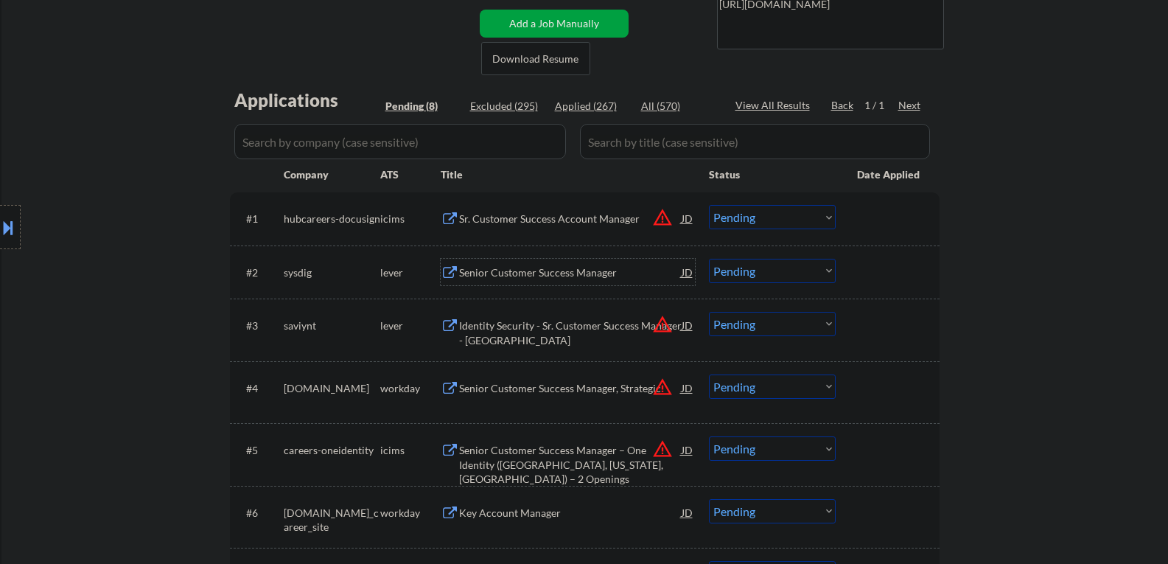
click at [588, 277] on div "Senior Customer Success Manager" at bounding box center [570, 272] width 223 height 15
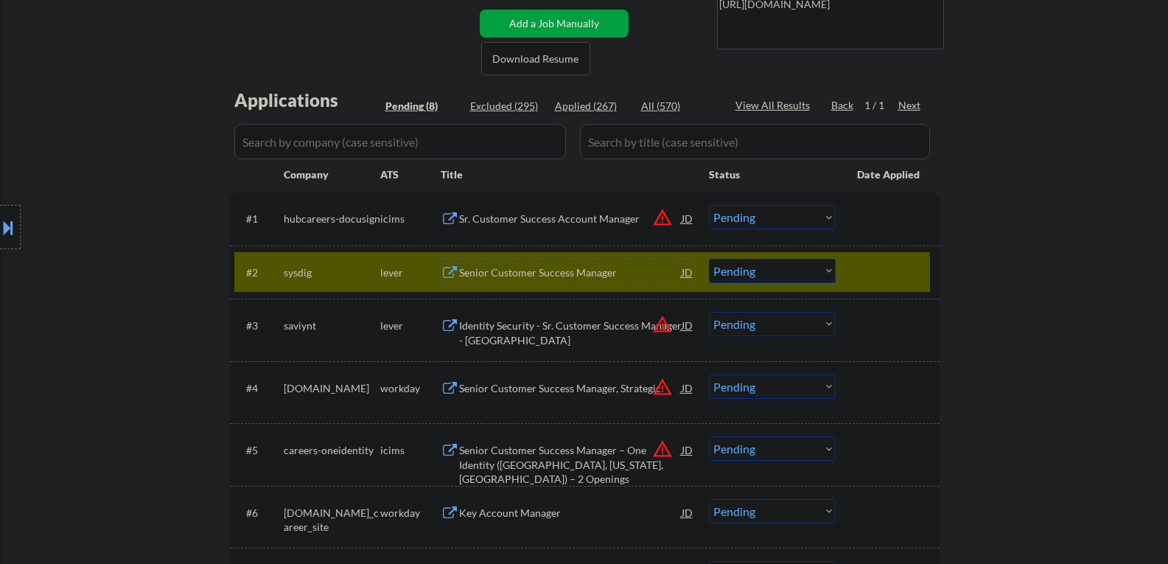
click at [770, 280] on select "Choose an option... Pending Applied Excluded (Questions) Excluded (Expired) Exc…" at bounding box center [772, 271] width 127 height 24
click at [709, 259] on select "Choose an option... Pending Applied Excluded (Questions) Excluded (Expired) Exc…" at bounding box center [772, 271] width 127 height 24
click at [863, 285] on div at bounding box center [889, 272] width 65 height 27
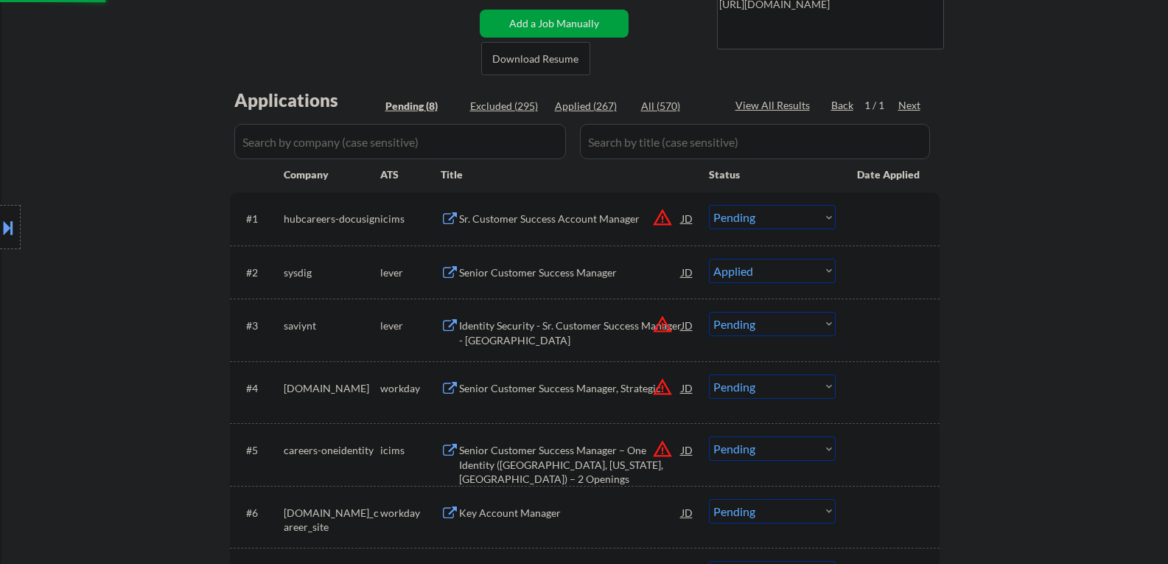
select select ""pending""
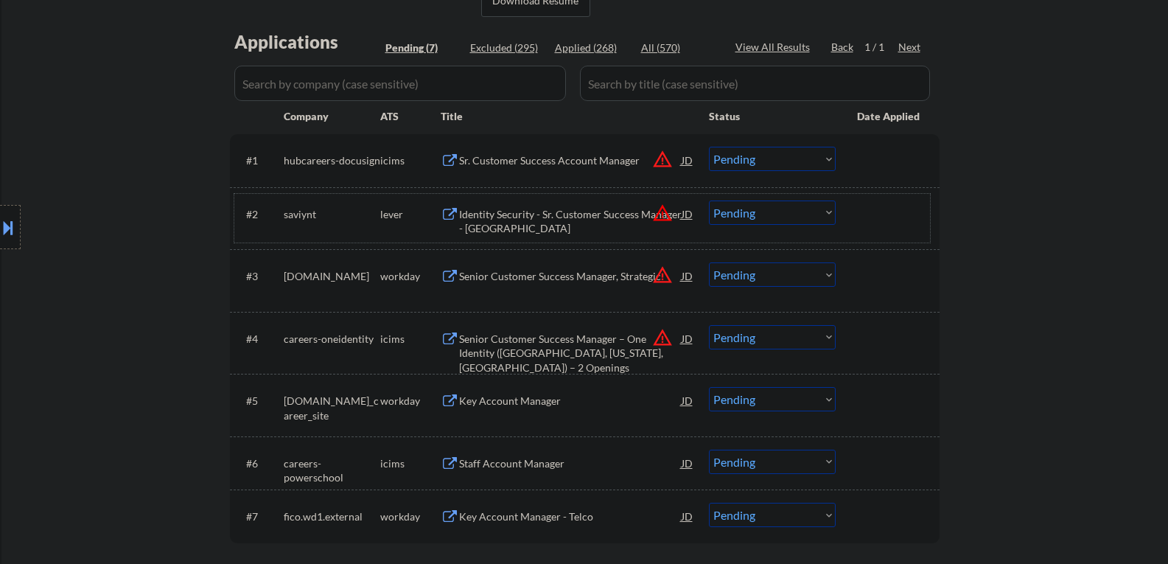
scroll to position [442, 0]
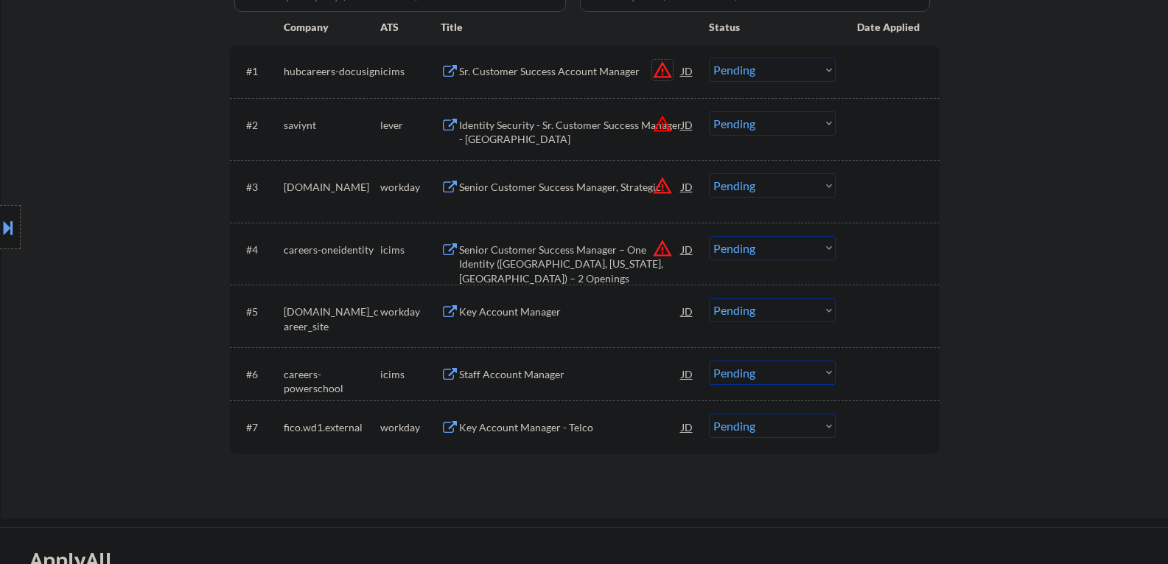
click at [663, 72] on button "warning_amber" at bounding box center [662, 70] width 21 height 21
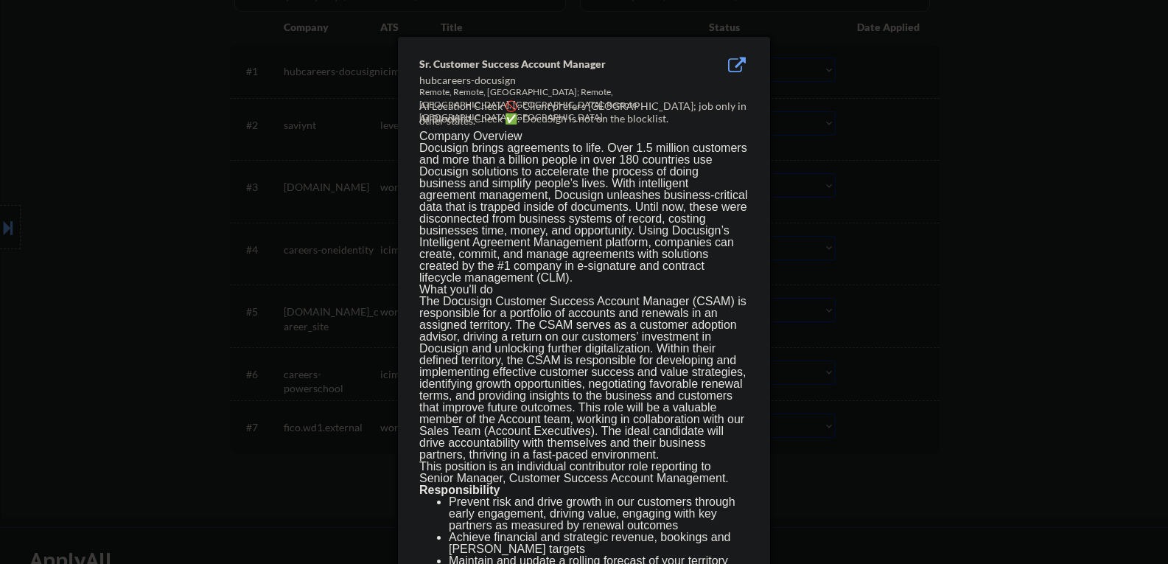
click at [117, 174] on div at bounding box center [584, 282] width 1168 height 564
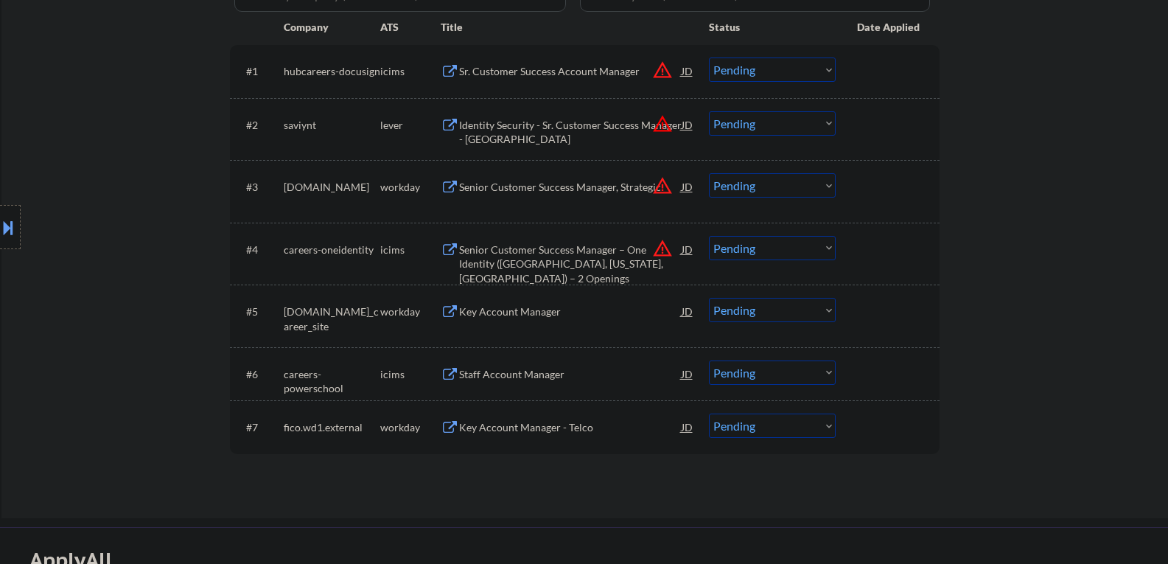
click at [0, 221] on button at bounding box center [8, 227] width 16 height 24
drag, startPoint x: 254, startPoint y: 239, endPoint x: 379, endPoint y: 214, distance: 127.1
click at [255, 239] on div at bounding box center [253, 227] width 21 height 44
click at [576, 70] on div "Sr. Customer Success Account Manager" at bounding box center [570, 71] width 223 height 15
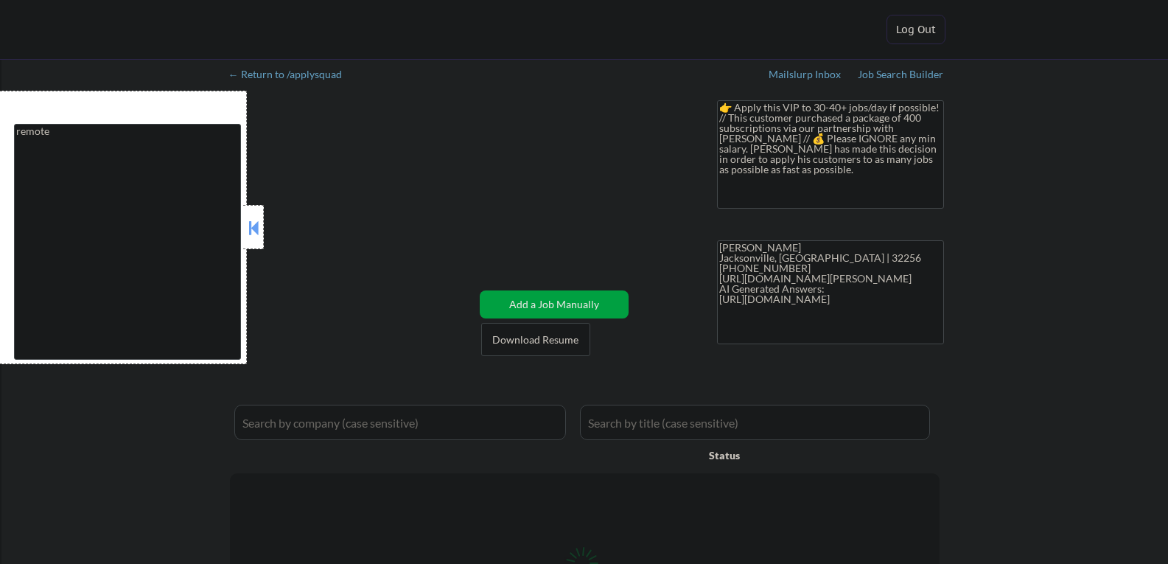
select select ""pending""
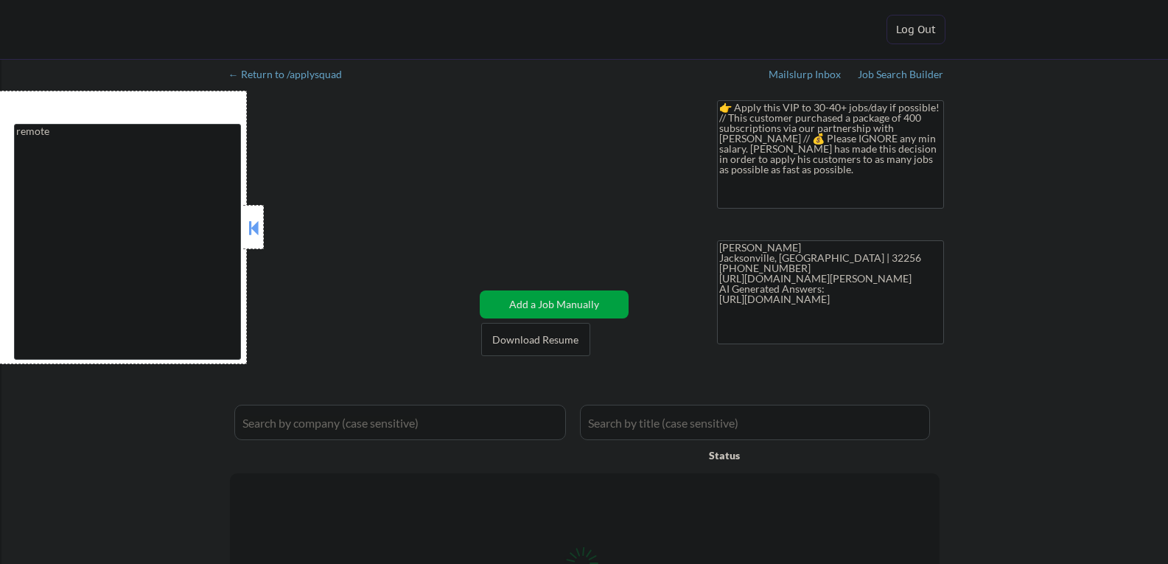
select select ""pending""
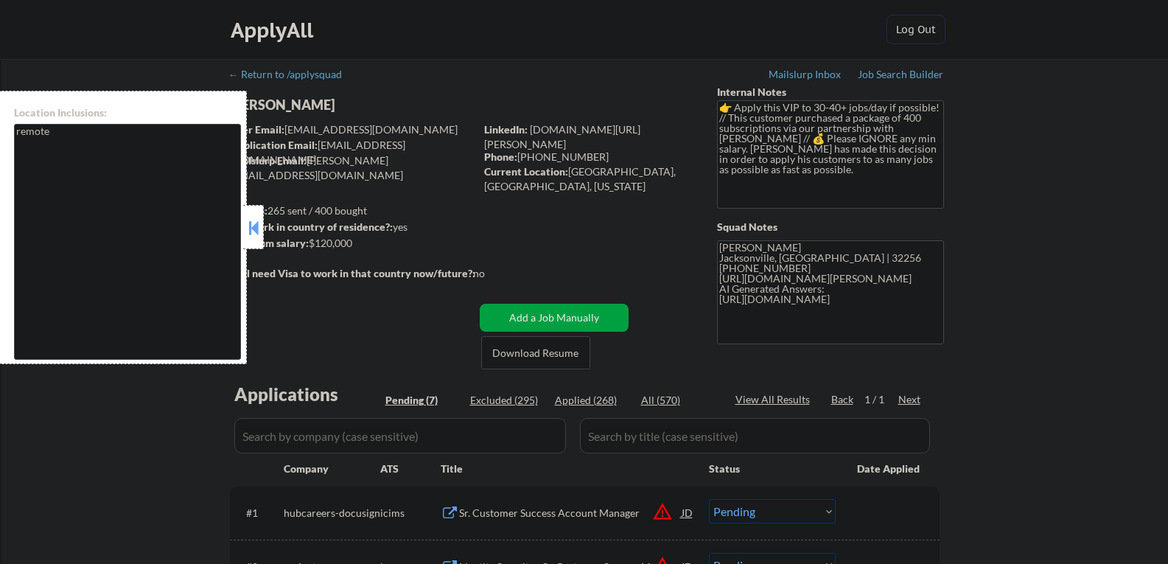
click at [252, 219] on button at bounding box center [253, 228] width 16 height 22
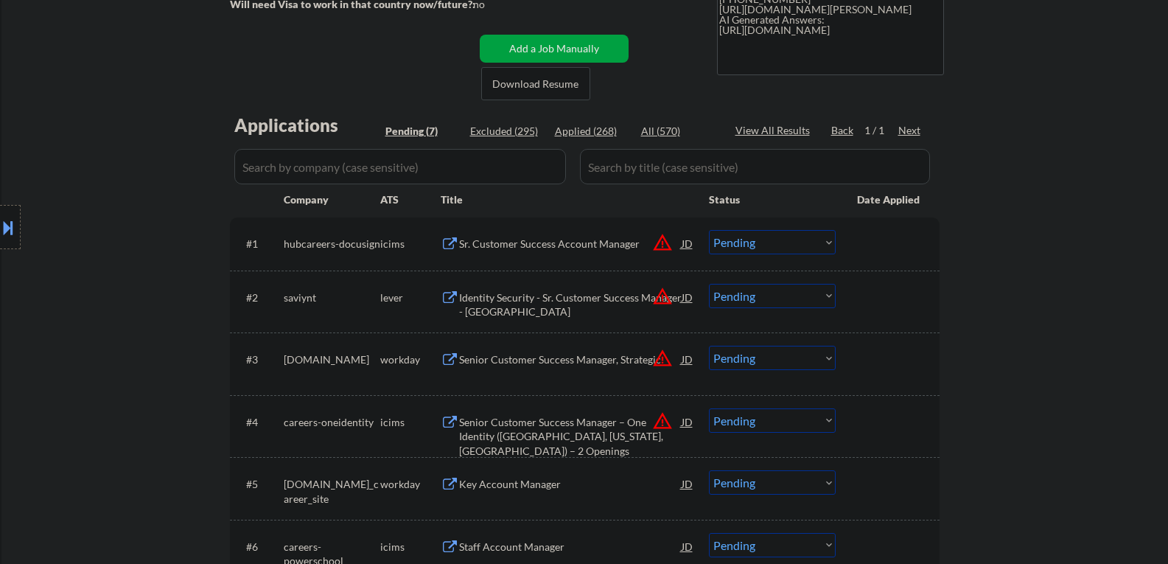
scroll to position [295, 0]
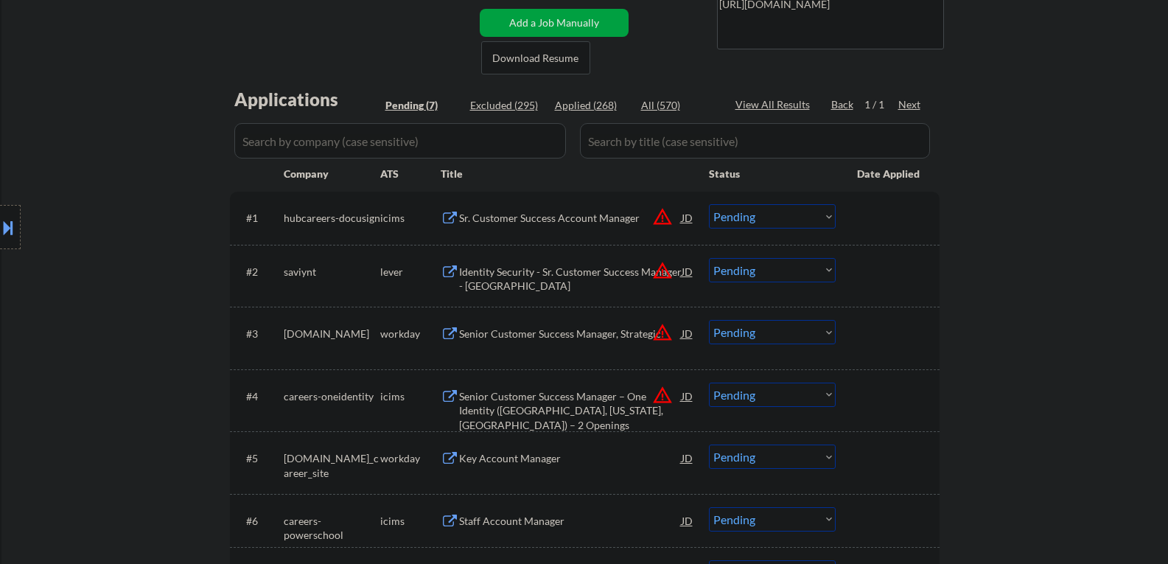
click at [815, 223] on select "Choose an option... Pending Applied Excluded (Questions) Excluded (Expired) Exc…" at bounding box center [772, 216] width 127 height 24
click at [709, 204] on select "Choose an option... Pending Applied Excluded (Questions) Excluded (Expired) Exc…" at bounding box center [772, 216] width 127 height 24
click at [662, 270] on button "warning_amber" at bounding box center [662, 270] width 21 height 21
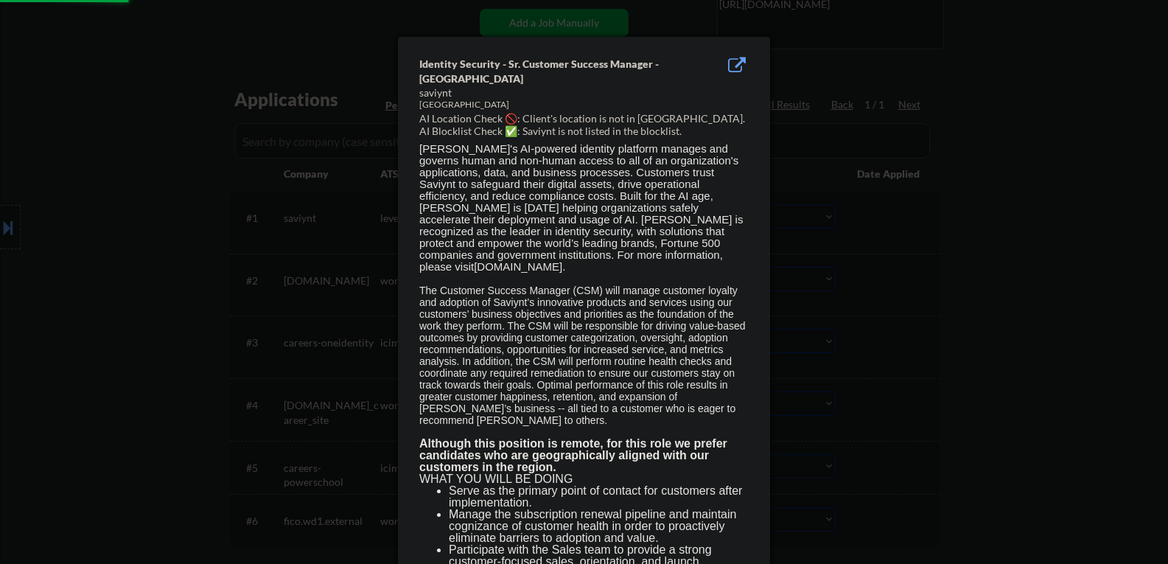
click at [138, 193] on div at bounding box center [584, 282] width 1168 height 564
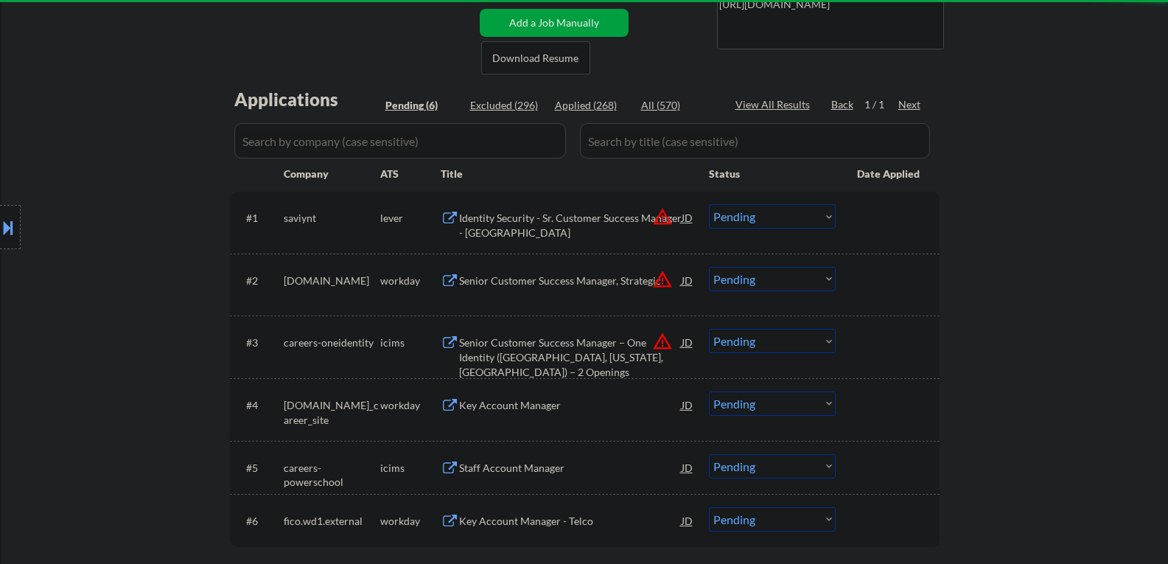
click at [815, 220] on select "Choose an option... Pending Applied Excluded (Questions) Excluded (Expired) Exc…" at bounding box center [772, 216] width 127 height 24
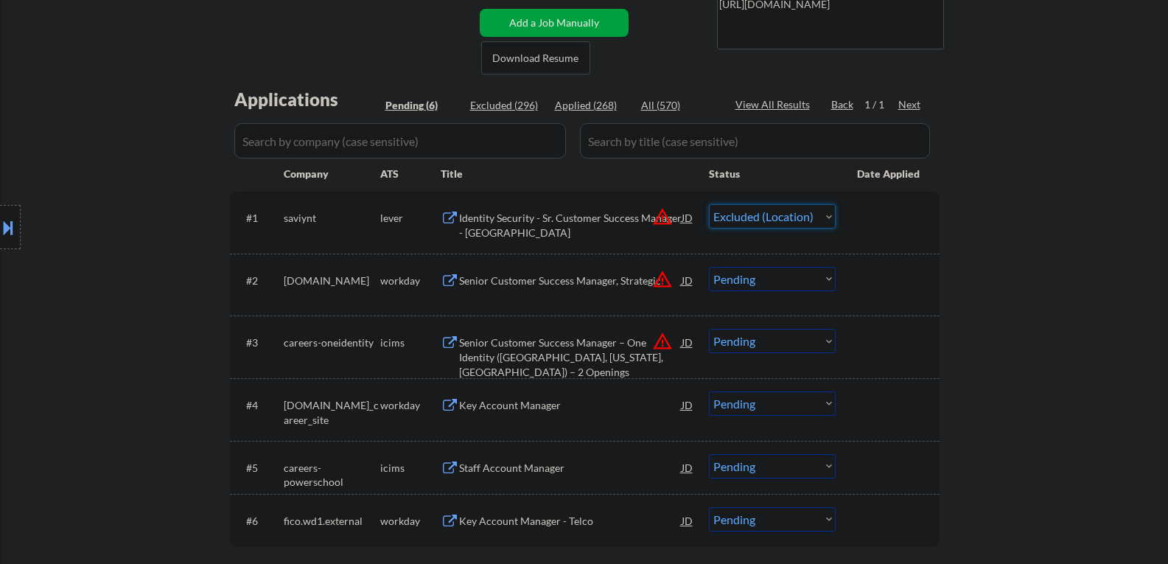
click at [709, 204] on select "Choose an option... Pending Applied Excluded (Questions) Excluded (Expired) Exc…" at bounding box center [772, 216] width 127 height 24
click at [661, 280] on button "warning_amber" at bounding box center [662, 279] width 21 height 21
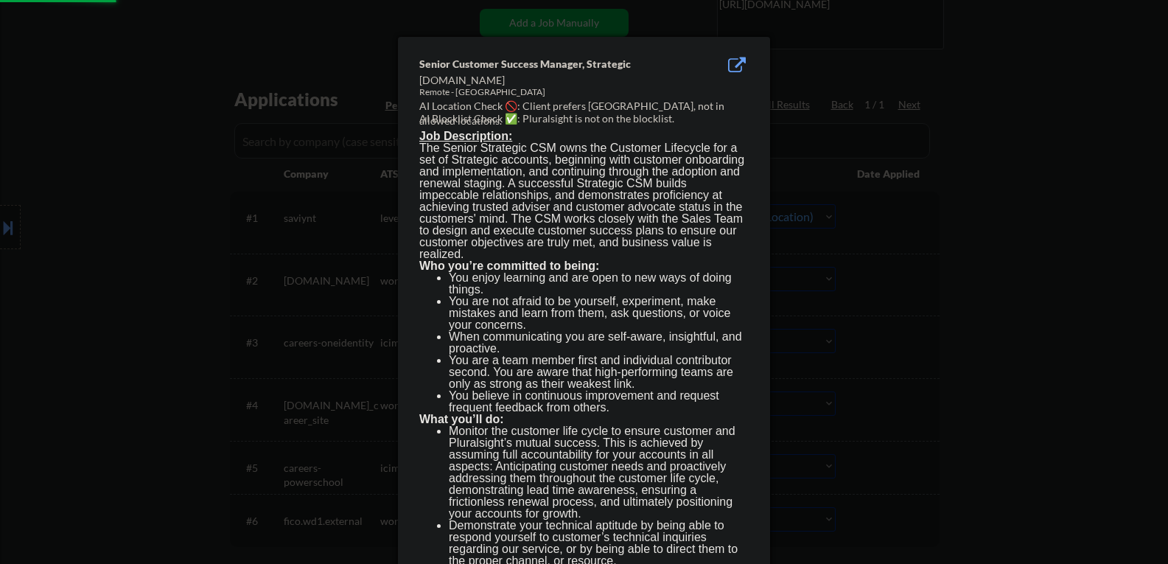
click at [135, 227] on div at bounding box center [584, 282] width 1168 height 564
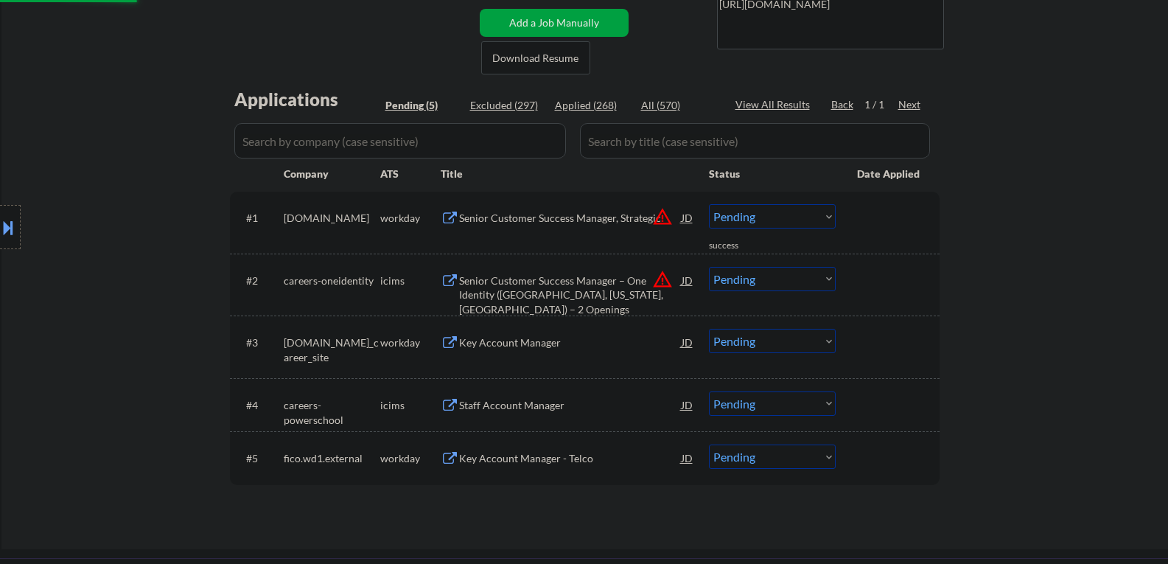
click at [613, 229] on div "Senior Customer Success Manager, Strategic" at bounding box center [570, 217] width 223 height 27
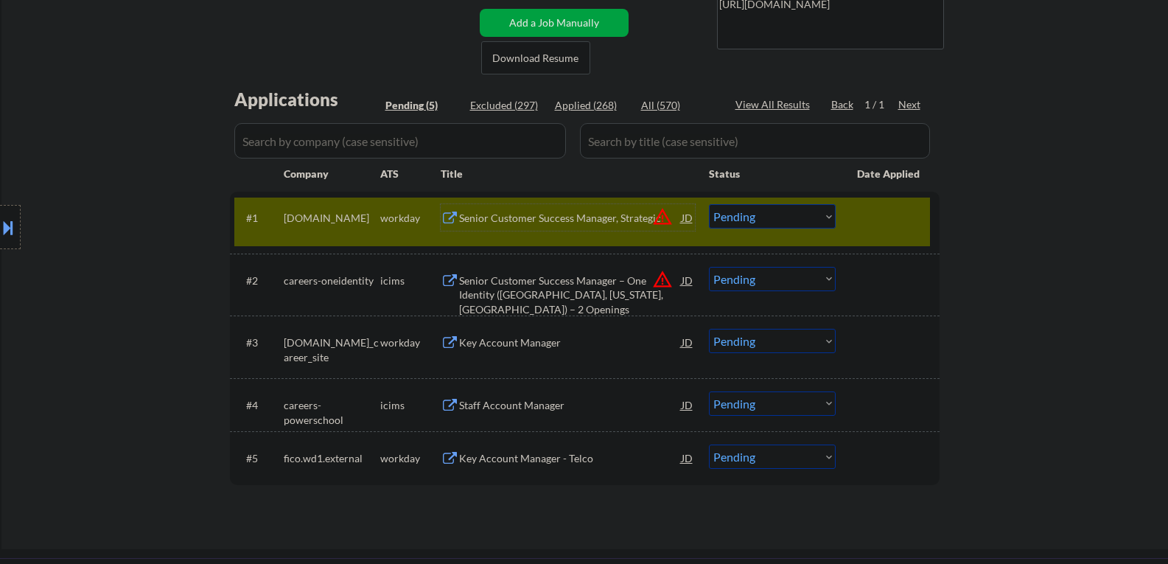
click at [504, 218] on div "Senior Customer Success Manager, Strategic" at bounding box center [570, 218] width 223 height 15
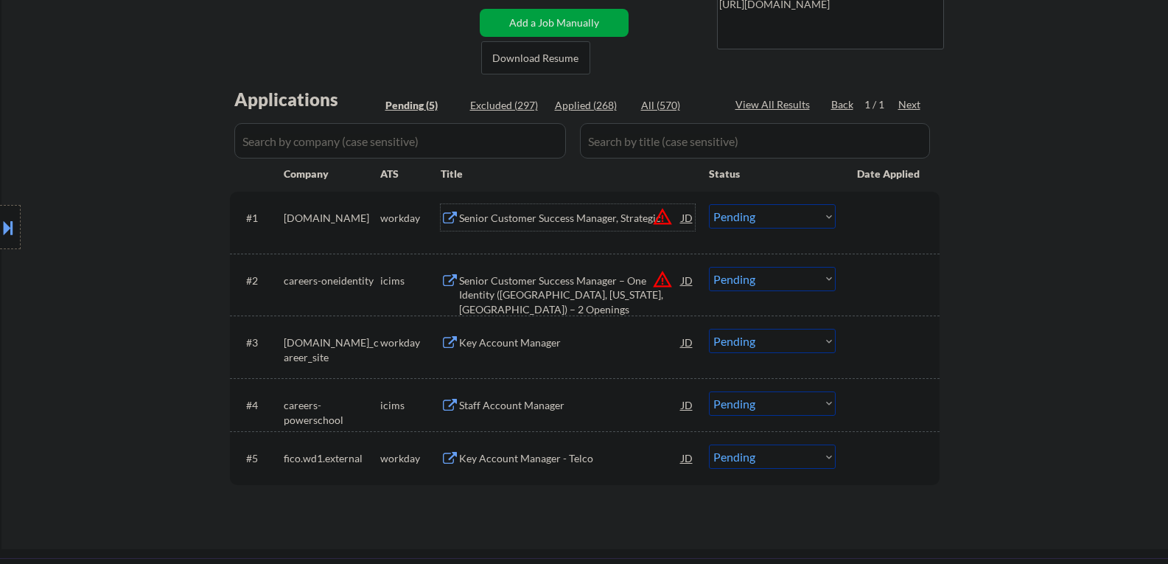
click at [660, 218] on button "warning_amber" at bounding box center [662, 216] width 21 height 21
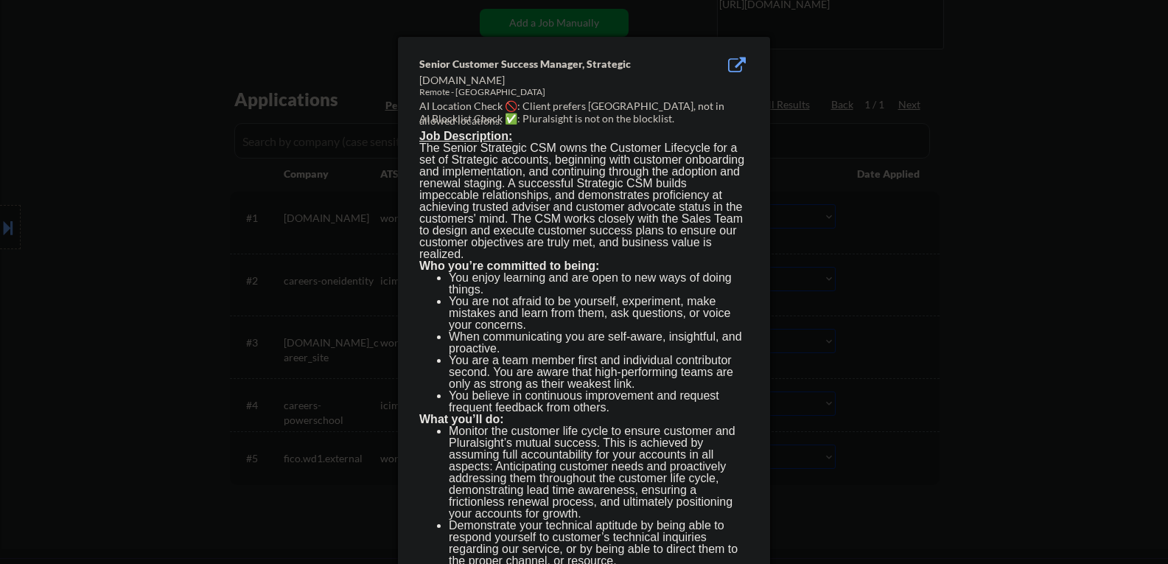
click at [792, 224] on div at bounding box center [584, 282] width 1168 height 564
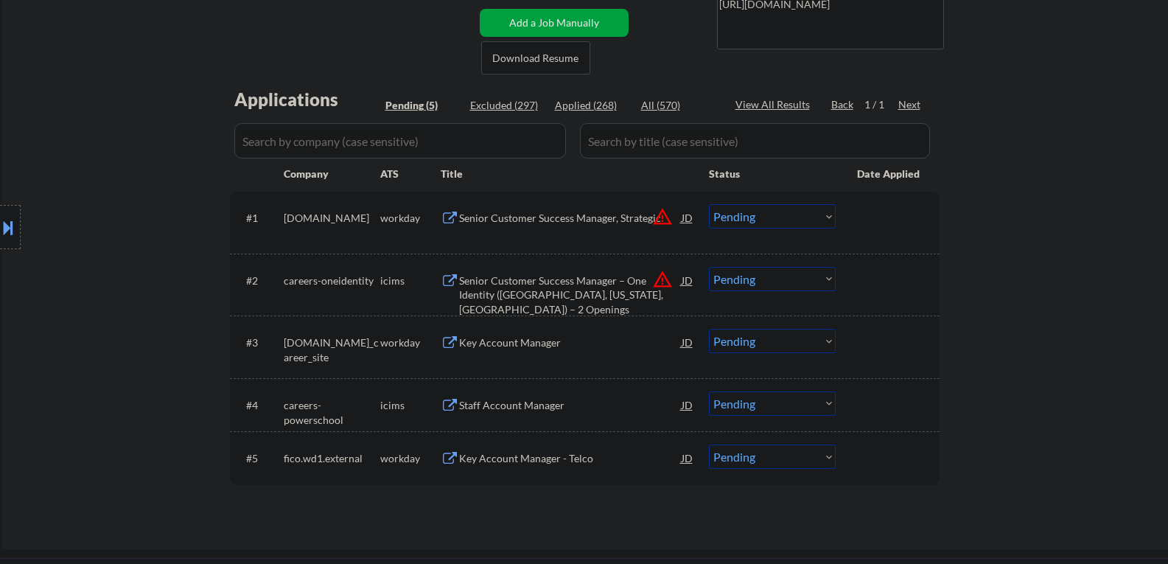
click at [782, 217] on select "Choose an option... Pending Applied Excluded (Questions) Excluded (Expired) Exc…" at bounding box center [772, 216] width 127 height 24
click at [763, 226] on select "Choose an option... Pending Applied Excluded (Questions) Excluded (Expired) Exc…" at bounding box center [772, 216] width 127 height 24
click at [709, 204] on select "Choose an option... Pending Applied Excluded (Questions) Excluded (Expired) Exc…" at bounding box center [772, 216] width 127 height 24
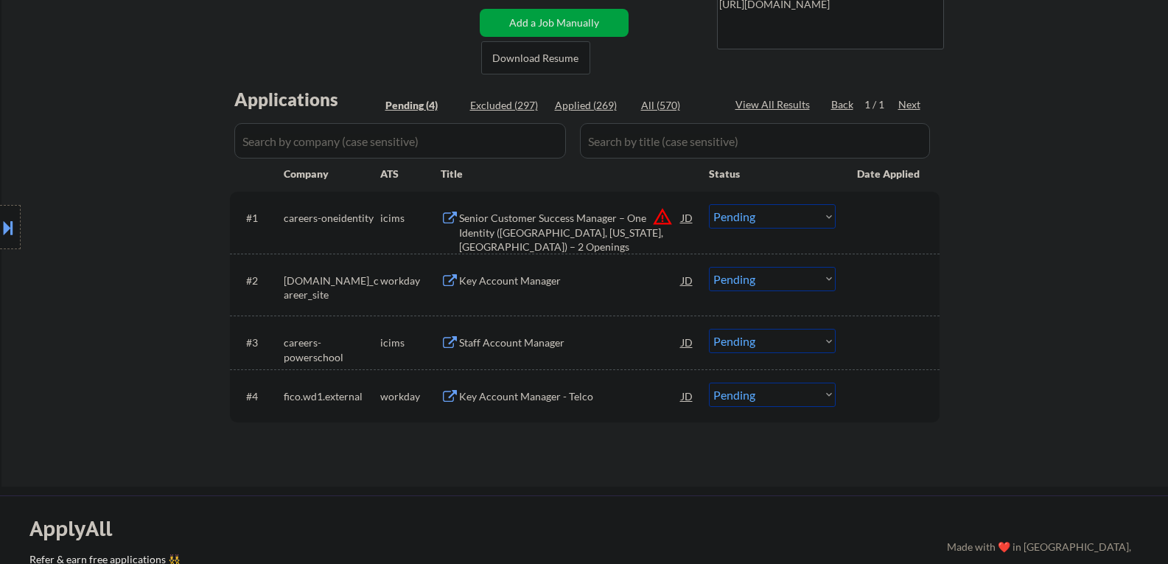
click at [659, 220] on button "warning_amber" at bounding box center [662, 216] width 21 height 21
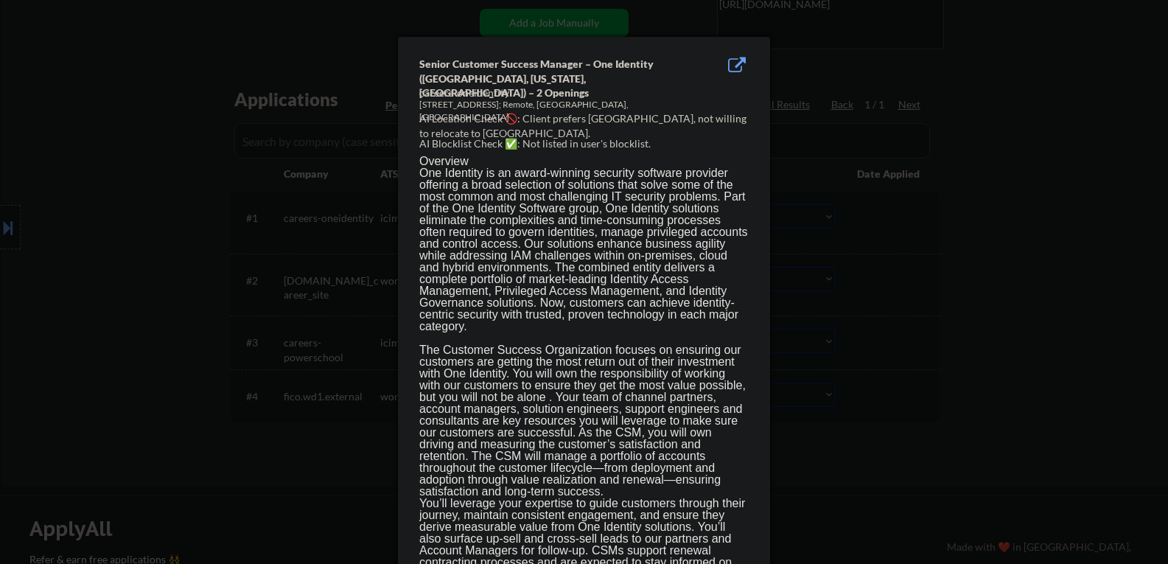
click at [826, 240] on div at bounding box center [584, 282] width 1168 height 564
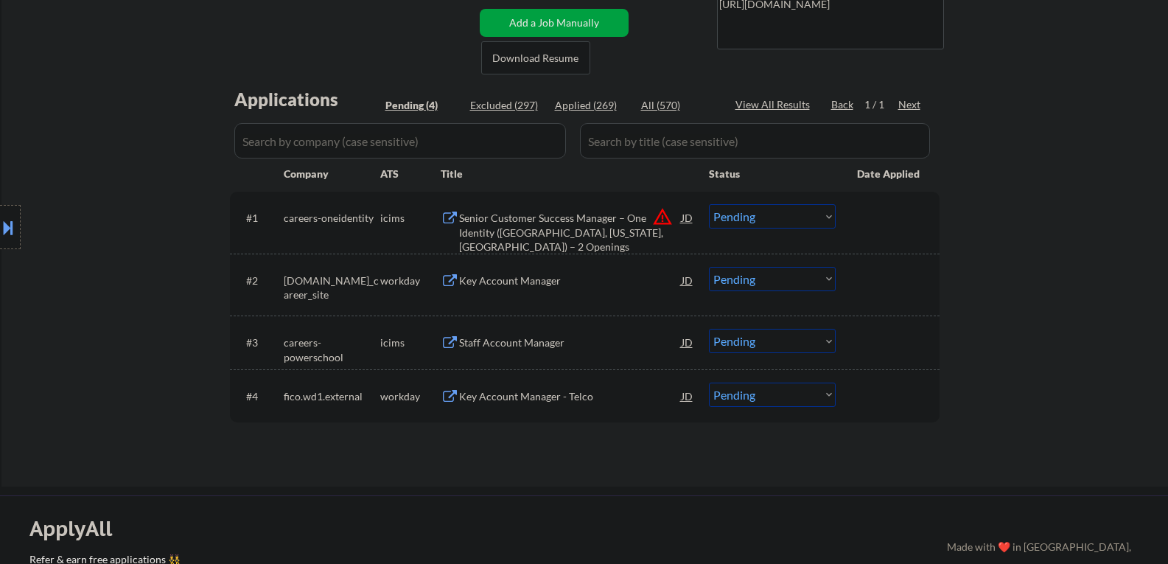
click at [762, 216] on select "Choose an option... Pending Applied Excluded (Questions) Excluded (Expired) Exc…" at bounding box center [772, 216] width 127 height 24
click at [709, 204] on select "Choose an option... Pending Applied Excluded (Questions) Excluded (Expired) Exc…" at bounding box center [772, 216] width 127 height 24
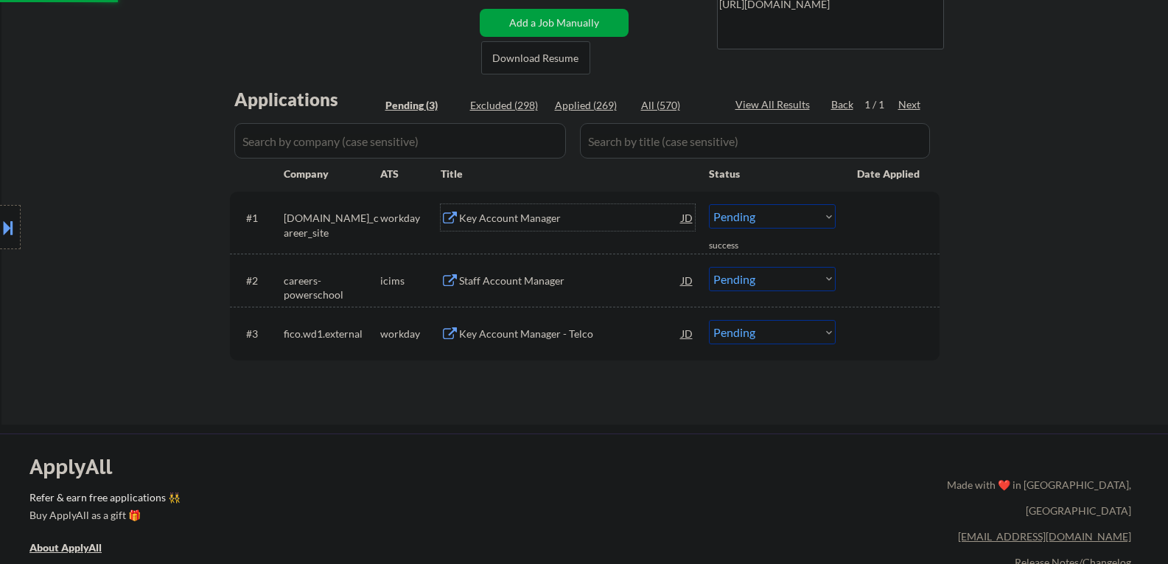
click at [547, 223] on div "Key Account Manager" at bounding box center [570, 218] width 223 height 15
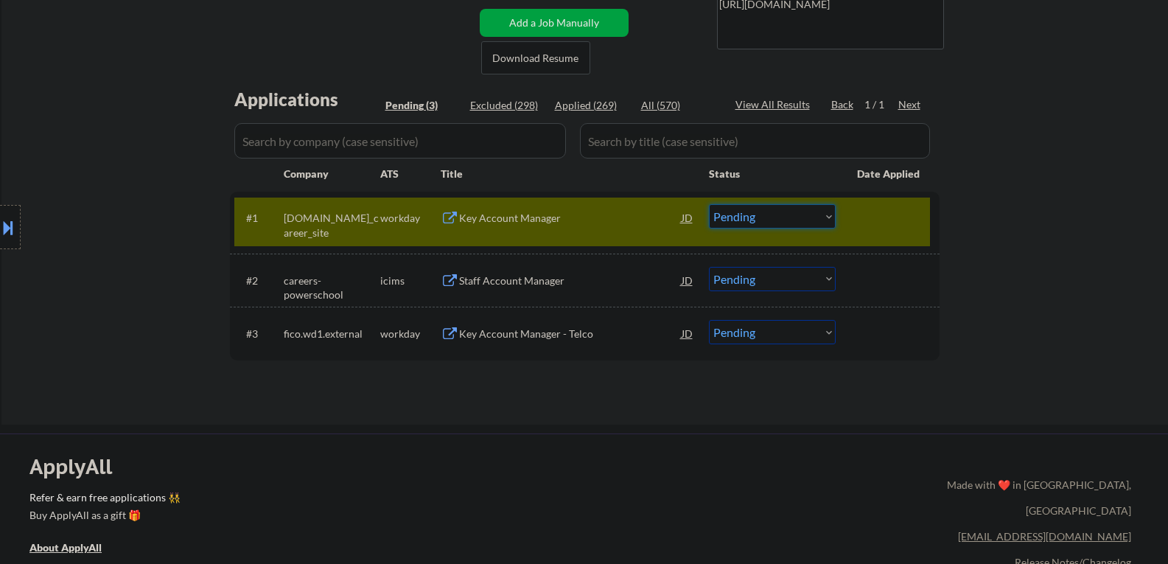
drag, startPoint x: 815, startPoint y: 220, endPoint x: 815, endPoint y: 228, distance: 8.1
click at [816, 220] on select "Choose an option... Pending Applied Excluded (Questions) Excluded (Expired) Exc…" at bounding box center [772, 216] width 127 height 24
click at [709, 204] on select "Choose an option... Pending Applied Excluded (Questions) Excluded (Expired) Exc…" at bounding box center [772, 216] width 127 height 24
click at [869, 215] on div at bounding box center [889, 217] width 65 height 27
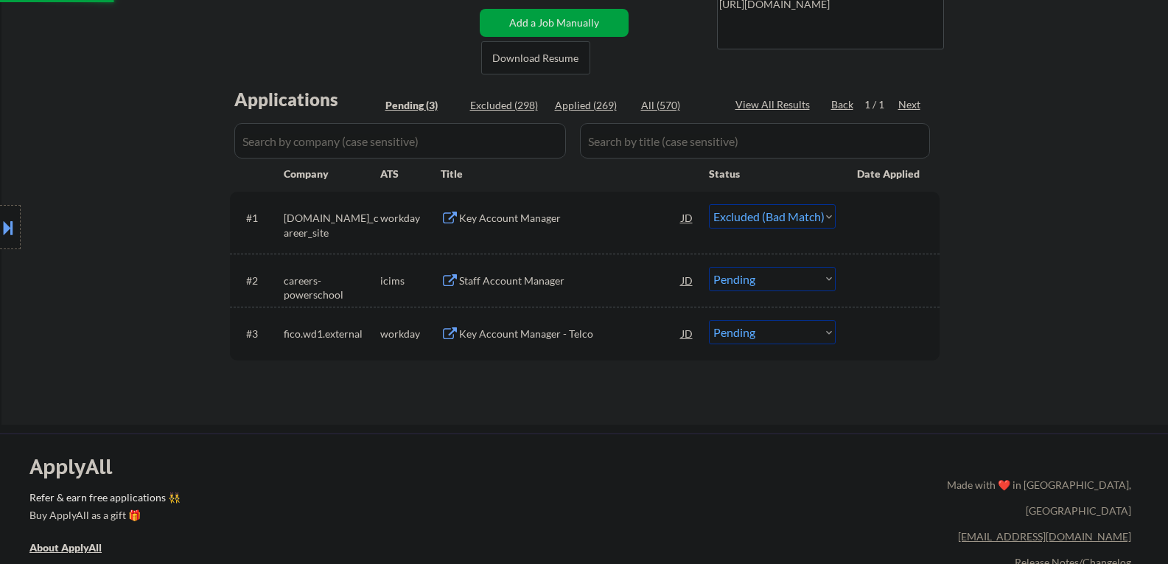
click at [537, 277] on div "Staff Account Manager" at bounding box center [570, 281] width 223 height 15
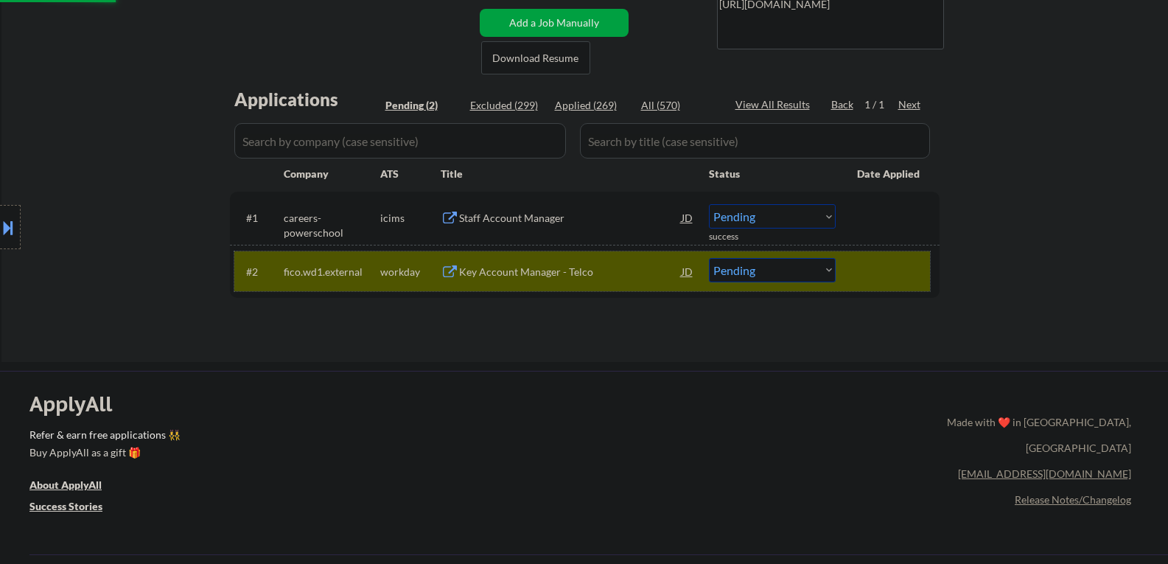
click at [881, 268] on div at bounding box center [889, 271] width 65 height 27
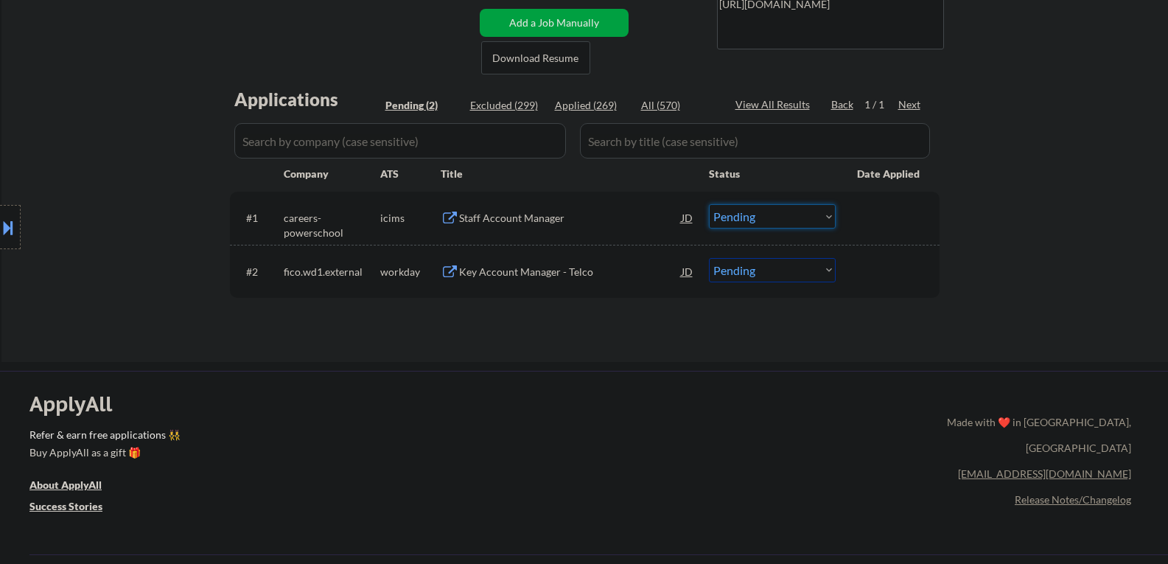
click at [804, 216] on select "Choose an option... Pending Applied Excluded (Questions) Excluded (Expired) Exc…" at bounding box center [772, 216] width 127 height 24
click at [709, 204] on select "Choose an option... Pending Applied Excluded (Questions) Excluded (Expired) Exc…" at bounding box center [772, 216] width 127 height 24
click at [592, 276] on div "Key Account Manager - Telco" at bounding box center [570, 272] width 223 height 15
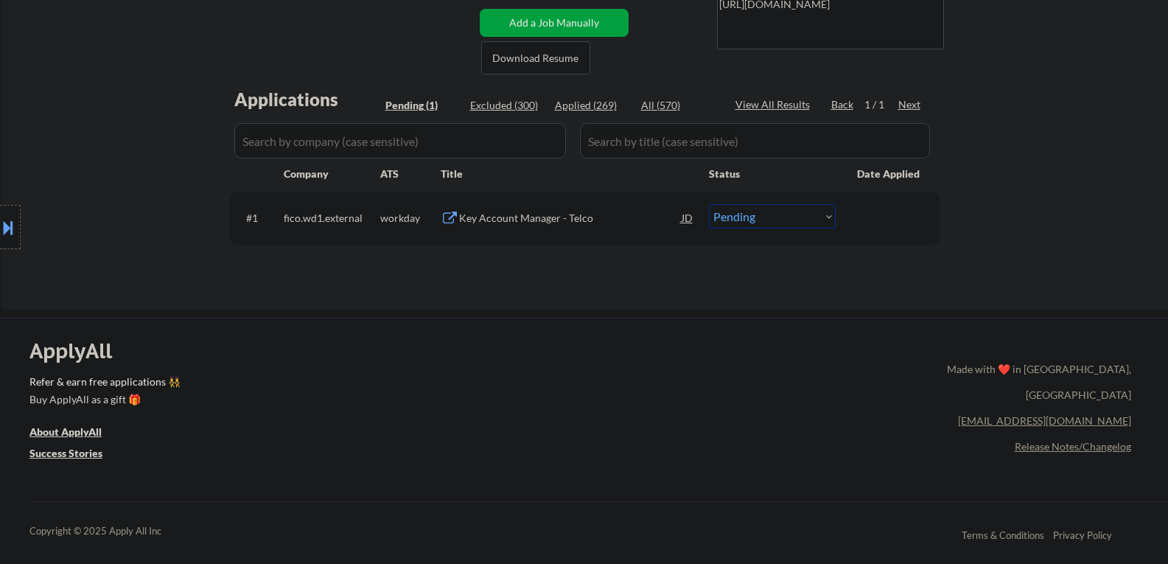
click at [795, 217] on select "Choose an option... Pending Applied Excluded (Questions) Excluded (Expired) Exc…" at bounding box center [772, 216] width 127 height 24
select select ""excluded__bad_match_""
click at [709, 204] on select "Choose an option... Pending Applied Excluded (Questions) Excluded (Expired) Exc…" at bounding box center [772, 216] width 127 height 24
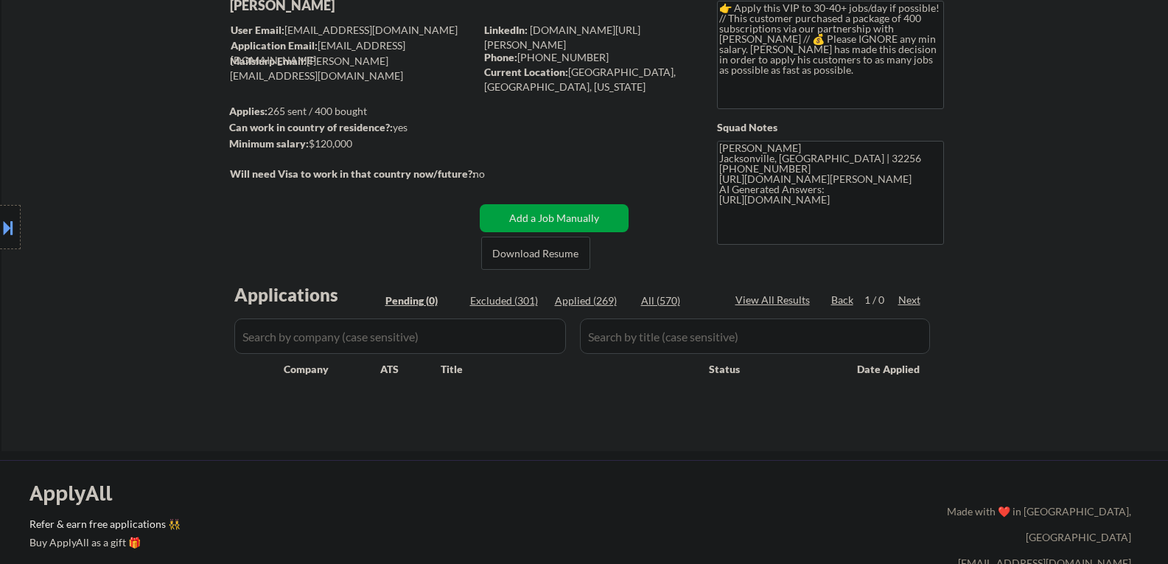
scroll to position [74, 0]
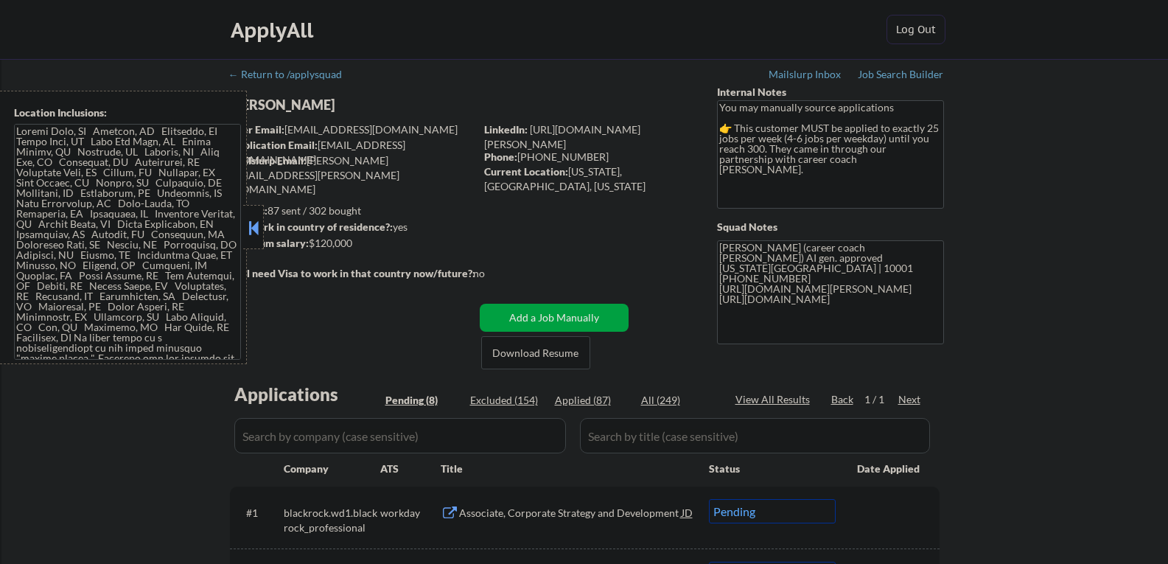
select select ""pending""
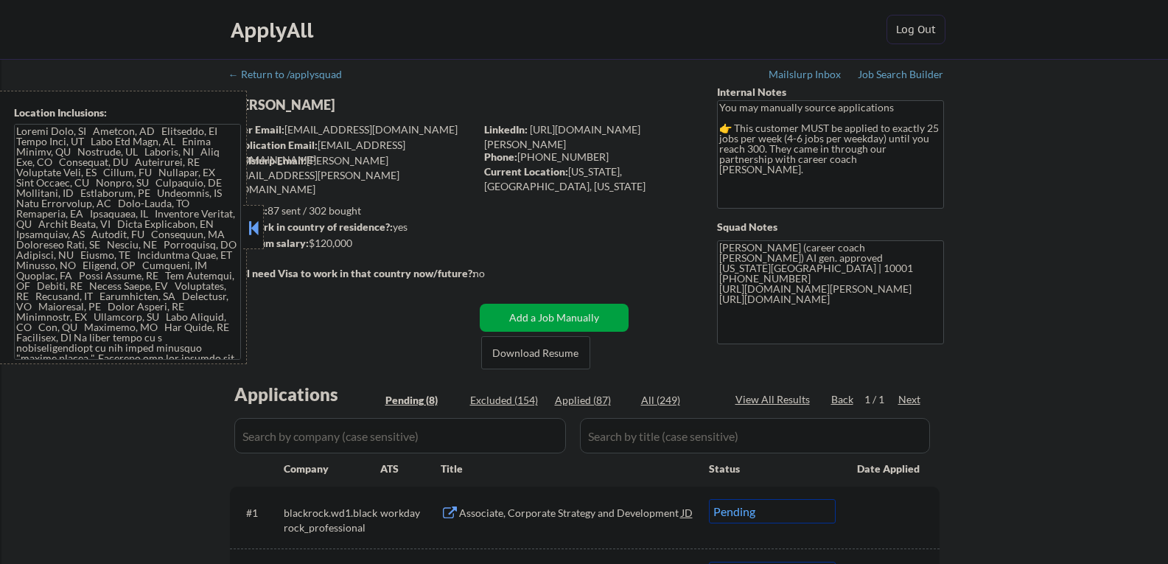
select select ""pending""
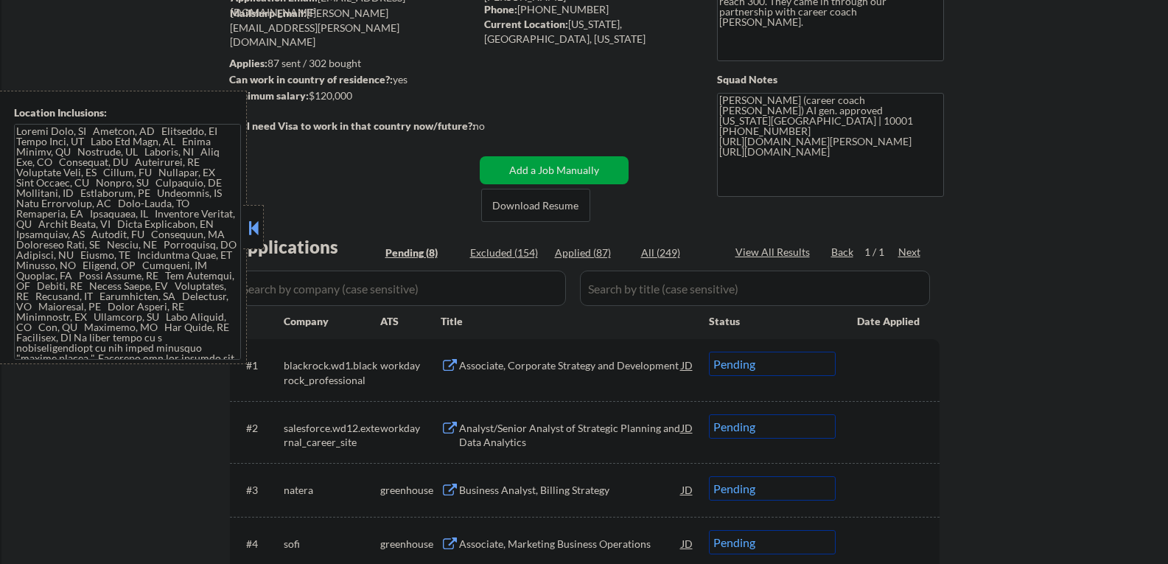
drag, startPoint x: 255, startPoint y: 234, endPoint x: 319, endPoint y: 310, distance: 99.4
click at [255, 233] on button at bounding box center [253, 228] width 16 height 22
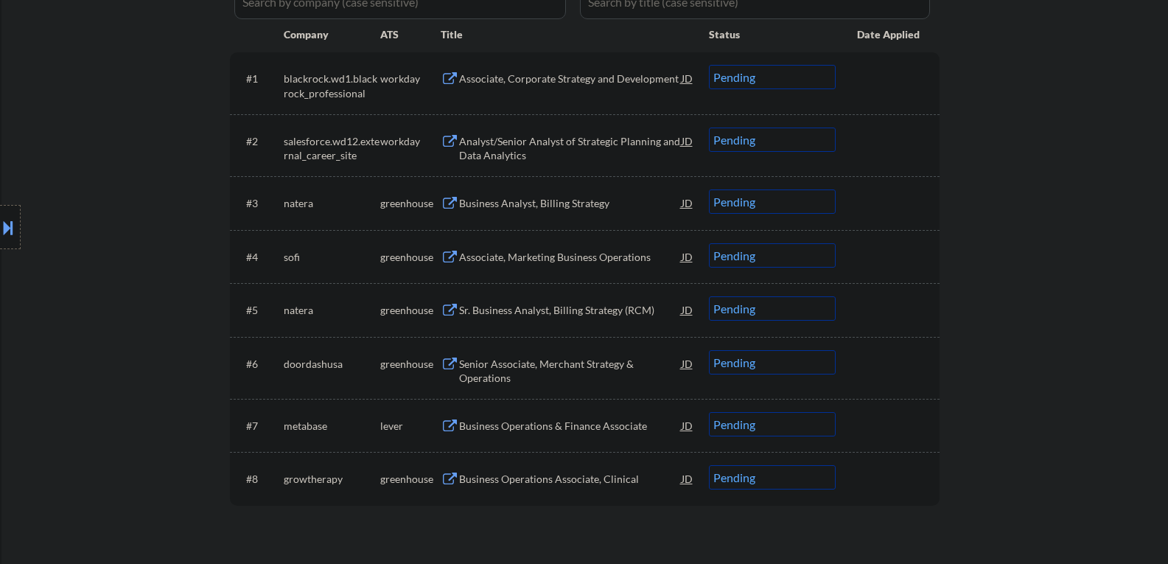
scroll to position [590, 0]
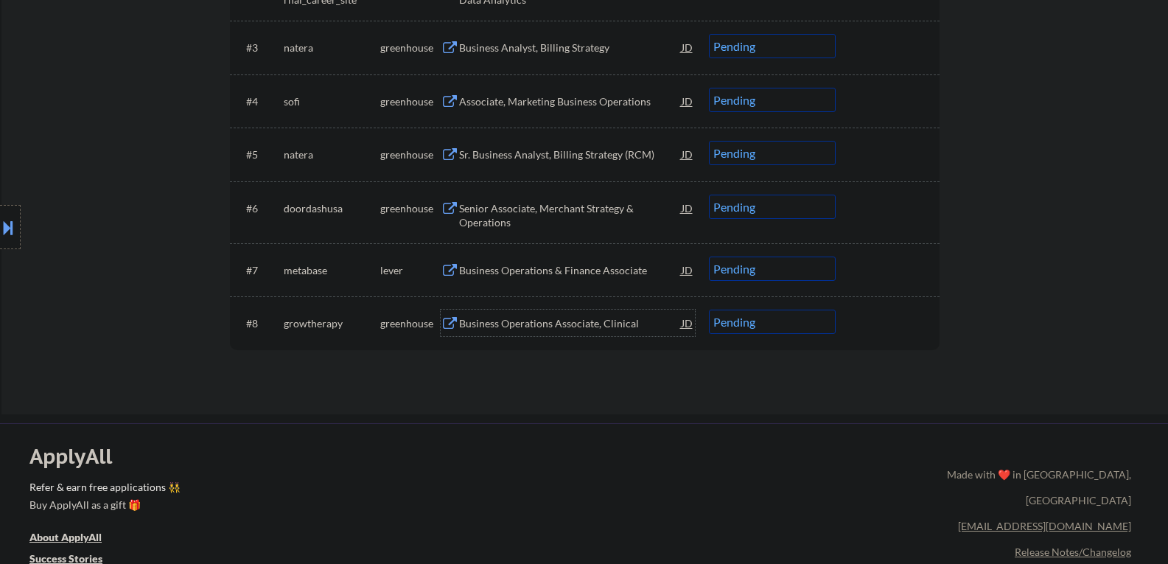
click at [521, 325] on div "Business Operations Associate, Clinical" at bounding box center [570, 323] width 223 height 15
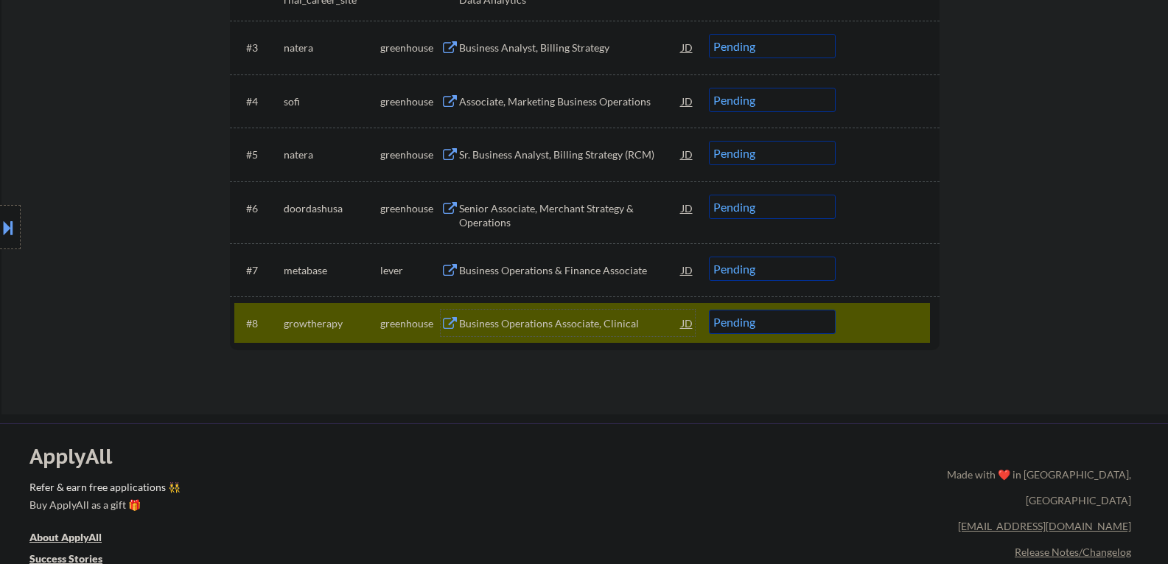
click at [873, 321] on div at bounding box center [889, 323] width 65 height 27
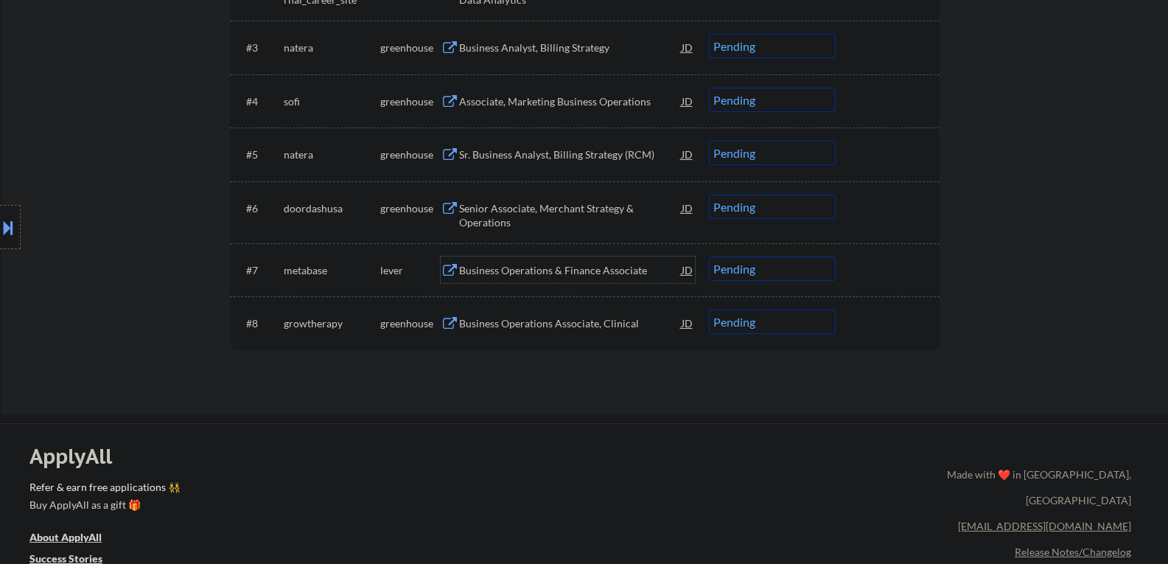
click at [535, 265] on div "Business Operations & Finance Associate" at bounding box center [570, 270] width 223 height 15
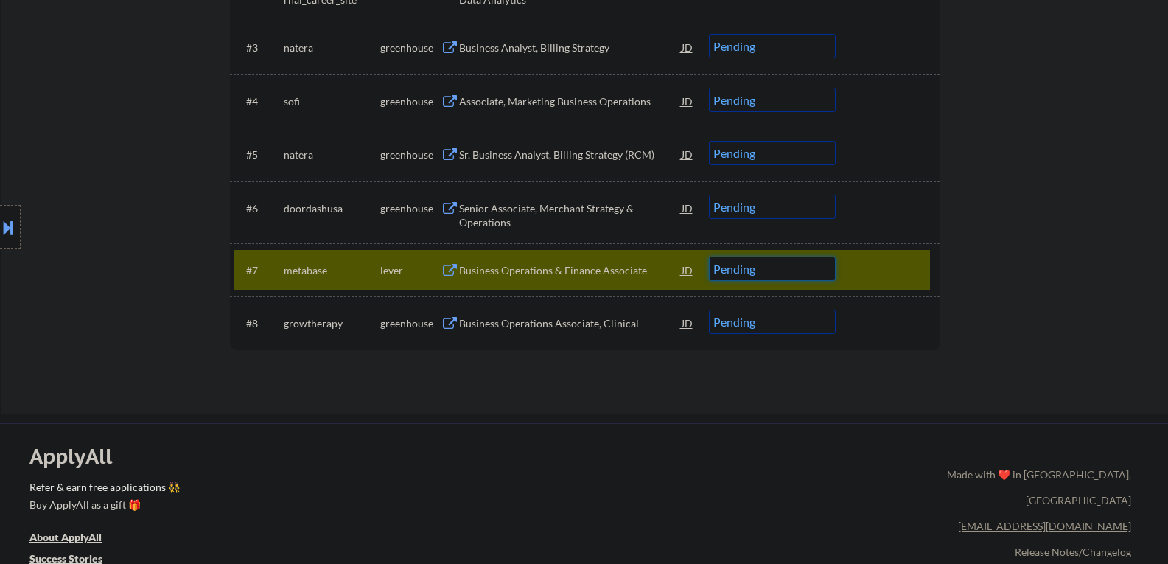
click at [753, 271] on select "Choose an option... Pending Applied Excluded (Questions) Excluded (Expired) Exc…" at bounding box center [772, 269] width 127 height 24
click at [709, 257] on select "Choose an option... Pending Applied Excluded (Questions) Excluded (Expired) Exc…" at bounding box center [772, 269] width 127 height 24
select select ""pending""
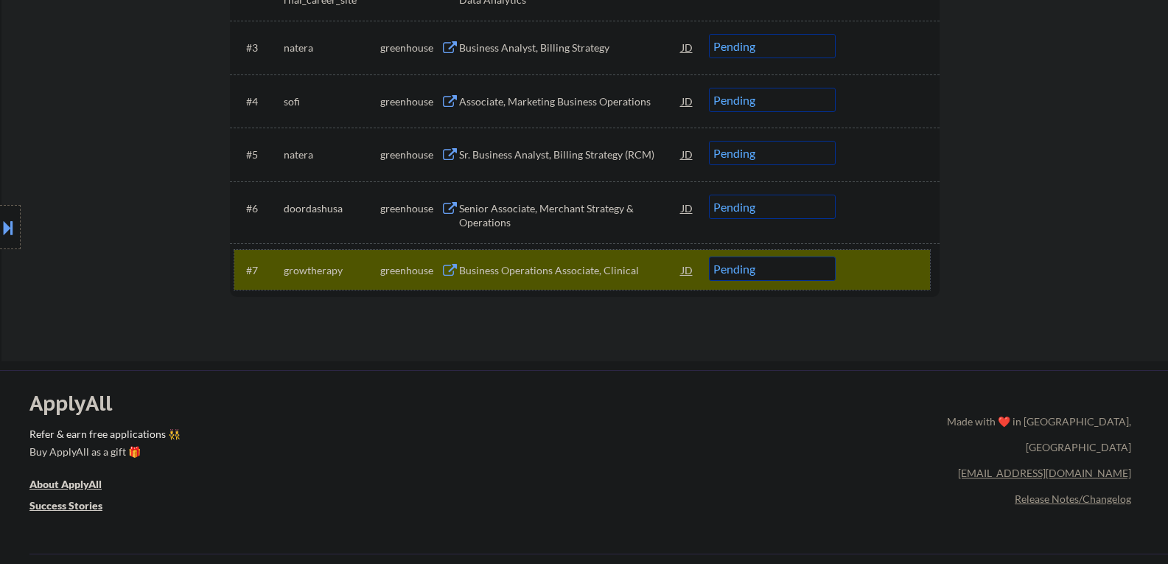
click at [918, 279] on div at bounding box center [889, 270] width 65 height 27
